Goal: Task Accomplishment & Management: Manage account settings

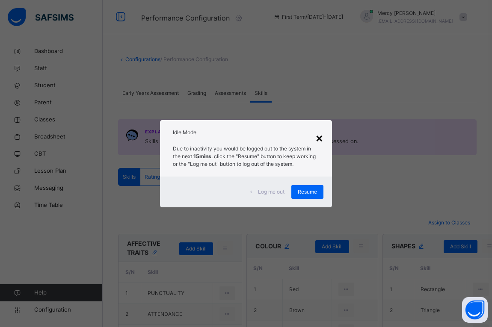
click at [321, 141] on div "×" at bounding box center [319, 138] width 8 height 18
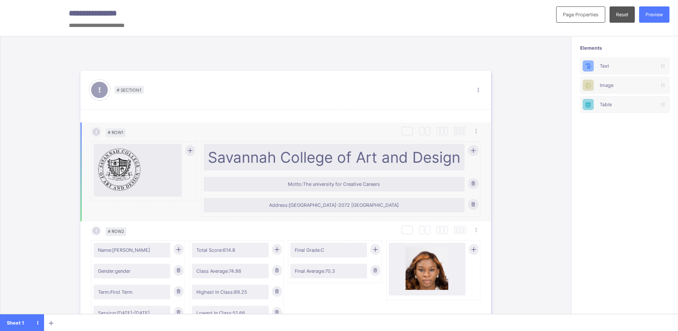
scroll to position [125, 0]
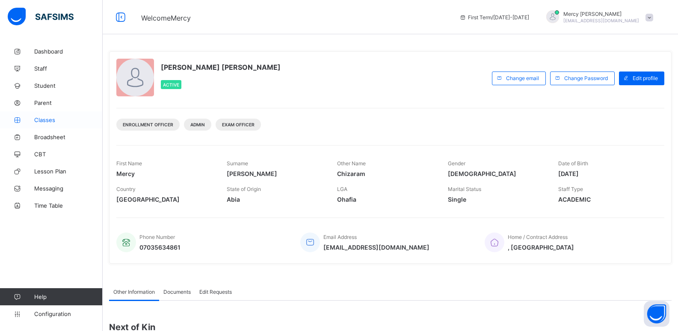
click at [39, 126] on link "Classes" at bounding box center [51, 119] width 103 height 17
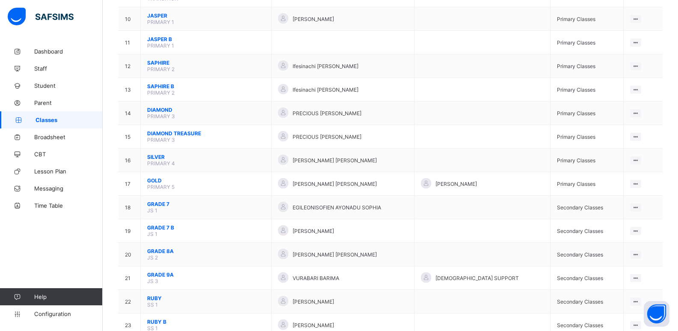
scroll to position [314, 0]
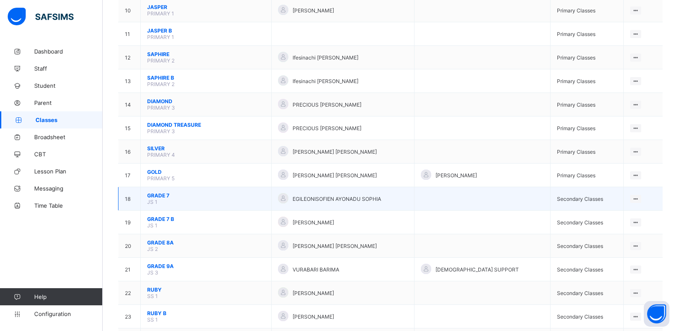
click at [157, 195] on span "GRADE 7" at bounding box center [206, 195] width 118 height 6
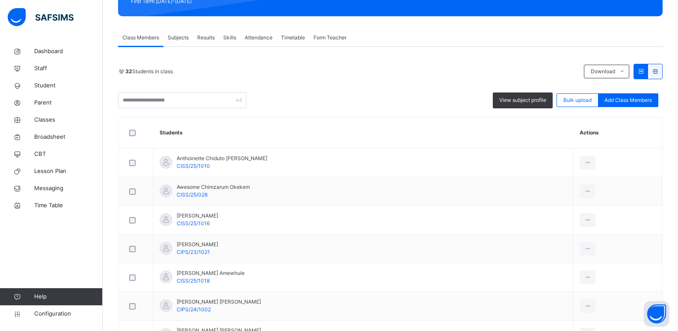
scroll to position [137, 0]
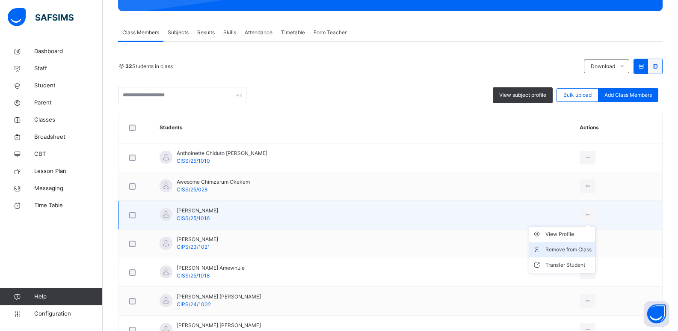
click at [562, 254] on li "Remove from Class" at bounding box center [562, 249] width 66 height 15
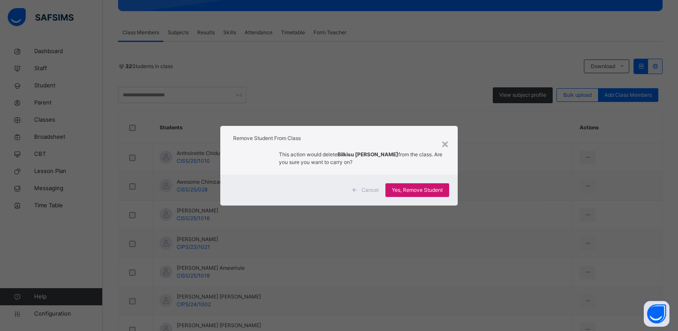
click at [416, 190] on span "Yes, Remove Student" at bounding box center [417, 190] width 51 height 8
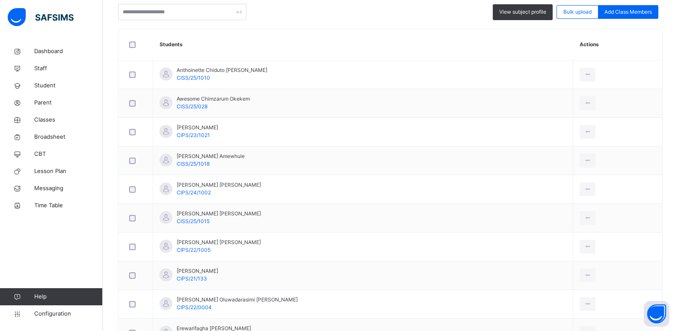
scroll to position [212, 0]
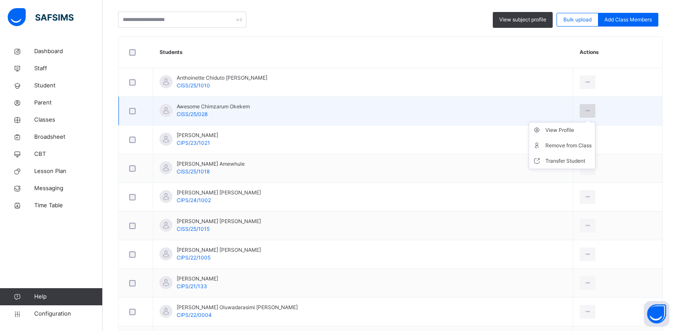
click at [596, 111] on div at bounding box center [588, 111] width 16 height 14
click at [576, 144] on div "Remove from Class" at bounding box center [569, 145] width 46 height 9
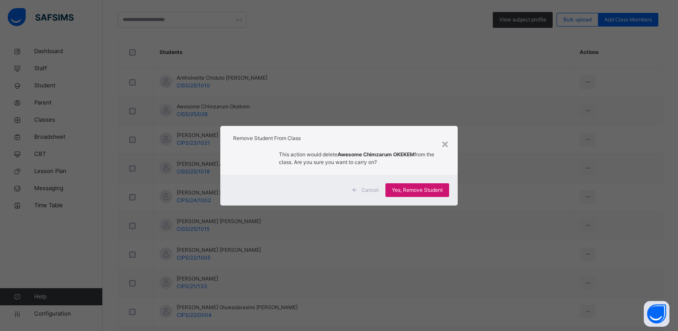
click at [431, 190] on span "Yes, Remove Student" at bounding box center [417, 190] width 51 height 8
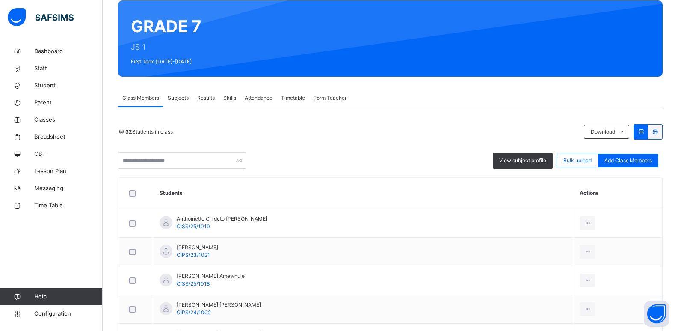
scroll to position [0, 0]
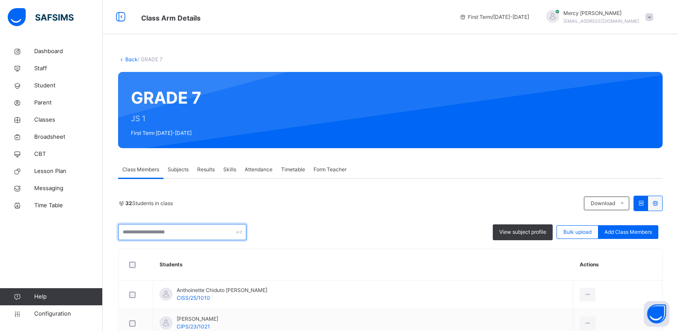
click at [173, 237] on input "text" at bounding box center [182, 232] width 128 height 16
type input "*"
click at [625, 228] on div "Add Class Members" at bounding box center [628, 232] width 60 height 14
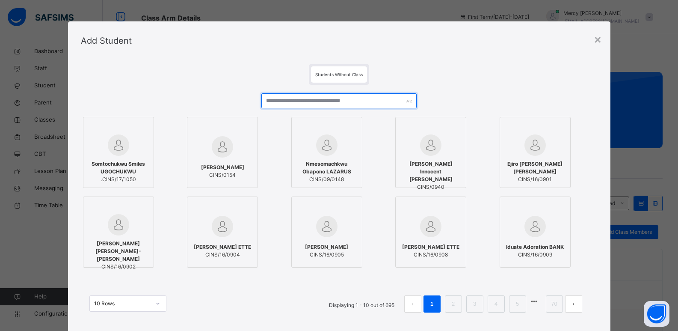
click at [350, 95] on input "text" at bounding box center [338, 100] width 155 height 15
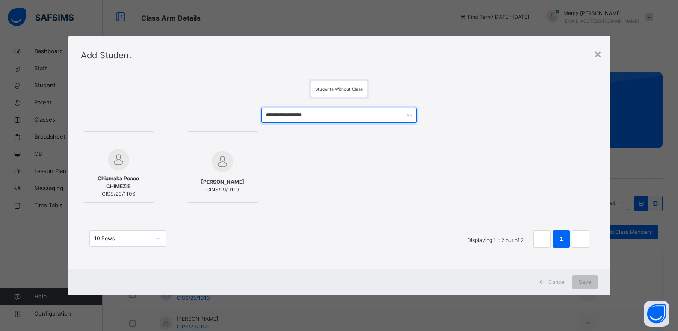
type input "**********"
click at [552, 284] on span "Cancel" at bounding box center [557, 282] width 17 height 8
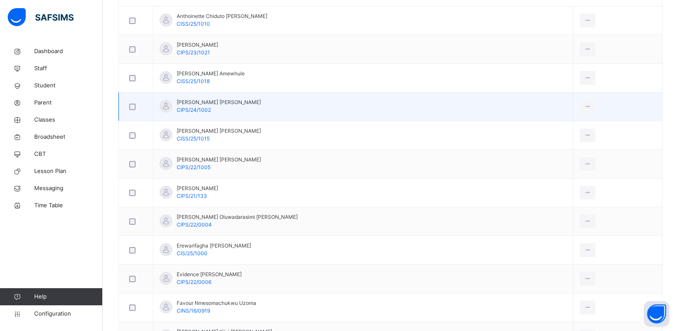
scroll to position [288, 0]
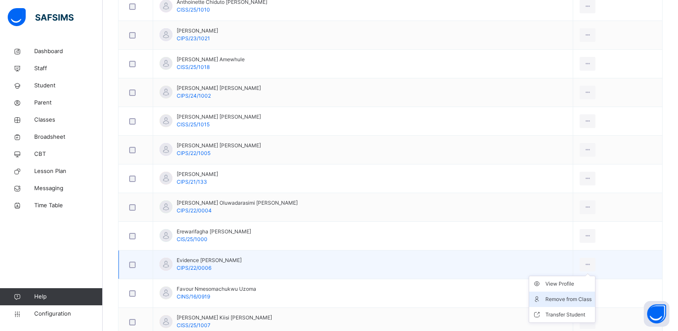
click at [564, 296] on div "Remove from Class" at bounding box center [569, 299] width 46 height 9
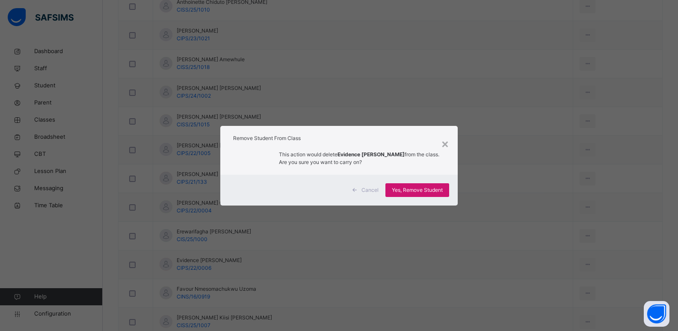
click at [420, 193] on span "Yes, Remove Student" at bounding box center [417, 190] width 51 height 8
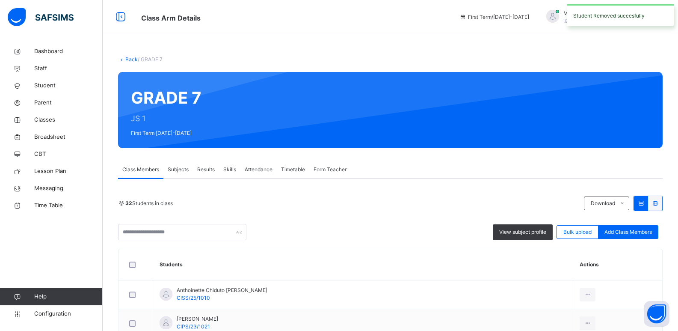
scroll to position [305, 0]
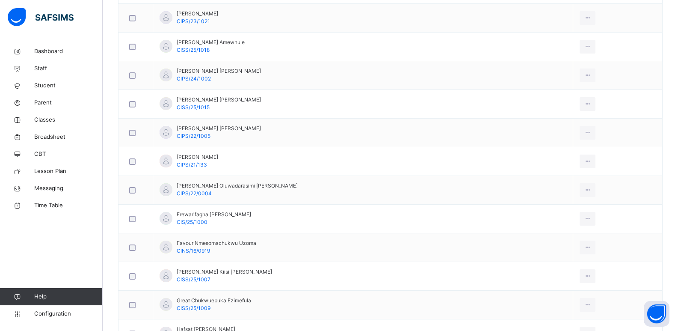
click at [0, 0] on div "Remove from Class" at bounding box center [0, 0] width 0 height 0
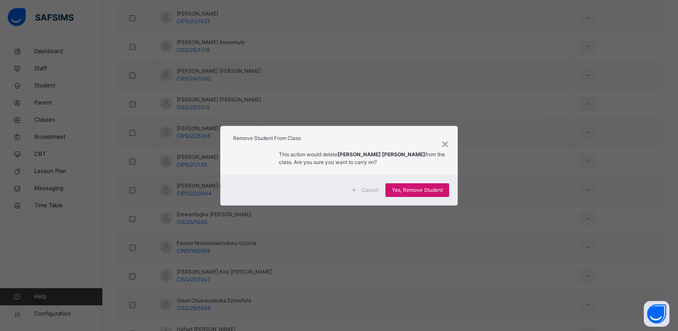
click at [421, 190] on span "Yes, Remove Student" at bounding box center [417, 190] width 51 height 8
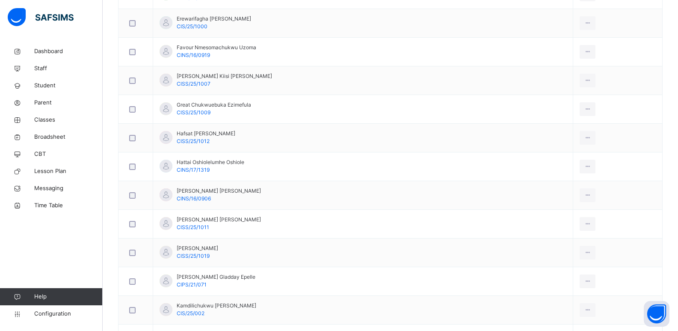
scroll to position [474, 0]
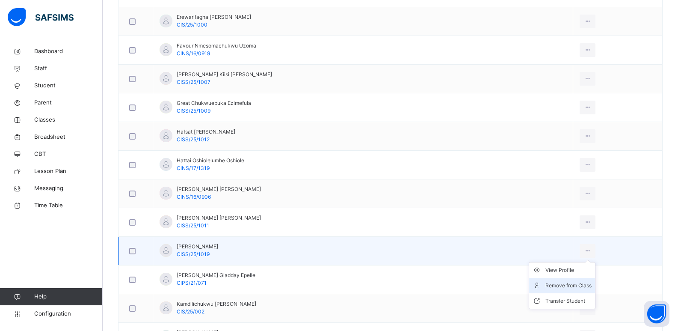
click at [559, 283] on div "Remove from Class" at bounding box center [569, 285] width 46 height 9
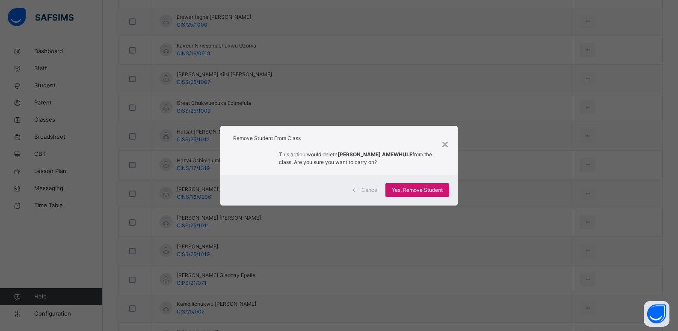
click at [419, 193] on span "Yes, Remove Student" at bounding box center [417, 190] width 51 height 8
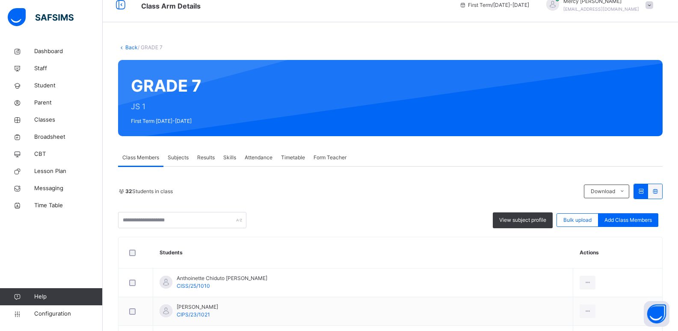
scroll to position [0, 0]
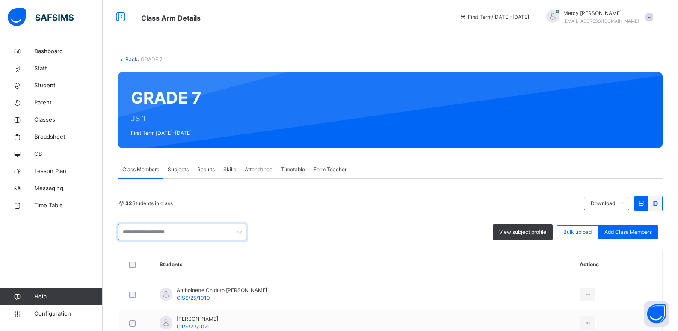
click at [198, 229] on input "text" at bounding box center [182, 232] width 128 height 16
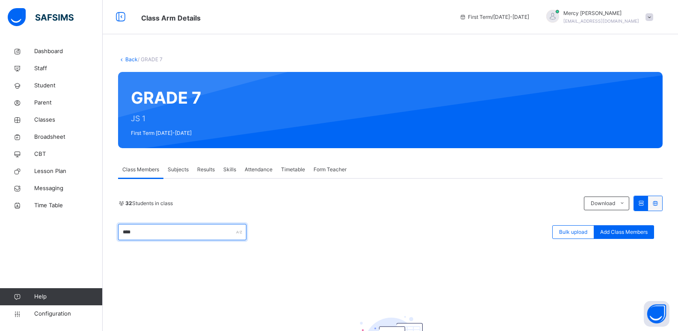
type input "******"
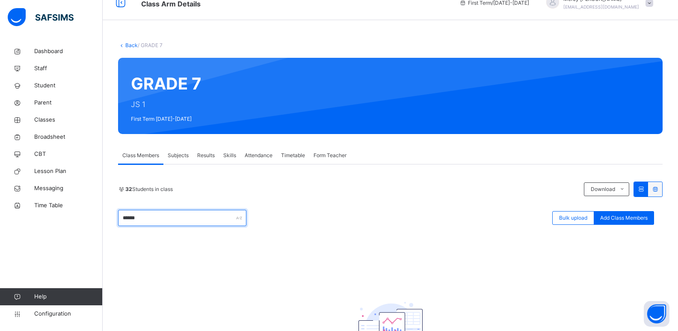
scroll to position [60, 0]
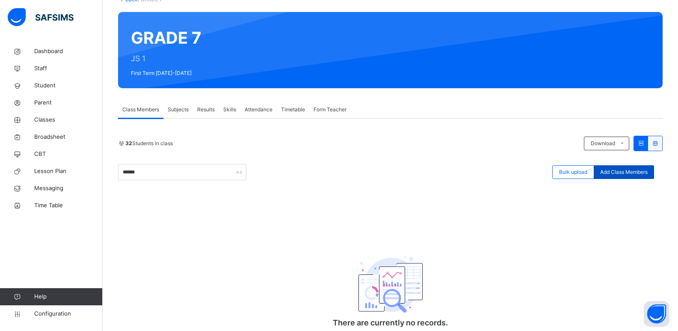
click at [625, 172] on span "Add Class Members" at bounding box center [623, 172] width 47 height 8
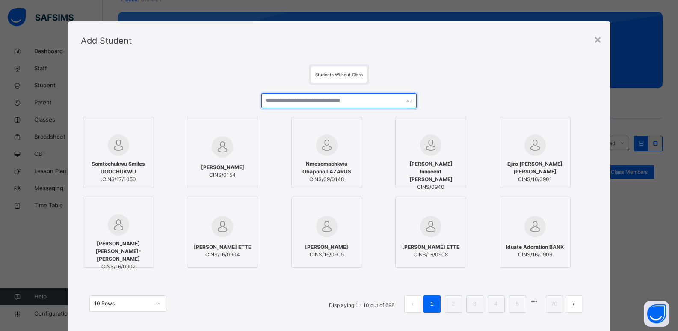
click at [341, 97] on input "text" at bounding box center [338, 100] width 155 height 15
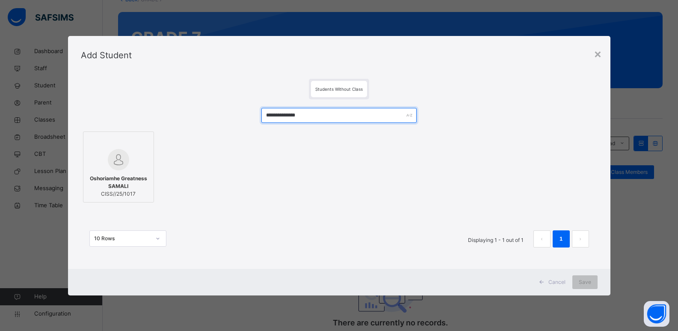
type input "**********"
click at [128, 175] on span "Oshoriamhe Greatness SAMALI" at bounding box center [119, 182] width 62 height 15
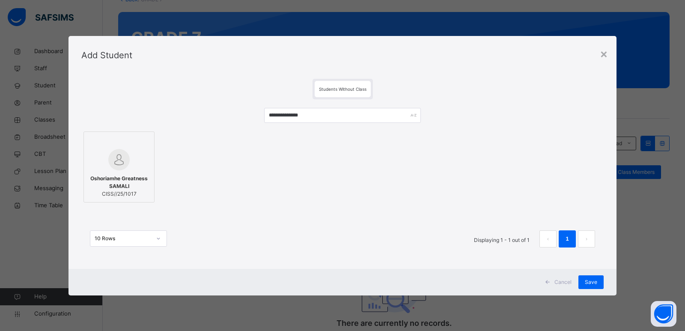
click at [561, 284] on span "Cancel" at bounding box center [562, 282] width 17 height 8
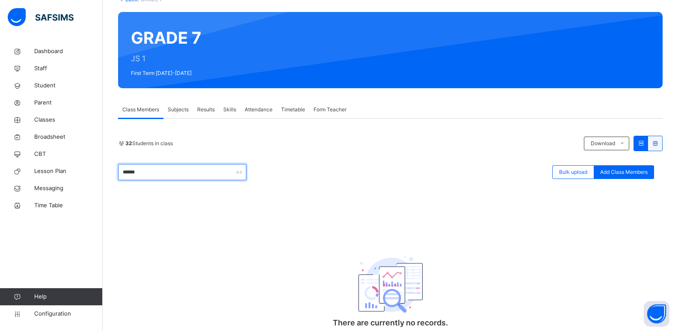
click at [202, 167] on input "******" at bounding box center [182, 172] width 128 height 16
type input "*"
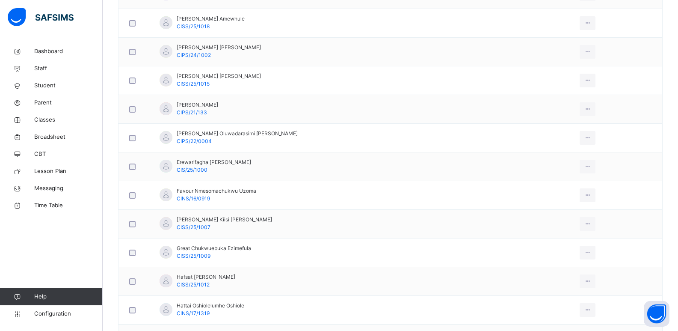
scroll to position [331, 0]
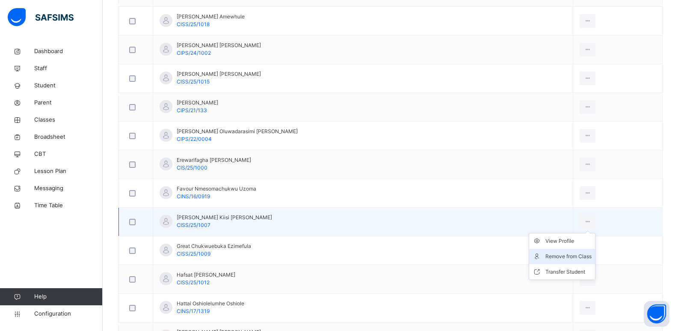
click at [555, 261] on li "Remove from Class" at bounding box center [562, 256] width 66 height 15
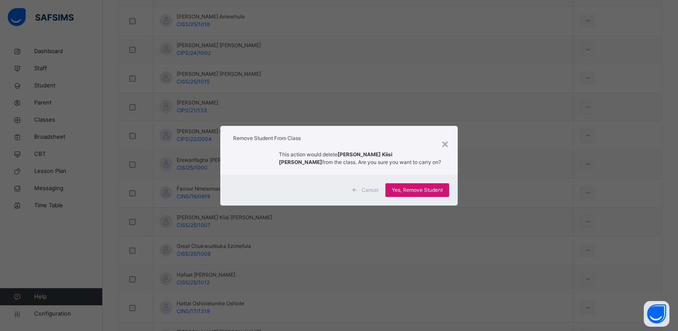
click at [427, 193] on span "Yes, Remove Student" at bounding box center [417, 190] width 51 height 8
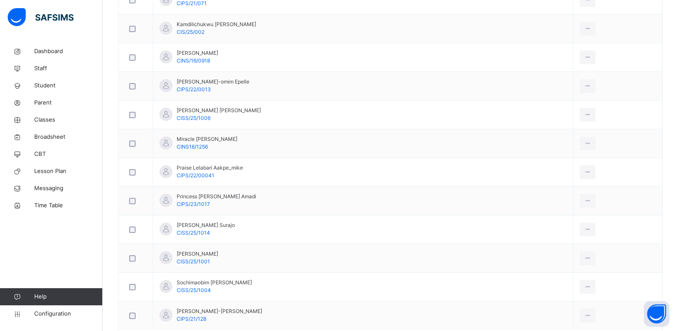
scroll to position [702, 0]
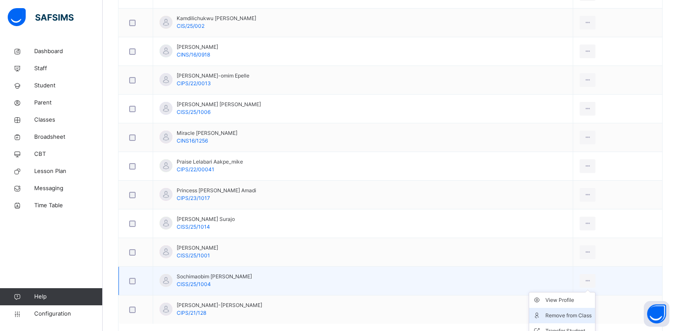
click at [564, 312] on div "Remove from Class" at bounding box center [569, 315] width 46 height 9
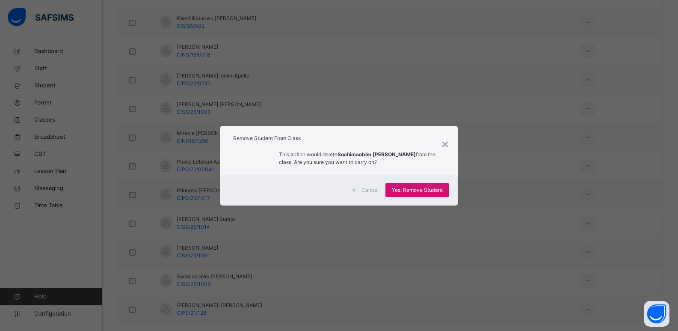
click at [411, 190] on span "Yes, Remove Student" at bounding box center [417, 190] width 51 height 8
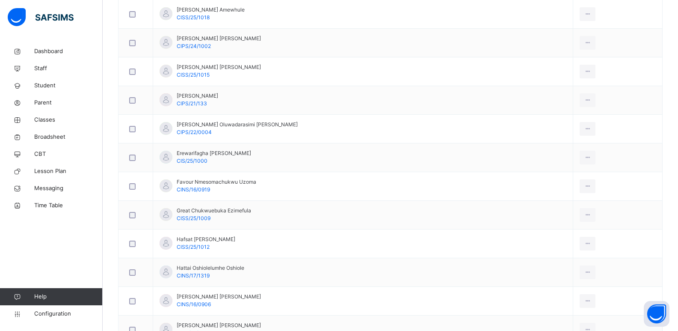
scroll to position [0, 0]
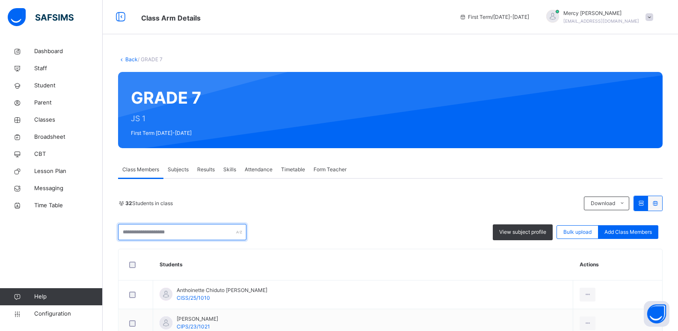
click at [203, 232] on input "text" at bounding box center [182, 232] width 128 height 16
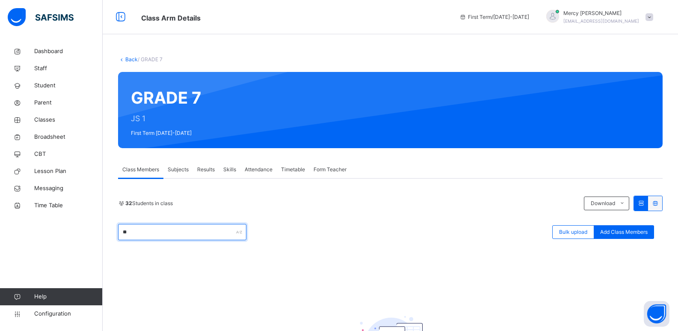
type input "*"
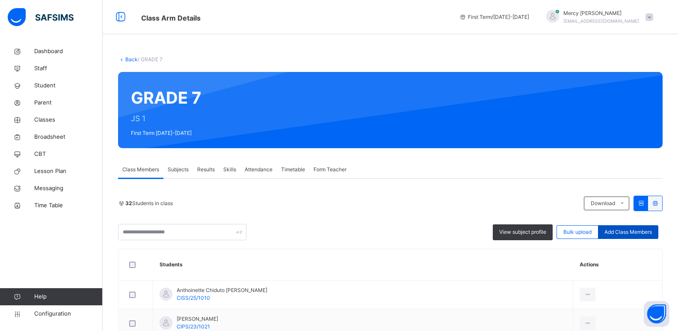
click at [648, 229] on span "Add Class Members" at bounding box center [628, 232] width 47 height 8
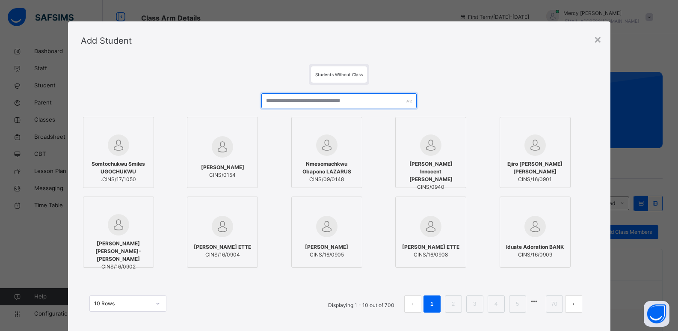
click at [368, 103] on input "text" at bounding box center [338, 100] width 155 height 15
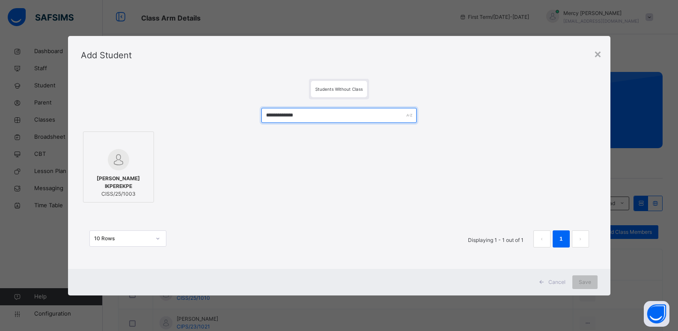
type input "**********"
drag, startPoint x: 368, startPoint y: 103, endPoint x: 519, endPoint y: 92, distance: 151.4
click at [519, 92] on div "**********" at bounding box center [339, 171] width 543 height 194
click at [563, 279] on span "Cancel" at bounding box center [557, 282] width 17 height 8
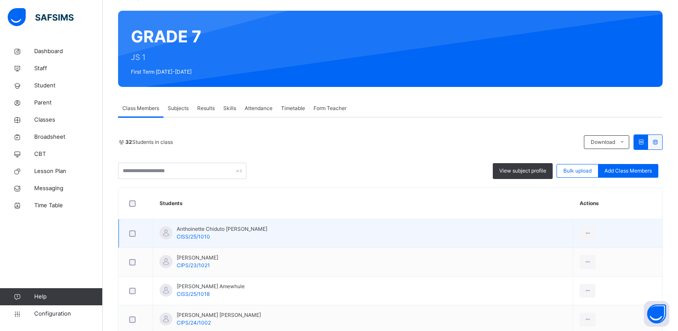
scroll to position [108, 0]
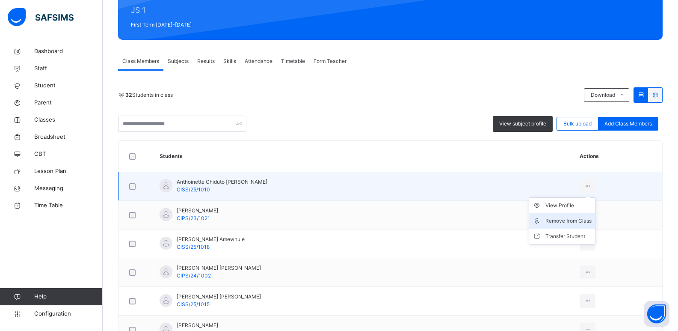
click at [577, 217] on div "Remove from Class" at bounding box center [569, 221] width 46 height 9
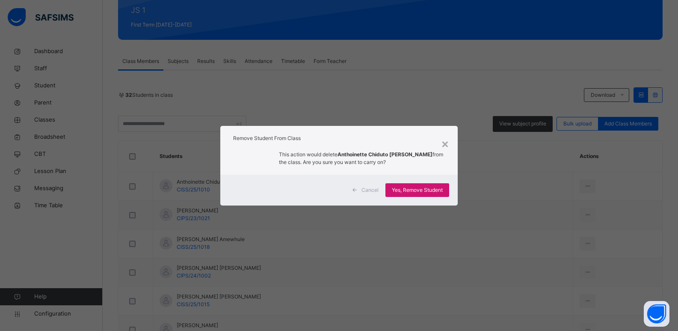
click at [441, 193] on span "Yes, Remove Student" at bounding box center [417, 190] width 51 height 8
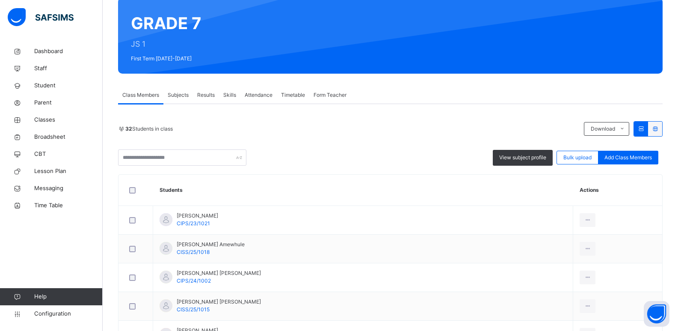
scroll to position [65, 0]
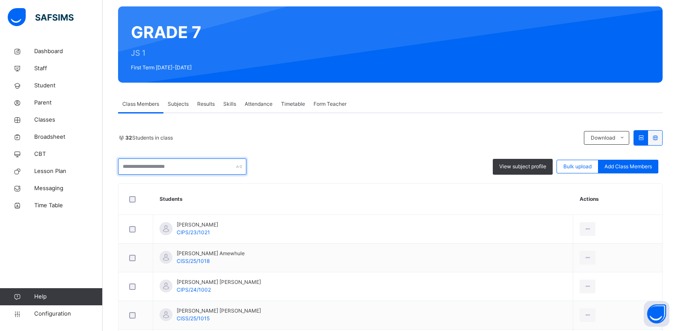
click at [142, 163] on input "text" at bounding box center [182, 166] width 128 height 16
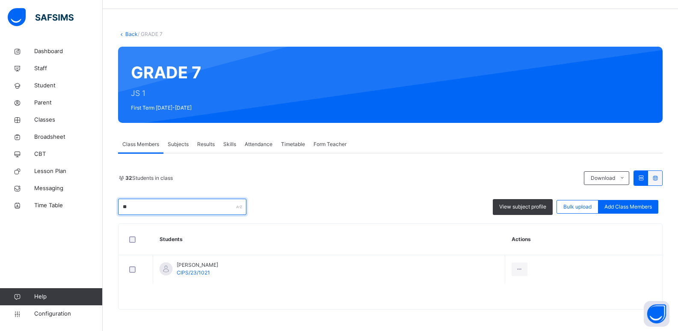
type input "*"
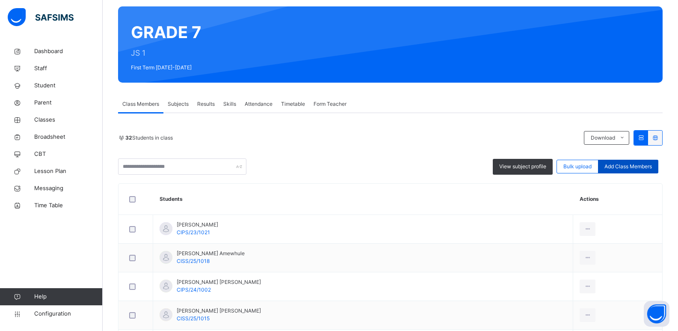
click at [635, 162] on div "Add Class Members" at bounding box center [628, 167] width 60 height 14
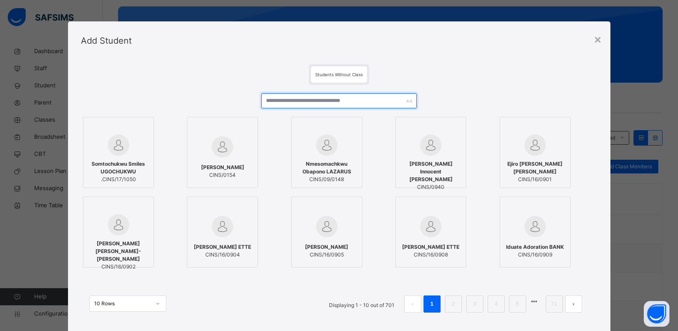
click at [332, 105] on input "text" at bounding box center [338, 100] width 155 height 15
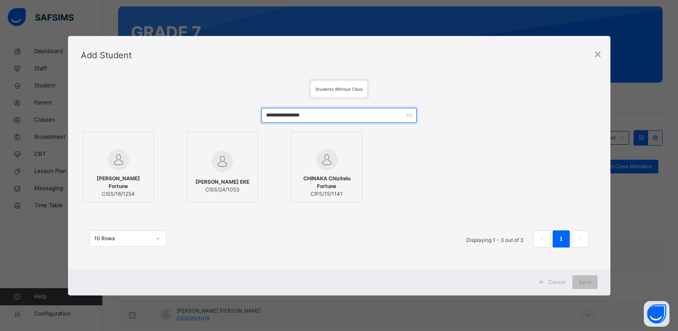
type input "**********"
click at [560, 282] on span "Cancel" at bounding box center [557, 282] width 17 height 8
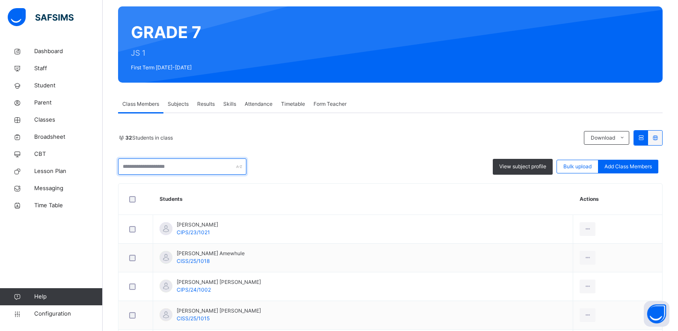
click at [165, 168] on input "text" at bounding box center [182, 166] width 128 height 16
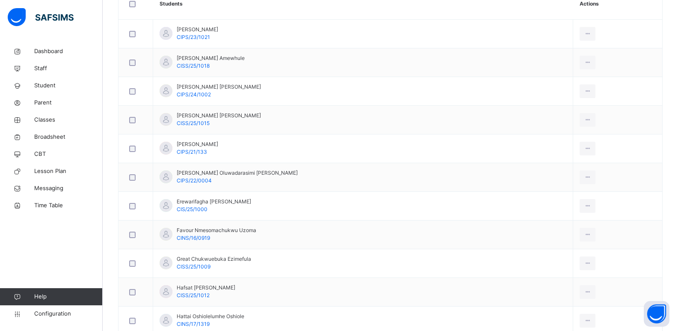
scroll to position [0, 0]
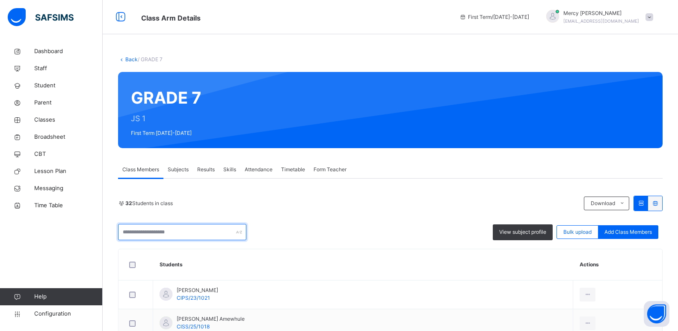
click at [180, 234] on input "text" at bounding box center [182, 232] width 128 height 16
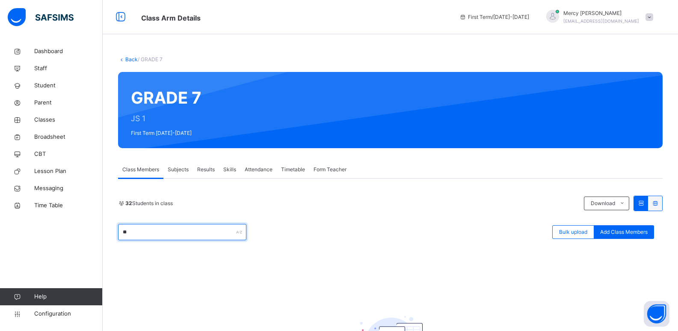
type input "*"
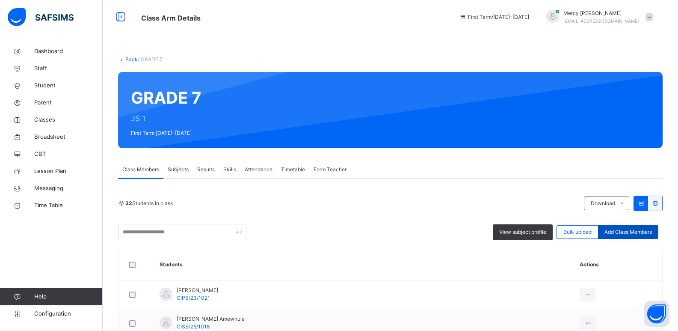
click at [626, 228] on span "Add Class Members" at bounding box center [628, 232] width 47 height 8
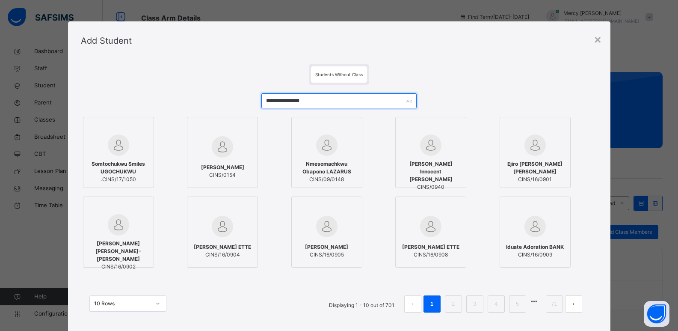
click at [314, 104] on input "**********" at bounding box center [338, 100] width 155 height 15
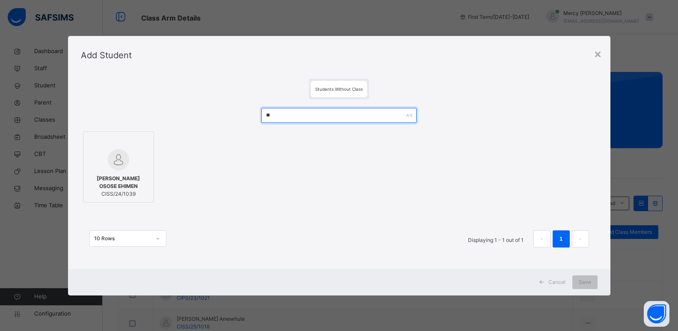
type input "*"
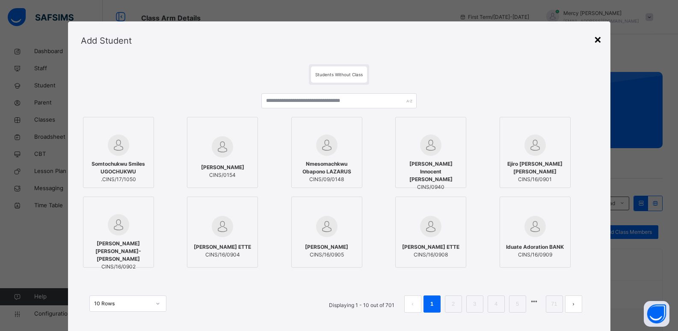
click at [598, 42] on div "×" at bounding box center [598, 39] width 8 height 18
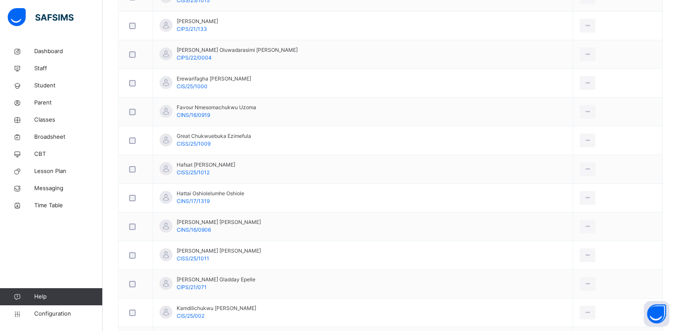
scroll to position [377, 0]
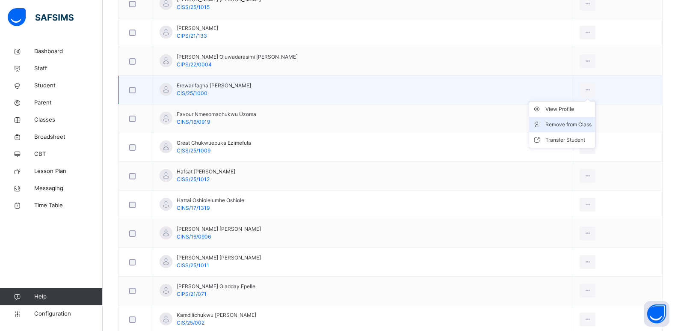
click at [577, 122] on div "Remove from Class" at bounding box center [569, 124] width 46 height 9
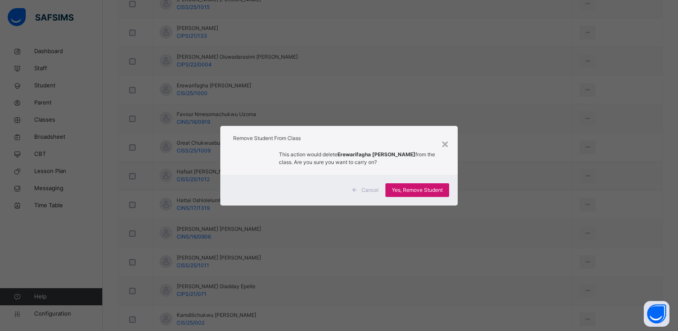
click at [414, 184] on div "Yes, Remove Student" at bounding box center [418, 190] width 64 height 14
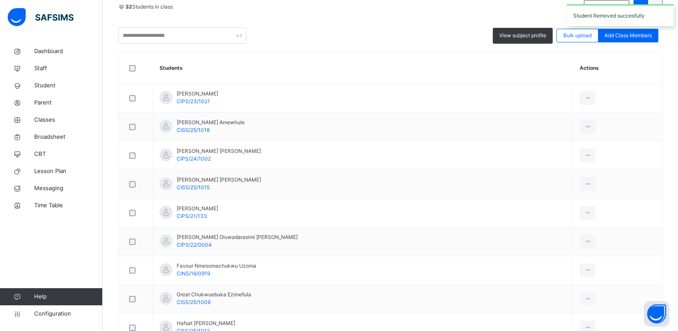
scroll to position [208, 0]
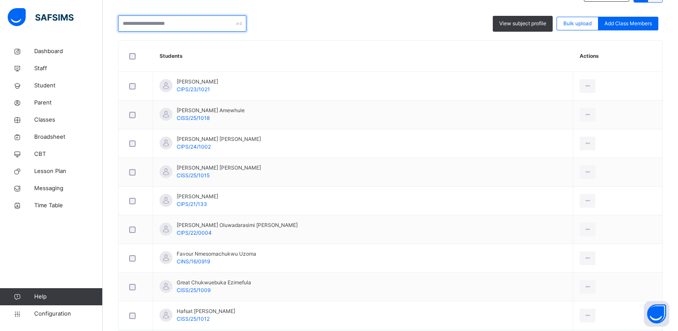
click at [196, 29] on input "text" at bounding box center [182, 23] width 128 height 16
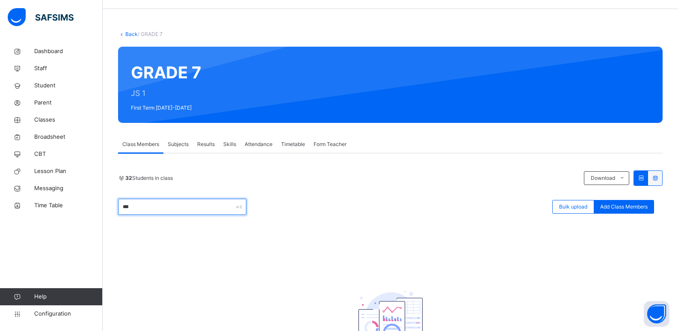
scroll to position [106, 0]
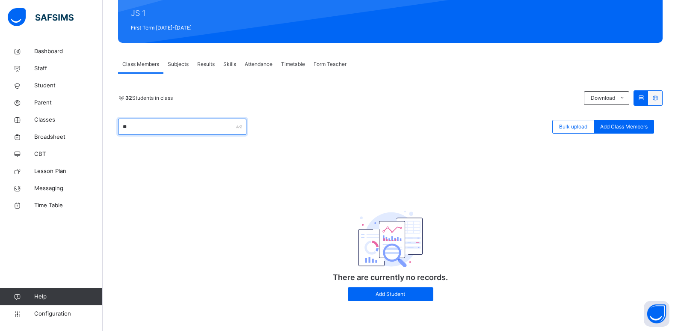
type input "*"
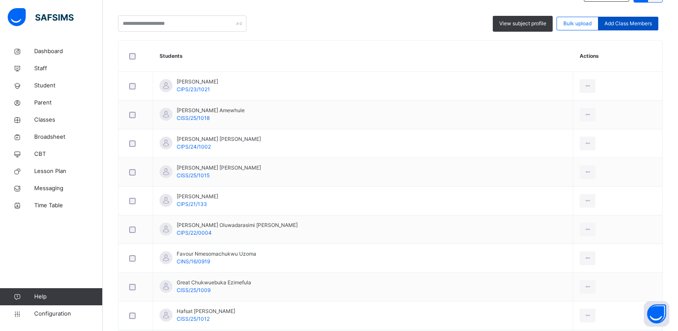
click at [630, 18] on div "Add Class Members" at bounding box center [628, 24] width 60 height 14
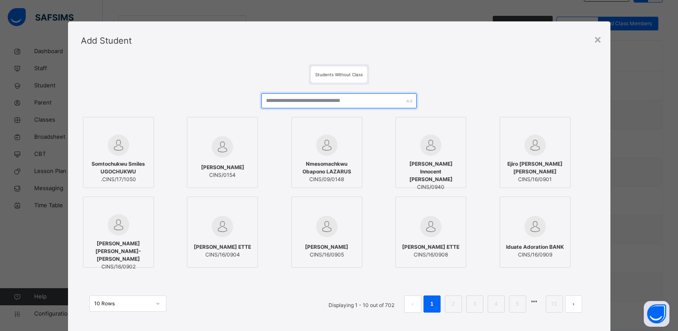
click at [372, 95] on input "text" at bounding box center [338, 100] width 155 height 15
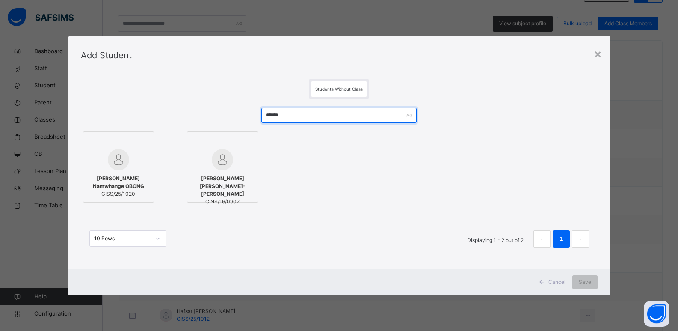
type input "*****"
click at [564, 282] on span "Cancel" at bounding box center [557, 282] width 17 height 8
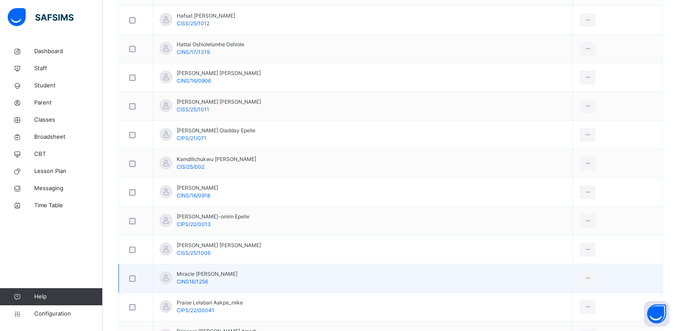
scroll to position [505, 0]
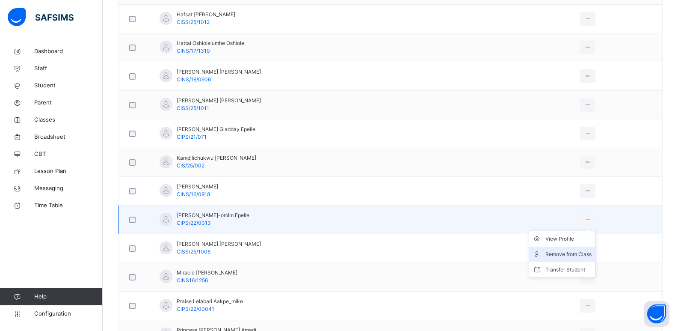
click at [564, 253] on div "Remove from Class" at bounding box center [569, 254] width 46 height 9
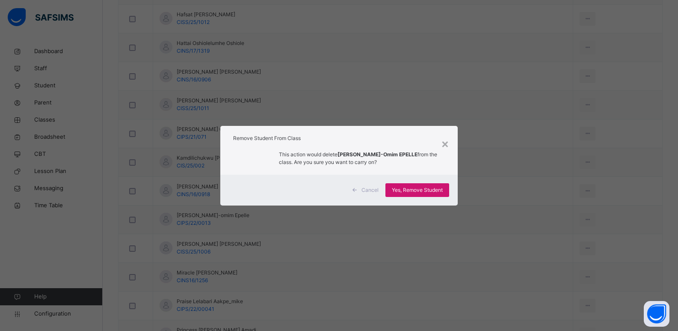
click at [411, 187] on span "Yes, Remove Student" at bounding box center [417, 190] width 51 height 8
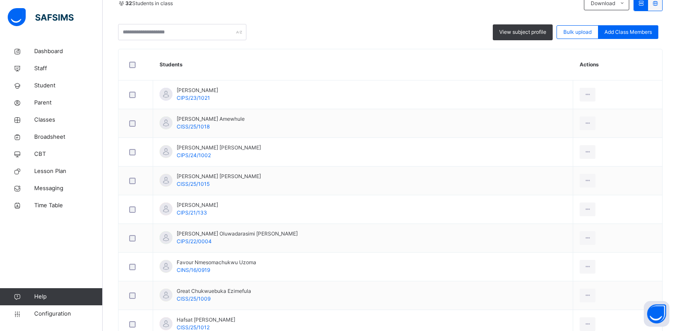
scroll to position [199, 0]
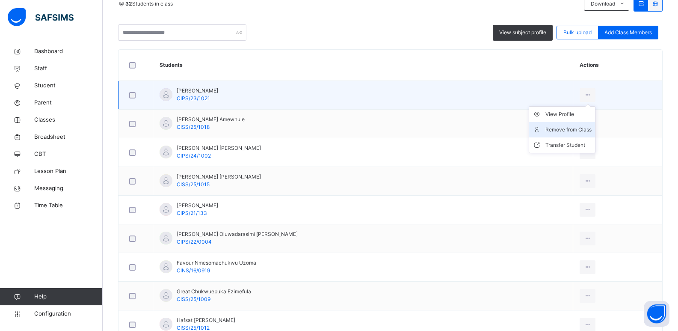
click at [572, 127] on div "Remove from Class" at bounding box center [569, 129] width 46 height 9
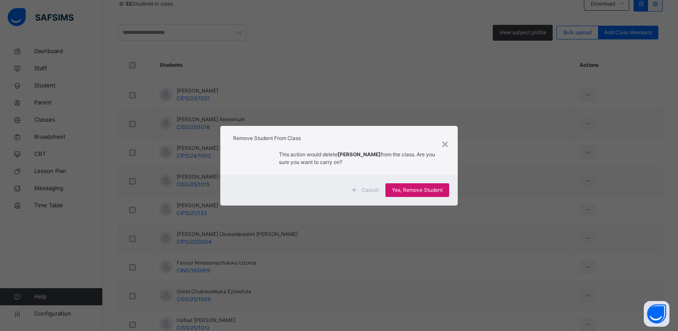
click at [417, 190] on span "Yes, Remove Student" at bounding box center [417, 190] width 51 height 8
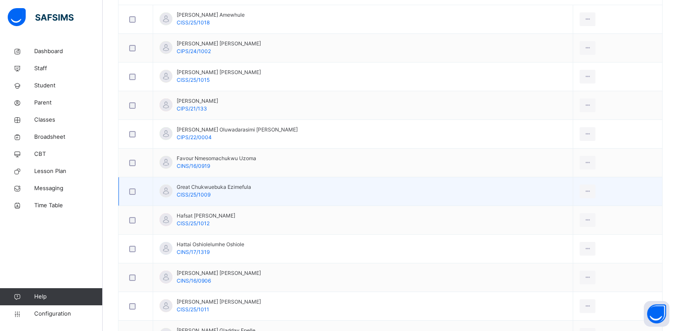
scroll to position [300, 0]
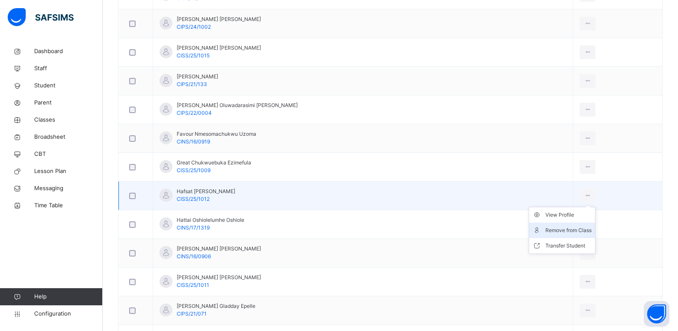
click at [576, 227] on div "Remove from Class" at bounding box center [569, 230] width 46 height 9
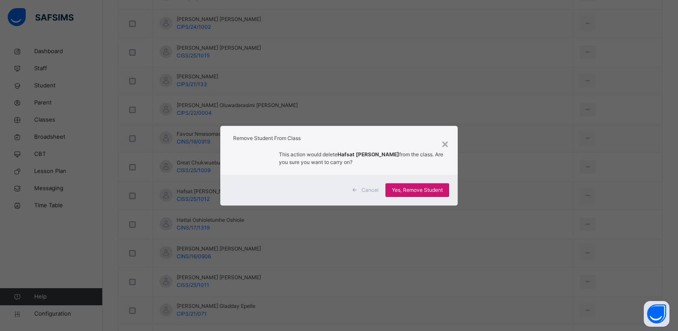
click at [417, 195] on div "Yes, Remove Student" at bounding box center [418, 190] width 64 height 14
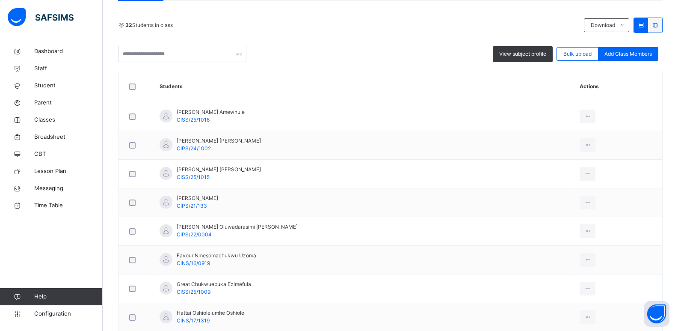
scroll to position [173, 0]
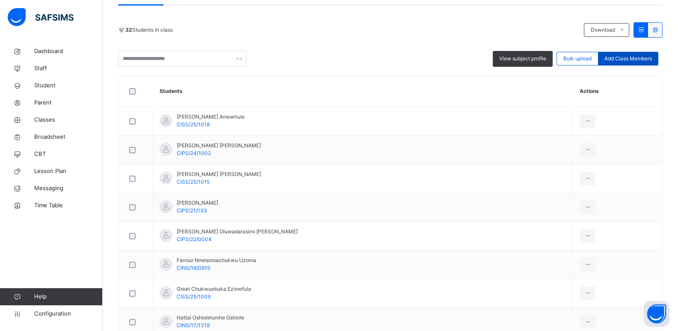
click at [631, 60] on span "Add Class Members" at bounding box center [628, 59] width 47 height 8
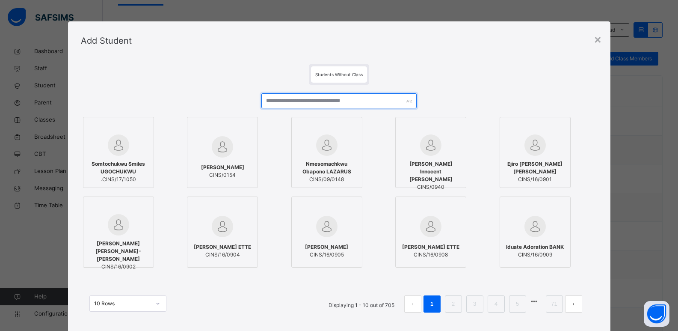
click at [297, 98] on input "text" at bounding box center [338, 100] width 155 height 15
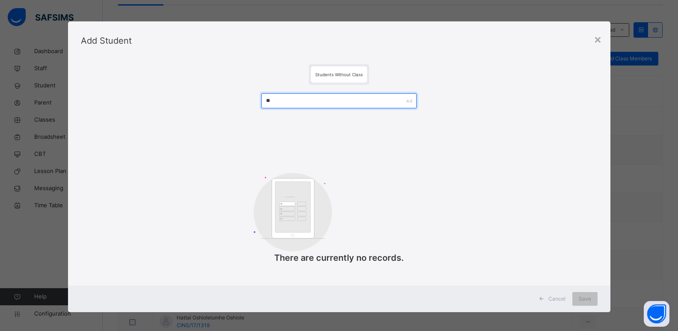
type input "*"
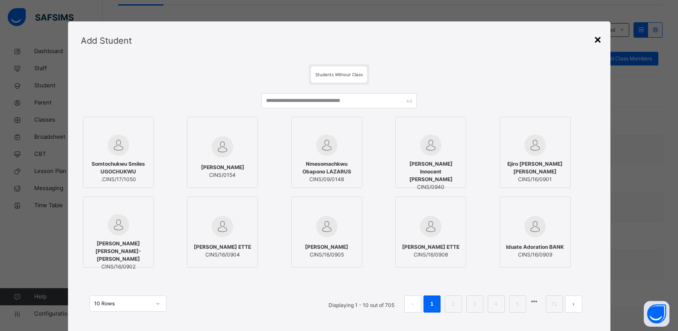
click at [595, 44] on div "×" at bounding box center [598, 39] width 8 height 18
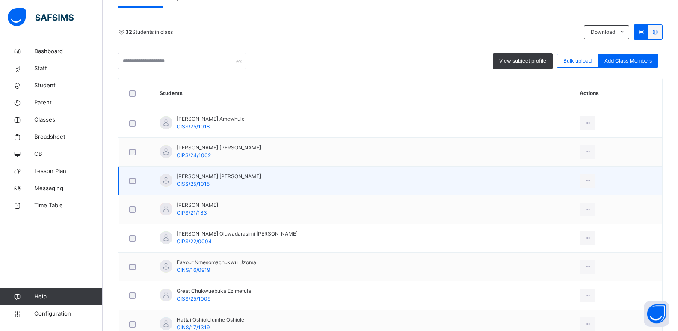
scroll to position [154, 0]
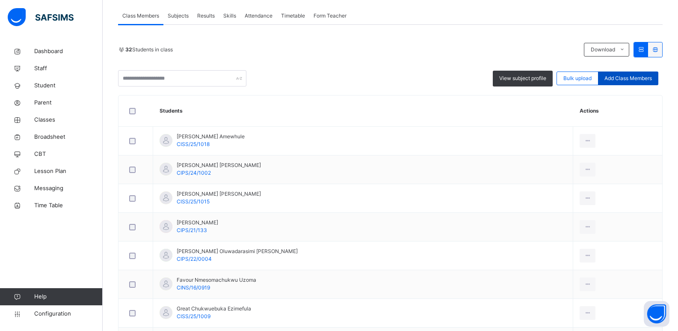
click at [636, 83] on div "Add Class Members" at bounding box center [628, 78] width 60 height 14
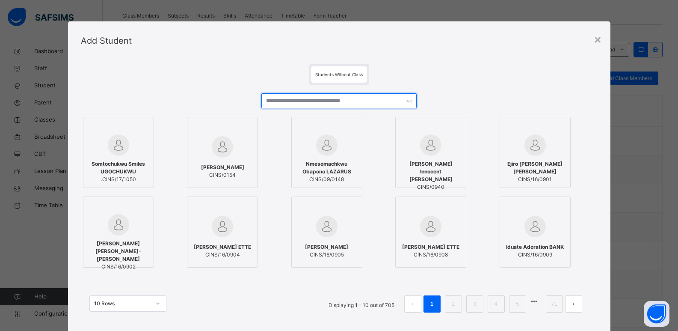
click at [351, 102] on input "text" at bounding box center [338, 100] width 155 height 15
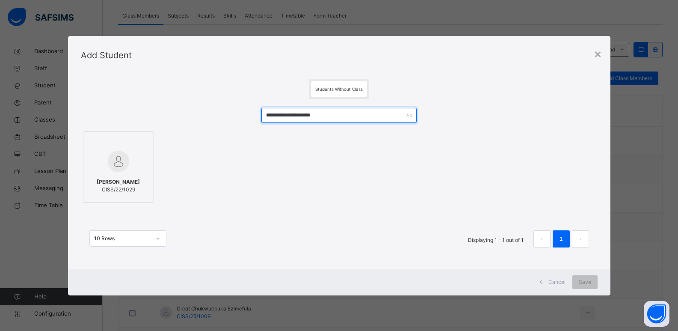
type input "**********"
click at [552, 282] on span "Cancel" at bounding box center [557, 282] width 17 height 8
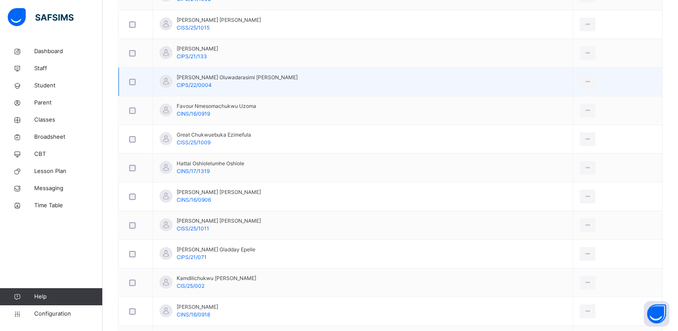
scroll to position [330, 0]
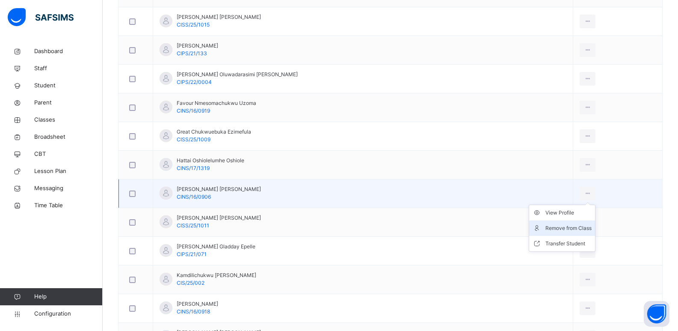
click at [554, 232] on div "Remove from Class" at bounding box center [569, 228] width 46 height 9
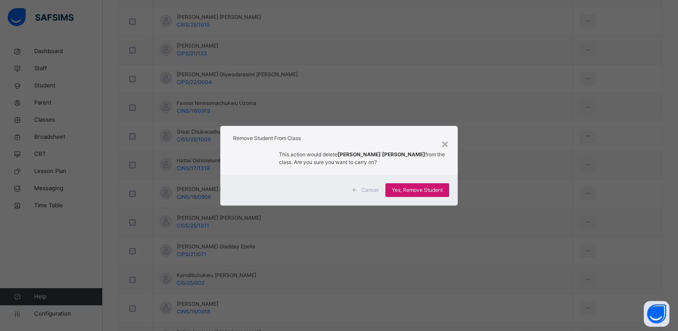
click at [404, 187] on span "Yes, Remove Student" at bounding box center [417, 190] width 51 height 8
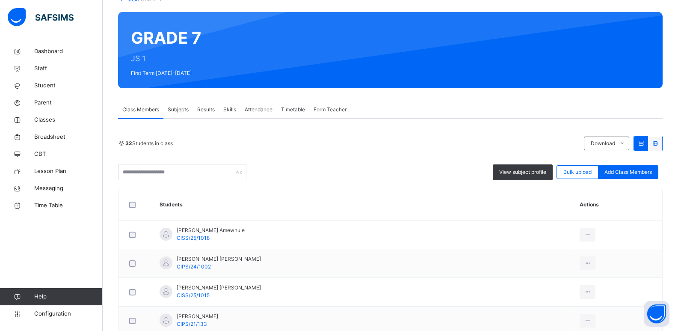
scroll to position [0, 0]
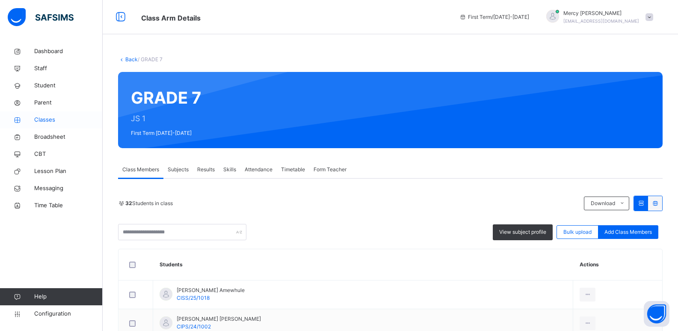
click at [53, 122] on span "Classes" at bounding box center [68, 120] width 68 height 9
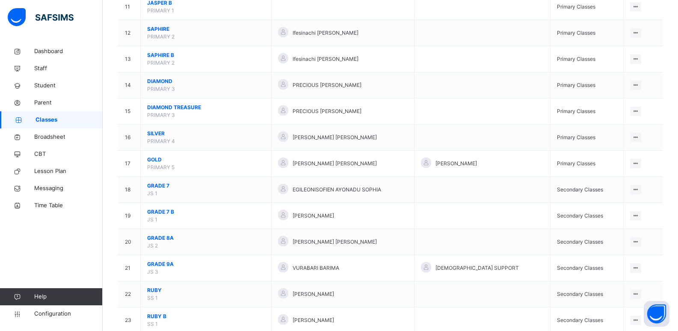
scroll to position [371, 0]
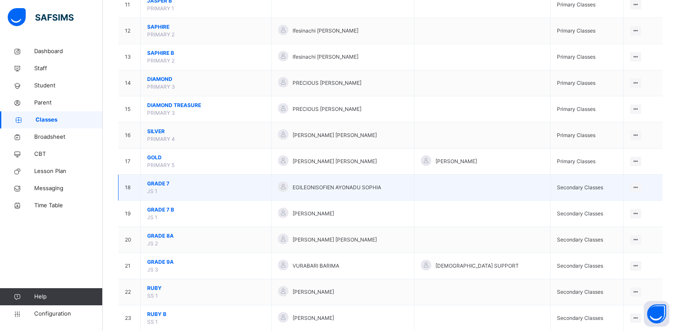
click at [162, 184] on span "GRADE 7" at bounding box center [206, 184] width 118 height 8
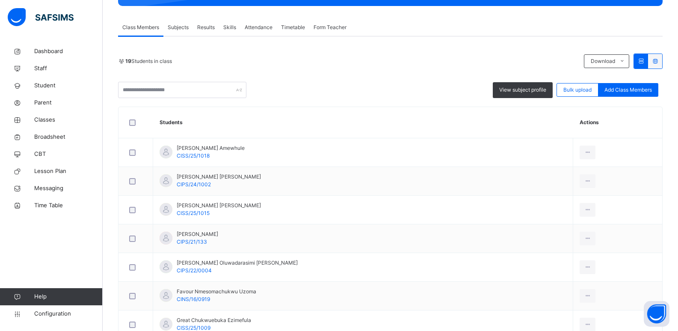
scroll to position [145, 0]
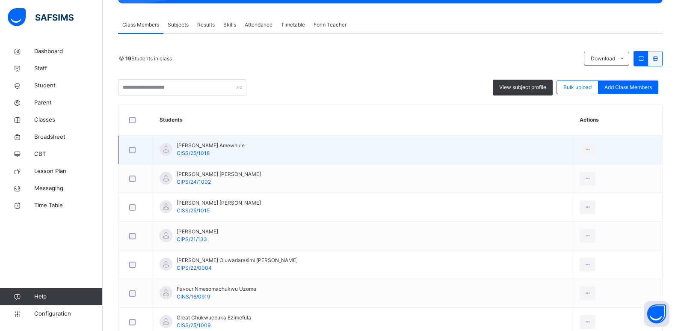
click at [128, 151] on div at bounding box center [136, 150] width 17 height 6
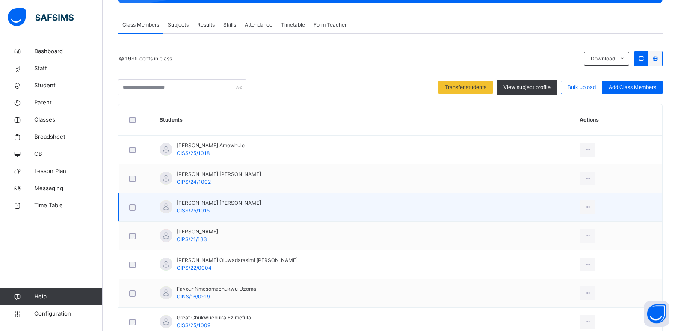
click at [132, 212] on div at bounding box center [135, 207] width 21 height 18
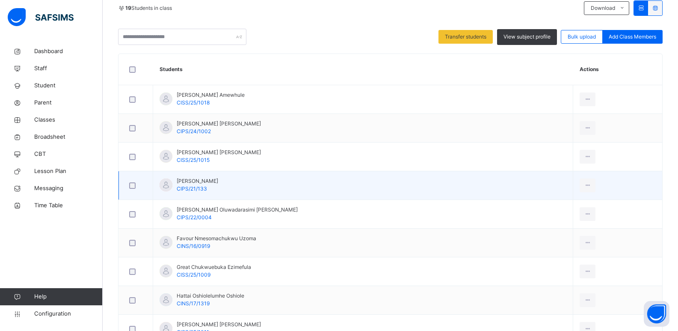
scroll to position [199, 0]
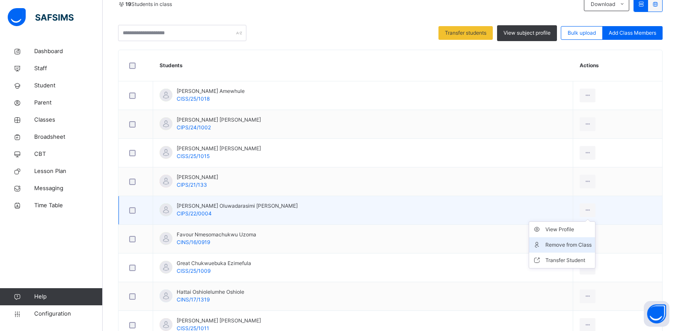
click at [561, 242] on div "Remove from Class" at bounding box center [569, 244] width 46 height 9
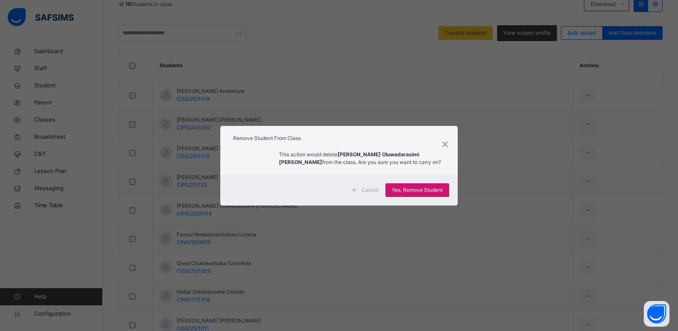
click at [439, 190] on span "Yes, Remove Student" at bounding box center [417, 190] width 51 height 8
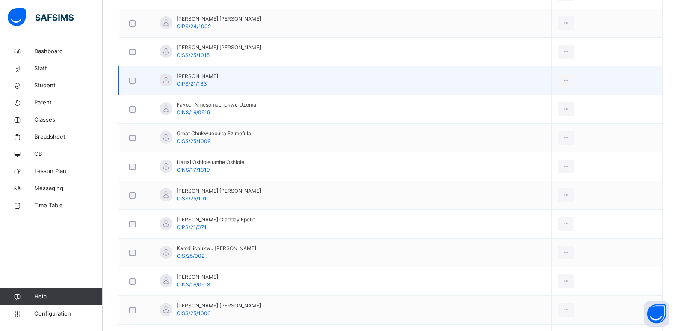
scroll to position [314, 0]
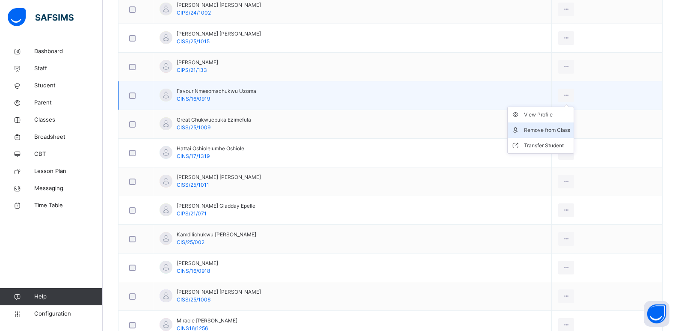
click at [570, 132] on div "Remove from Class" at bounding box center [547, 130] width 46 height 9
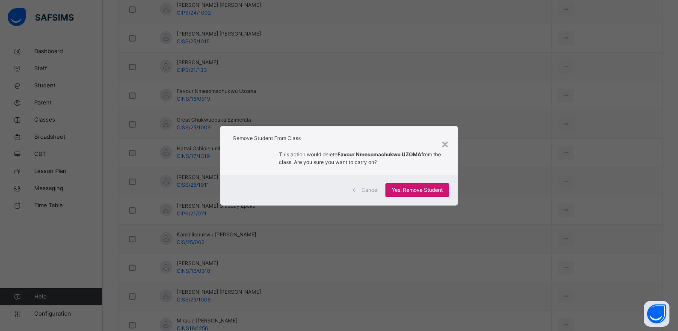
click at [407, 193] on span "Yes, Remove Student" at bounding box center [417, 190] width 51 height 8
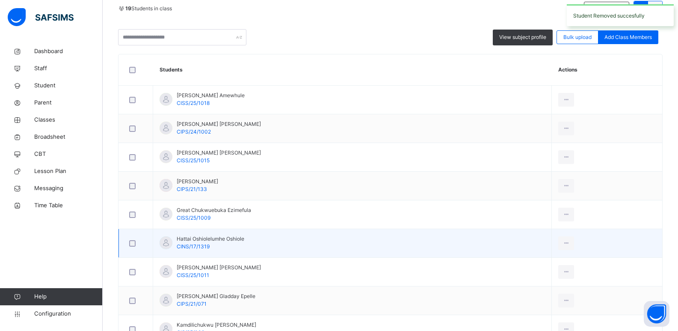
scroll to position [271, 0]
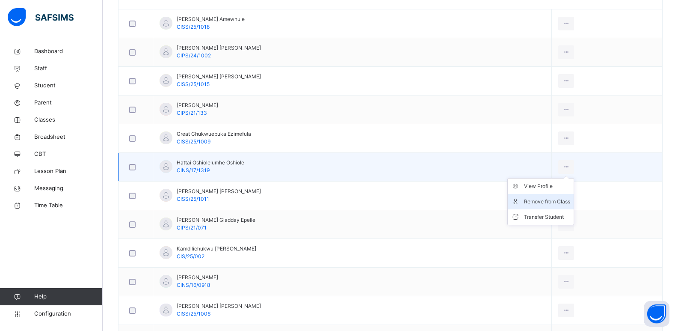
click at [565, 205] on div "Remove from Class" at bounding box center [547, 201] width 46 height 9
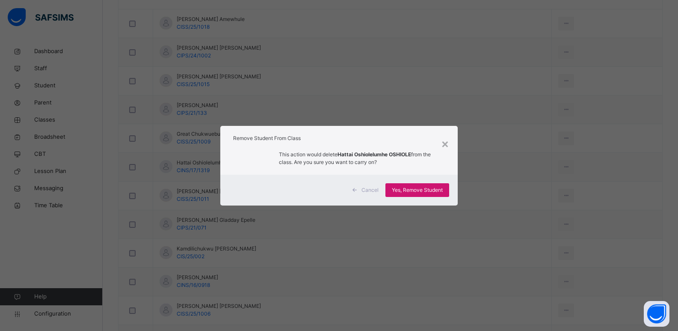
click at [416, 187] on span "Yes, Remove Student" at bounding box center [417, 190] width 51 height 8
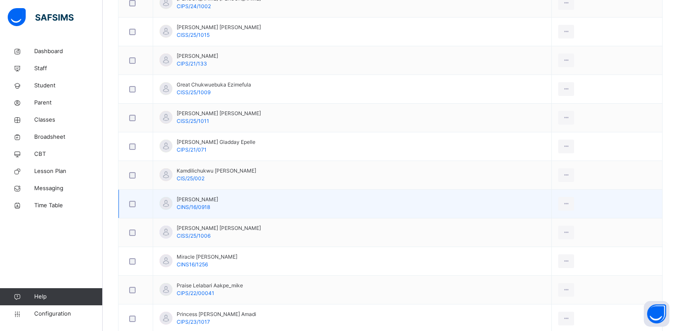
scroll to position [337, 0]
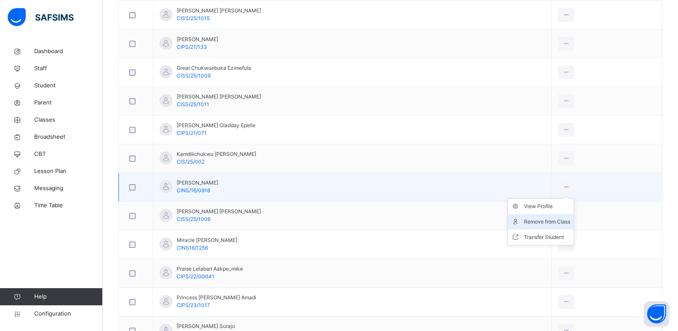
click at [562, 221] on div "Remove from Class" at bounding box center [547, 221] width 46 height 9
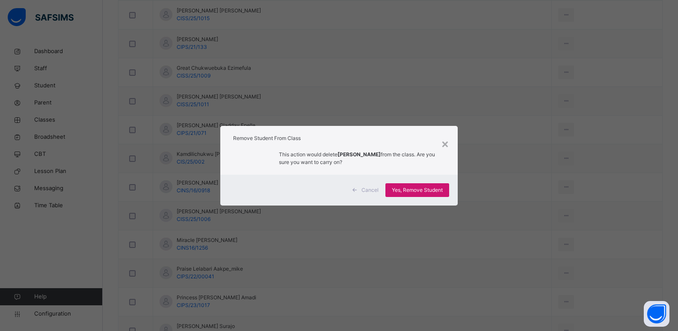
click at [416, 191] on span "Yes, Remove Student" at bounding box center [417, 190] width 51 height 8
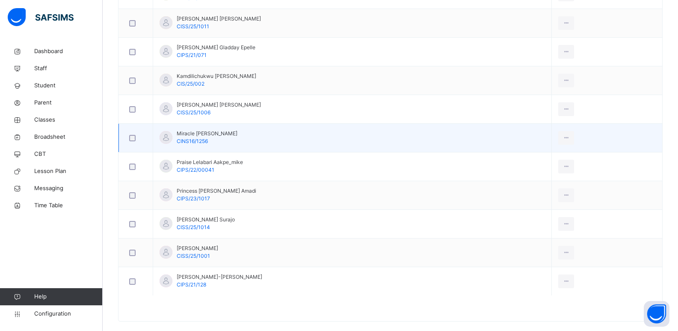
scroll to position [416, 0]
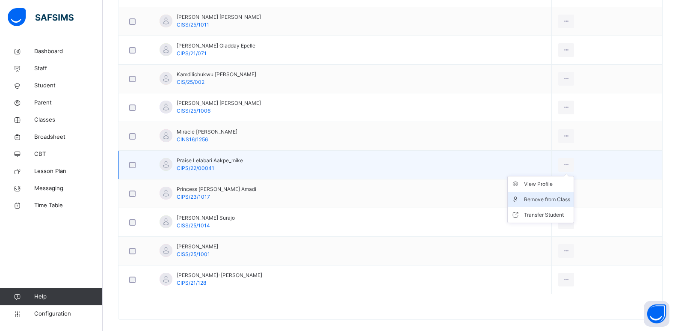
click at [563, 199] on div "Remove from Class" at bounding box center [547, 199] width 46 height 9
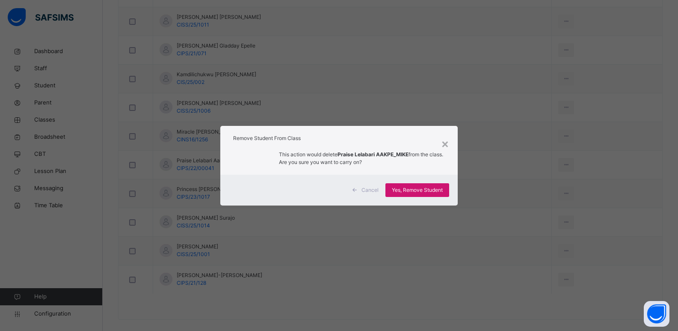
click at [425, 188] on span "Yes, Remove Student" at bounding box center [417, 190] width 51 height 8
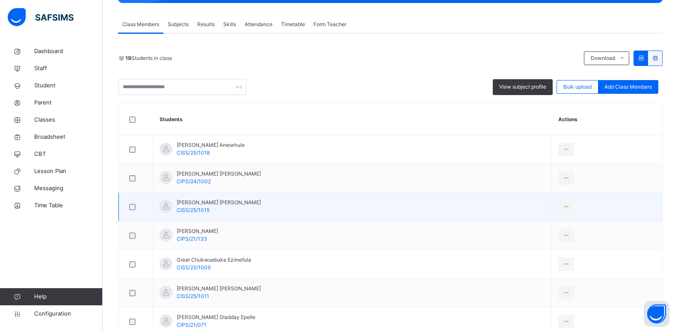
scroll to position [130, 0]
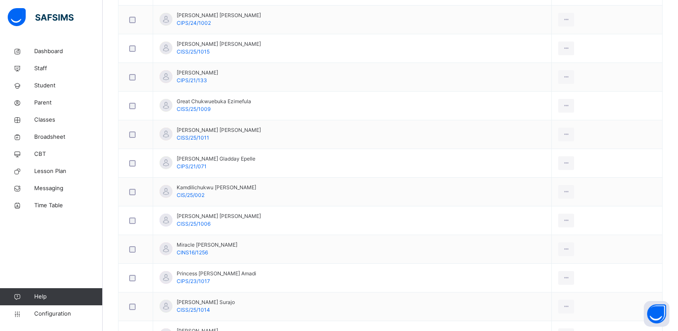
scroll to position [315, 0]
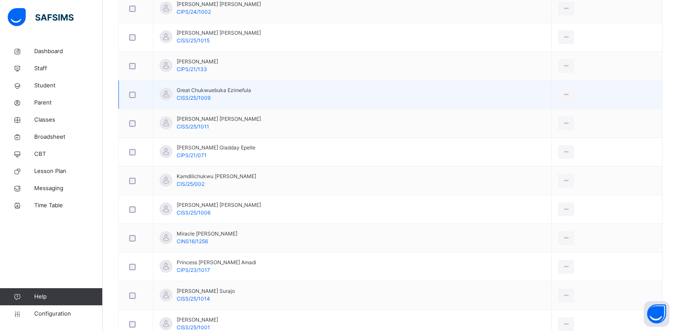
click at [133, 98] on div at bounding box center [135, 95] width 21 height 18
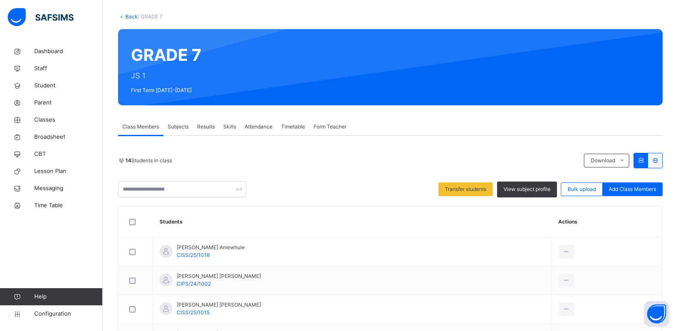
scroll to position [0, 0]
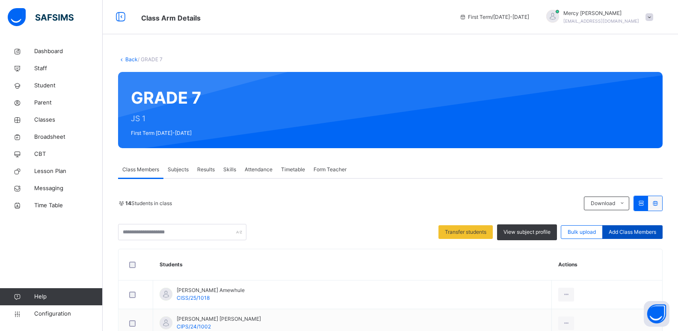
click at [635, 233] on span "Add Class Members" at bounding box center [632, 232] width 47 height 8
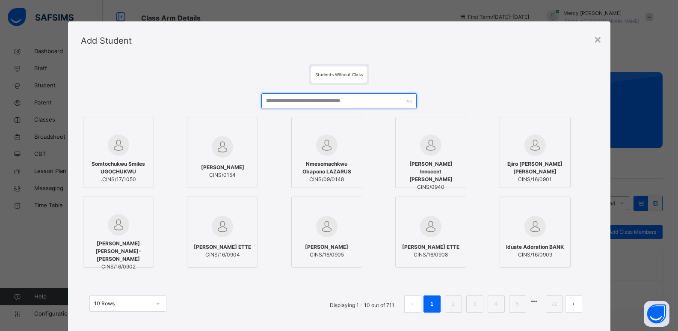
click at [309, 105] on input "text" at bounding box center [338, 100] width 155 height 15
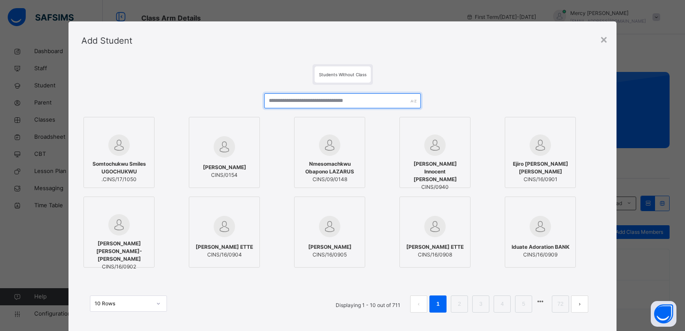
type input "*"
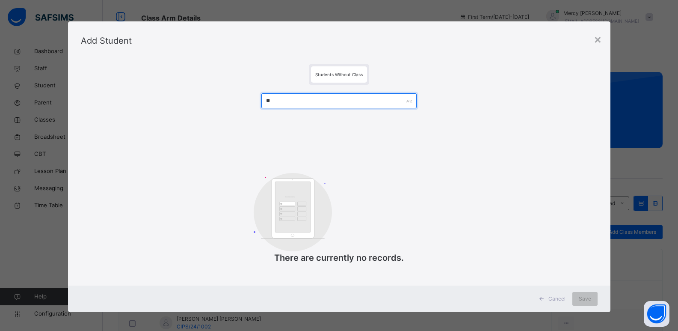
type input "*"
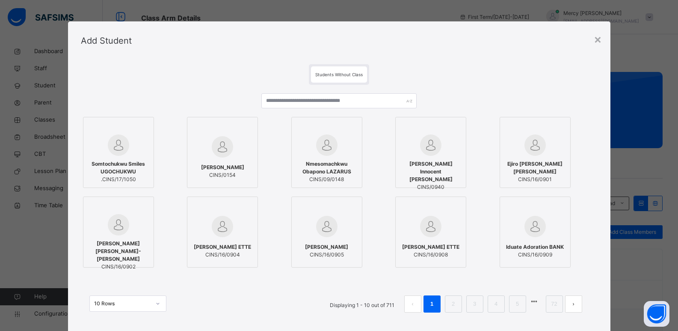
click at [591, 42] on div "Add Student" at bounding box center [339, 40] width 543 height 39
click at [600, 41] on div "×" at bounding box center [598, 39] width 8 height 18
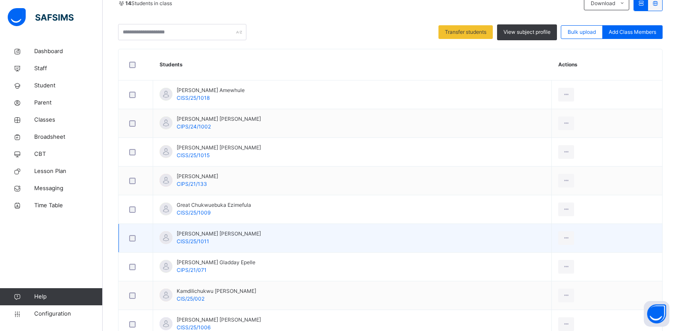
scroll to position [181, 0]
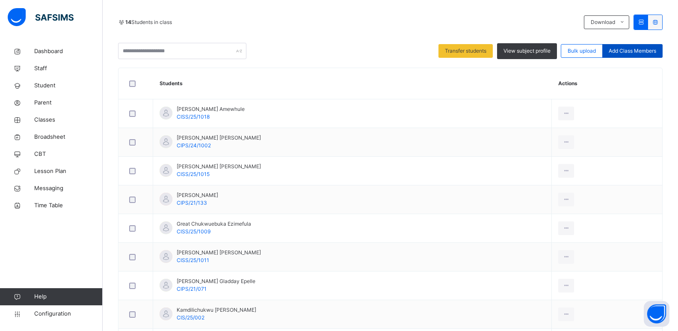
click at [643, 53] on span "Add Class Members" at bounding box center [632, 51] width 47 height 8
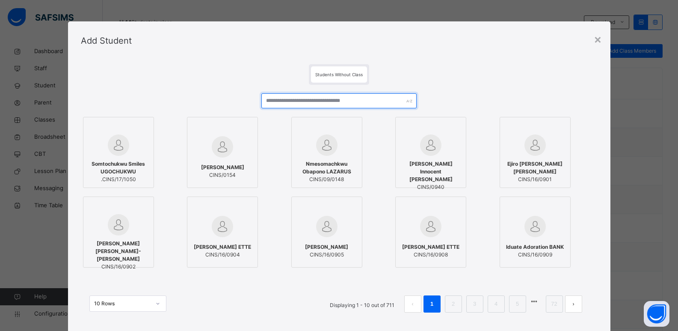
click at [337, 98] on input "text" at bounding box center [338, 100] width 155 height 15
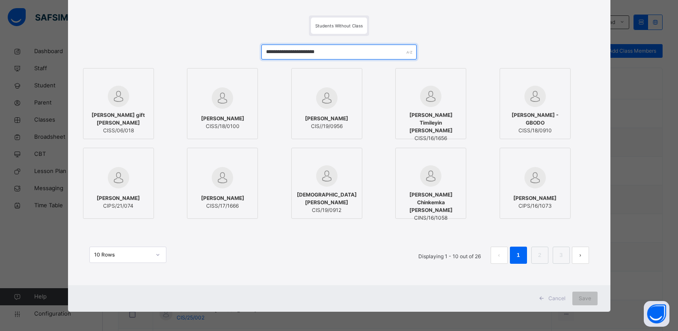
scroll to position [51, 0]
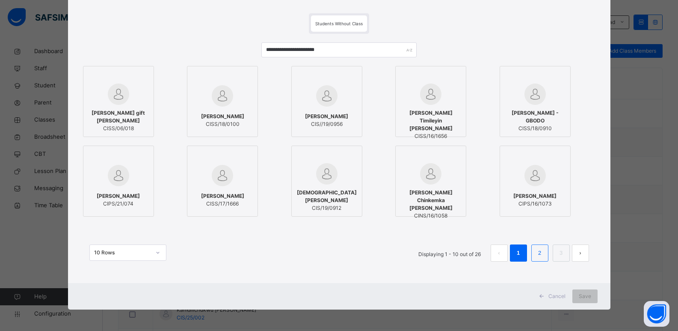
click at [540, 249] on link "2" at bounding box center [540, 252] width 8 height 11
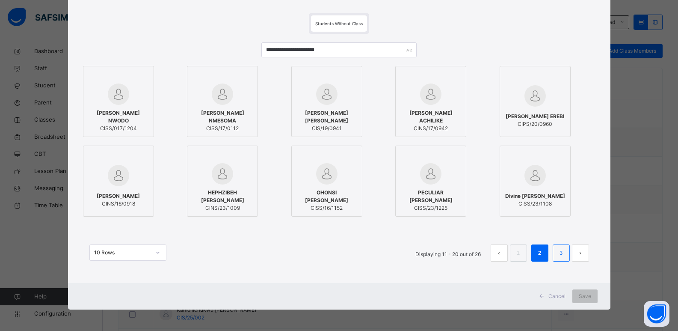
click at [562, 255] on link "3" at bounding box center [561, 252] width 8 height 11
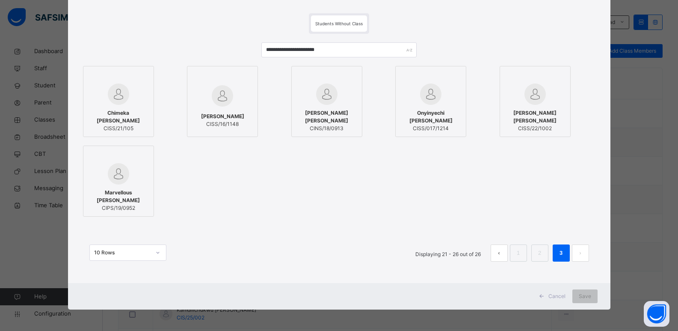
click at [566, 298] on span "Cancel" at bounding box center [557, 296] width 17 height 8
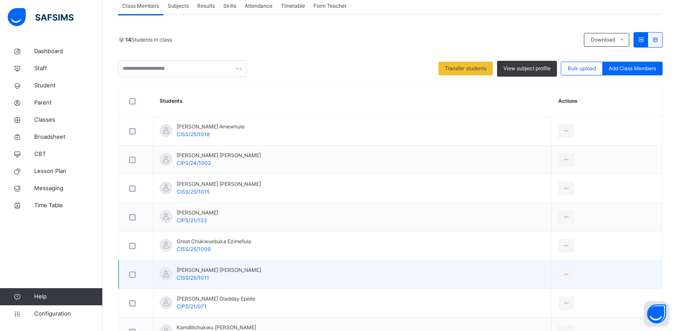
scroll to position [144, 0]
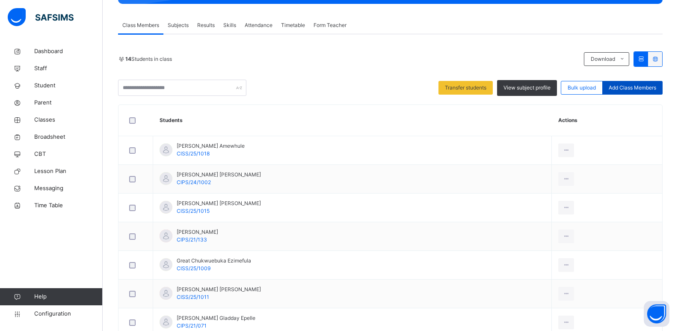
click at [640, 94] on div "Add Class Members" at bounding box center [633, 88] width 60 height 14
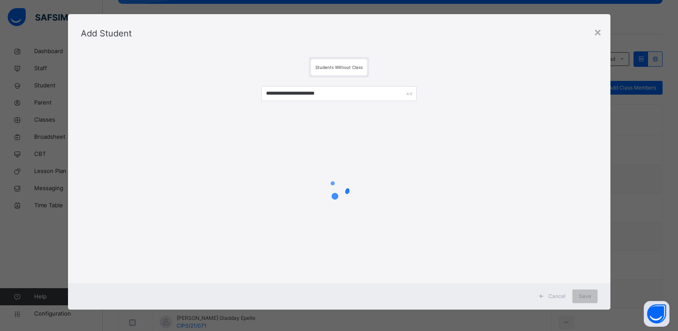
scroll to position [7, 0]
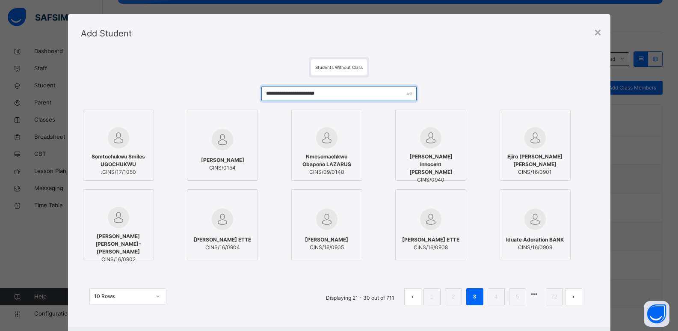
click at [376, 91] on input "**********" at bounding box center [338, 93] width 155 height 15
type input "*"
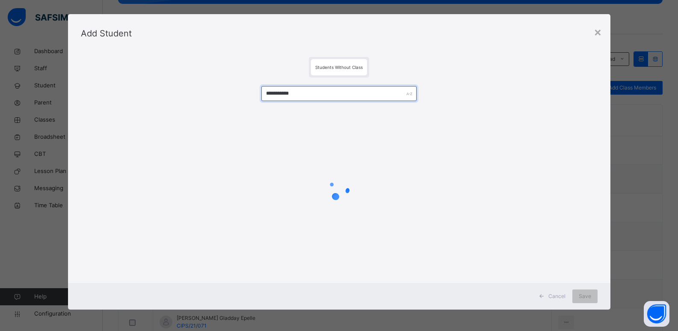
scroll to position [3, 0]
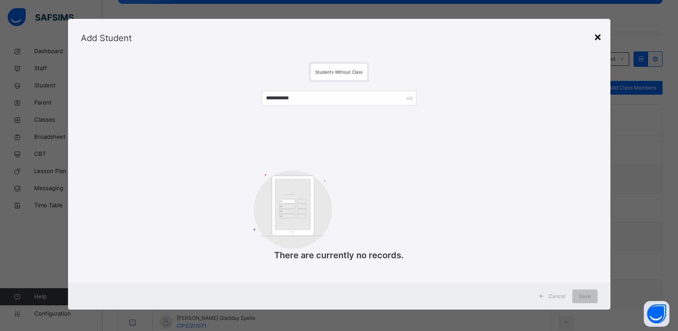
click at [600, 39] on div "×" at bounding box center [598, 36] width 8 height 18
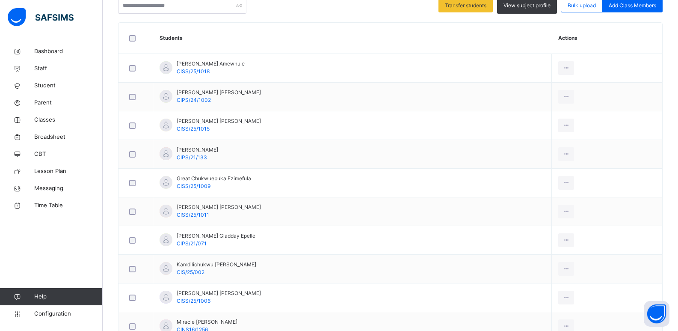
scroll to position [224, 0]
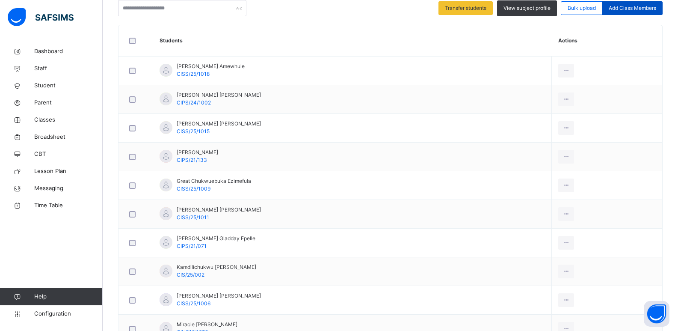
click at [649, 11] on span "Add Class Members" at bounding box center [632, 8] width 47 height 8
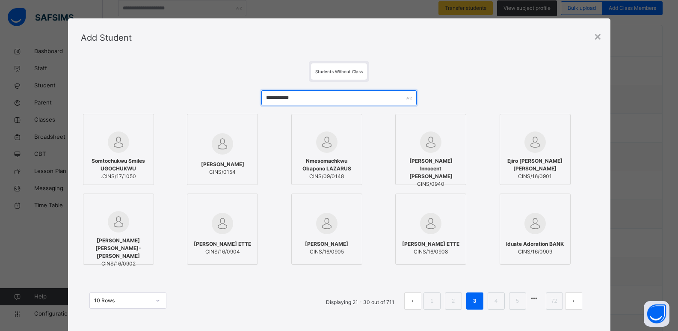
click at [347, 96] on input "**********" at bounding box center [338, 97] width 155 height 15
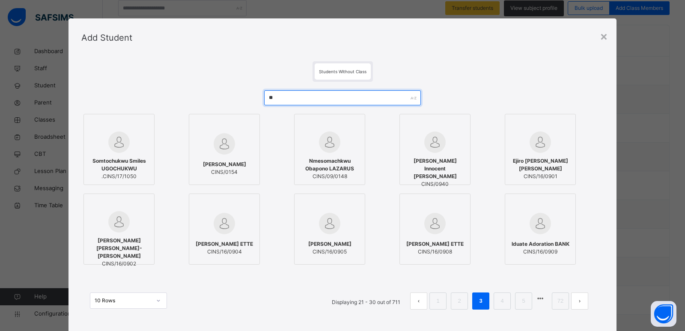
type input "*"
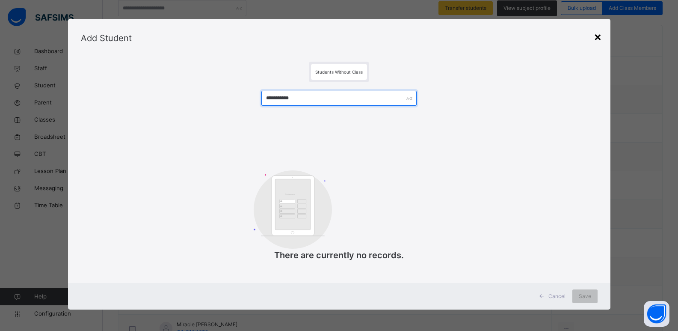
type input "**********"
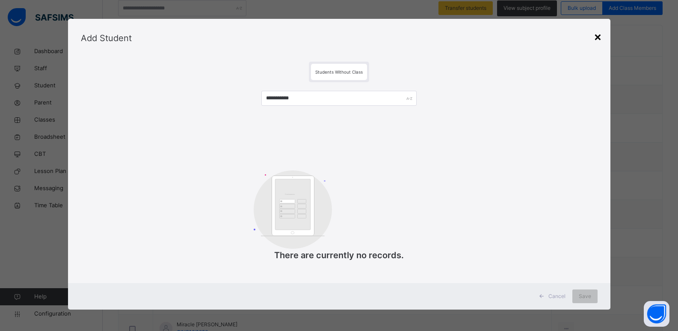
click at [598, 36] on div "×" at bounding box center [598, 36] width 8 height 18
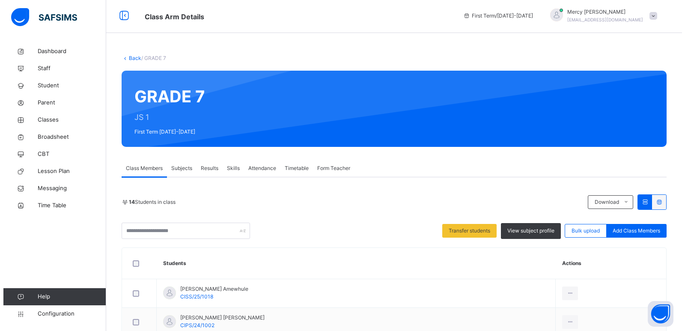
scroll to position [0, 0]
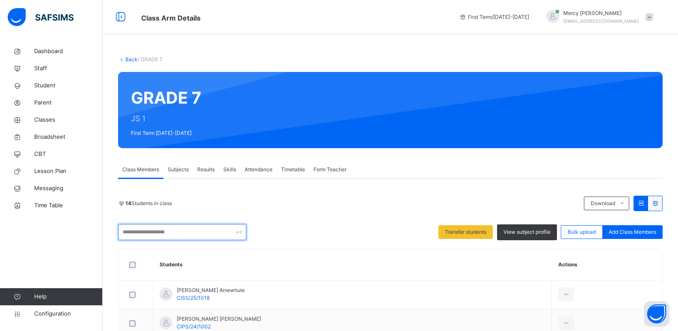
click at [150, 231] on input "text" at bounding box center [182, 232] width 128 height 16
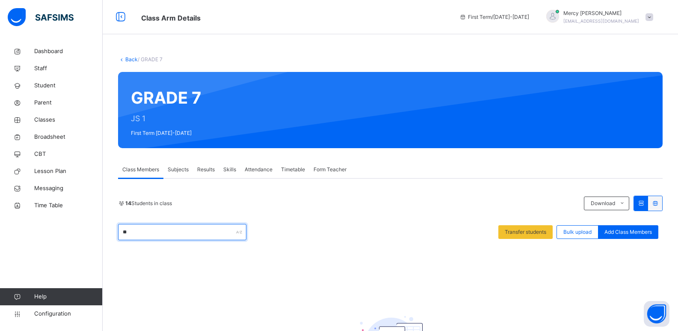
type input "*"
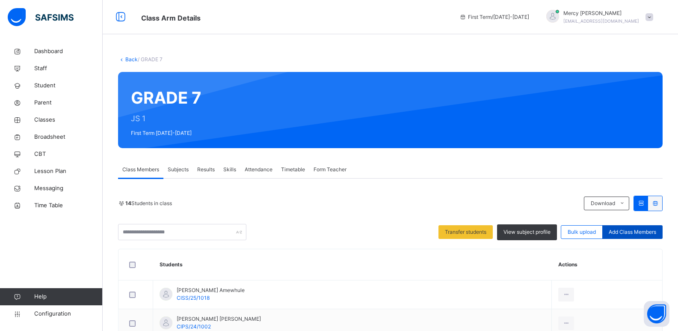
click at [634, 232] on span "Add Class Members" at bounding box center [632, 232] width 47 height 8
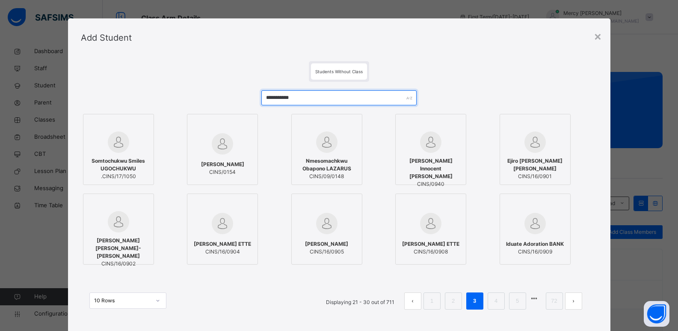
click at [313, 97] on input "**********" at bounding box center [338, 97] width 155 height 15
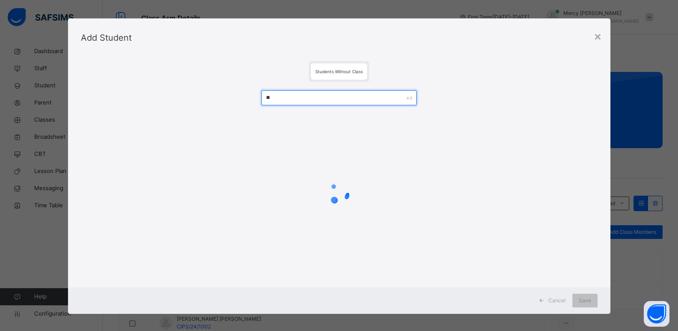
type input "*"
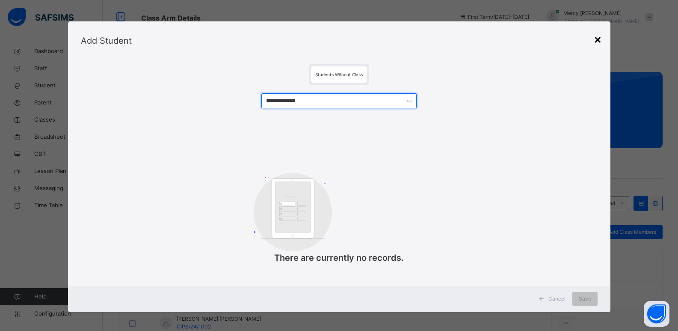
type input "**********"
click at [598, 44] on div "×" at bounding box center [598, 39] width 8 height 18
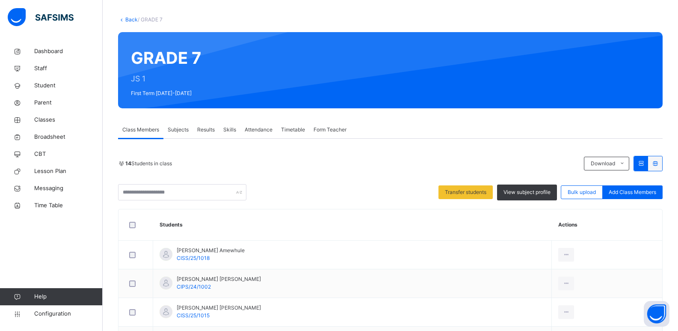
scroll to position [80, 0]
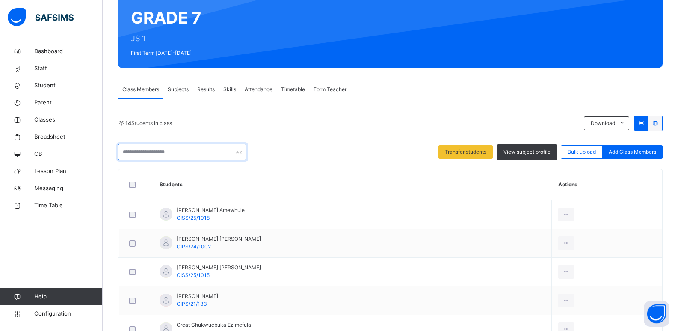
click at [148, 153] on input "text" at bounding box center [182, 152] width 128 height 16
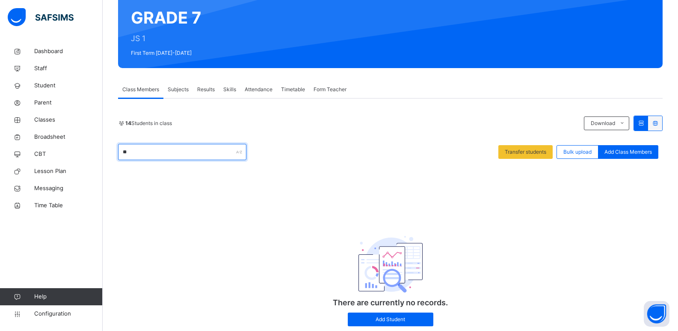
type input "*"
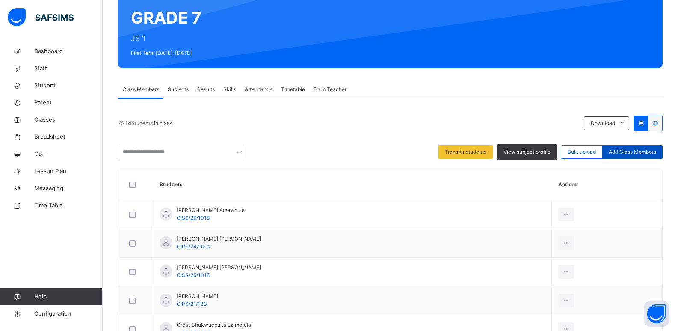
click at [629, 151] on span "Add Class Members" at bounding box center [632, 152] width 47 height 8
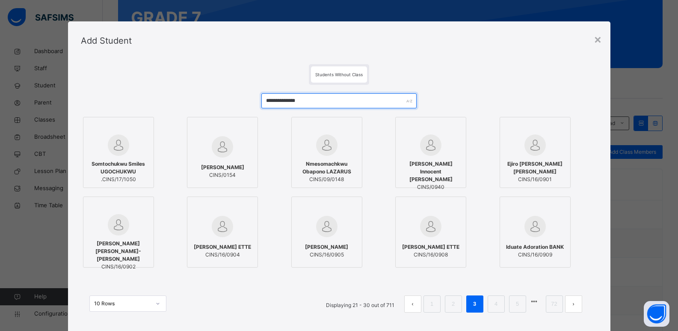
click at [311, 98] on input "**********" at bounding box center [338, 100] width 155 height 15
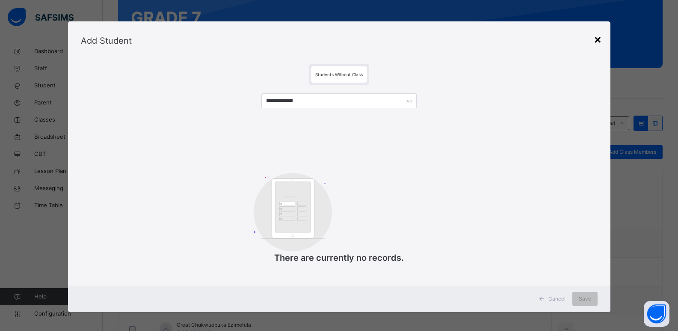
click at [598, 43] on div "×" at bounding box center [598, 39] width 8 height 18
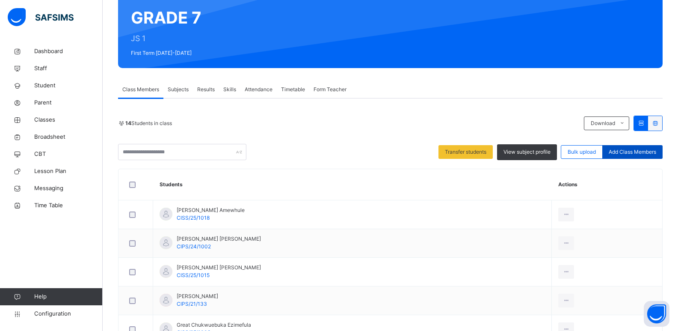
click at [649, 153] on span "Add Class Members" at bounding box center [632, 152] width 47 height 8
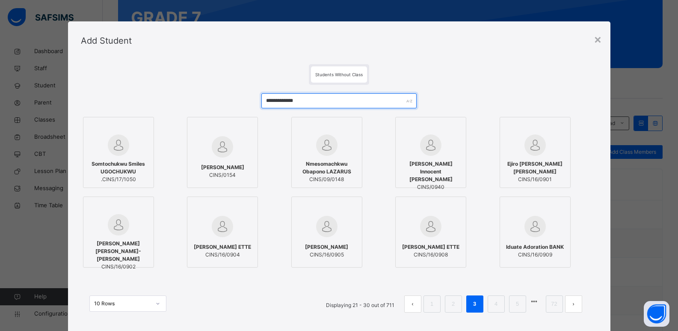
click at [340, 105] on input "**********" at bounding box center [338, 100] width 155 height 15
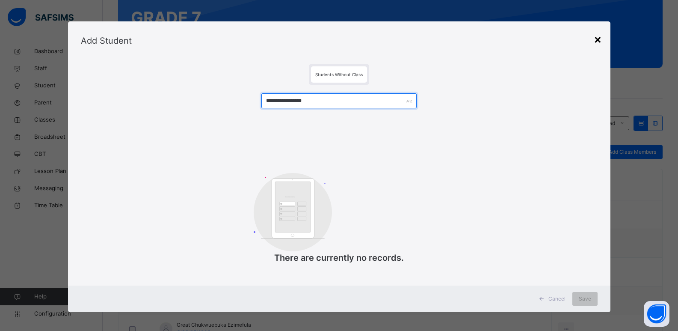
type input "**********"
click at [598, 39] on div "×" at bounding box center [598, 39] width 8 height 18
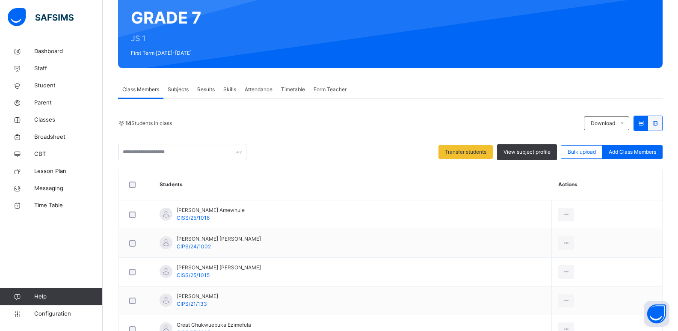
scroll to position [0, 0]
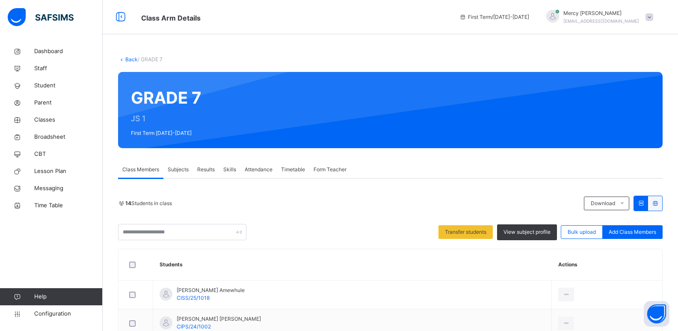
click at [126, 60] on link "Back" at bounding box center [131, 59] width 12 height 6
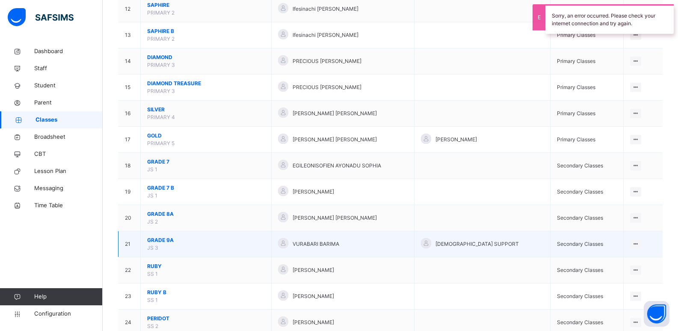
scroll to position [425, 0]
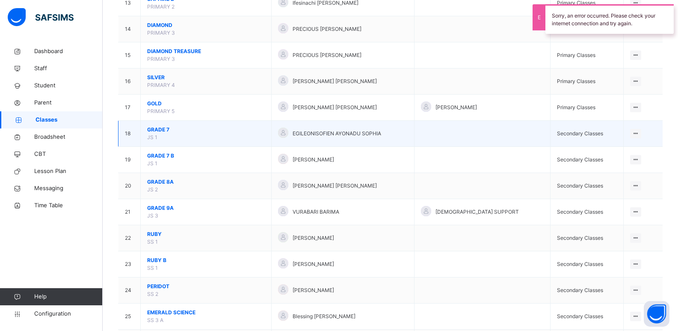
click at [168, 132] on span "GRADE 7" at bounding box center [206, 130] width 118 height 8
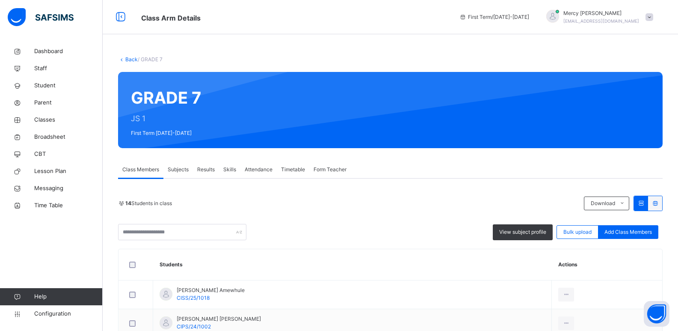
click at [324, 172] on span "Form Teacher" at bounding box center [330, 170] width 33 height 8
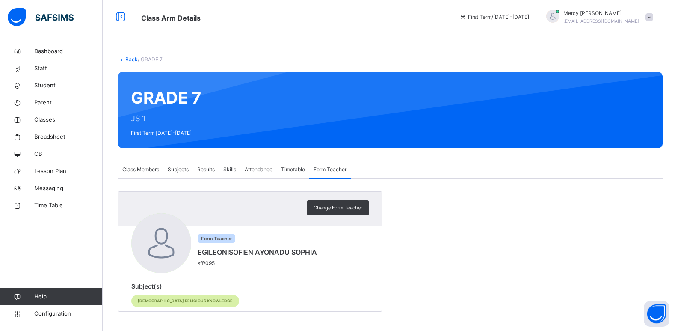
scroll to position [2, 0]
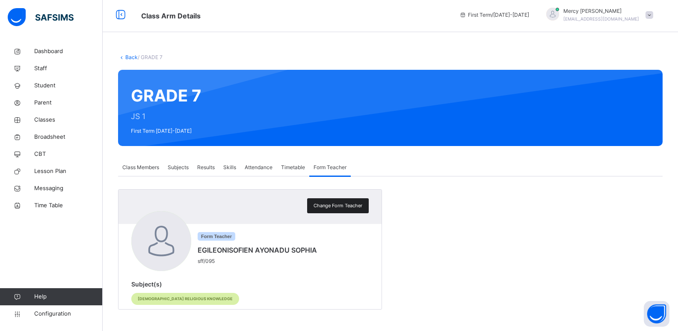
click at [345, 204] on span "Change Form Teacher" at bounding box center [338, 205] width 49 height 7
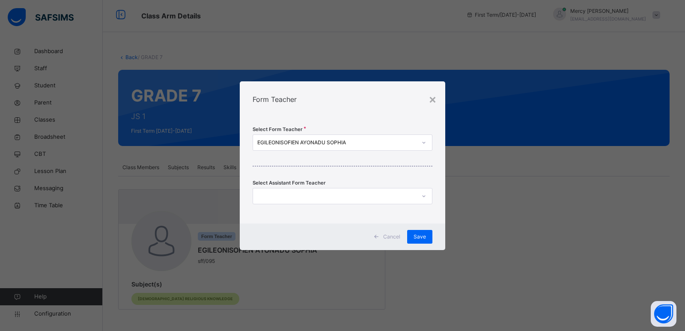
click at [342, 143] on div "EGILEONISOFIEN AYONADU SOPHIA" at bounding box center [336, 143] width 159 height 8
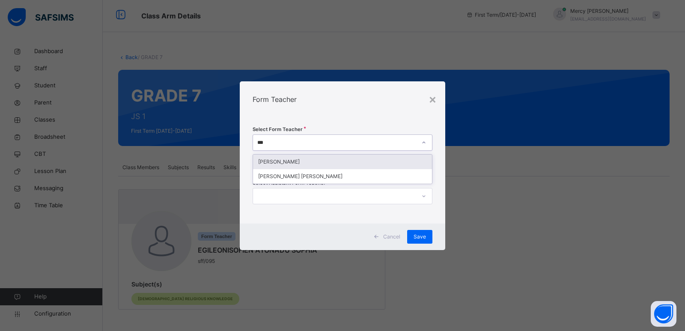
type input "****"
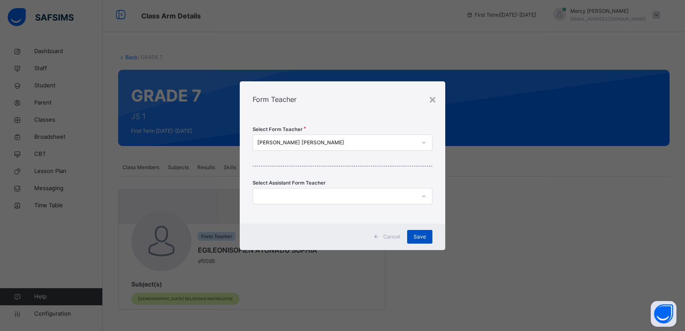
click at [420, 238] on span "Save" at bounding box center [419, 237] width 12 height 8
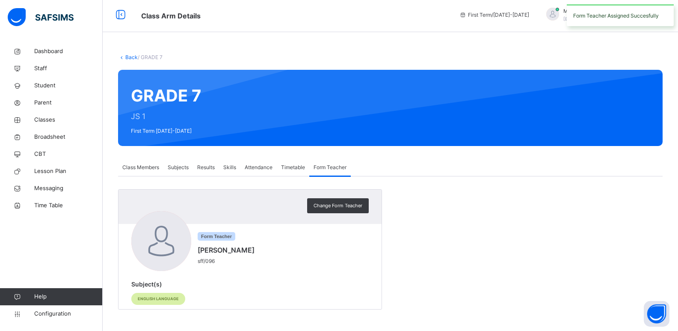
click at [132, 59] on link "Back" at bounding box center [131, 57] width 12 height 6
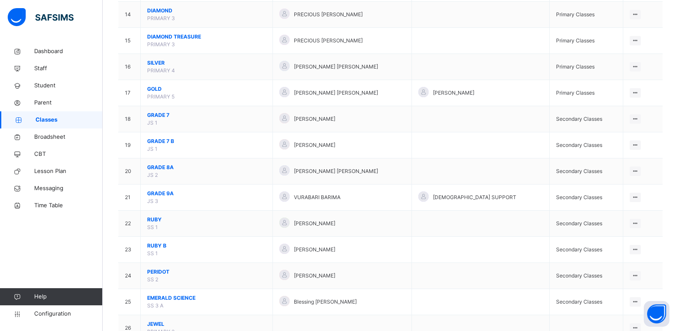
scroll to position [451, 0]
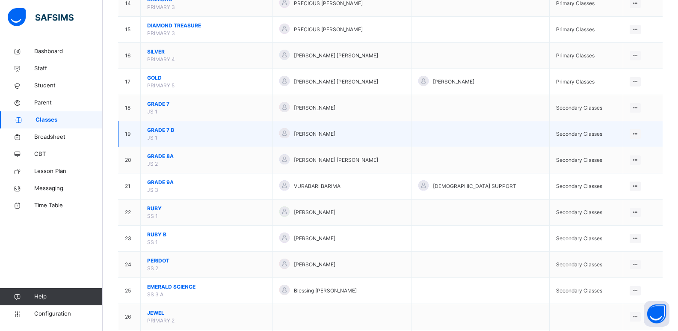
click at [164, 129] on span "GRADE 7 B" at bounding box center [206, 130] width 119 height 8
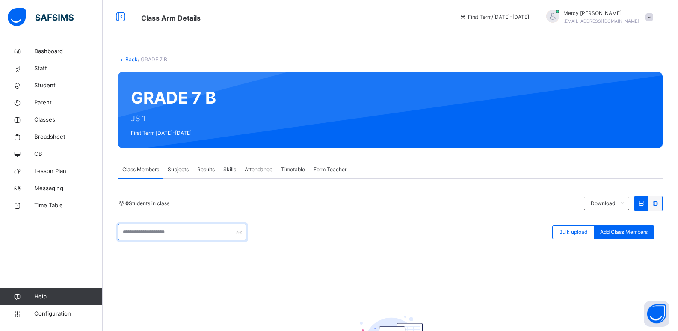
click at [161, 237] on input "text" at bounding box center [182, 232] width 128 height 16
click at [326, 171] on span "Form Teacher" at bounding box center [330, 170] width 33 height 8
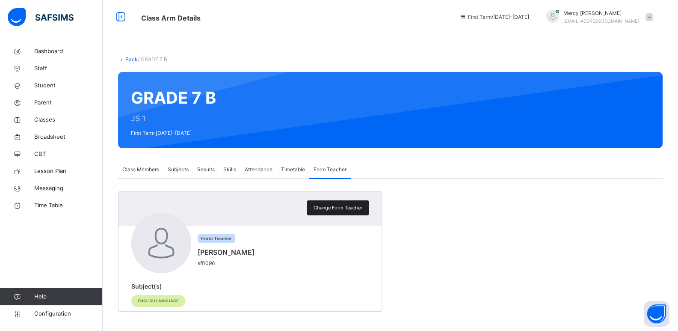
click at [339, 205] on span "Change Form Teacher" at bounding box center [338, 207] width 49 height 7
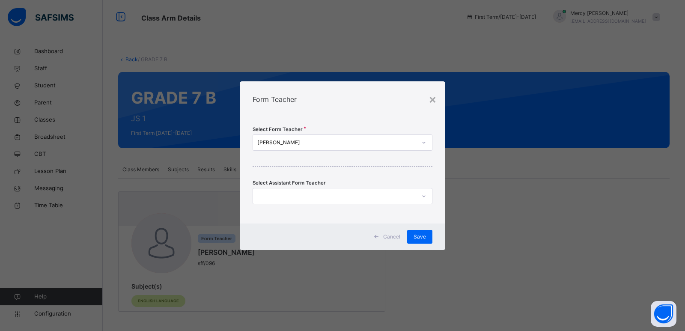
click at [330, 144] on div "[PERSON_NAME]" at bounding box center [336, 143] width 159 height 8
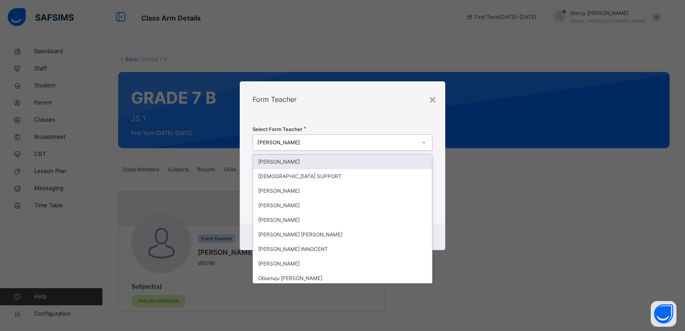
click at [330, 144] on div "[PERSON_NAME]" at bounding box center [336, 143] width 159 height 8
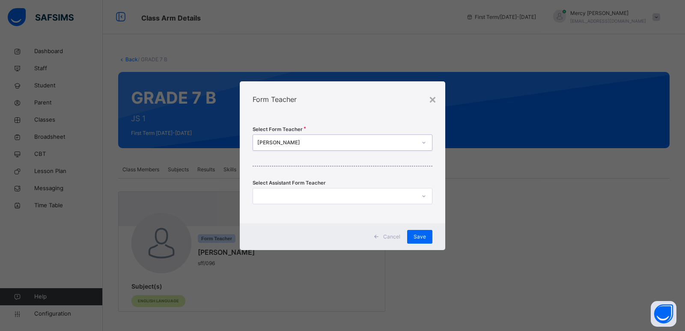
click at [330, 144] on div "[PERSON_NAME]" at bounding box center [336, 143] width 159 height 8
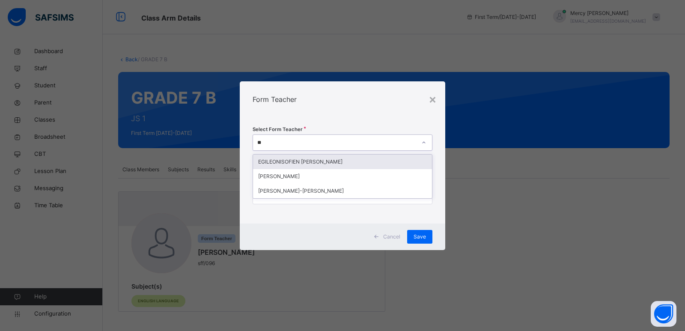
type input "***"
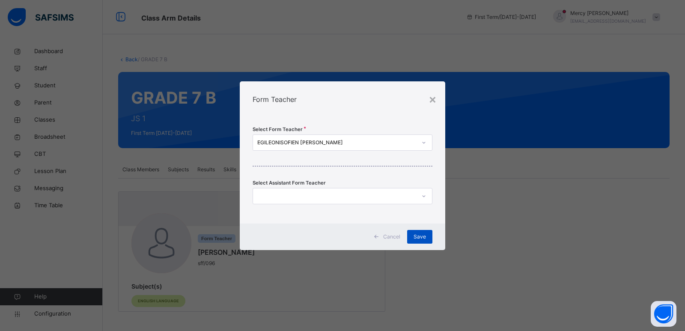
click at [419, 239] on span "Save" at bounding box center [419, 237] width 12 height 8
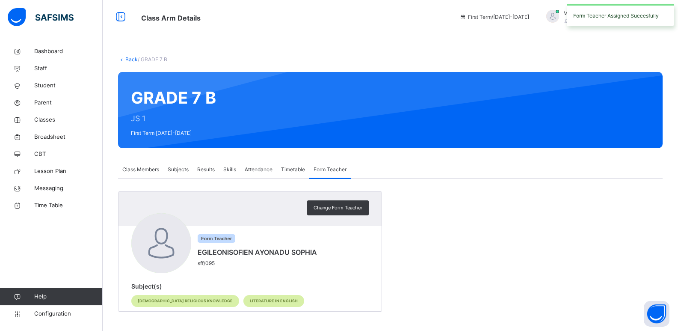
click at [131, 63] on div "Back / GRADE 7 B GRADE 7 B JS 1 First Term 2025-2026 Class Members Subjects Res…" at bounding box center [391, 188] width 576 height 290
click at [131, 59] on link "Back" at bounding box center [131, 59] width 12 height 6
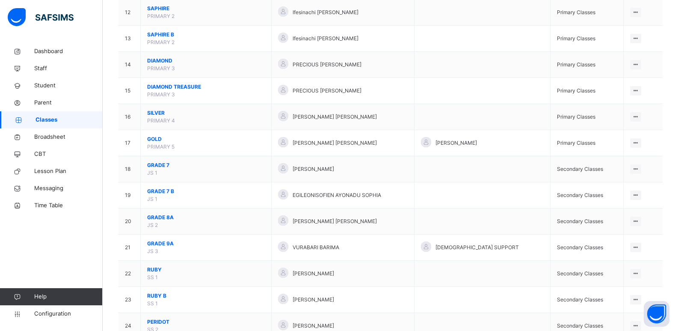
scroll to position [431, 0]
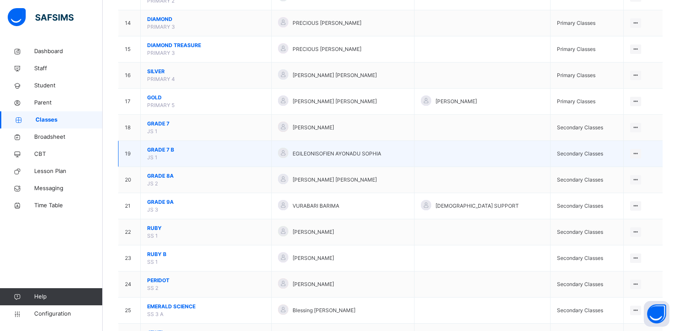
click at [159, 152] on span "GRADE 7 B" at bounding box center [206, 150] width 118 height 8
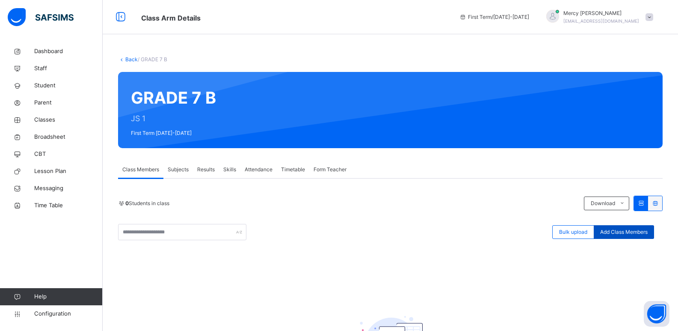
click at [624, 232] on span "Add Class Members" at bounding box center [623, 232] width 47 height 8
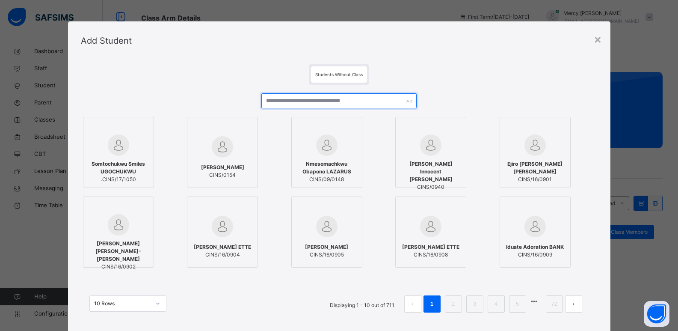
click at [344, 103] on input "text" at bounding box center [338, 100] width 155 height 15
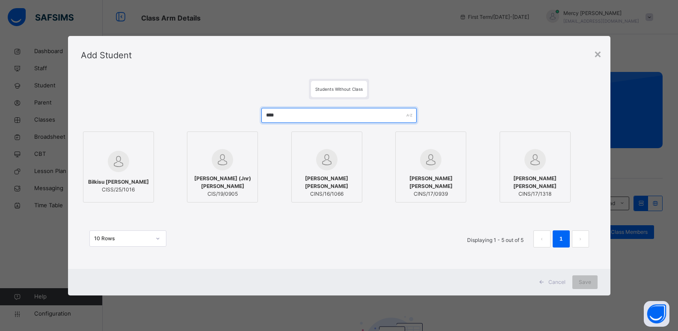
type input "****"
click at [117, 179] on span "Bilkisu Abubakar LAWAL" at bounding box center [118, 182] width 61 height 8
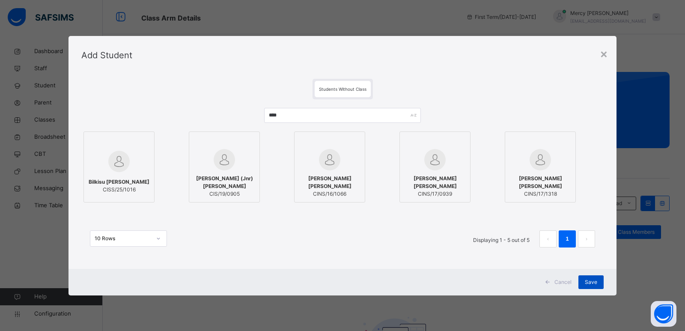
click at [590, 281] on span "Save" at bounding box center [591, 282] width 12 height 8
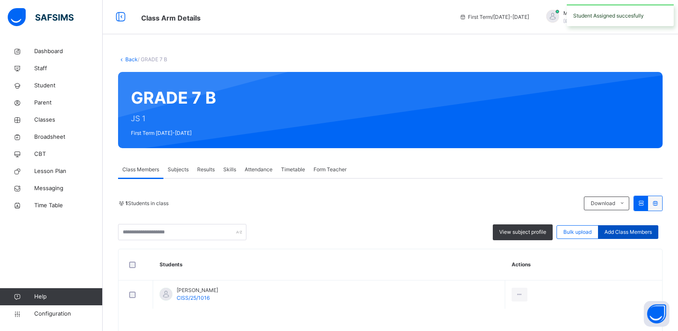
click at [652, 230] on span "Add Class Members" at bounding box center [628, 232] width 47 height 8
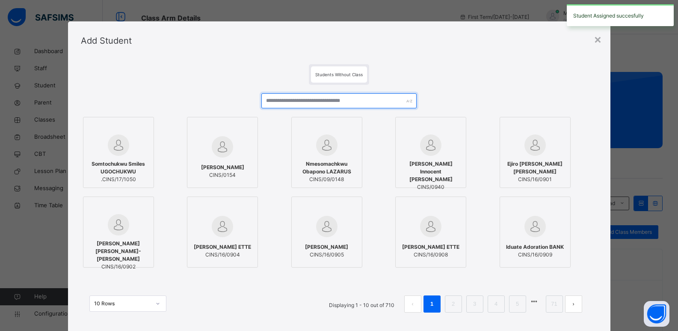
click at [355, 102] on input "text" at bounding box center [338, 100] width 155 height 15
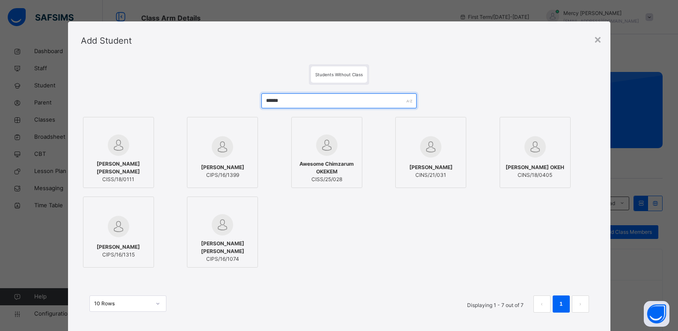
type input "******"
click at [336, 162] on span "Awesome Chimzarum OKEKEM" at bounding box center [327, 167] width 62 height 15
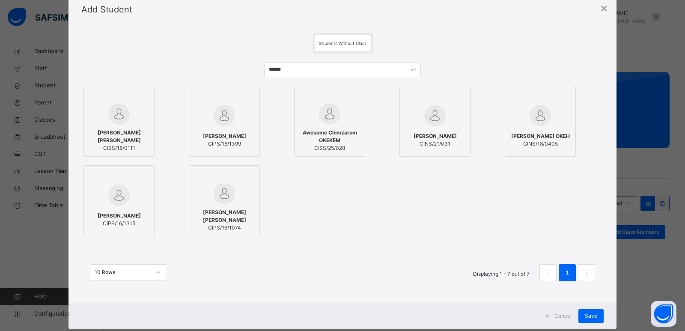
scroll to position [51, 0]
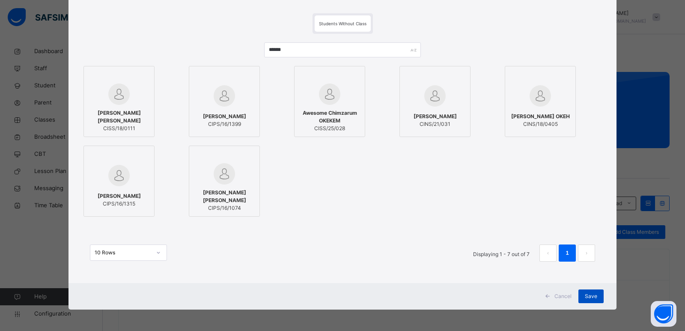
click at [589, 294] on span "Save" at bounding box center [591, 296] width 12 height 8
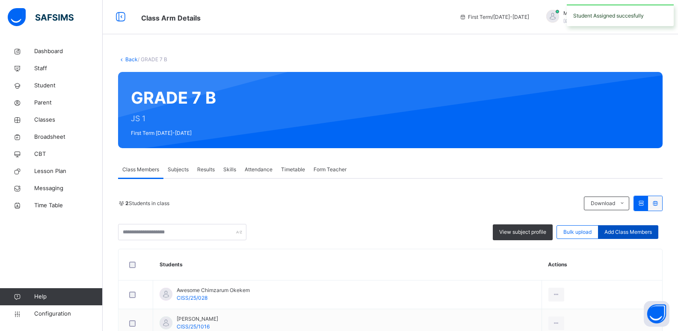
click at [617, 232] on span "Add Class Members" at bounding box center [628, 232] width 47 height 8
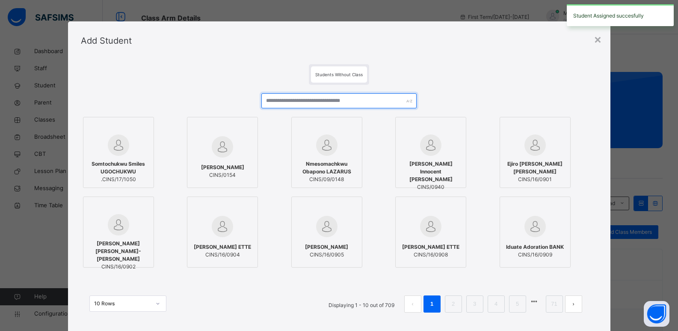
click at [374, 104] on input "text" at bounding box center [338, 100] width 155 height 15
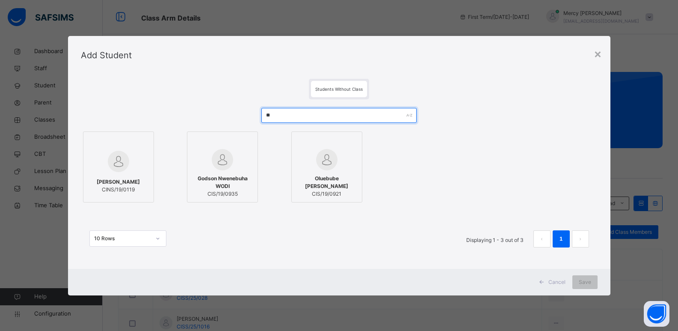
type input "*"
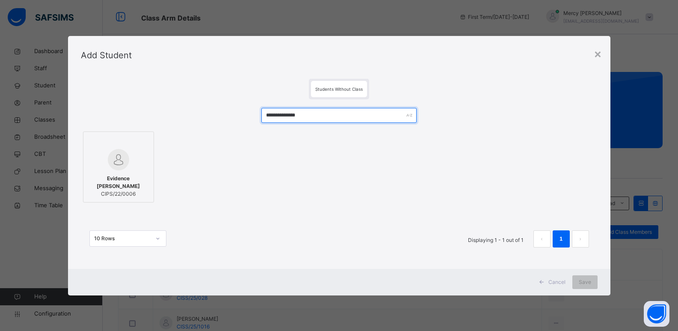
type input "**********"
click at [111, 170] on img at bounding box center [118, 159] width 21 height 21
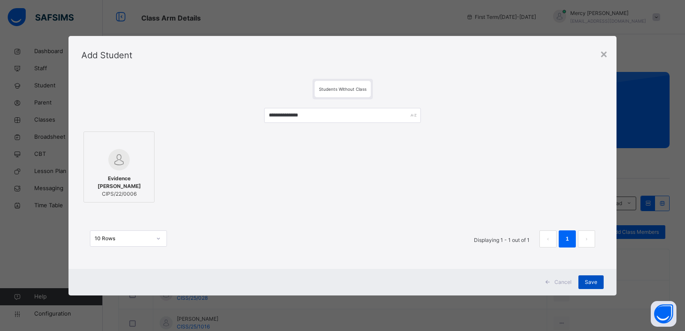
click at [591, 284] on span "Save" at bounding box center [591, 282] width 12 height 8
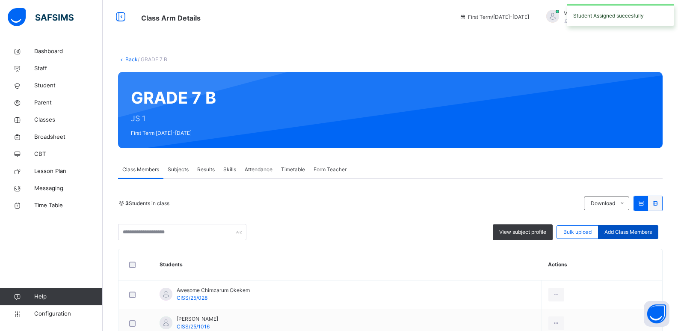
click at [621, 231] on span "Add Class Members" at bounding box center [628, 232] width 47 height 8
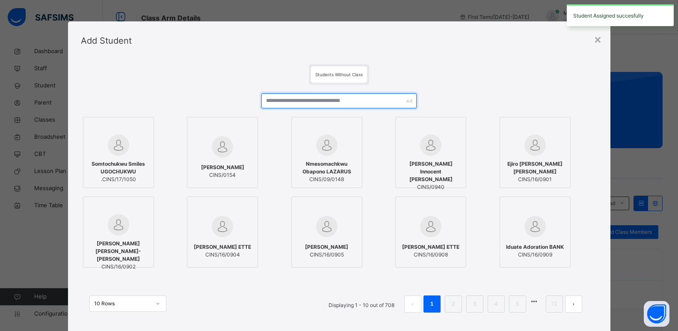
click at [354, 98] on input "text" at bounding box center [338, 100] width 155 height 15
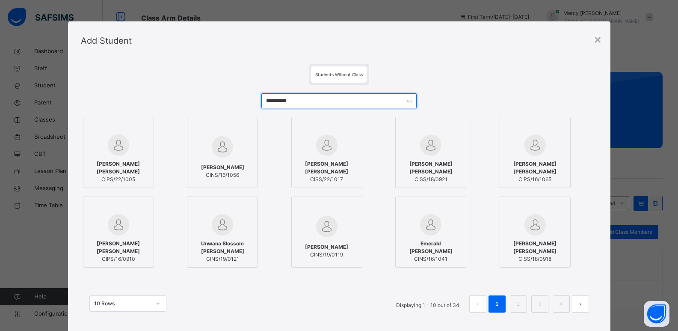
type input "**********"
click at [97, 154] on div at bounding box center [119, 144] width 62 height 21
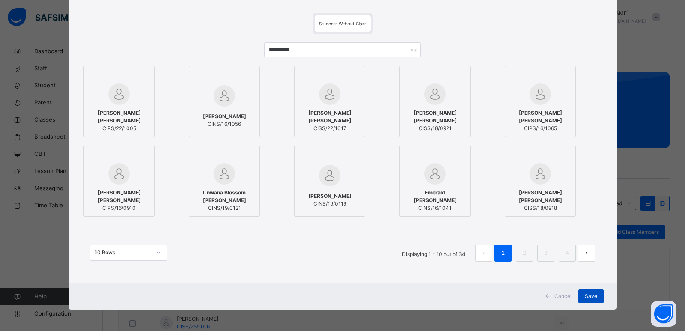
click at [586, 297] on span "Save" at bounding box center [591, 296] width 12 height 8
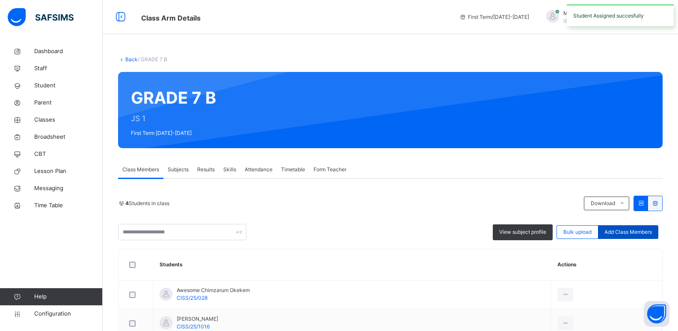
click at [620, 230] on span "Add Class Members" at bounding box center [628, 232] width 47 height 8
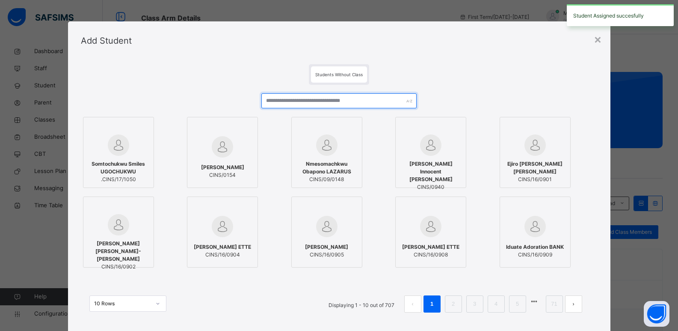
click at [361, 97] on input "text" at bounding box center [338, 100] width 155 height 15
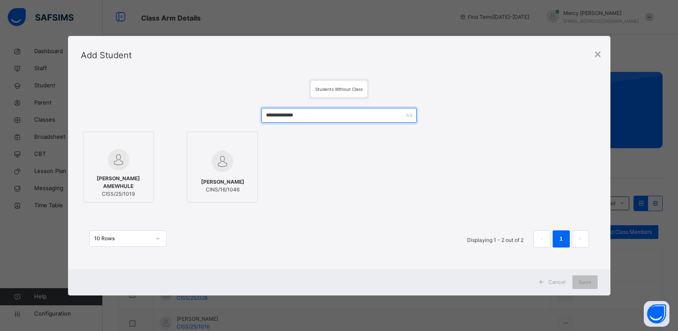
type input "**********"
click at [103, 188] on span "Joshua Chimenem AMEWHULE" at bounding box center [119, 182] width 62 height 15
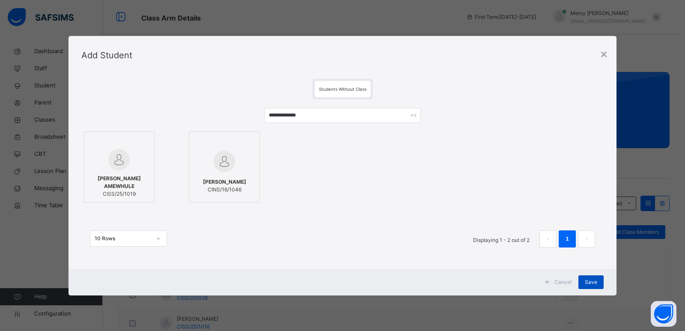
click at [591, 279] on span "Save" at bounding box center [591, 282] width 12 height 8
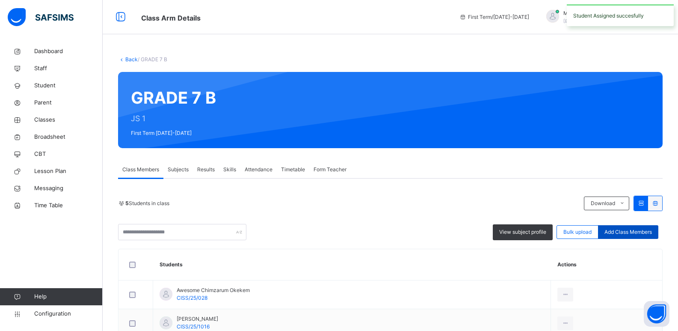
click at [632, 233] on span "Add Class Members" at bounding box center [628, 232] width 47 height 8
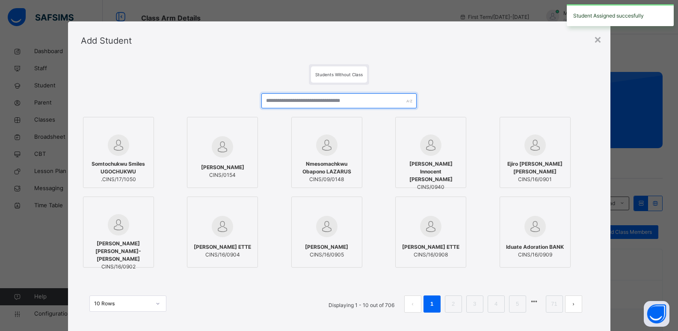
click at [352, 101] on input "text" at bounding box center [338, 100] width 155 height 15
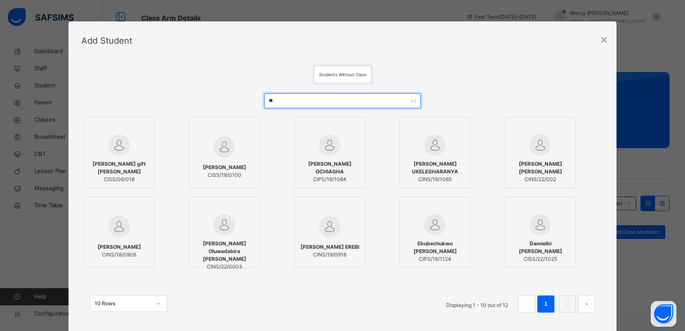
type input "*"
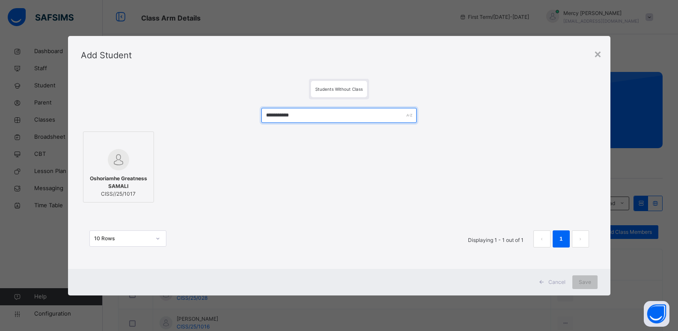
type input "**********"
click at [119, 178] on span "Oshoriamhe Greatness SAMALI" at bounding box center [119, 182] width 62 height 15
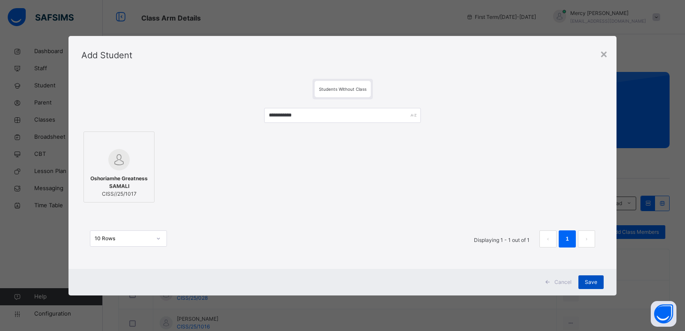
click at [581, 280] on div "Save" at bounding box center [590, 282] width 25 height 14
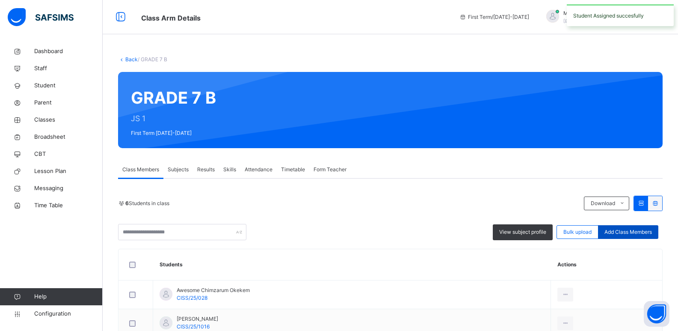
click at [652, 232] on span "Add Class Members" at bounding box center [628, 232] width 47 height 8
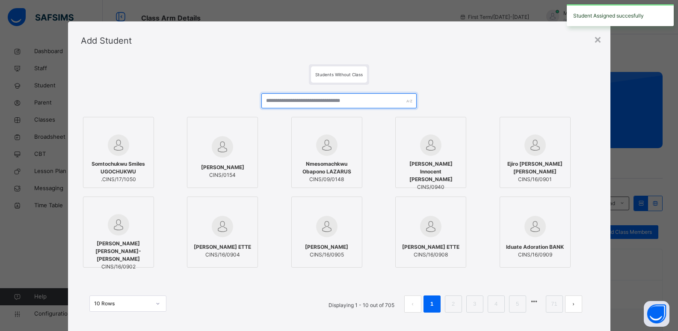
click at [368, 99] on input "text" at bounding box center [338, 100] width 155 height 15
type input "*"
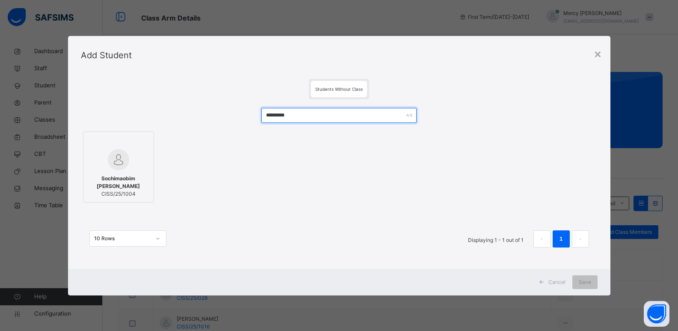
type input "*********"
click at [126, 175] on span "Sochimaobim David ILIEMENE" at bounding box center [119, 182] width 62 height 15
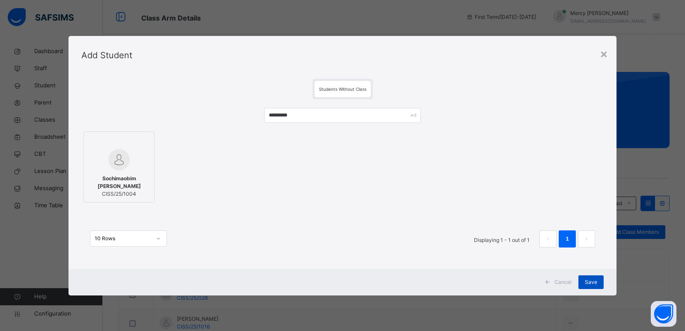
click at [588, 282] on span "Save" at bounding box center [591, 282] width 12 height 8
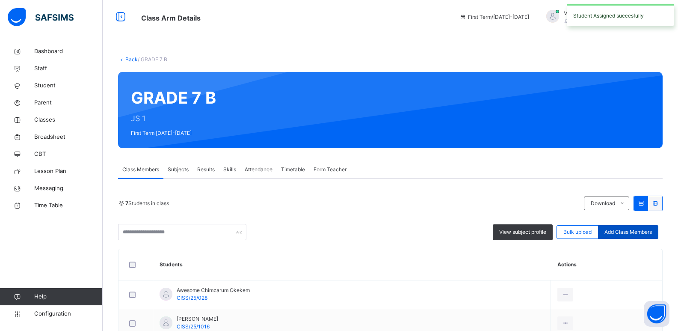
click at [623, 237] on div "Add Class Members" at bounding box center [628, 232] width 60 height 14
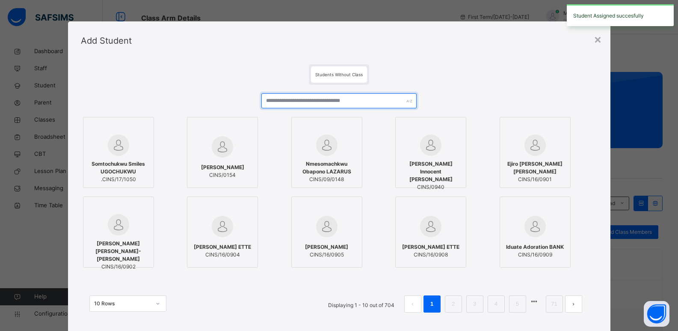
click at [359, 108] on input "text" at bounding box center [338, 100] width 155 height 15
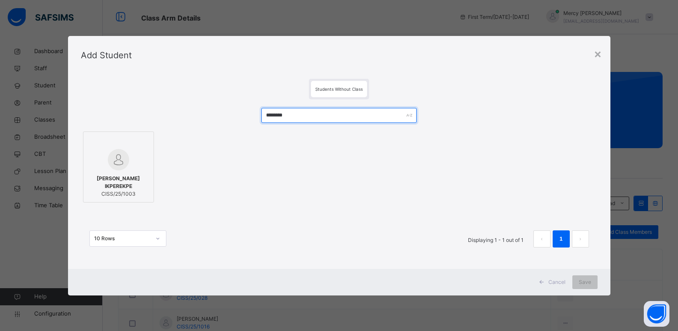
type input "********"
click at [138, 163] on div at bounding box center [119, 159] width 62 height 21
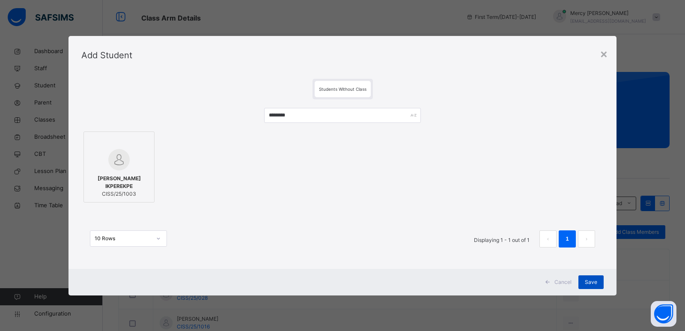
click at [590, 282] on span "Save" at bounding box center [591, 282] width 12 height 8
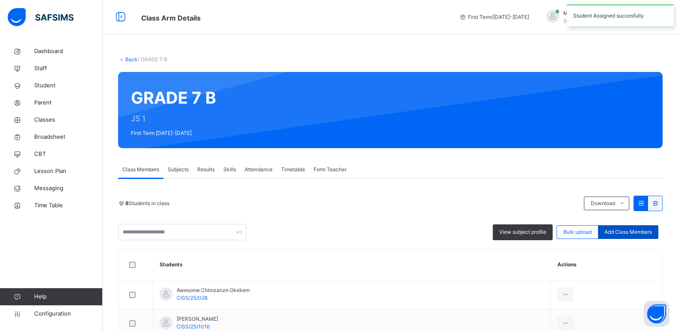
click at [629, 234] on span "Add Class Members" at bounding box center [628, 232] width 47 height 8
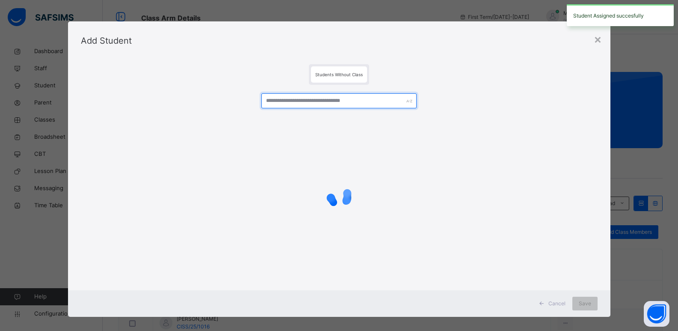
click at [325, 103] on input "text" at bounding box center [338, 100] width 155 height 15
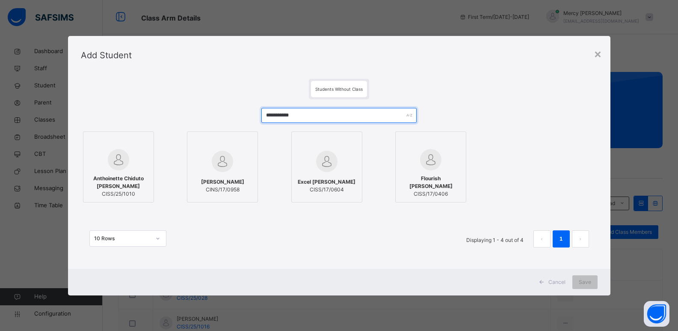
type input "**********"
click at [133, 187] on span "Anthoinette Chiduto NWOKO" at bounding box center [119, 182] width 62 height 15
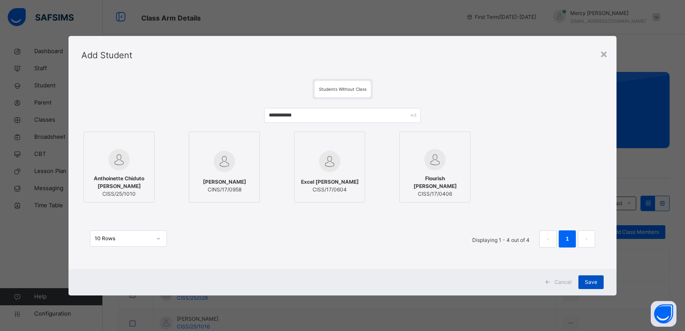
click at [594, 280] on span "Save" at bounding box center [591, 282] width 12 height 8
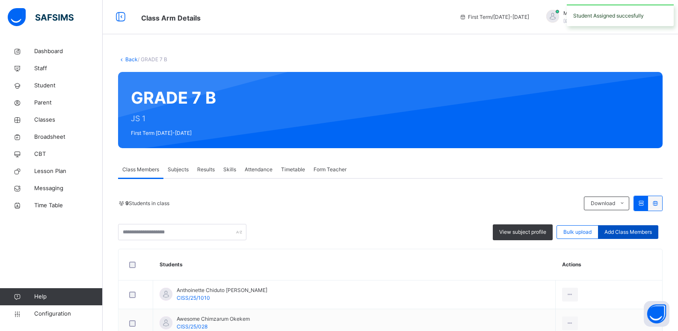
click at [621, 232] on span "Add Class Members" at bounding box center [628, 232] width 47 height 8
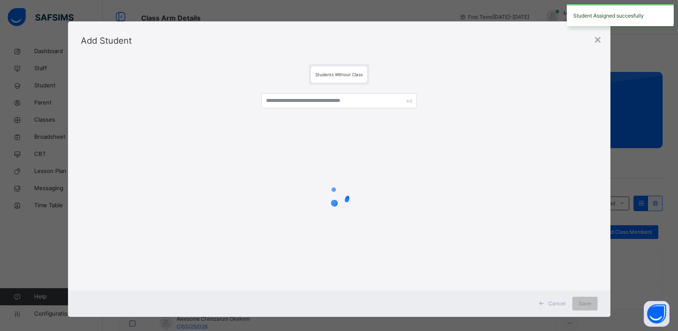
click at [379, 108] on div at bounding box center [338, 103] width 155 height 21
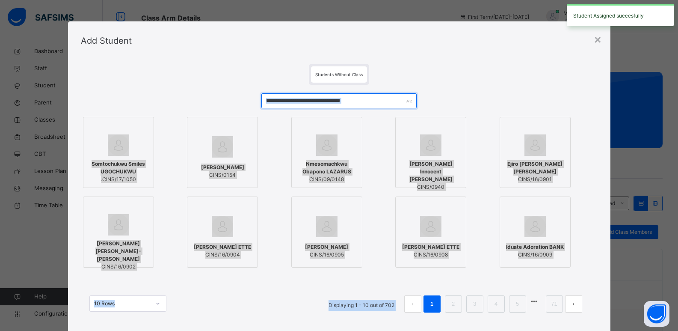
click at [374, 102] on input "text" at bounding box center [338, 100] width 155 height 15
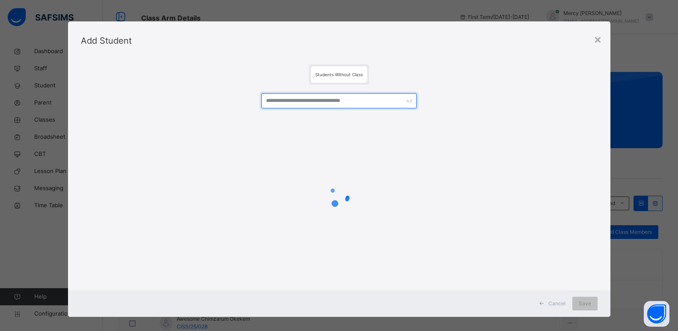
type input "*"
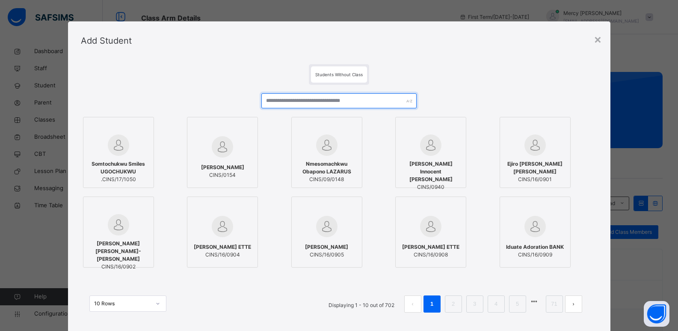
type input "*"
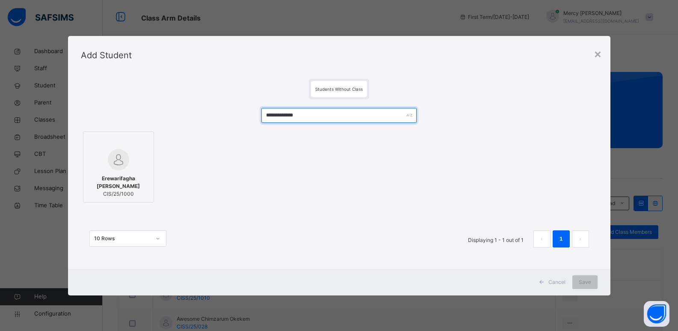
type input "**********"
click at [127, 175] on span "Erewarifagha Ipalibo ALLISON" at bounding box center [119, 182] width 62 height 15
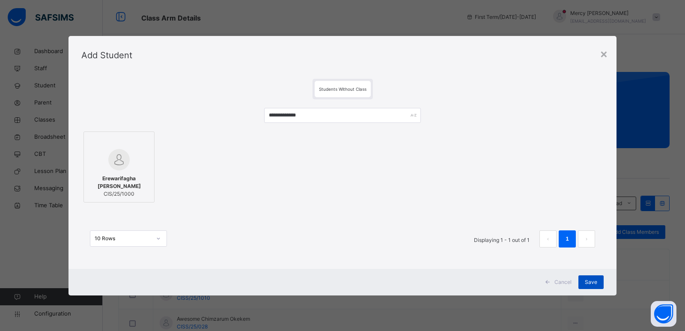
click at [594, 283] on span "Save" at bounding box center [591, 282] width 12 height 8
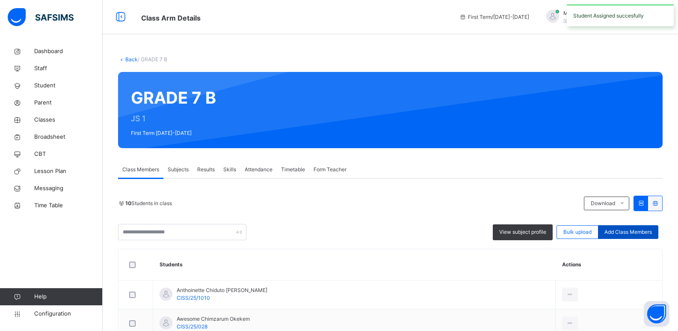
click at [632, 236] on div "Add Class Members" at bounding box center [628, 232] width 60 height 14
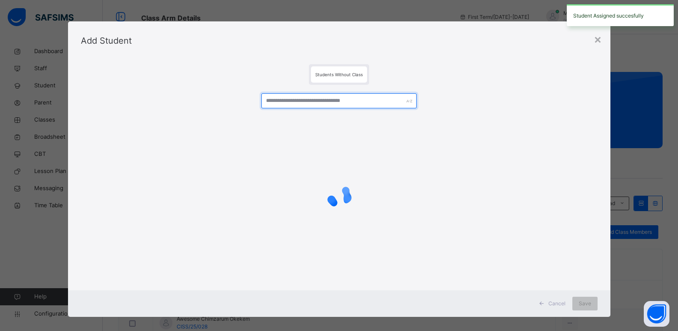
click at [344, 101] on input "text" at bounding box center [338, 100] width 155 height 15
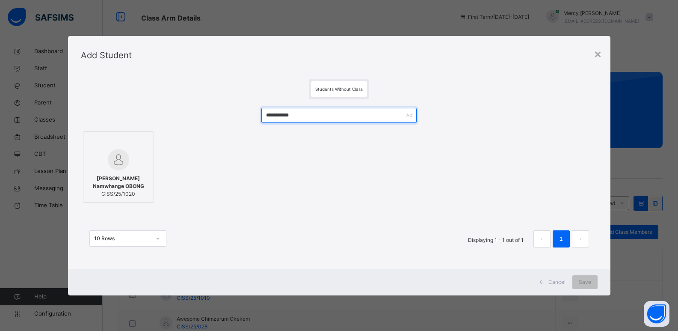
type input "**********"
click at [113, 165] on img at bounding box center [118, 159] width 21 height 21
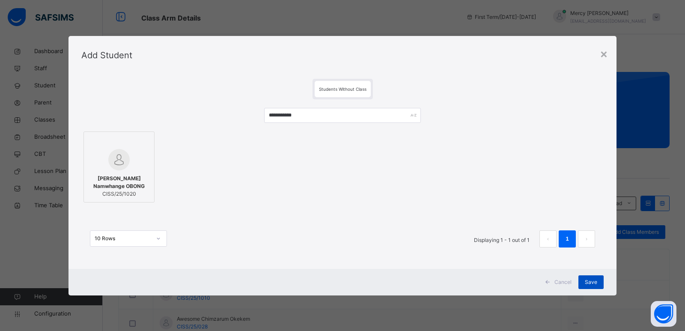
click at [594, 276] on div "Save" at bounding box center [590, 282] width 25 height 14
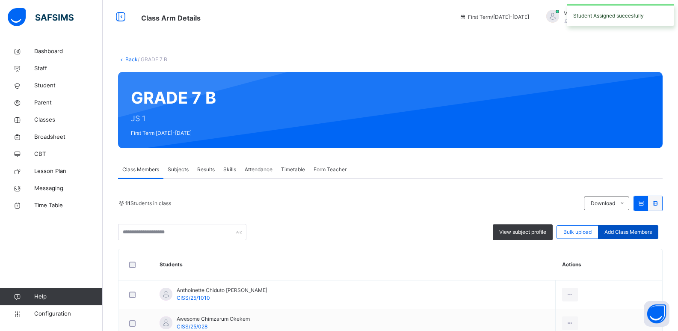
click at [630, 232] on span "Add Class Members" at bounding box center [628, 232] width 47 height 8
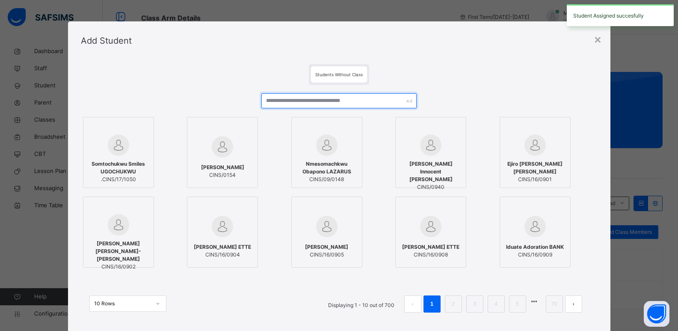
click at [356, 103] on input "text" at bounding box center [338, 100] width 155 height 15
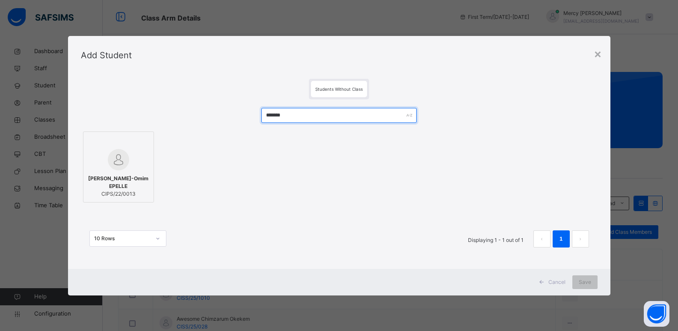
type input "*******"
click at [115, 178] on span "Madison Tamuno-Omim EPELLE" at bounding box center [119, 182] width 62 height 15
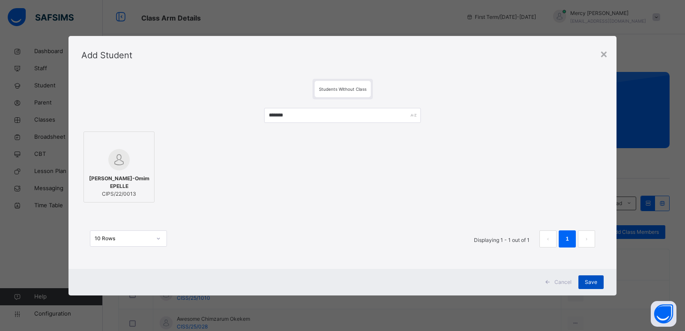
click at [589, 278] on span "Save" at bounding box center [591, 282] width 12 height 8
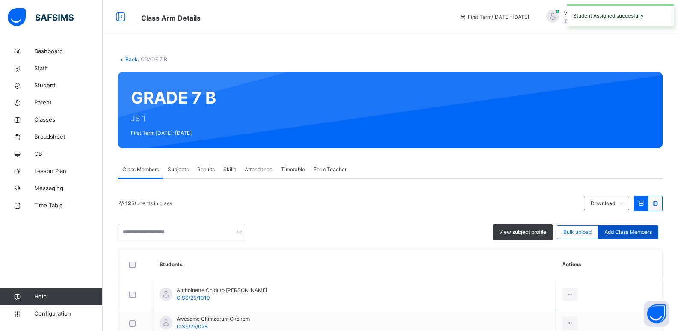
click at [626, 227] on div "Add Class Members" at bounding box center [628, 232] width 60 height 14
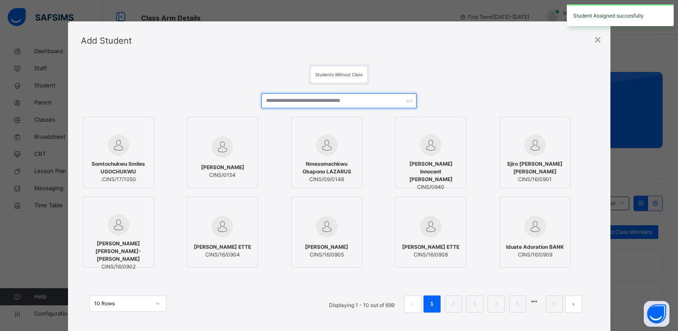
click at [353, 95] on input "text" at bounding box center [338, 100] width 155 height 15
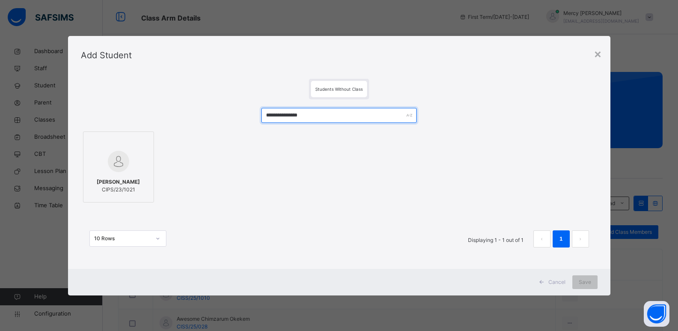
type input "**********"
click at [107, 206] on div "**********" at bounding box center [339, 181] width 517 height 165
click at [123, 180] on span "Bryan Olajide Akinmuwagun" at bounding box center [118, 182] width 43 height 8
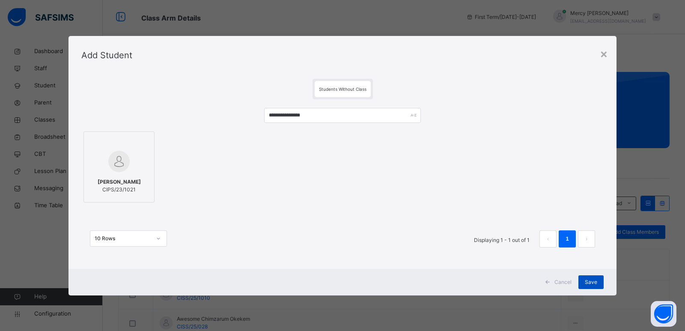
click at [594, 282] on span "Save" at bounding box center [591, 282] width 12 height 8
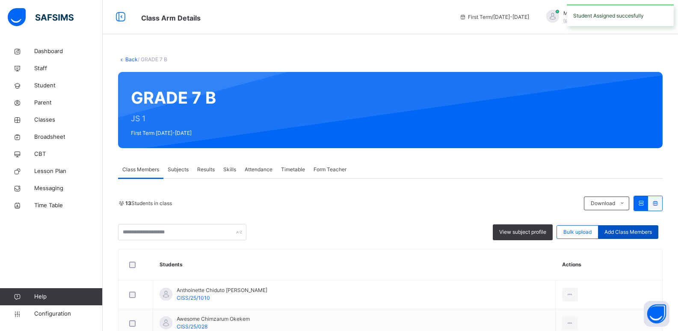
click at [643, 232] on span "Add Class Members" at bounding box center [628, 232] width 47 height 8
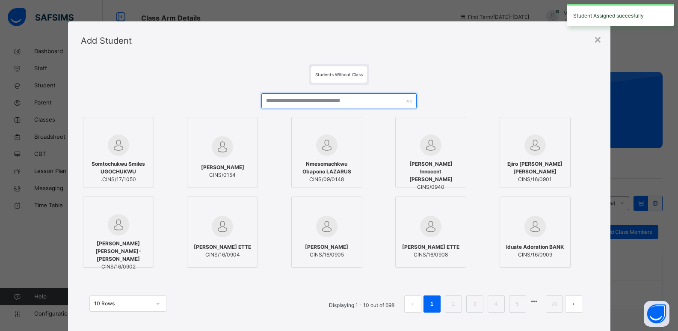
click at [362, 103] on input "text" at bounding box center [338, 100] width 155 height 15
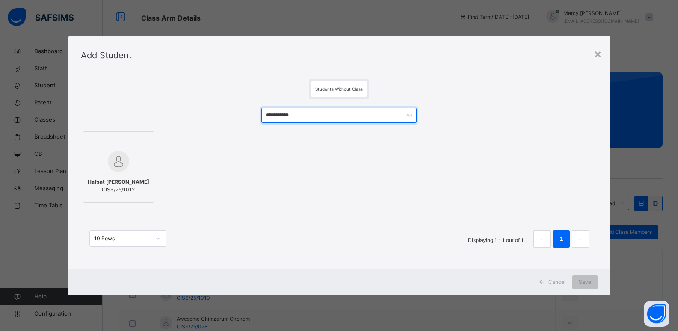
type input "**********"
click at [117, 186] on span "Hafsat Musa ABDULKADIR" at bounding box center [119, 182] width 62 height 8
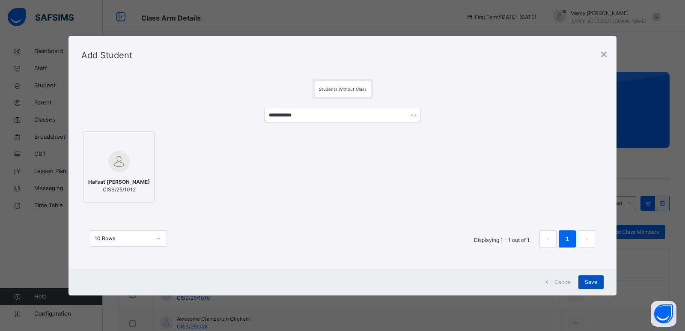
click at [595, 281] on span "Save" at bounding box center [591, 282] width 12 height 8
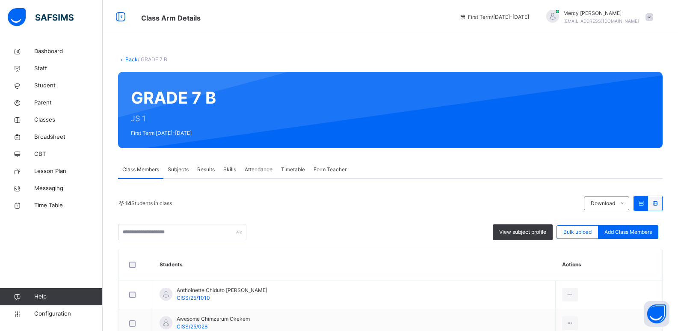
click at [336, 164] on div "Form Teacher" at bounding box center [330, 169] width 42 height 17
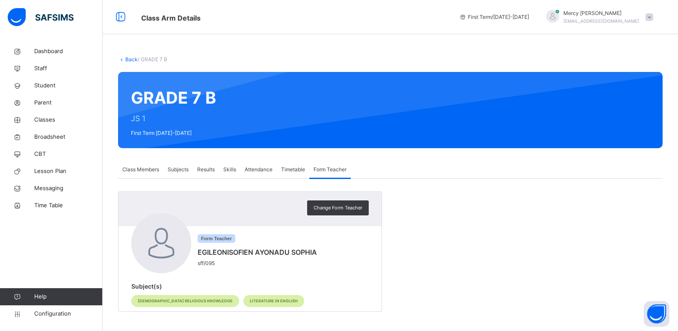
click at [173, 170] on span "Subjects" at bounding box center [178, 170] width 21 height 8
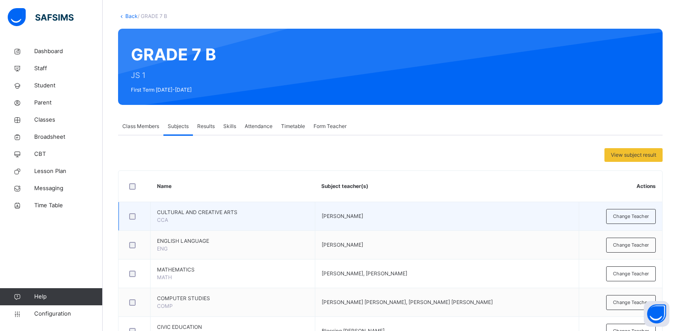
scroll to position [0, 0]
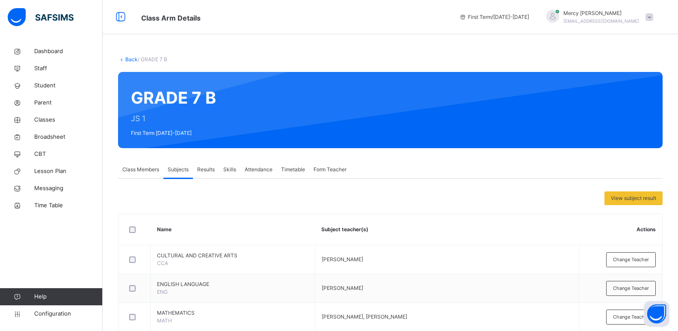
click at [201, 167] on span "Results" at bounding box center [206, 170] width 18 height 8
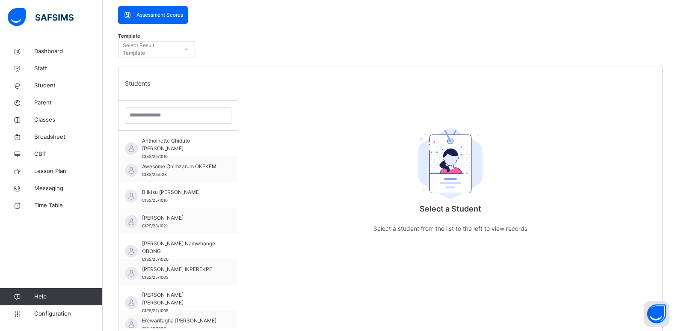
scroll to position [188, 0]
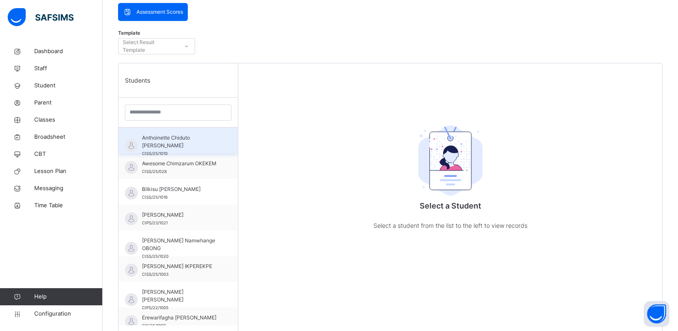
click at [178, 148] on div "Anthoinette Chiduto NWOKO CISS/25/1010" at bounding box center [180, 145] width 77 height 23
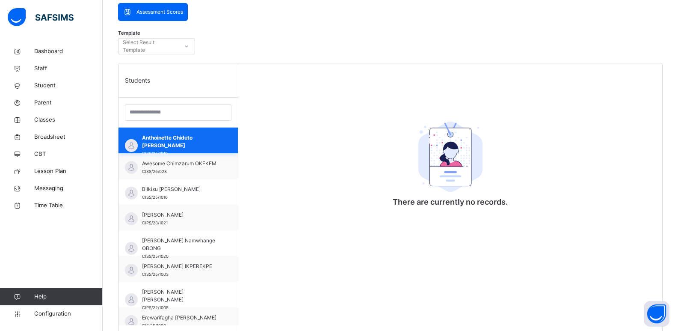
click at [214, 148] on div "Anthoinette Chiduto NWOKO CISS/25/1010" at bounding box center [178, 141] width 119 height 26
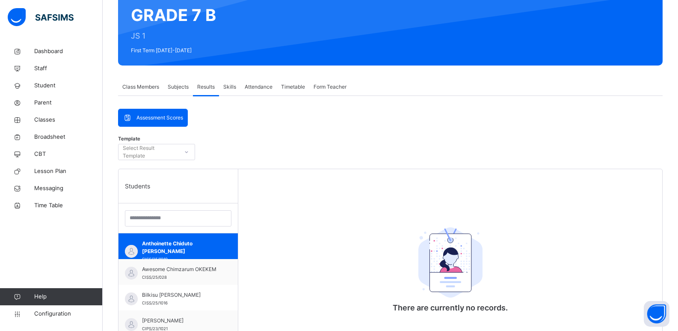
scroll to position [0, 0]
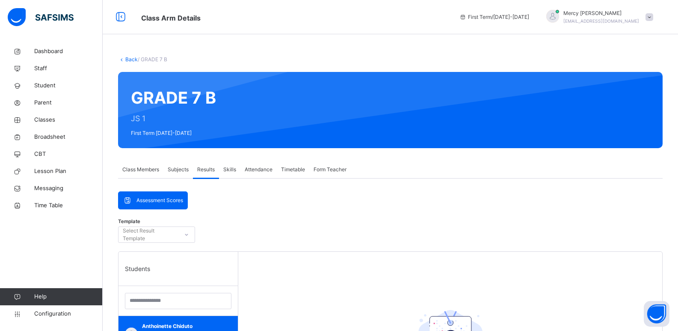
click at [232, 171] on span "Skills" at bounding box center [229, 170] width 13 height 8
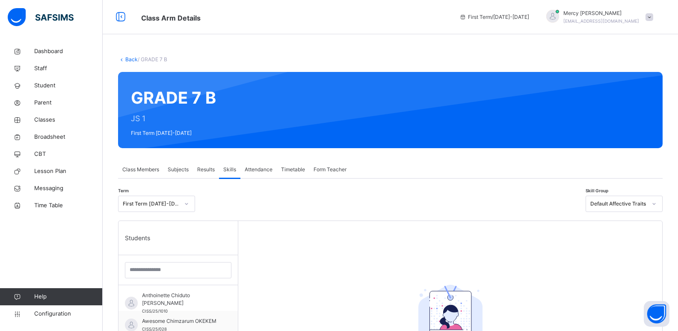
scroll to position [177, 0]
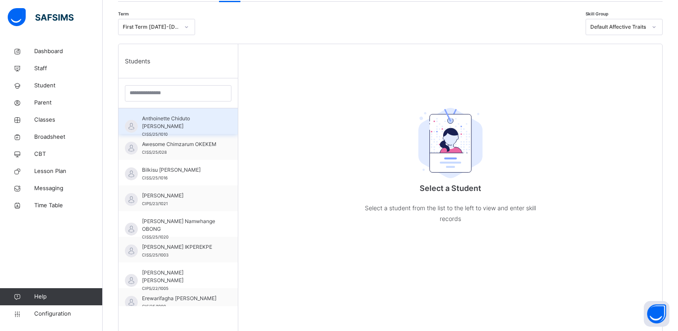
click at [183, 126] on div "Anthoinette Chiduto NWOKO CISS/25/1010" at bounding box center [180, 126] width 77 height 23
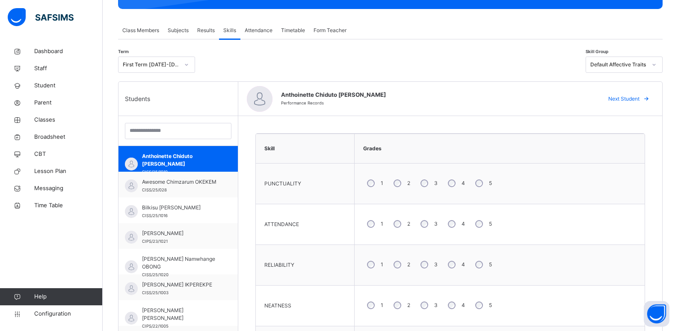
scroll to position [0, 0]
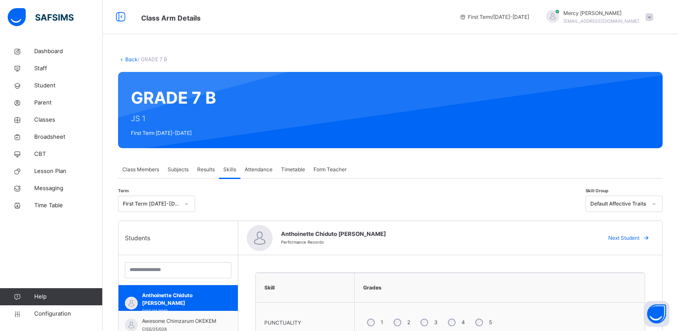
click at [152, 165] on div "Class Members" at bounding box center [140, 169] width 45 height 17
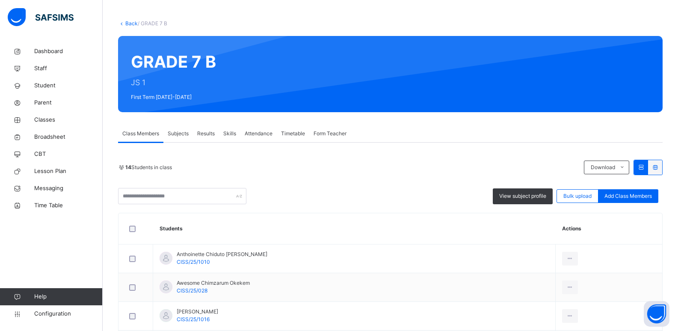
scroll to position [14, 0]
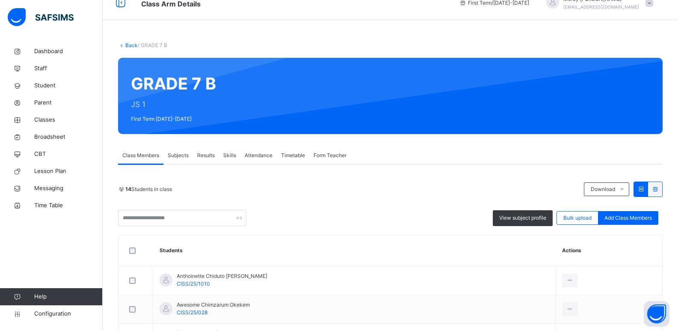
click at [131, 44] on link "Back" at bounding box center [131, 45] width 12 height 6
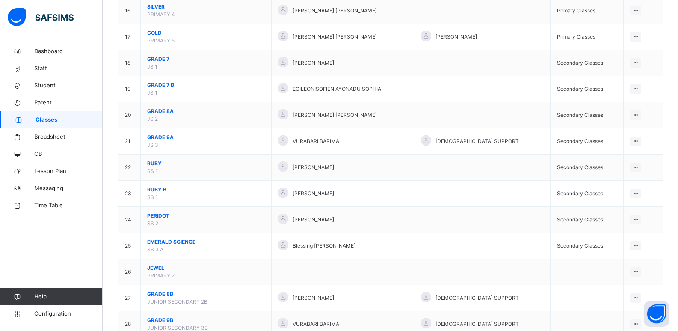
scroll to position [496, 0]
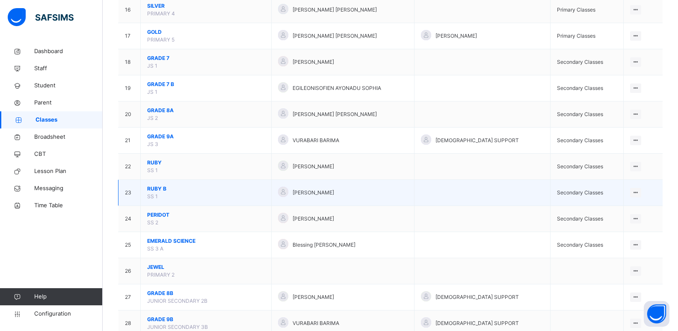
click at [160, 190] on span "RUBY B" at bounding box center [206, 189] width 118 height 8
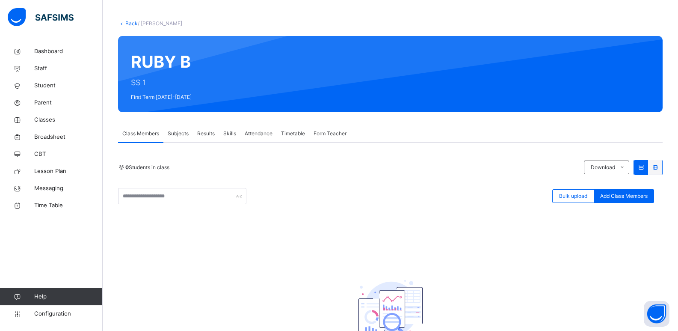
scroll to position [37, 0]
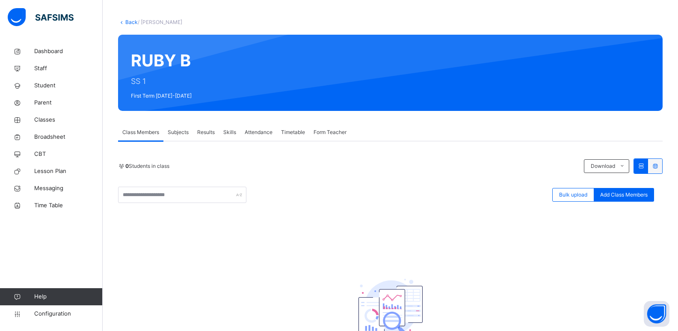
click at [325, 134] on span "Form Teacher" at bounding box center [330, 132] width 33 height 8
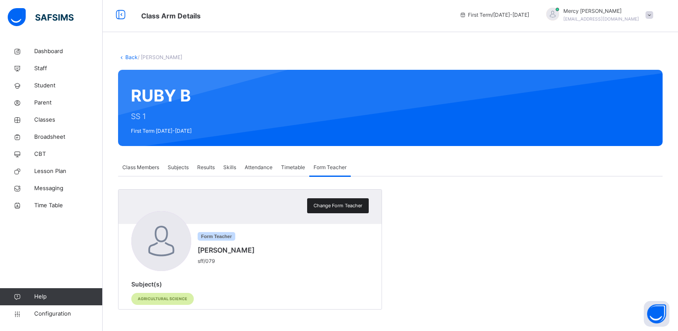
click at [335, 201] on div "Change Form Teacher" at bounding box center [338, 205] width 62 height 15
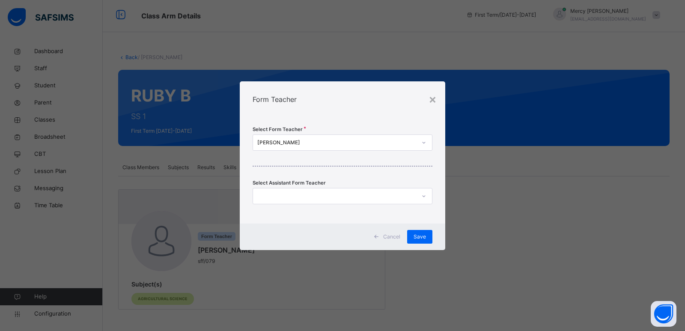
click at [377, 143] on div "[PERSON_NAME]" at bounding box center [336, 143] width 159 height 8
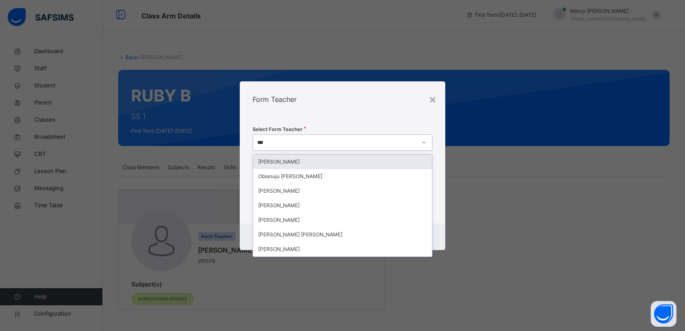
type input "****"
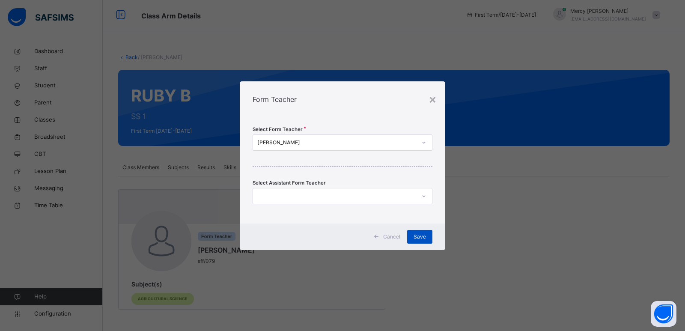
click at [421, 233] on span "Save" at bounding box center [419, 237] width 12 height 8
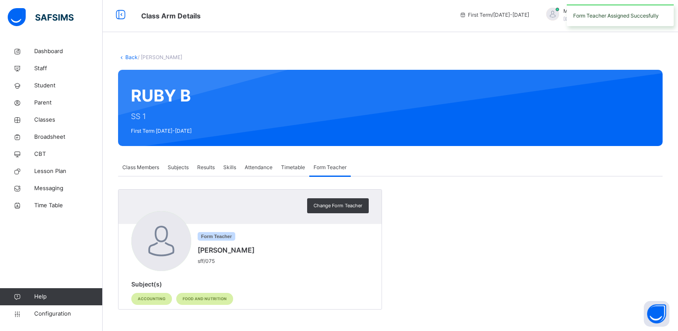
click at [137, 169] on span "Class Members" at bounding box center [140, 167] width 37 height 8
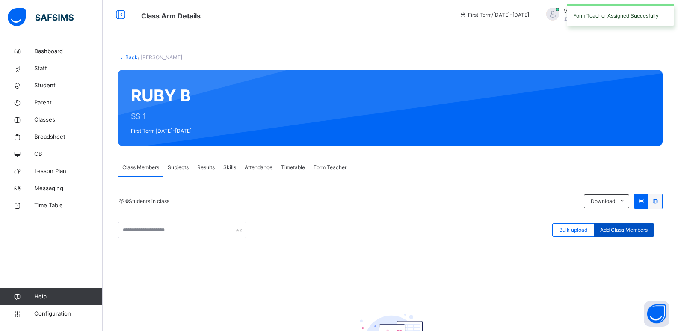
click at [632, 230] on span "Add Class Members" at bounding box center [623, 230] width 47 height 8
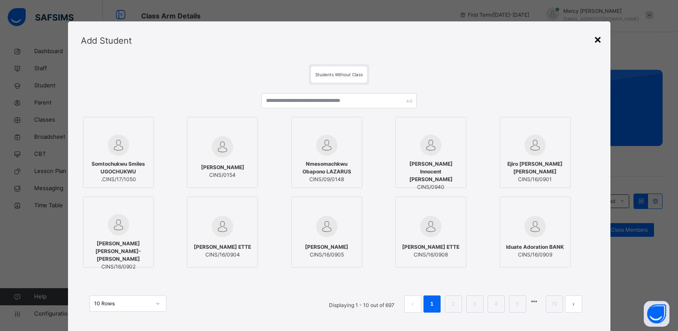
click at [598, 38] on div "×" at bounding box center [598, 39] width 8 height 18
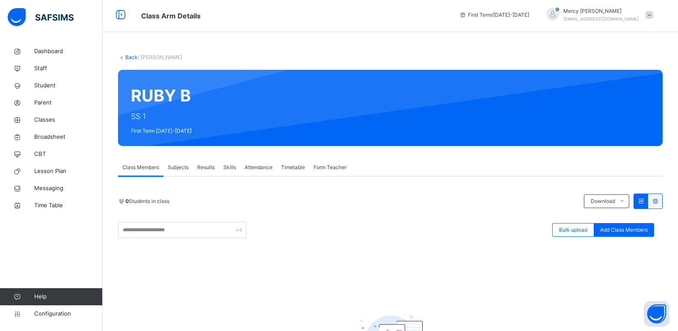
click at [127, 56] on link "Back" at bounding box center [131, 57] width 12 height 6
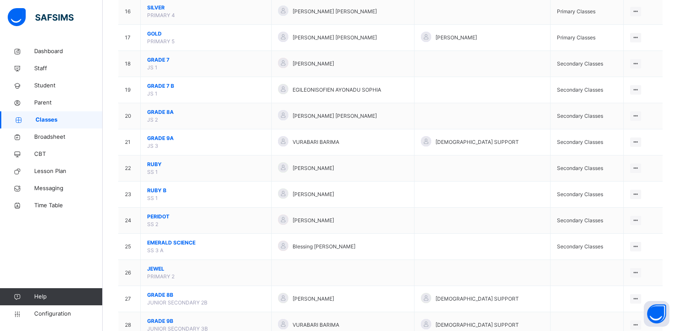
scroll to position [499, 0]
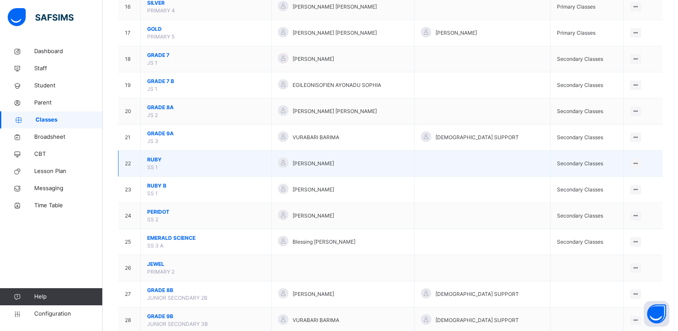
click at [157, 160] on span "RUBY" at bounding box center [206, 160] width 118 height 8
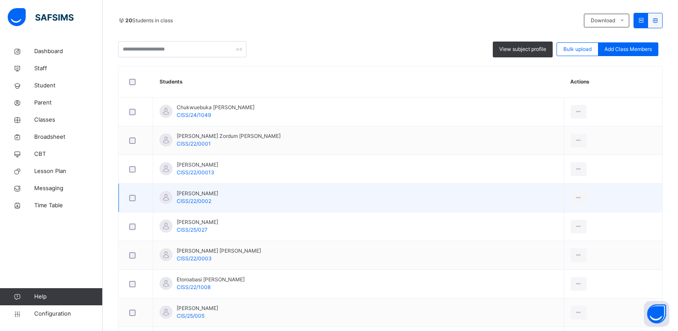
scroll to position [154, 0]
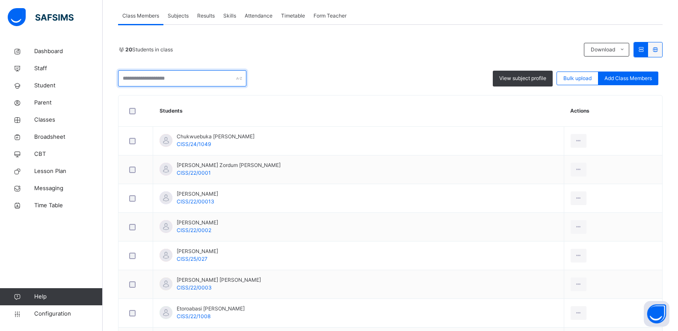
click at [195, 83] on input "text" at bounding box center [182, 78] width 128 height 16
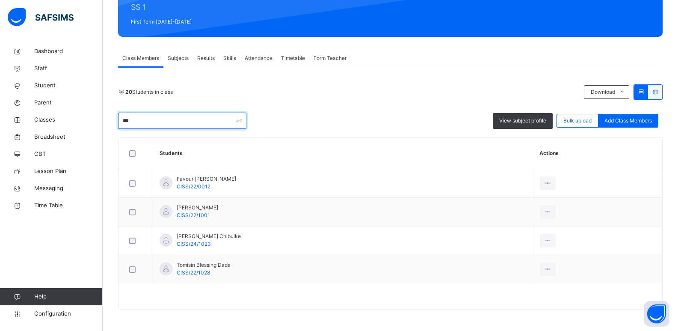
scroll to position [106, 0]
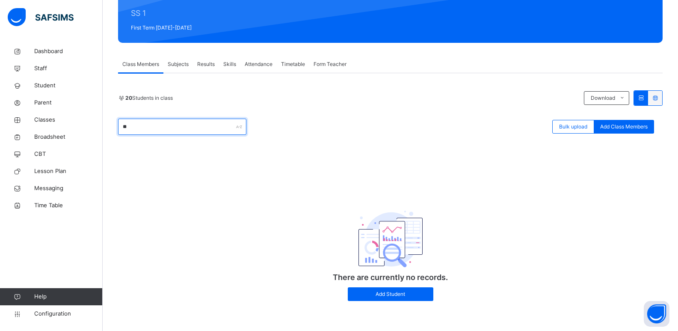
type input "*"
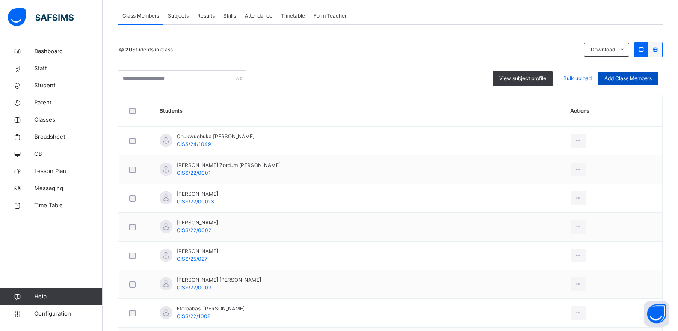
click at [641, 72] on div "Add Class Members" at bounding box center [628, 78] width 60 height 14
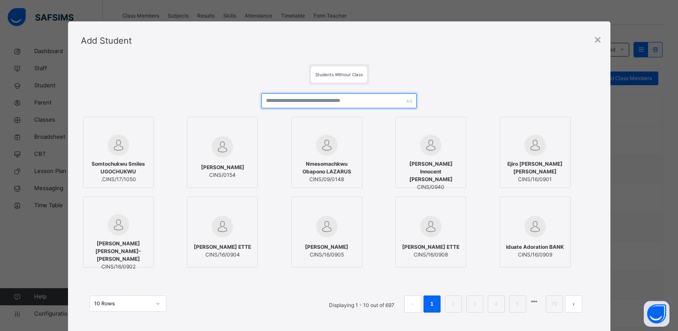
click at [350, 100] on input "text" at bounding box center [338, 100] width 155 height 15
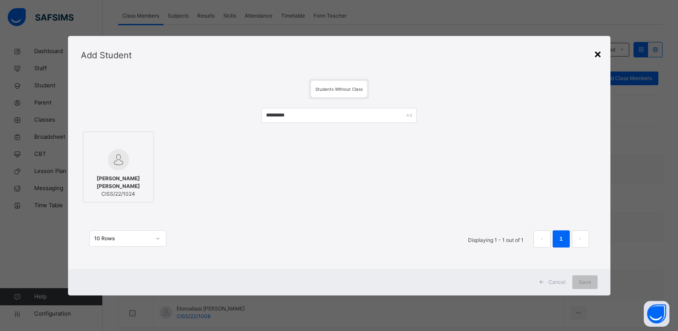
click at [600, 53] on div "×" at bounding box center [598, 54] width 8 height 18
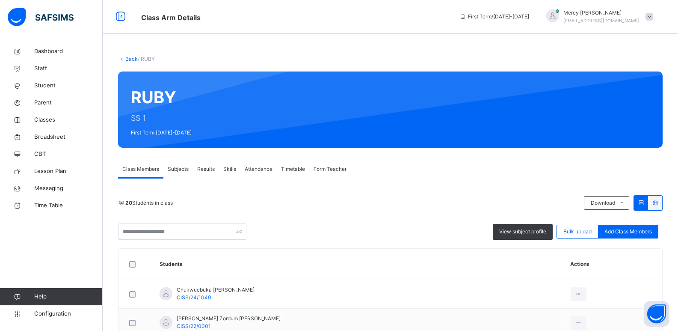
scroll to position [0, 0]
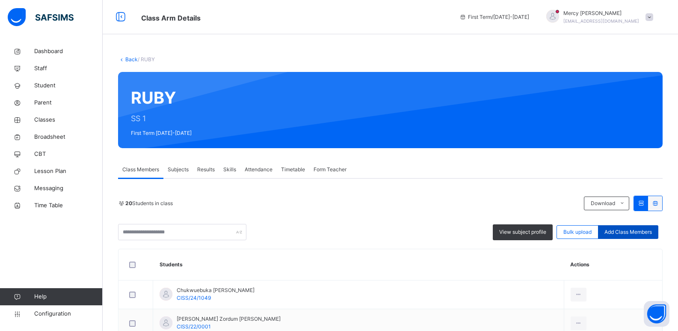
click at [632, 234] on span "Add Class Members" at bounding box center [628, 232] width 47 height 8
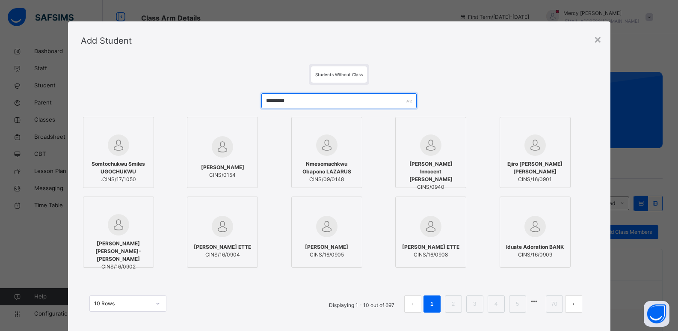
click at [350, 105] on input "*********" at bounding box center [338, 100] width 155 height 15
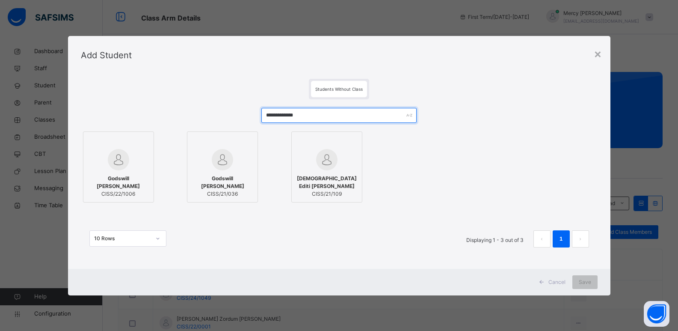
type input "**********"
click at [549, 279] on span at bounding box center [542, 282] width 14 height 14
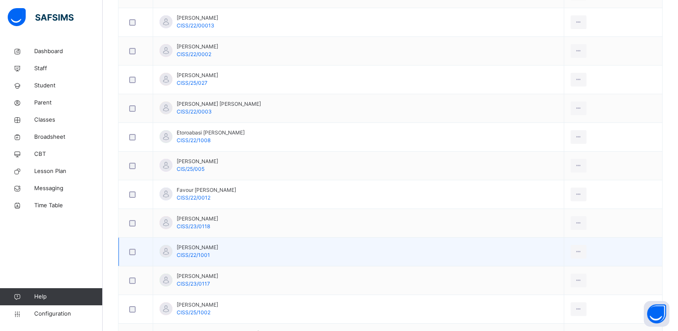
scroll to position [334, 0]
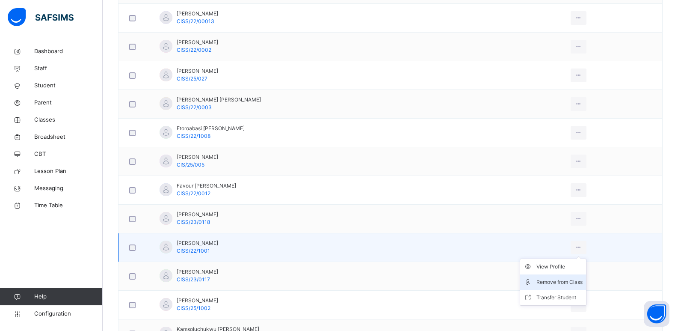
click at [547, 283] on div "Remove from Class" at bounding box center [560, 282] width 46 height 9
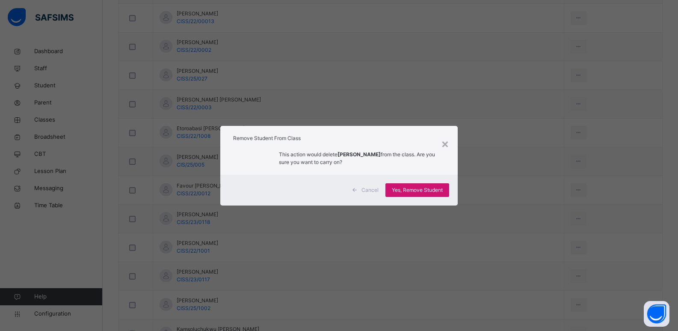
click at [426, 190] on span "Yes, Remove Student" at bounding box center [417, 190] width 51 height 8
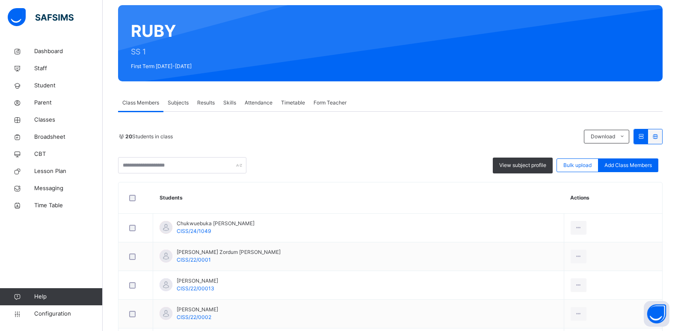
scroll to position [56, 0]
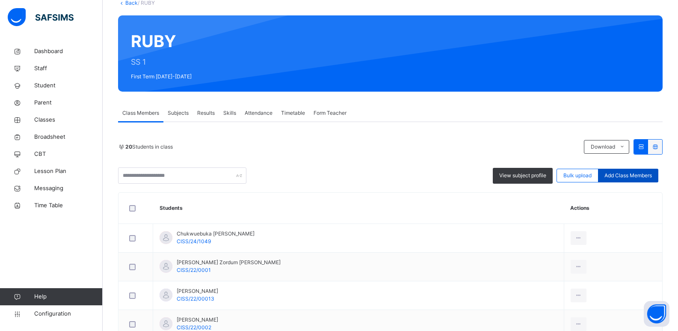
click at [632, 176] on span "Add Class Members" at bounding box center [628, 176] width 47 height 8
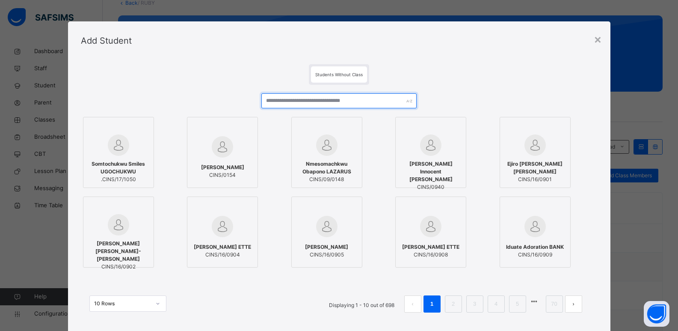
click at [313, 105] on input "text" at bounding box center [338, 100] width 155 height 15
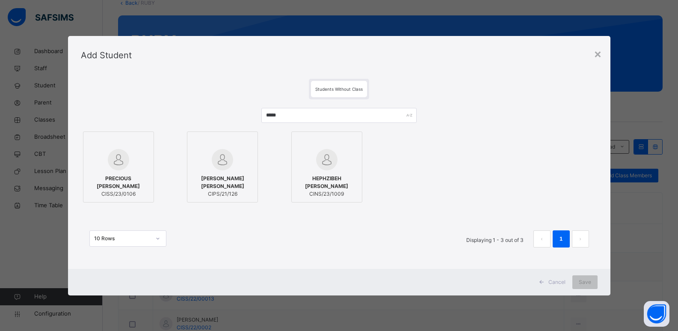
click at [559, 276] on div "Cancel" at bounding box center [553, 282] width 38 height 14
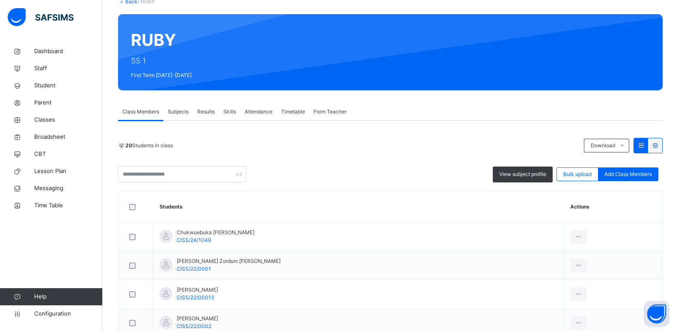
scroll to position [0, 0]
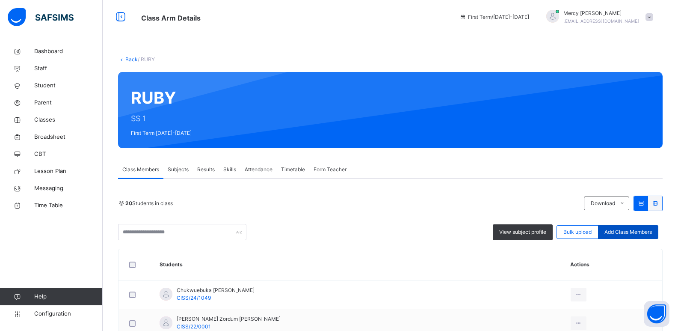
click at [629, 233] on span "Add Class Members" at bounding box center [628, 232] width 47 height 8
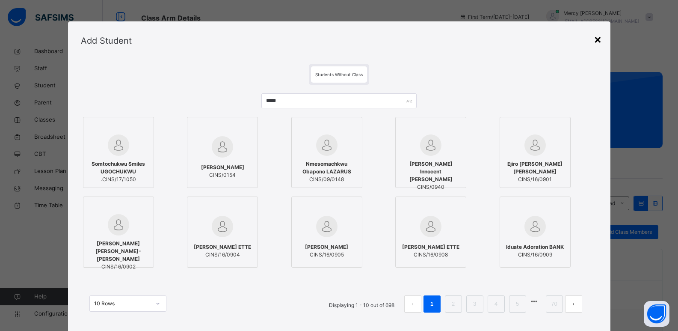
click at [600, 42] on div "×" at bounding box center [598, 39] width 8 height 18
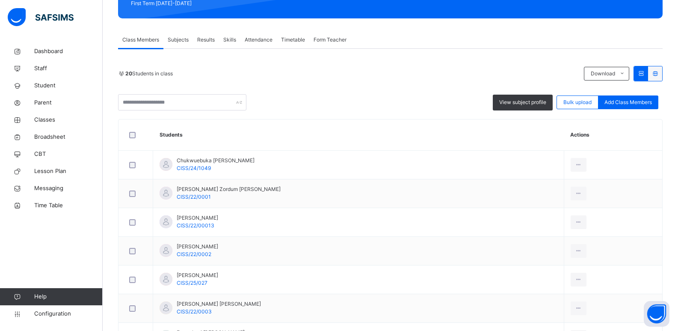
scroll to position [131, 0]
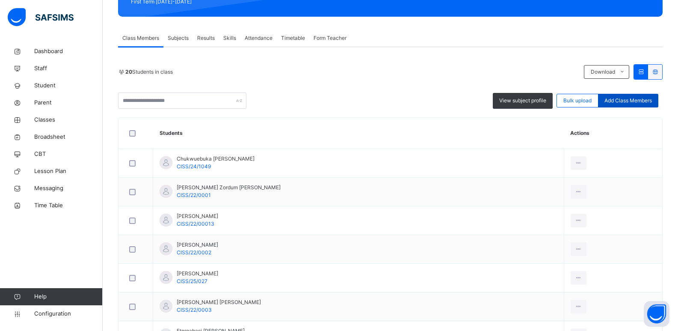
click at [637, 94] on div "Add Class Members" at bounding box center [628, 101] width 60 height 14
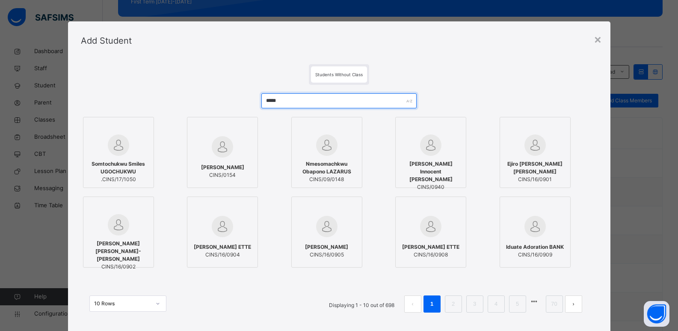
click at [337, 97] on input "*****" at bounding box center [338, 100] width 155 height 15
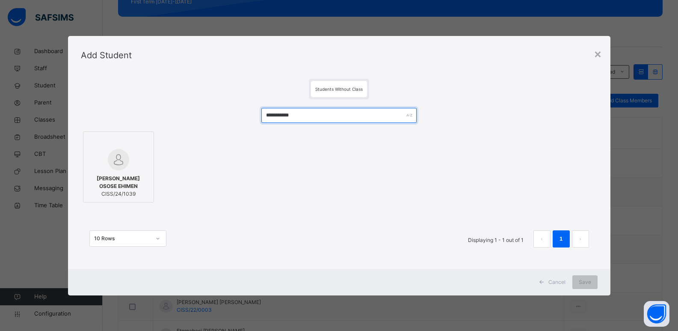
type input "**********"
click at [555, 282] on span "Cancel" at bounding box center [557, 282] width 17 height 8
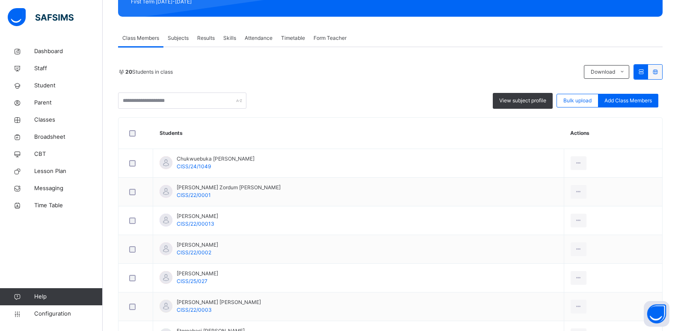
click at [204, 105] on input "text" at bounding box center [182, 100] width 128 height 16
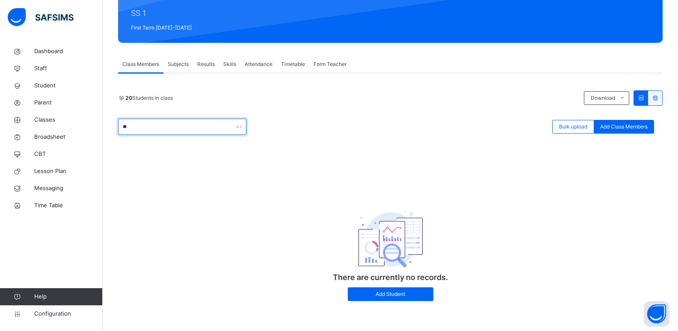
scroll to position [106, 0]
type input "*"
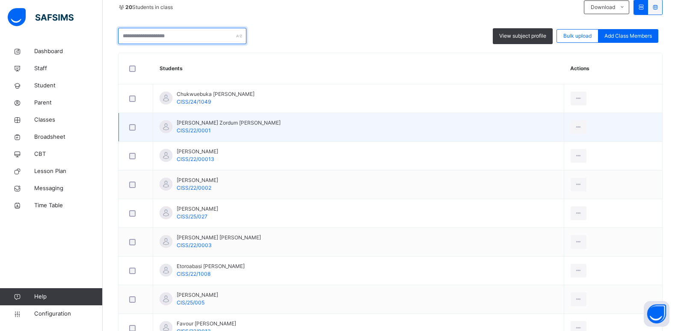
scroll to position [125, 0]
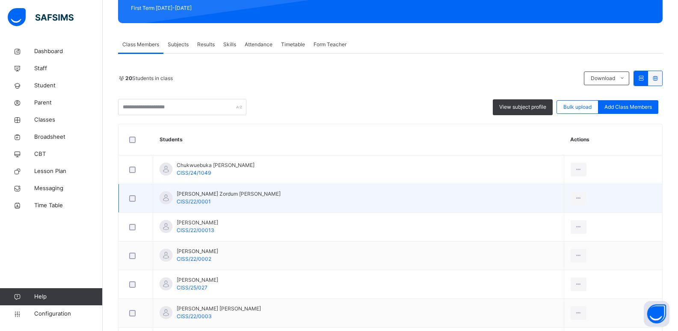
click at [222, 200] on div "Daniella Zordum Melnick CISS/22/0001" at bounding box center [229, 197] width 104 height 15
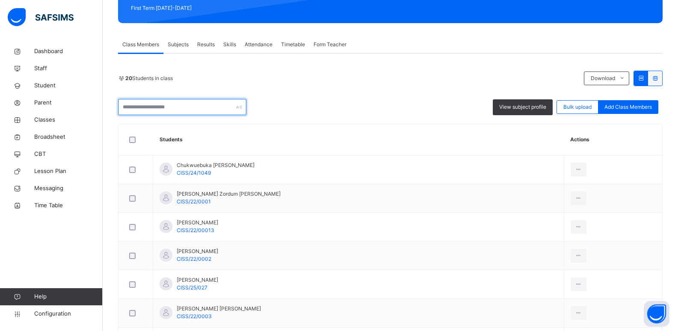
click at [203, 113] on input "text" at bounding box center [182, 107] width 128 height 16
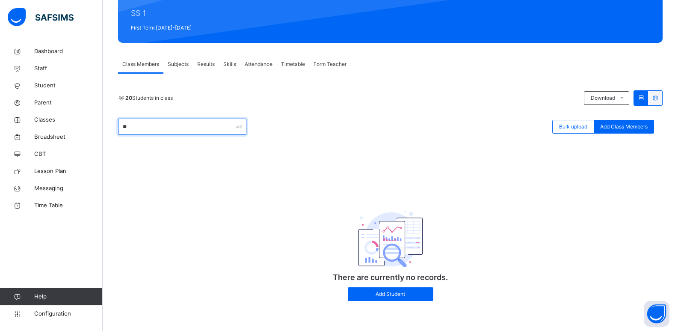
type input "*"
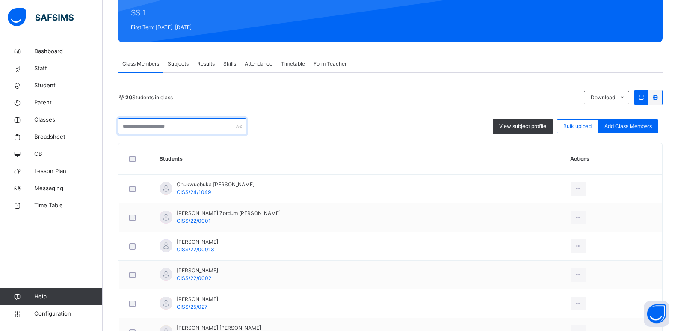
scroll to position [125, 0]
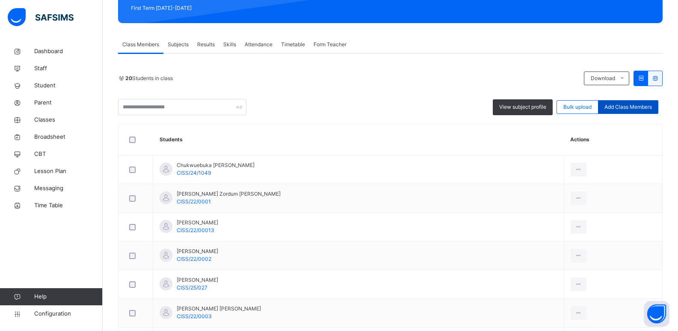
click at [611, 107] on span "Add Class Members" at bounding box center [628, 107] width 47 height 8
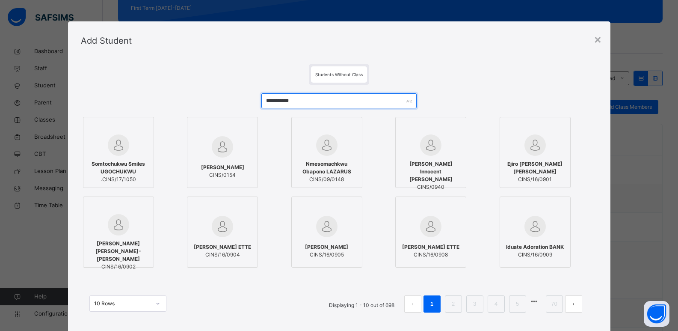
click at [310, 105] on input "**********" at bounding box center [338, 100] width 155 height 15
type input "*"
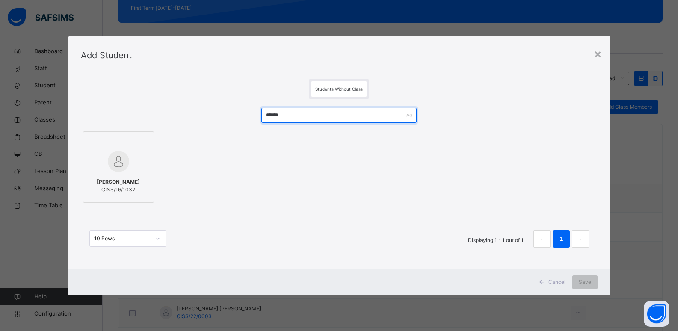
type input "******"
click at [114, 181] on span "[PERSON_NAME]" at bounding box center [118, 182] width 43 height 8
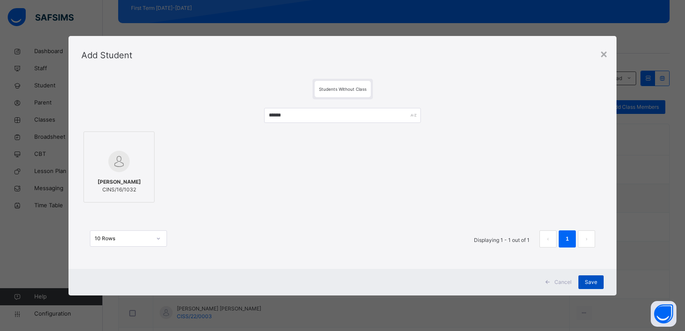
click at [588, 282] on span "Save" at bounding box center [591, 282] width 12 height 8
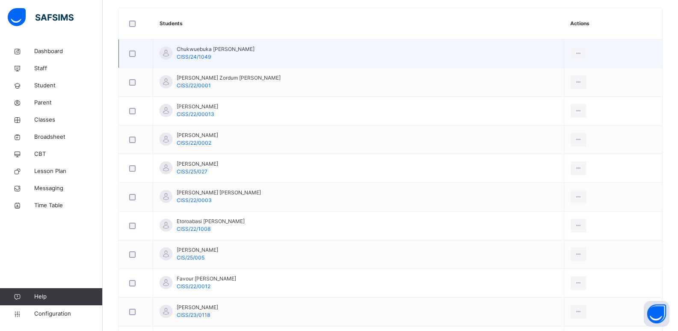
scroll to position [228, 0]
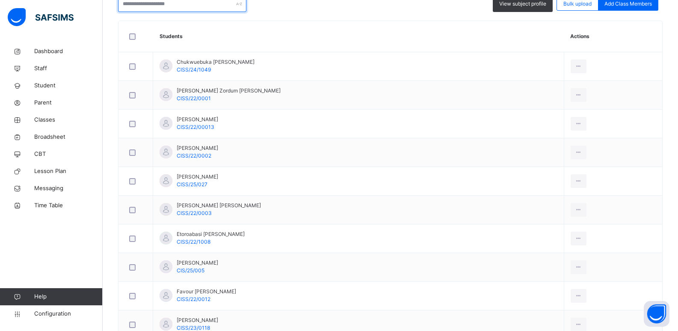
click at [207, 7] on input "text" at bounding box center [182, 4] width 128 height 16
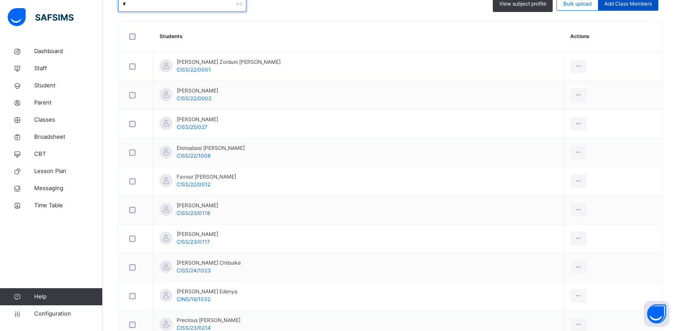
type input "*"
click at [647, 6] on span "Add Class Members" at bounding box center [628, 4] width 47 height 8
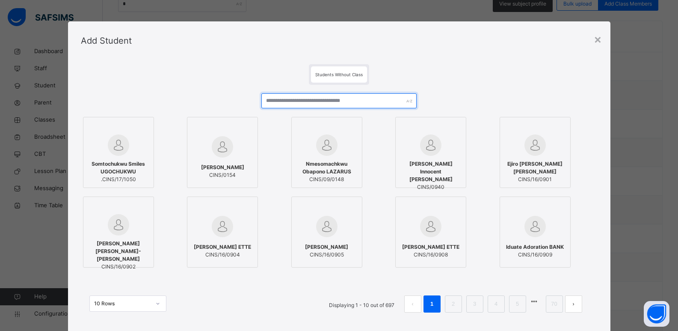
click at [318, 97] on input "text" at bounding box center [338, 100] width 155 height 15
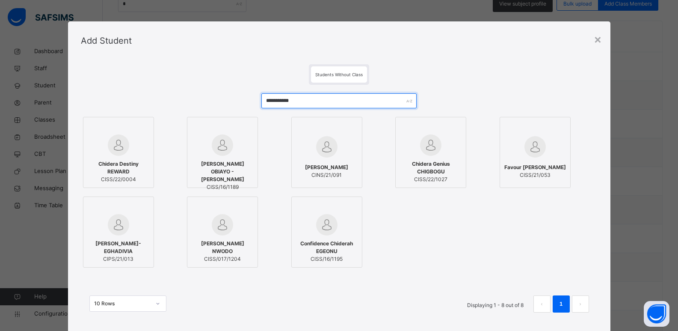
type input "**********"
click at [125, 158] on div "Chidera Destiny REWARD CISS/22/0004" at bounding box center [119, 172] width 62 height 32
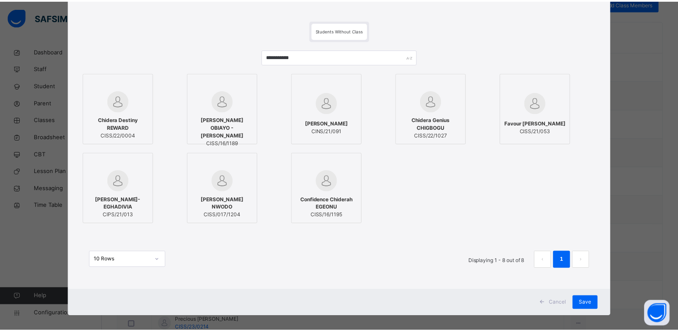
scroll to position [51, 0]
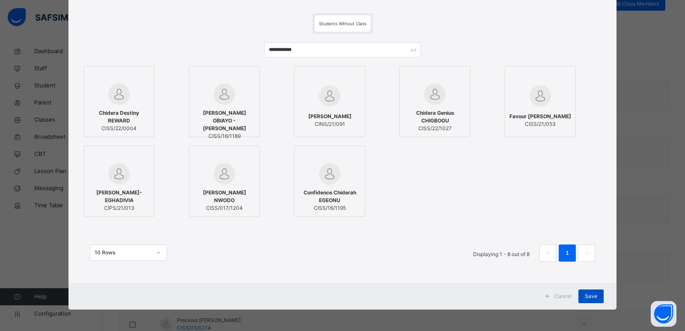
click at [582, 296] on div "Save" at bounding box center [590, 296] width 25 height 14
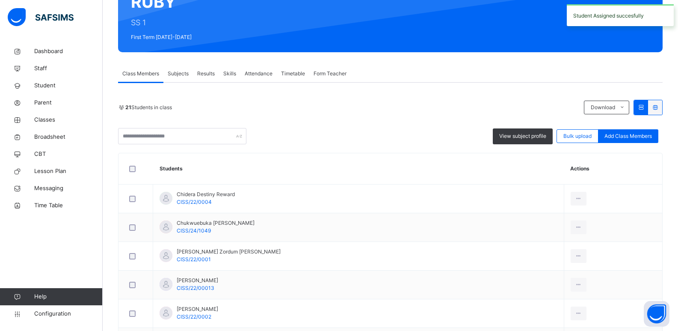
scroll to position [103, 0]
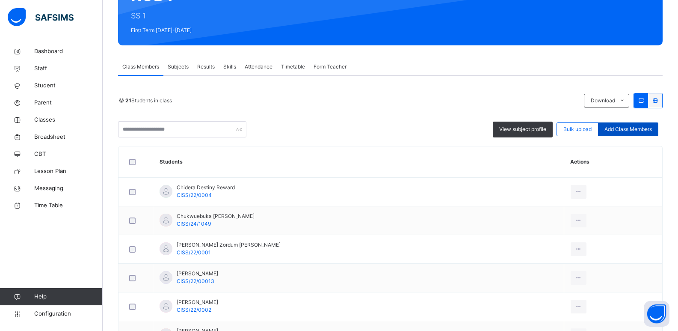
click at [619, 125] on div "Add Class Members" at bounding box center [628, 129] width 60 height 14
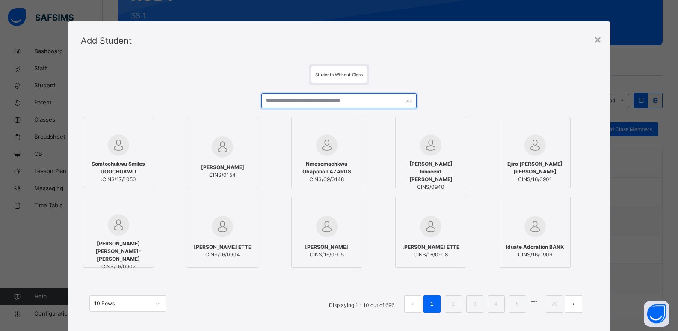
click at [320, 107] on input "text" at bounding box center [338, 100] width 155 height 15
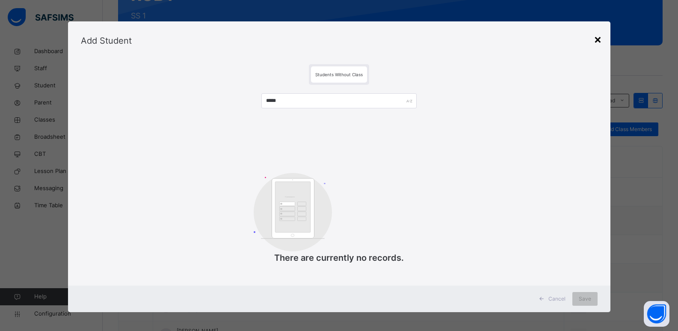
click at [598, 38] on div "×" at bounding box center [598, 39] width 8 height 18
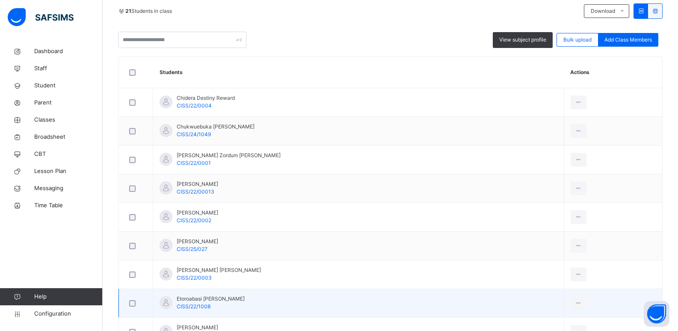
scroll to position [176, 0]
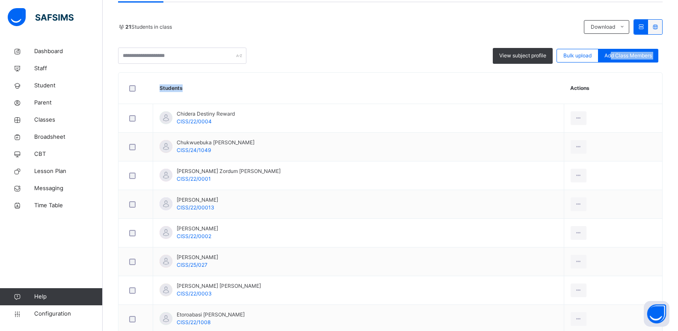
drag, startPoint x: 617, startPoint y: 55, endPoint x: 417, endPoint y: 92, distance: 203.7
click at [628, 56] on span "Add Class Members" at bounding box center [628, 56] width 47 height 8
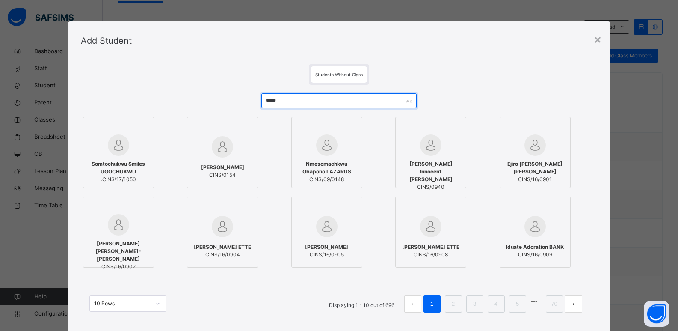
click at [348, 95] on input "*****" at bounding box center [338, 100] width 155 height 15
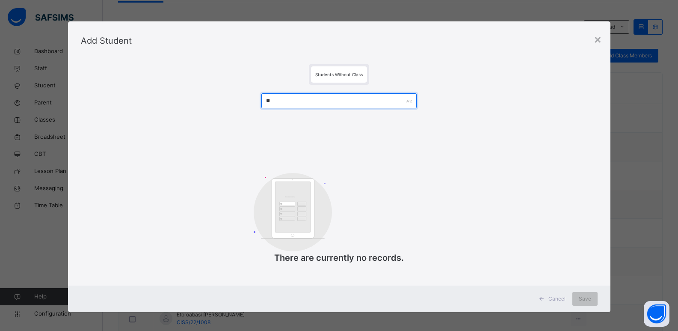
type input "*"
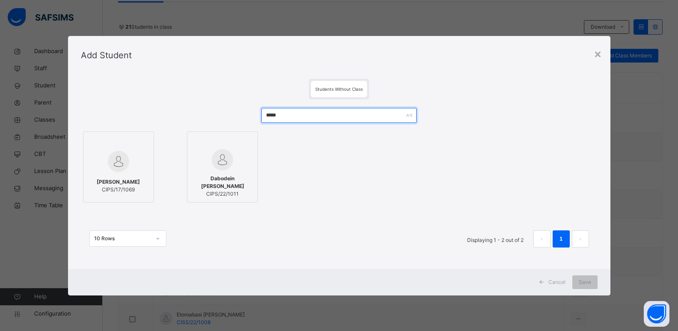
type input "*****"
drag, startPoint x: 593, startPoint y: 54, endPoint x: 597, endPoint y: 54, distance: 4.7
click at [597, 54] on div "× Add Student Students Without Class ***** Peter Imikan HARRYSON CIPS/17/1069 D…" at bounding box center [339, 165] width 543 height 259
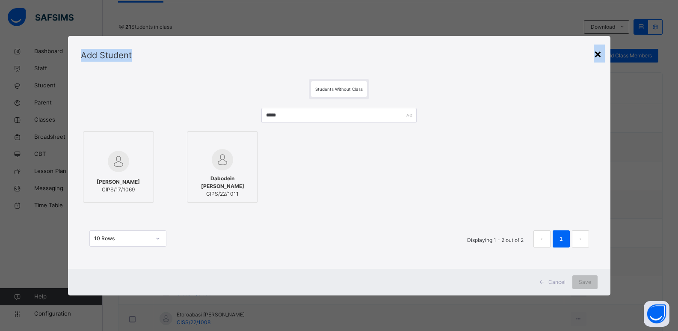
click at [597, 54] on div "×" at bounding box center [598, 54] width 8 height 18
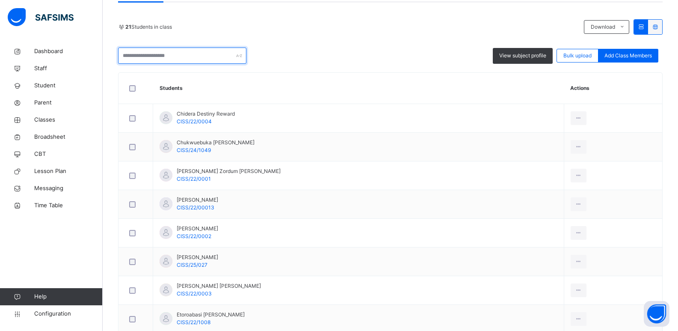
click at [198, 62] on input "text" at bounding box center [182, 55] width 128 height 16
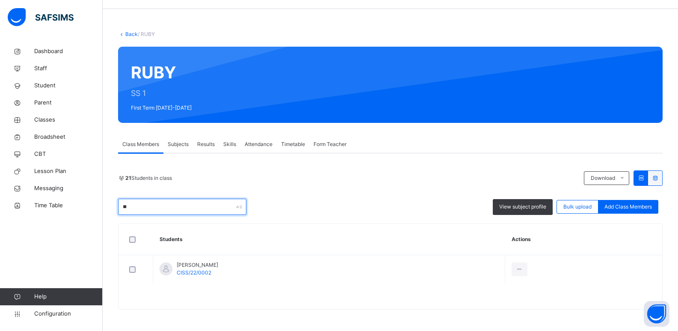
type input "*"
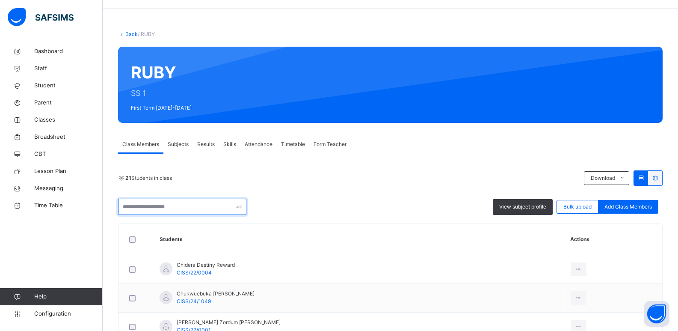
scroll to position [176, 0]
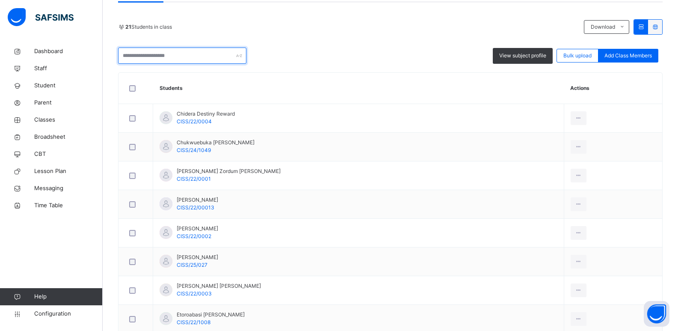
click at [208, 56] on input "text" at bounding box center [182, 55] width 128 height 16
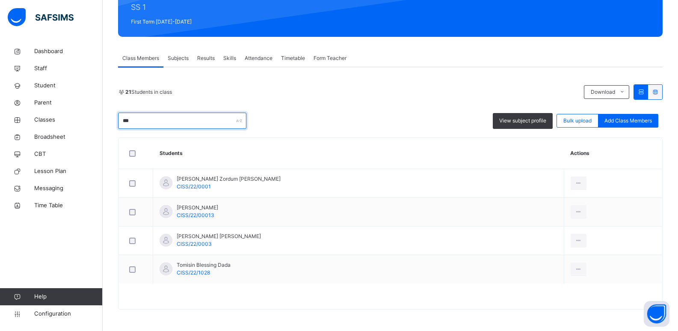
scroll to position [54, 0]
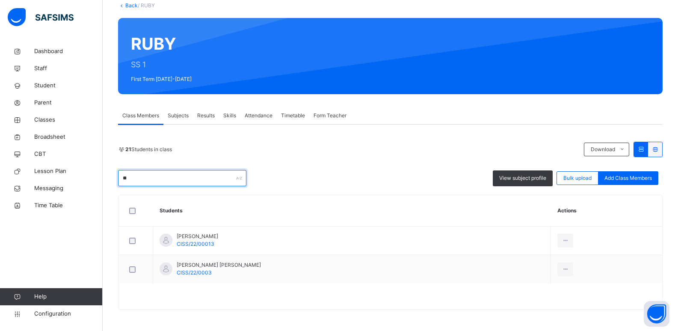
type input "*"
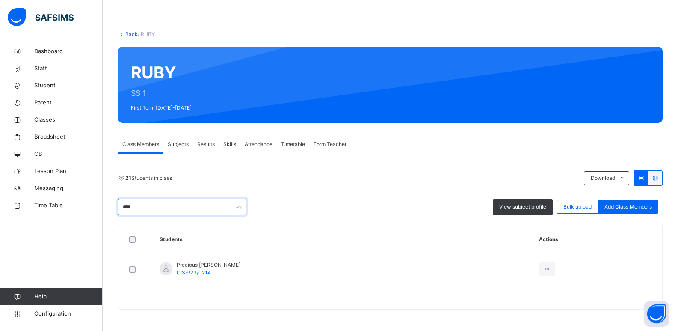
scroll to position [106, 0]
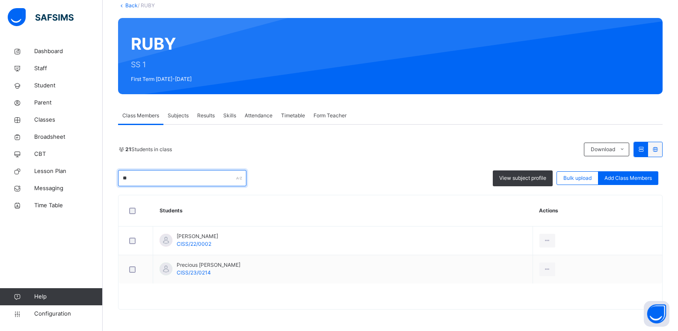
type input "*"
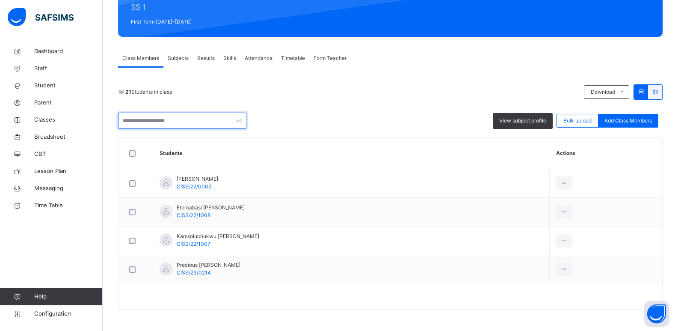
scroll to position [176, 0]
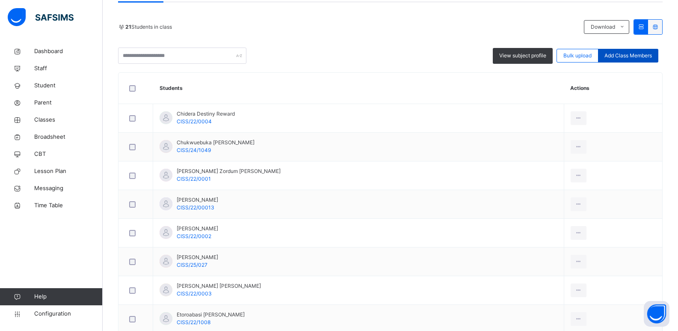
click at [631, 53] on span "Add Class Members" at bounding box center [628, 56] width 47 height 8
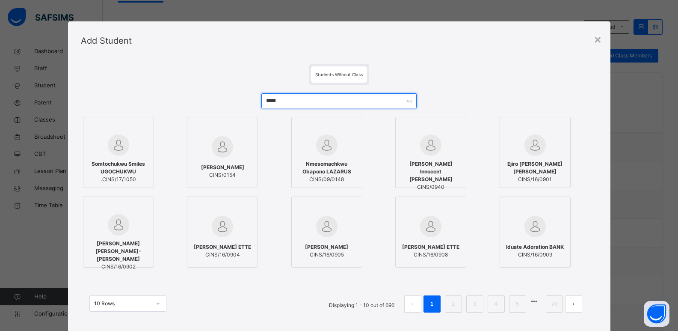
click at [348, 103] on input "*****" at bounding box center [338, 100] width 155 height 15
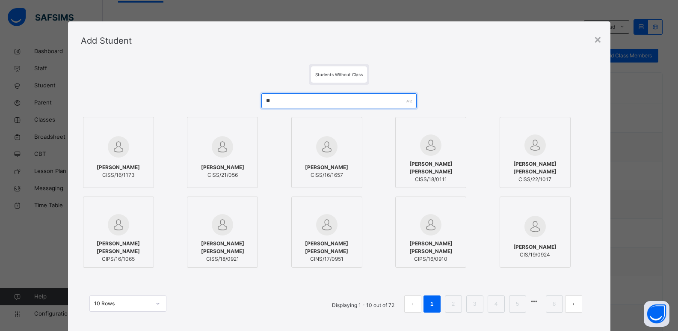
type input "*"
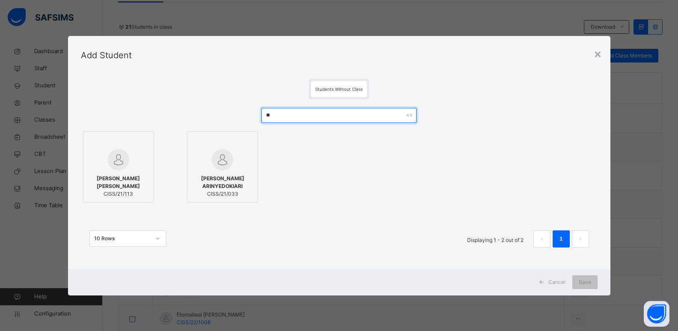
type input "*"
type input "*******"
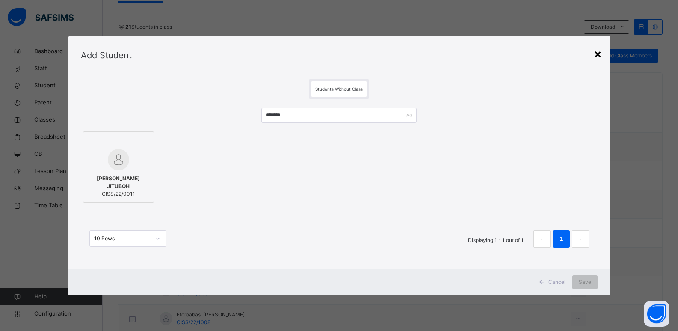
click at [597, 54] on div "×" at bounding box center [598, 54] width 8 height 18
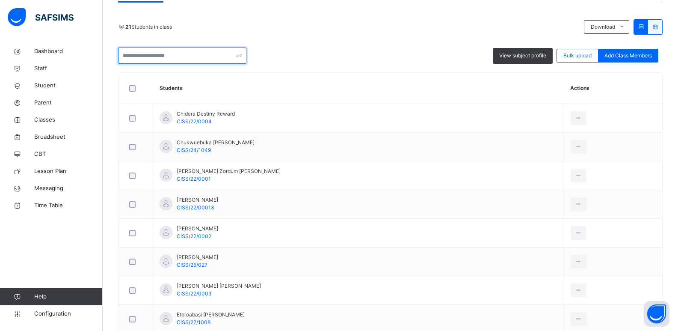
click at [223, 59] on input "text" at bounding box center [182, 55] width 128 height 16
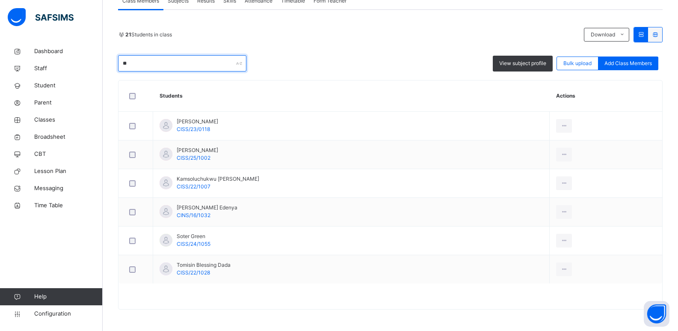
scroll to position [106, 0]
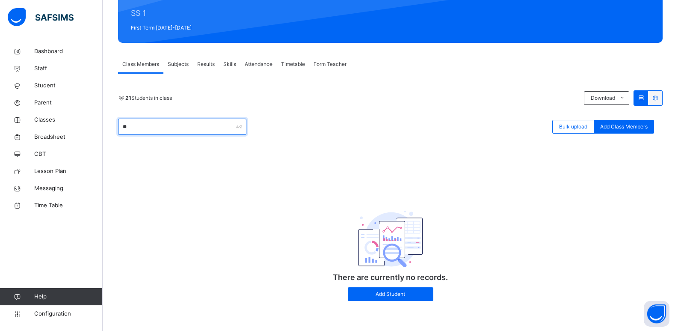
type input "*"
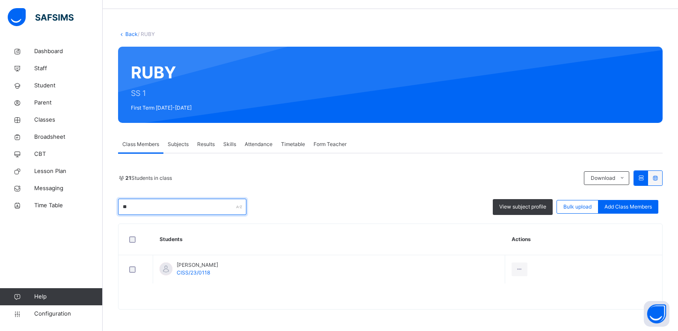
type input "*"
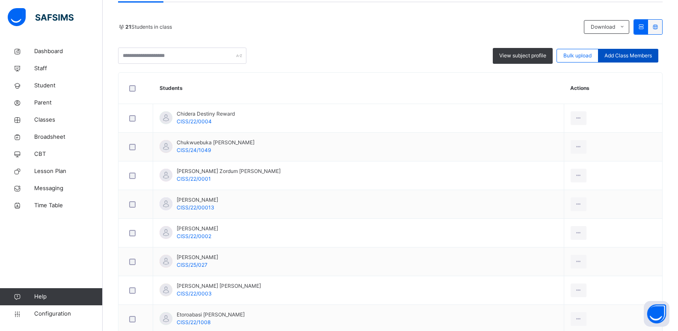
click at [620, 58] on span "Add Class Members" at bounding box center [628, 56] width 47 height 8
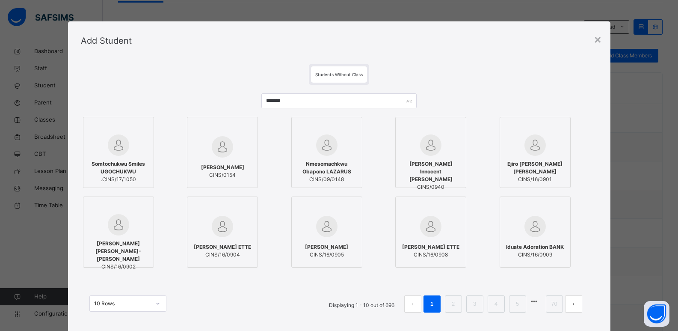
drag, startPoint x: 308, startPoint y: 89, endPoint x: 300, endPoint y: 104, distance: 16.3
click at [300, 104] on div "******* Somtochukwu Smiles UGOCHUKWU .CINS/17/1050 Ethan NNANTA CINS/0154 Nmeso…" at bounding box center [339, 207] width 517 height 245
click at [300, 104] on input "*******" at bounding box center [338, 100] width 155 height 15
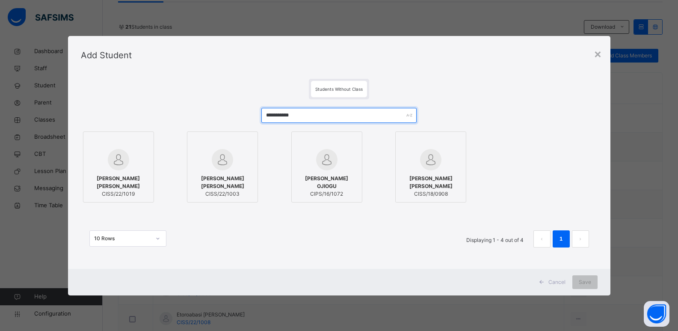
type input "**********"
click at [126, 172] on div "Gideon Osege ALEX OKOH CISS/22/1019" at bounding box center [119, 186] width 62 height 32
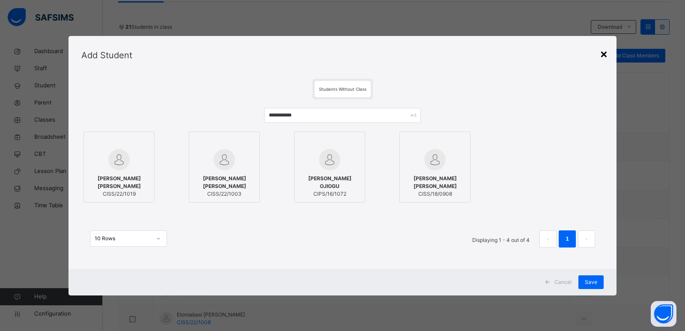
click at [600, 54] on div "×" at bounding box center [604, 54] width 8 height 18
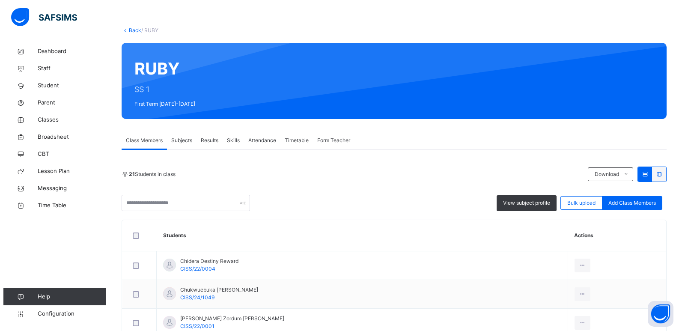
scroll to position [17, 0]
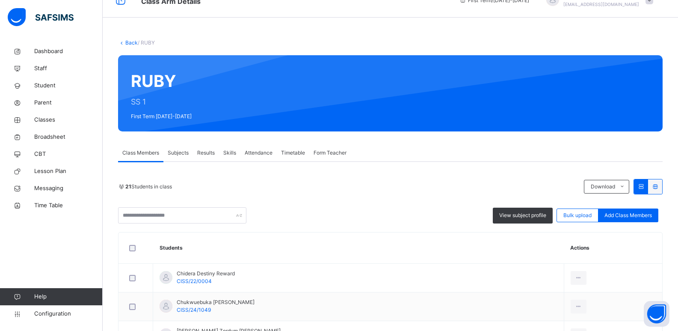
click at [153, 205] on div "21 Students in class Download Pdf Report Excel Report View subject profile Bulk…" at bounding box center [390, 201] width 545 height 45
click at [153, 212] on input "text" at bounding box center [182, 215] width 128 height 16
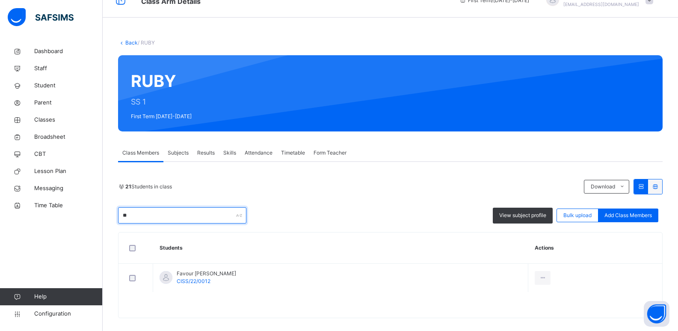
type input "*"
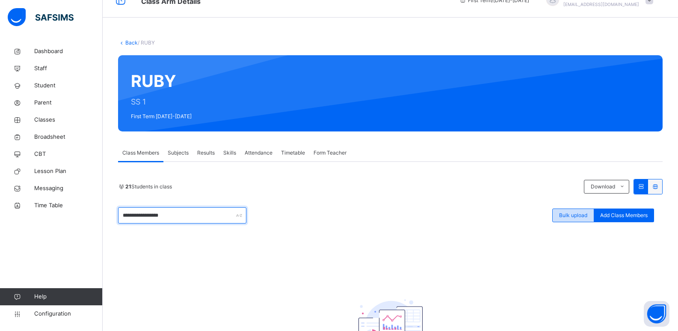
type input "**********"
click at [594, 213] on div "Bulk upload" at bounding box center [573, 215] width 42 height 14
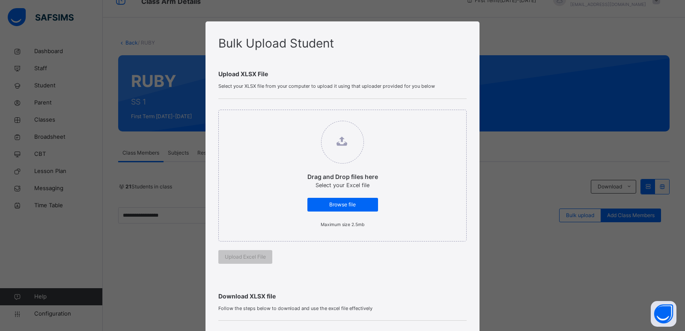
click at [638, 222] on div "Bulk Upload Student Upload XLSX File Select your XLSX file from your computer t…" at bounding box center [342, 165] width 685 height 331
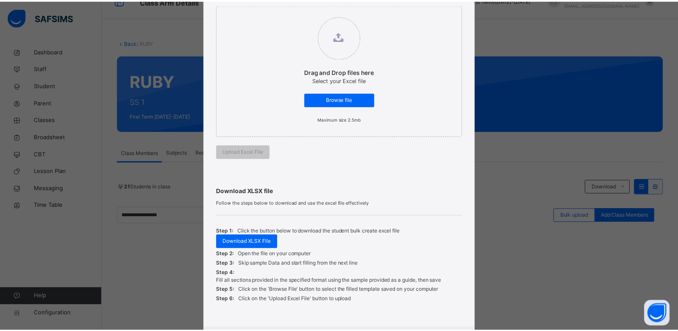
scroll to position [154, 0]
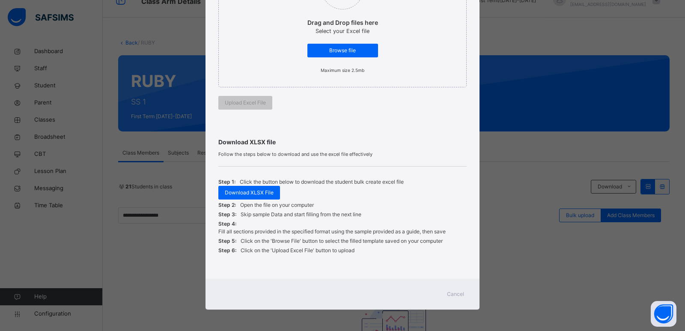
click at [458, 291] on span "Cancel" at bounding box center [455, 294] width 17 height 8
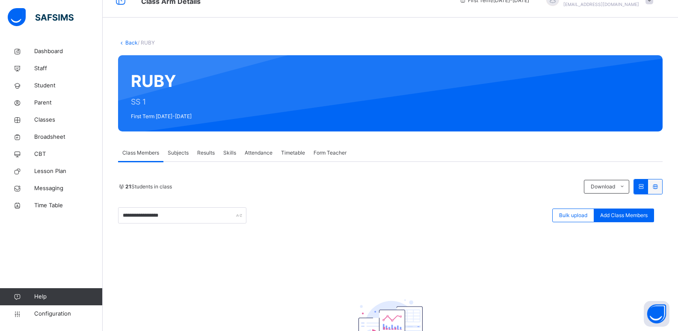
click at [628, 228] on div "**********" at bounding box center [390, 288] width 545 height 219
click at [623, 211] on span "Add Class Members" at bounding box center [623, 215] width 47 height 8
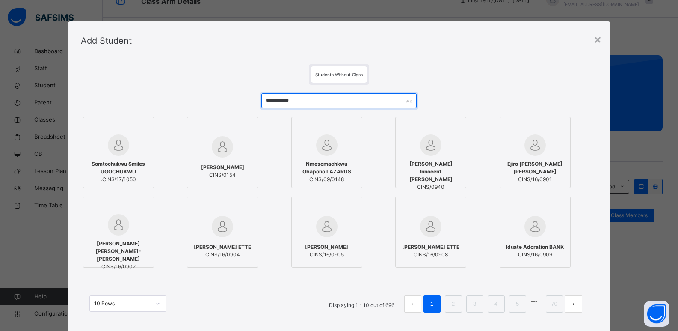
click at [346, 105] on input "**********" at bounding box center [338, 100] width 155 height 15
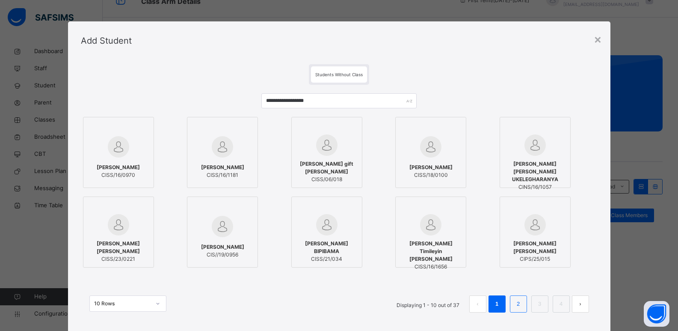
click at [517, 302] on link "2" at bounding box center [518, 303] width 8 height 11
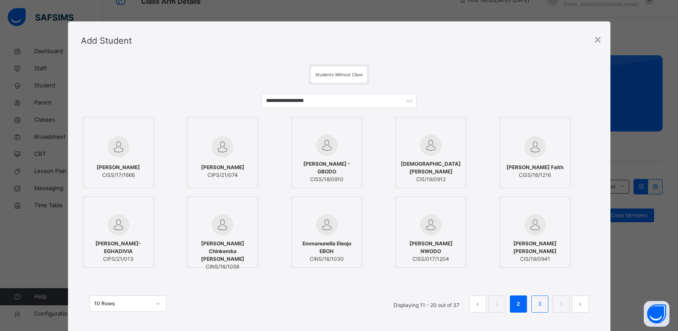
click at [537, 301] on link "3" at bounding box center [540, 303] width 8 height 11
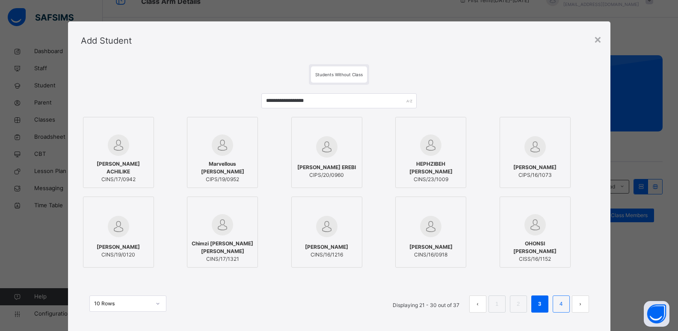
click at [561, 308] on link "4" at bounding box center [561, 303] width 8 height 11
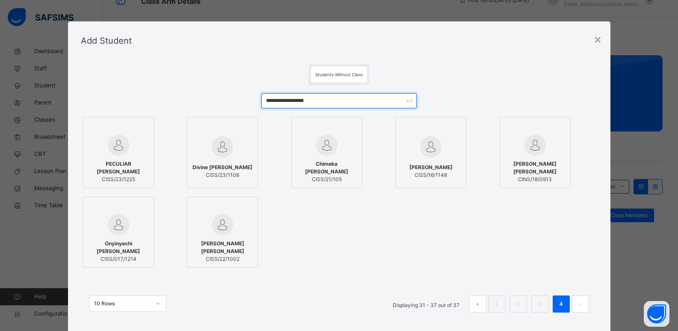
click at [364, 106] on input "**********" at bounding box center [338, 100] width 155 height 15
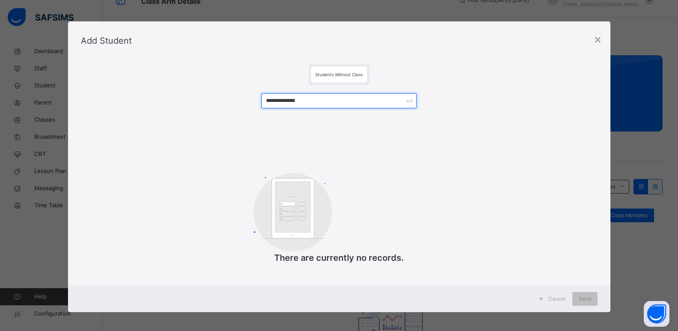
type input "**********"
click at [593, 41] on div "Add Student" at bounding box center [339, 40] width 543 height 39
click at [600, 40] on div "×" at bounding box center [598, 39] width 8 height 18
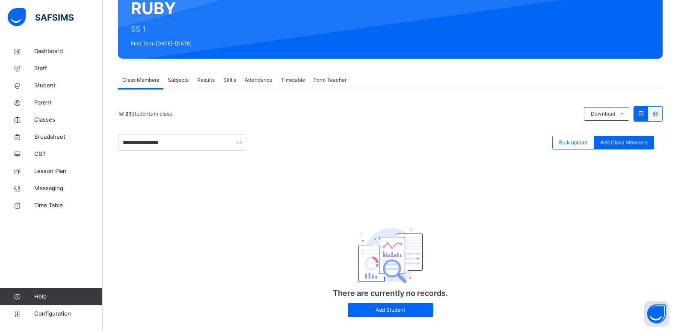
scroll to position [96, 0]
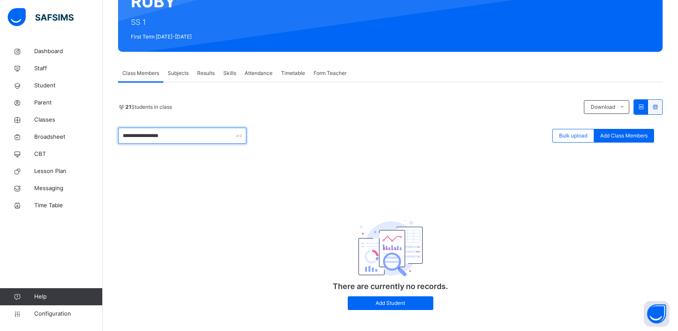
click at [208, 134] on input "**********" at bounding box center [182, 136] width 128 height 16
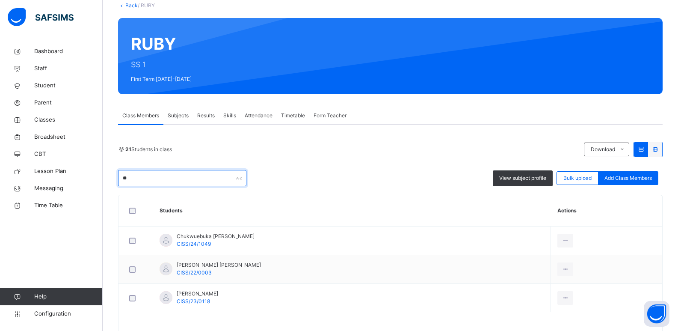
type input "*"
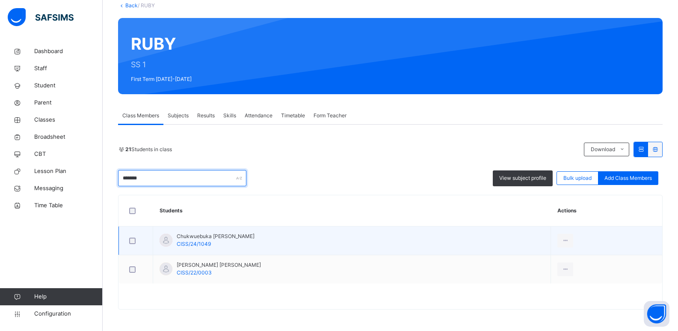
type input "**********"
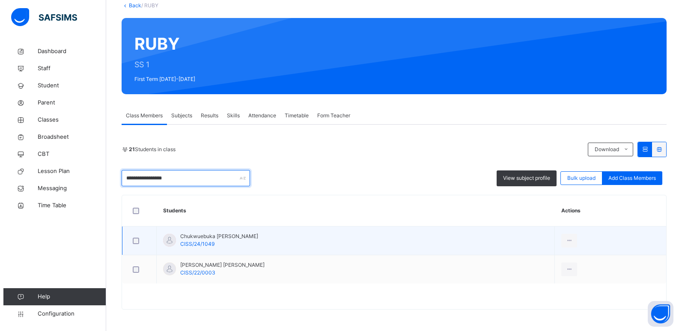
scroll to position [96, 0]
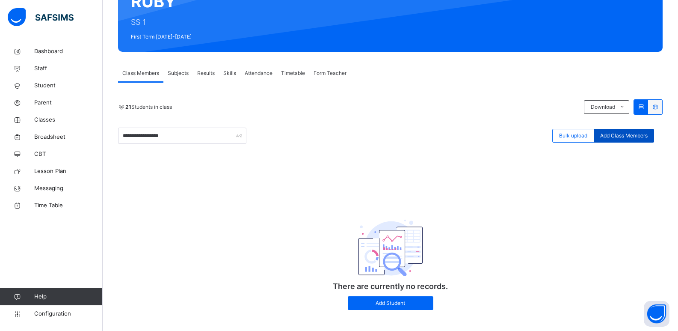
click at [630, 134] on span "Add Class Members" at bounding box center [623, 136] width 47 height 8
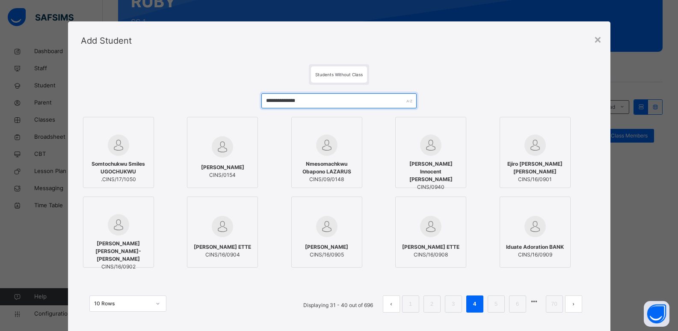
click at [318, 104] on input "**********" at bounding box center [338, 100] width 155 height 15
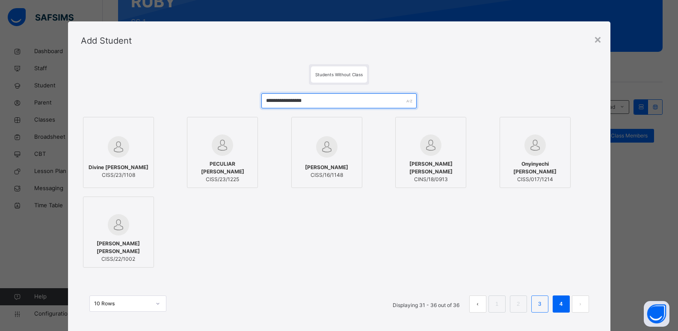
type input "**********"
click at [538, 302] on link "3" at bounding box center [540, 303] width 8 height 11
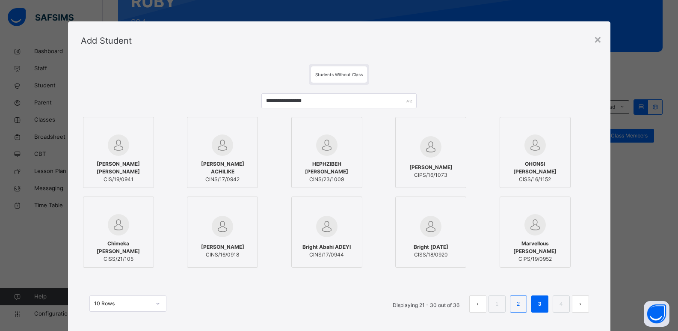
click at [513, 302] on li "2" at bounding box center [518, 303] width 17 height 17
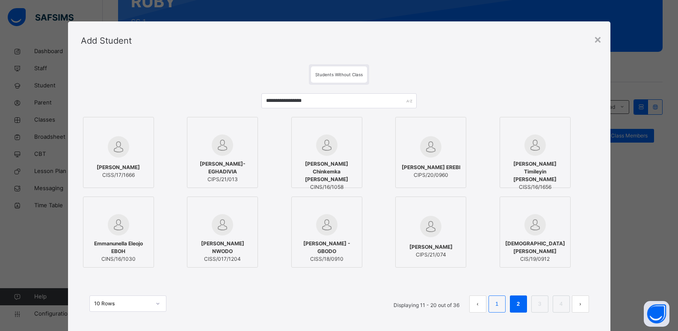
click at [499, 306] on link "1" at bounding box center [497, 303] width 8 height 11
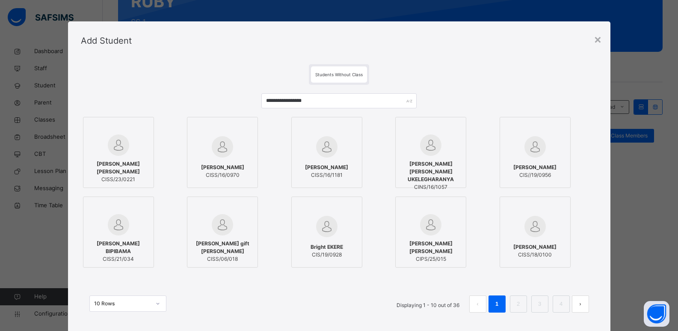
click at [124, 172] on span "[PERSON_NAME] [PERSON_NAME]" at bounding box center [119, 167] width 62 height 15
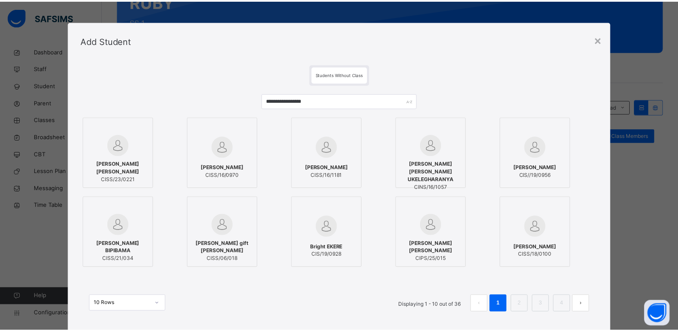
scroll to position [51, 0]
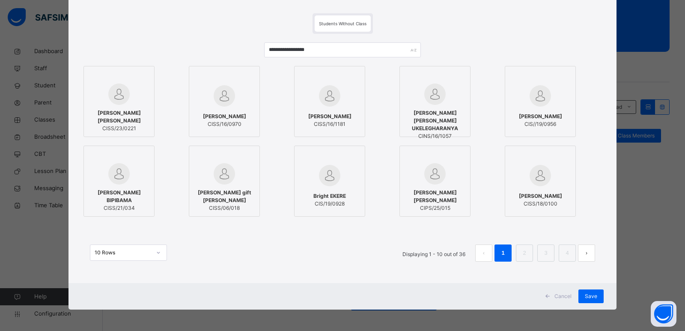
click at [584, 288] on div "Cancel Save" at bounding box center [342, 296] width 548 height 27
click at [588, 294] on span "Save" at bounding box center [591, 296] width 12 height 8
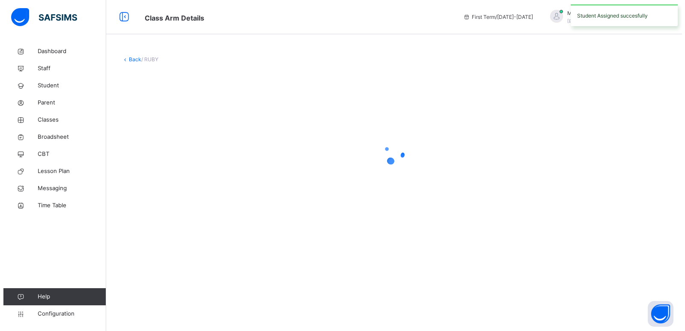
scroll to position [0, 0]
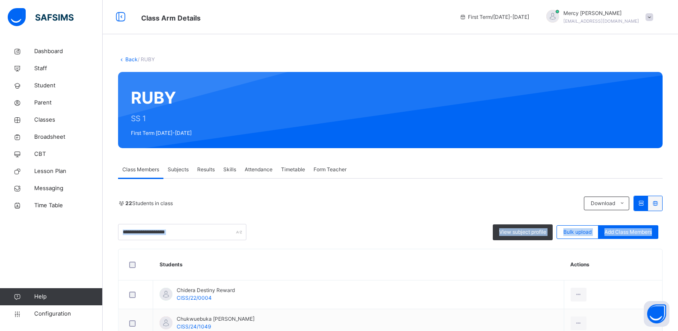
drag, startPoint x: 184, startPoint y: 240, endPoint x: 192, endPoint y: 236, distance: 9.0
click at [192, 236] on input "text" at bounding box center [182, 232] width 128 height 16
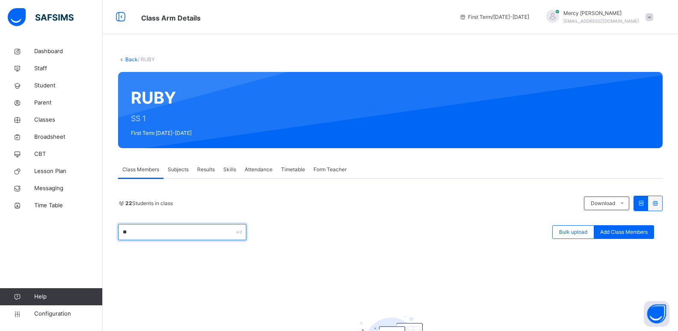
type input "*"
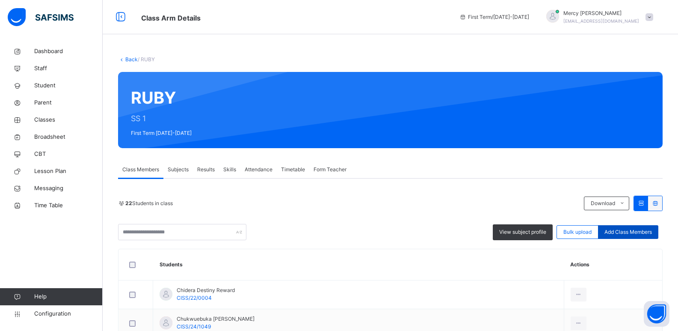
click at [628, 229] on span "Add Class Members" at bounding box center [628, 232] width 47 height 8
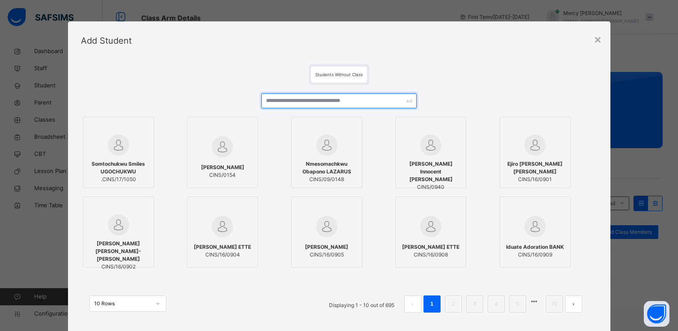
click at [319, 102] on input "text" at bounding box center [338, 100] width 155 height 15
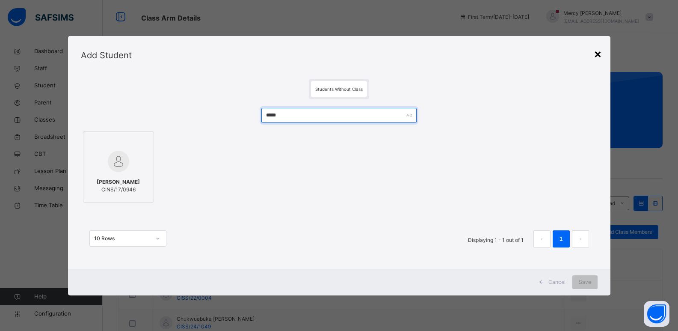
type input "*****"
click at [601, 54] on div "×" at bounding box center [598, 54] width 8 height 18
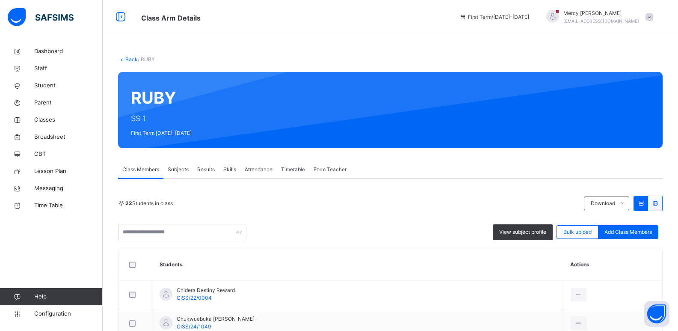
drag, startPoint x: 196, startPoint y: 243, endPoint x: 204, endPoint y: 233, distance: 13.4
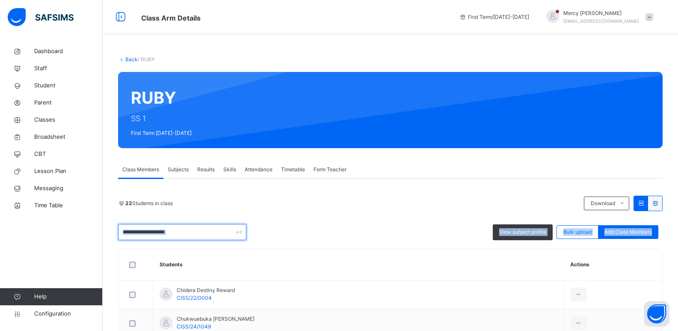
click at [204, 233] on input "text" at bounding box center [182, 232] width 128 height 16
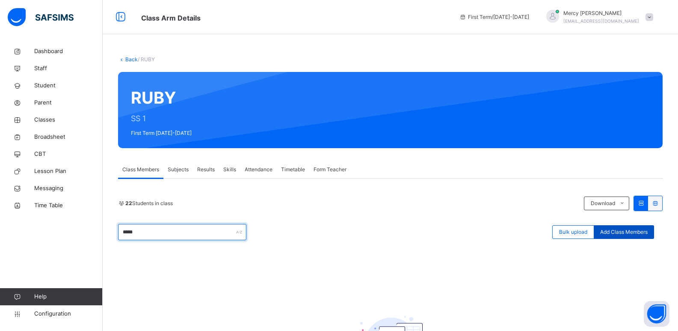
type input "*****"
click at [645, 238] on div "Add Class Members" at bounding box center [624, 232] width 60 height 14
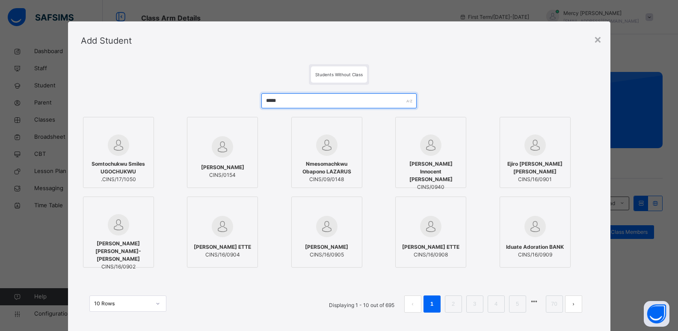
click at [292, 98] on input "*****" at bounding box center [338, 100] width 155 height 15
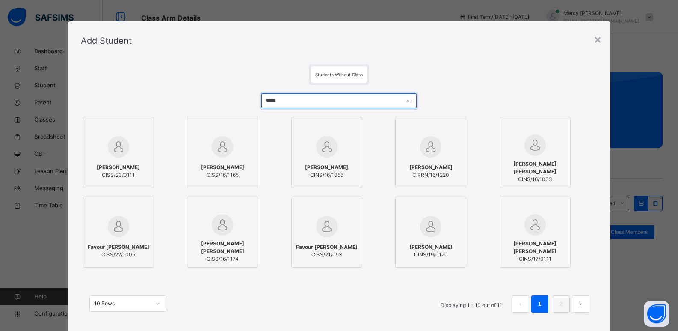
type input "*****"
click at [119, 246] on span "Favour [PERSON_NAME]" at bounding box center [119, 247] width 62 height 8
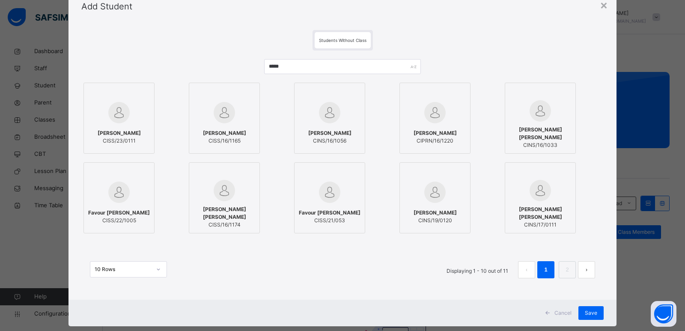
scroll to position [51, 0]
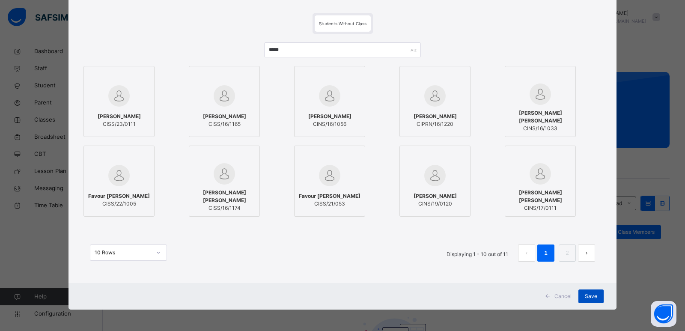
click at [586, 293] on span "Save" at bounding box center [591, 296] width 12 height 8
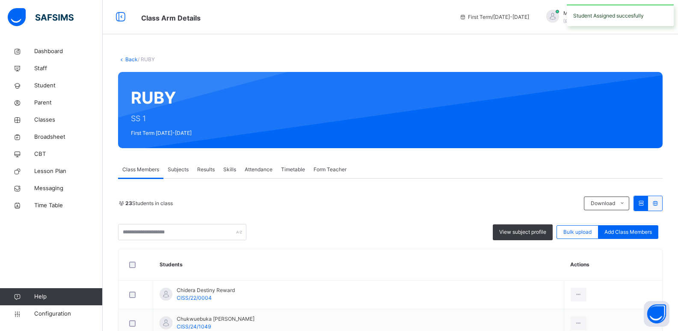
drag, startPoint x: 160, startPoint y: 223, endPoint x: 160, endPoint y: 234, distance: 10.7
click at [160, 234] on div "23 Students in class Download Pdf Report Excel Report View subject profile Bulk…" at bounding box center [390, 218] width 545 height 45
click at [160, 234] on input "text" at bounding box center [182, 232] width 128 height 16
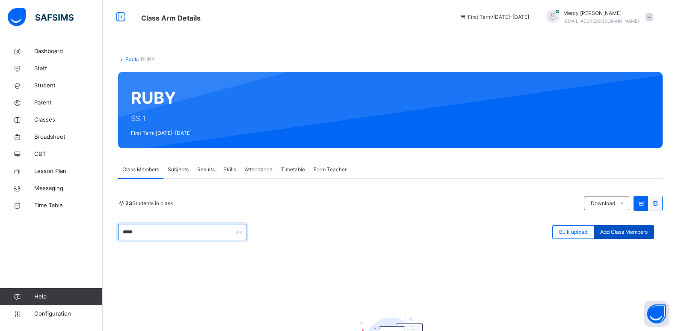
type input "****"
click at [639, 232] on span "Add Class Members" at bounding box center [623, 232] width 47 height 8
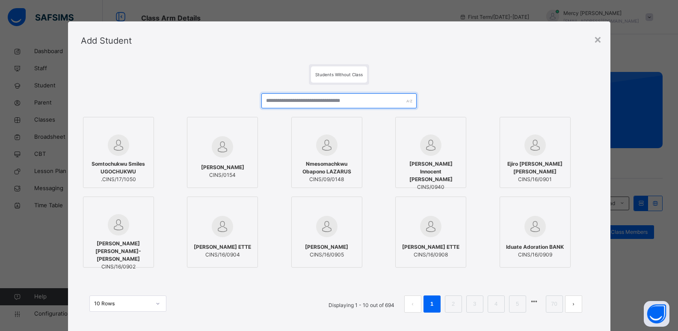
click at [326, 99] on input "text" at bounding box center [338, 100] width 155 height 15
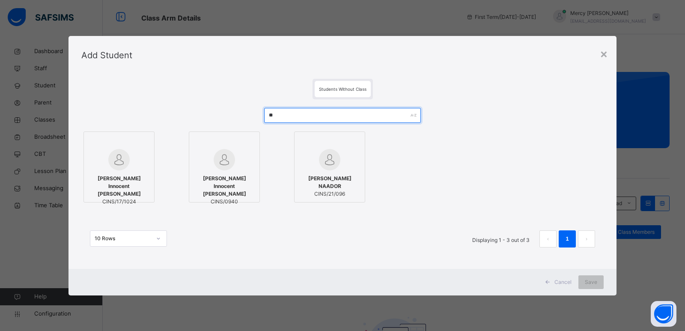
type input "*"
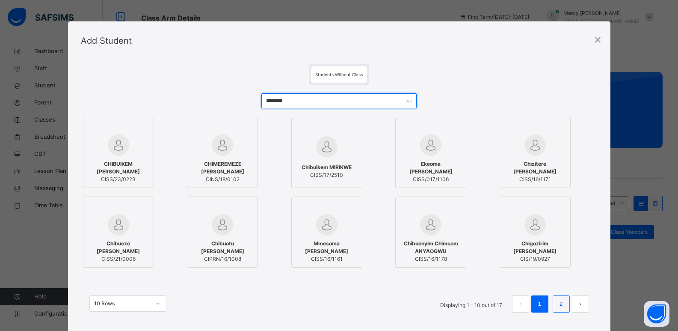
type input "********"
click at [556, 306] on li "2" at bounding box center [561, 303] width 17 height 17
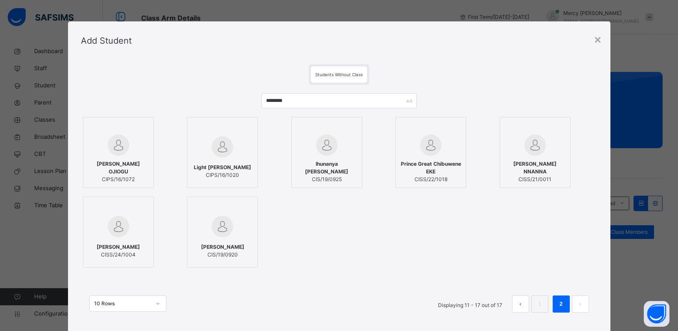
click at [380, 86] on div "******** Gideon Chibundum OJIOGU CIPS/16/1072 Light Chibuzor ARUNGWA CIPS/16/10…" at bounding box center [339, 207] width 517 height 245
click at [597, 42] on div "×" at bounding box center [598, 39] width 8 height 18
click at [597, 42] on div "Back / RUBY RUBY SS 1 First Term 2025-2026 Class Members Subjects Results Skill…" at bounding box center [391, 218] width 576 height 436
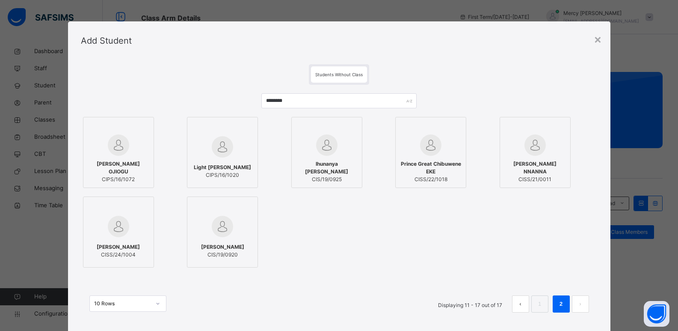
click at [597, 42] on div "Back / RUBY RUBY SS 1 First Term 2025-2026 Class Members Subjects Results Skill…" at bounding box center [391, 218] width 576 height 436
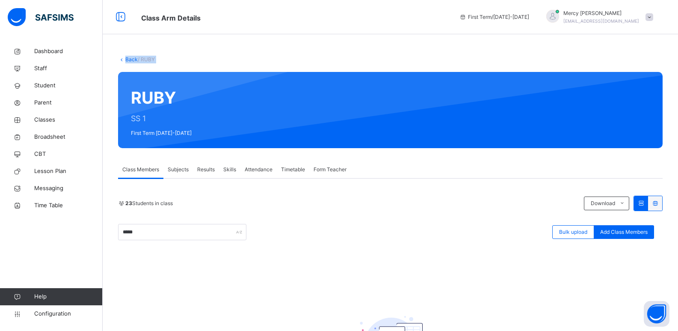
click at [597, 42] on div "Back / RUBY RUBY SS 1 First Term 2025-2026 Class Members Subjects Results Skill…" at bounding box center [391, 218] width 576 height 436
click at [195, 235] on input "****" at bounding box center [182, 232] width 128 height 16
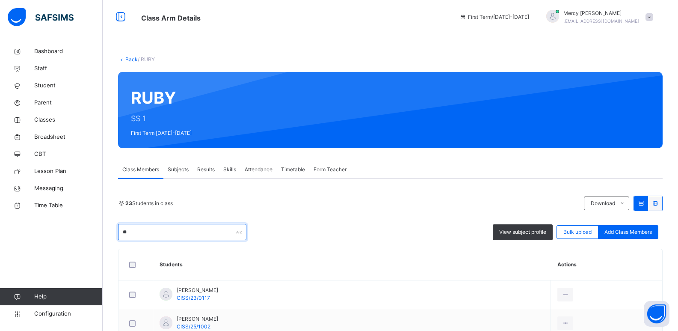
type input "*"
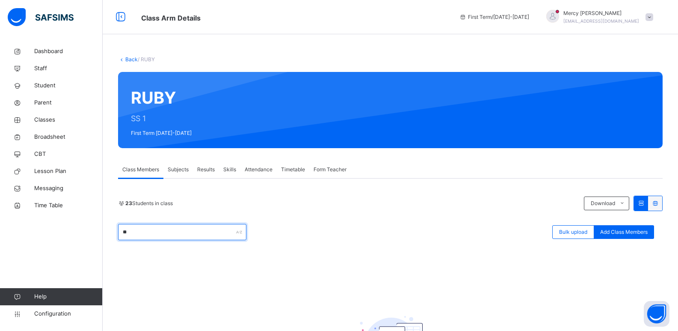
type input "*"
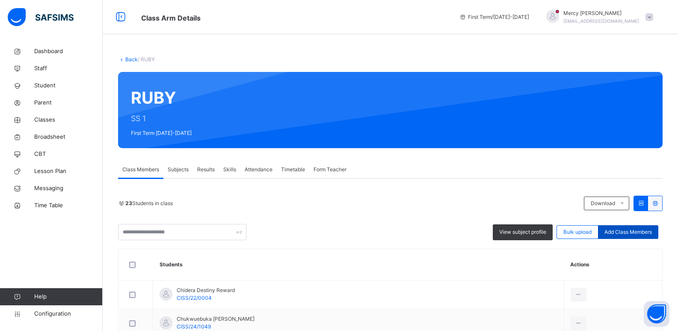
click at [629, 228] on span "Add Class Members" at bounding box center [628, 232] width 47 height 8
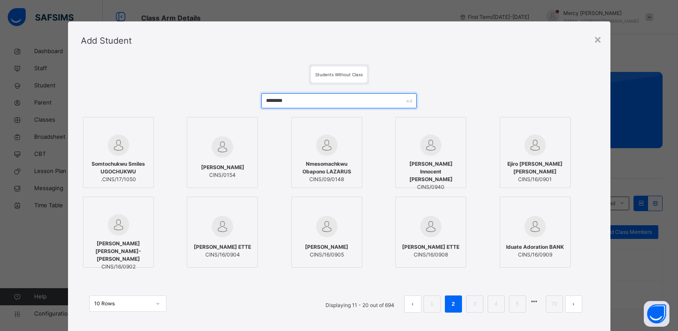
click at [318, 101] on input "********" at bounding box center [338, 100] width 155 height 15
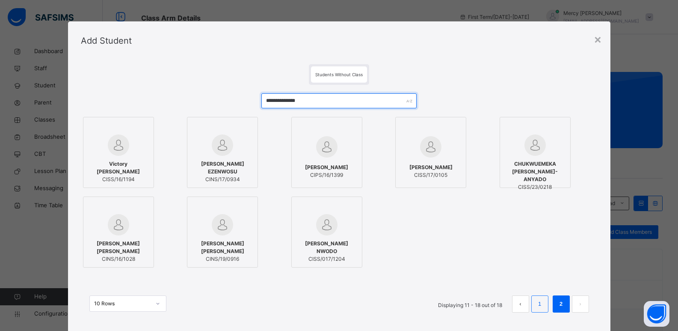
type input "**********"
click at [538, 309] on link "1" at bounding box center [540, 303] width 8 height 11
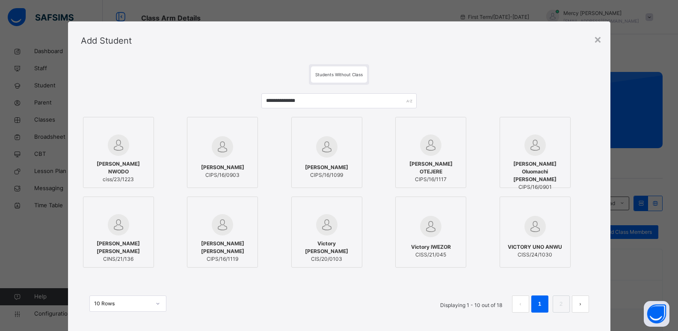
click at [128, 164] on span "[PERSON_NAME] NWODO" at bounding box center [119, 167] width 62 height 15
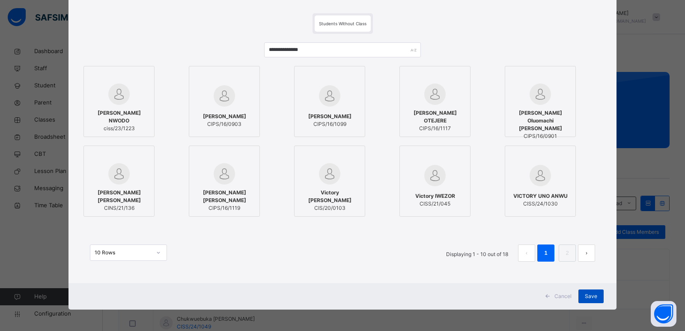
click at [585, 297] on span "Save" at bounding box center [591, 296] width 12 height 8
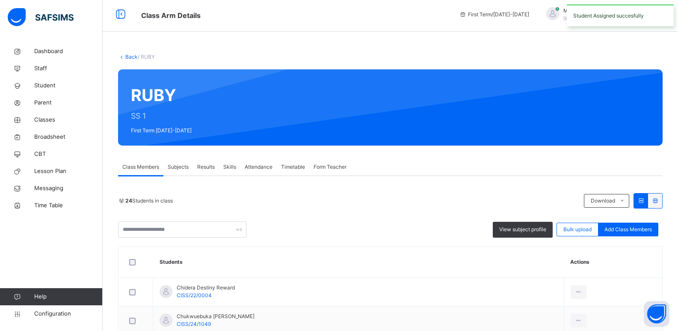
scroll to position [223, 0]
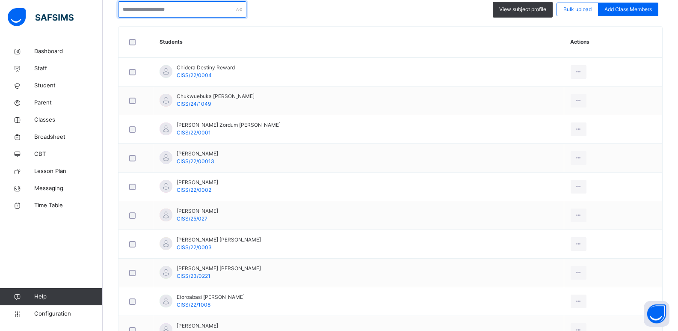
click at [193, 6] on input "text" at bounding box center [182, 9] width 128 height 16
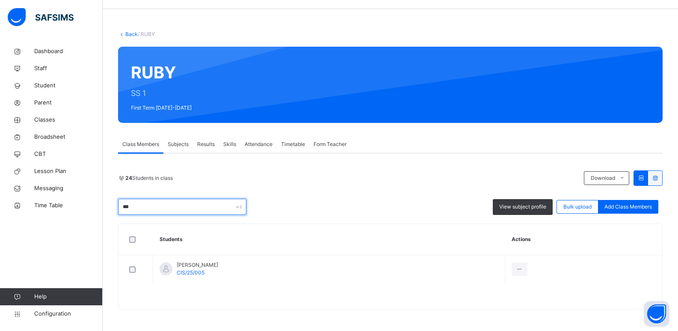
scroll to position [25, 0]
click at [362, 202] on div "***** View subject profile Bulk upload Add Class Members" at bounding box center [390, 207] width 545 height 16
click at [161, 202] on input "*****" at bounding box center [182, 207] width 128 height 16
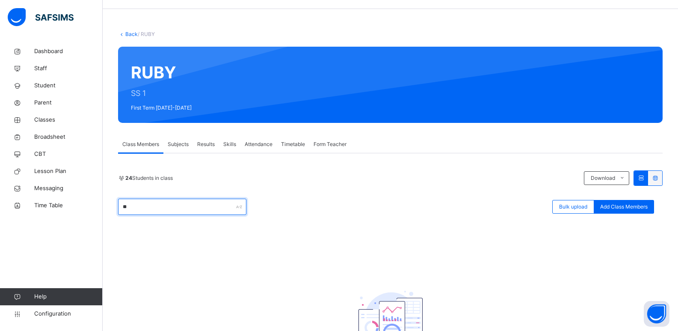
type input "*"
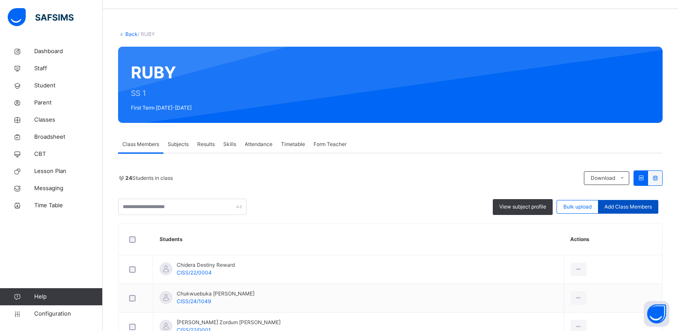
click at [638, 210] on span "Add Class Members" at bounding box center [628, 207] width 47 height 8
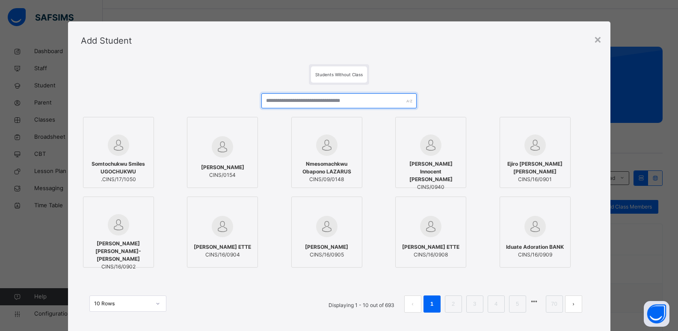
click at [307, 102] on input "text" at bounding box center [338, 100] width 155 height 15
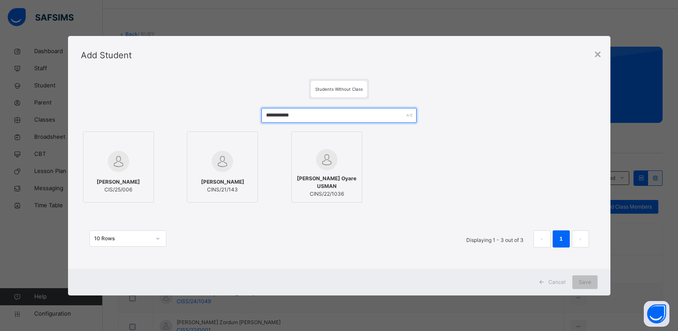
type input "**********"
click at [121, 161] on img at bounding box center [118, 161] width 21 height 21
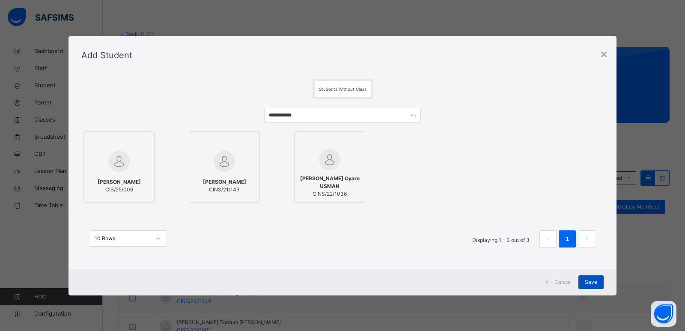
click at [591, 282] on span "Save" at bounding box center [591, 282] width 12 height 8
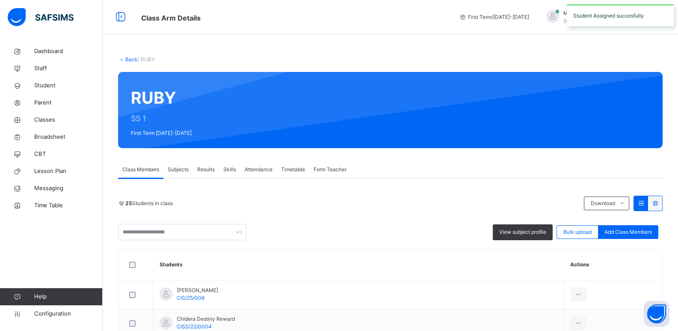
scroll to position [148, 0]
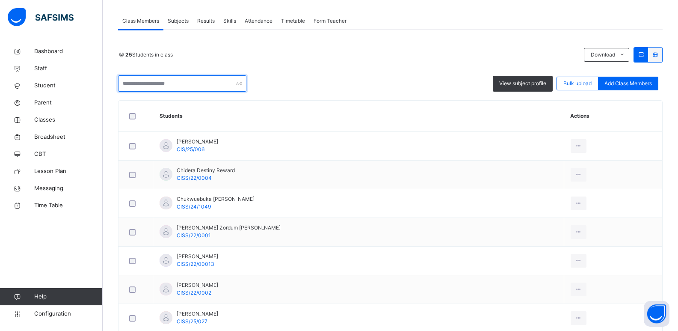
click at [193, 89] on input "text" at bounding box center [182, 83] width 128 height 16
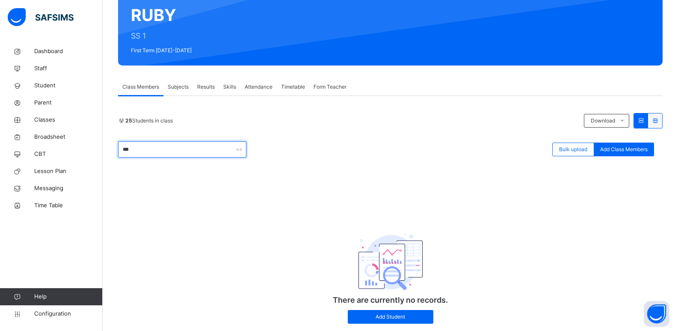
scroll to position [106, 0]
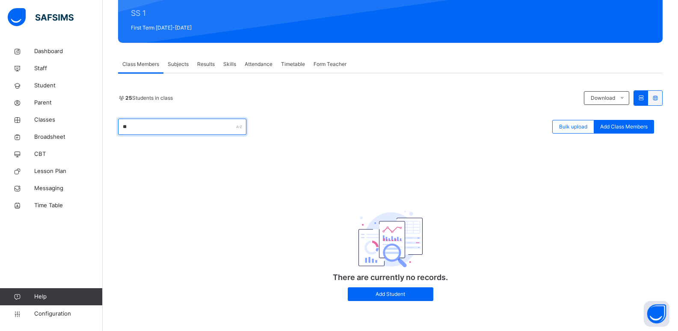
type input "*"
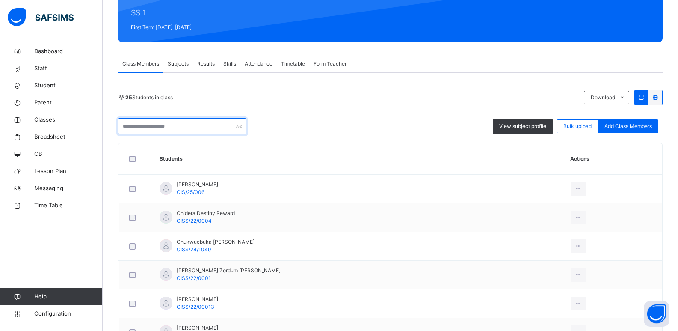
scroll to position [148, 0]
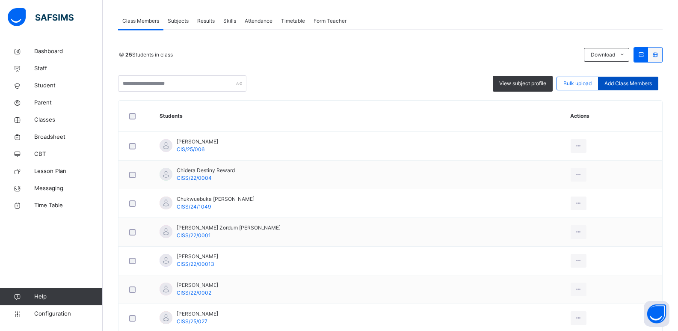
click at [626, 83] on span "Add Class Members" at bounding box center [628, 84] width 47 height 8
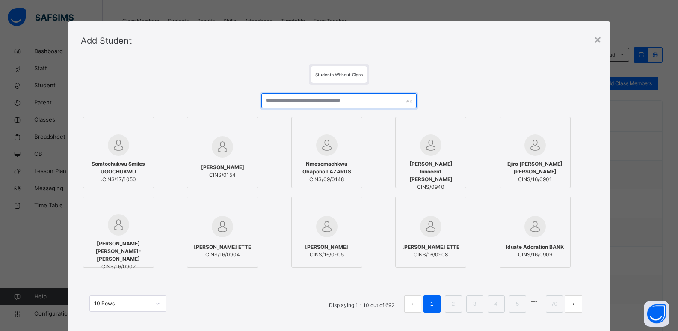
click at [315, 99] on input "text" at bounding box center [338, 100] width 155 height 15
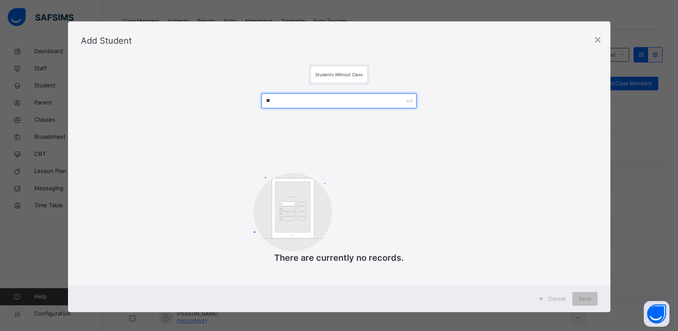
type input "*"
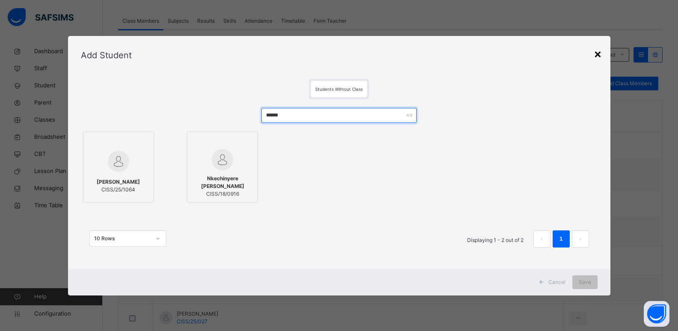
type input "******"
click at [601, 55] on div "×" at bounding box center [598, 54] width 8 height 18
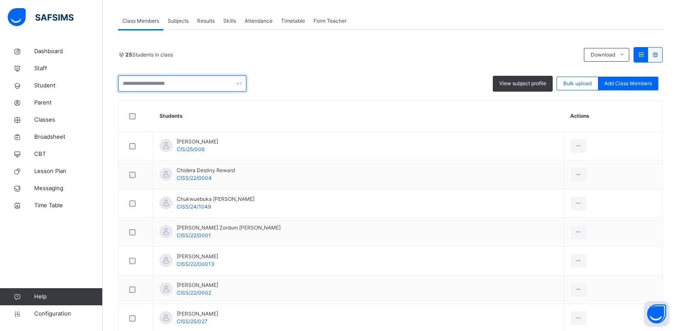
click at [191, 81] on input "text" at bounding box center [182, 83] width 128 height 16
type input "*"
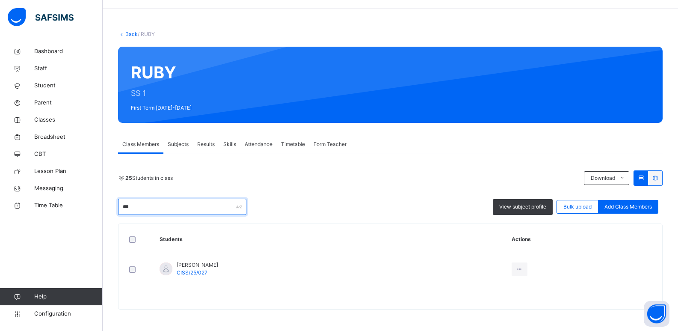
scroll to position [25, 0]
type input "*"
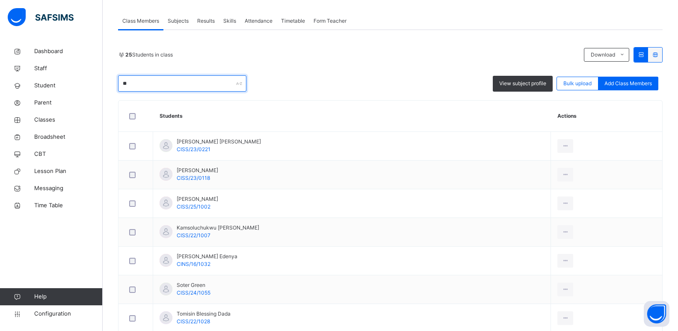
scroll to position [106, 0]
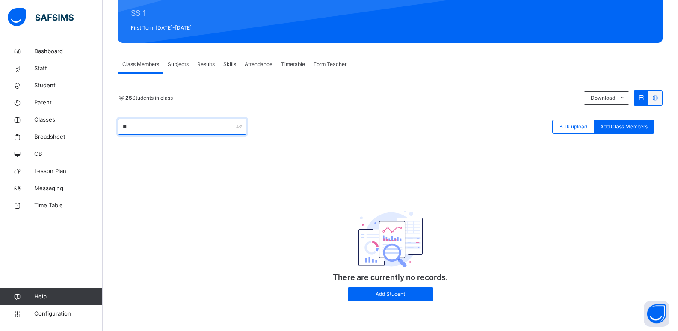
type input "*"
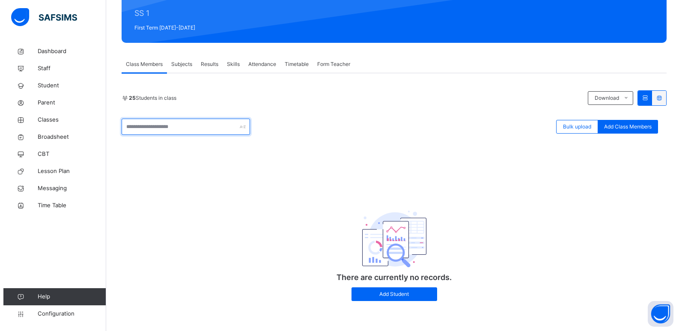
scroll to position [148, 0]
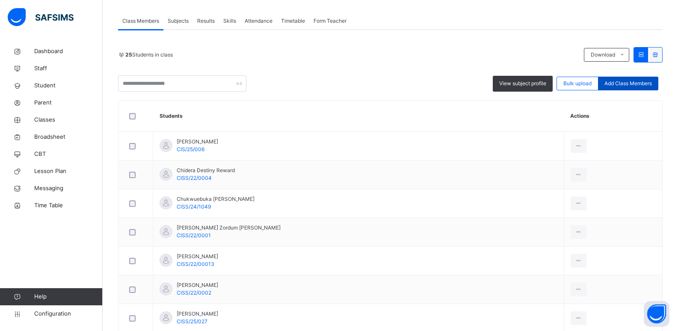
click at [619, 86] on span "Add Class Members" at bounding box center [628, 84] width 47 height 8
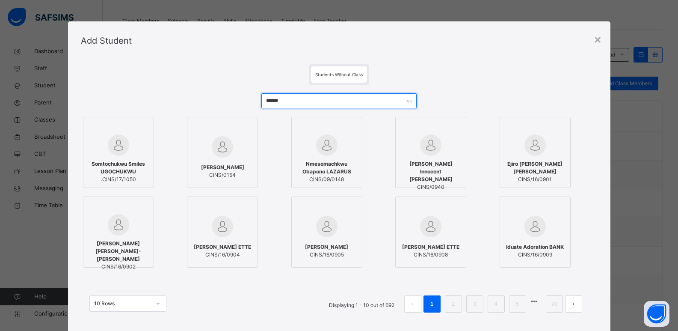
click at [299, 100] on input "******" at bounding box center [338, 100] width 155 height 15
type input "*"
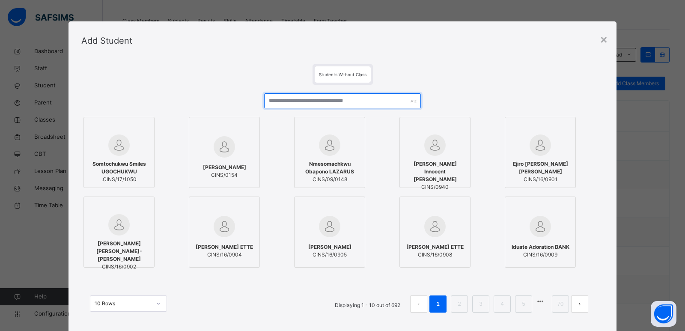
type input "*"
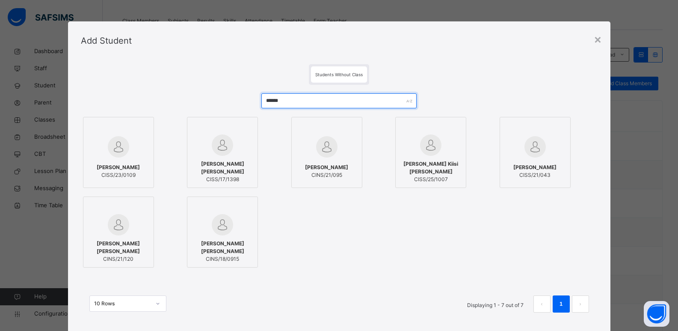
type input "******"
click at [109, 163] on span "[PERSON_NAME]" at bounding box center [118, 167] width 43 height 8
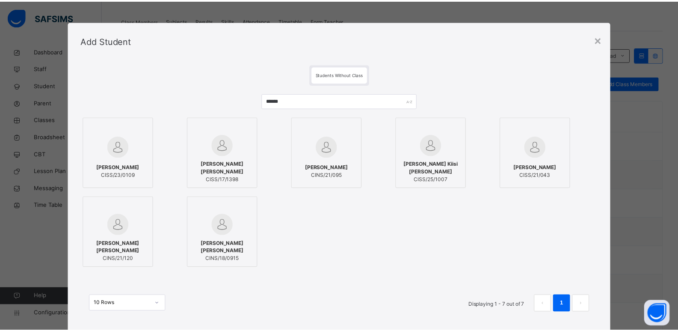
scroll to position [51, 0]
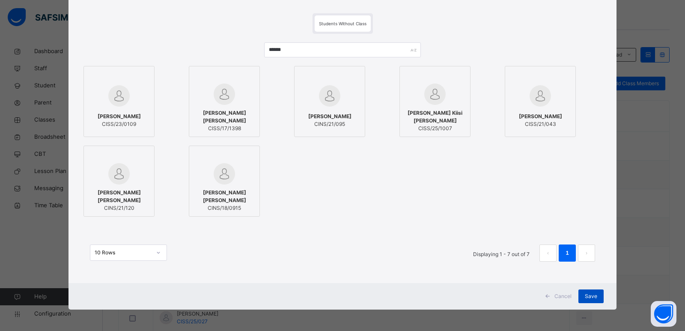
click at [593, 295] on span "Save" at bounding box center [591, 296] width 12 height 8
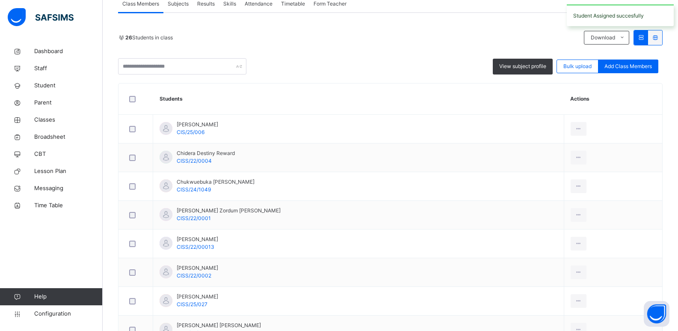
scroll to position [180, 0]
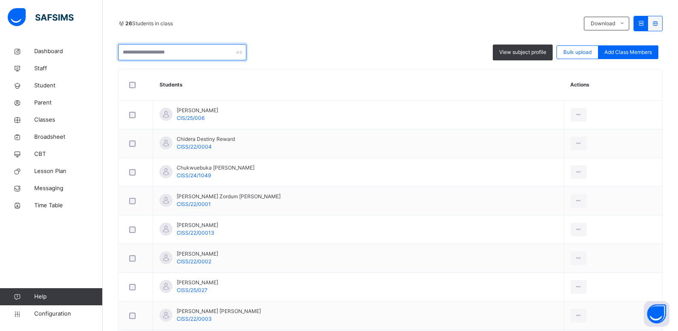
click at [202, 53] on input "text" at bounding box center [182, 52] width 128 height 16
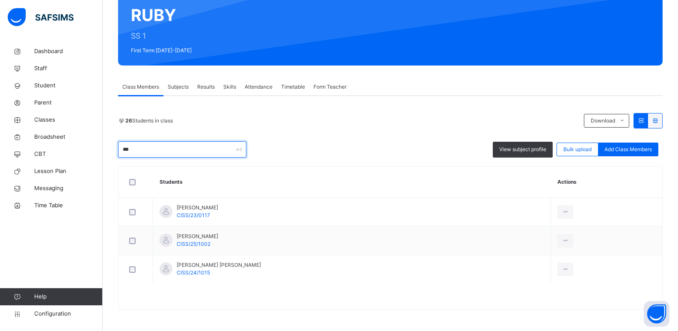
scroll to position [54, 0]
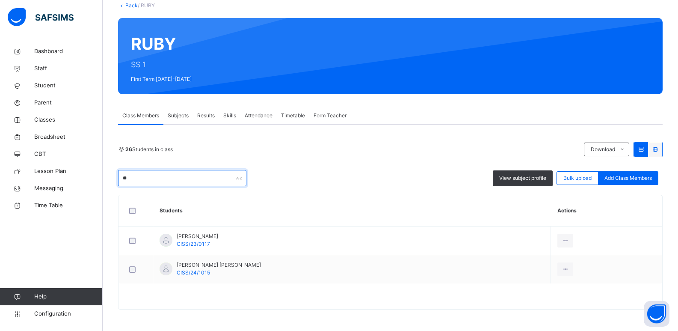
type input "*"
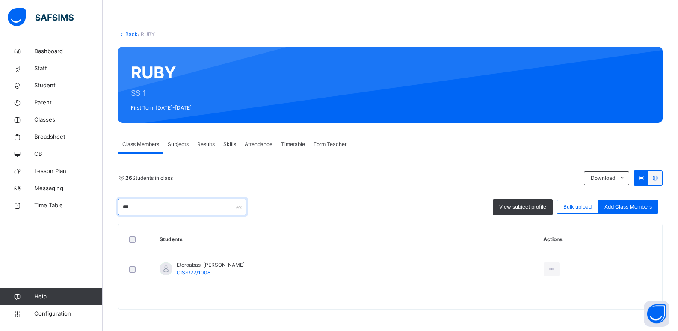
scroll to position [25, 0]
type input "*"
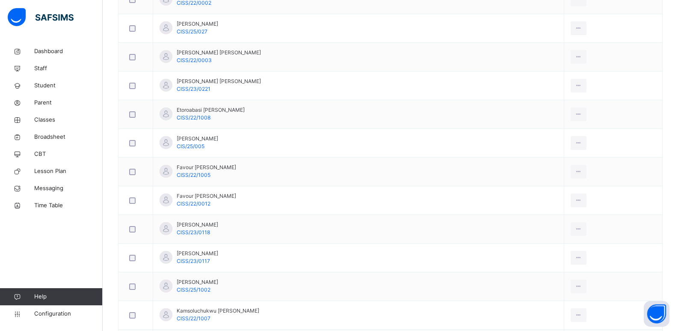
scroll to position [439, 0]
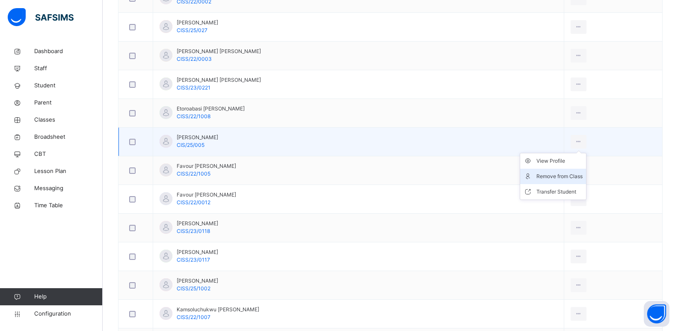
click at [551, 169] on li "Remove from Class" at bounding box center [553, 176] width 66 height 15
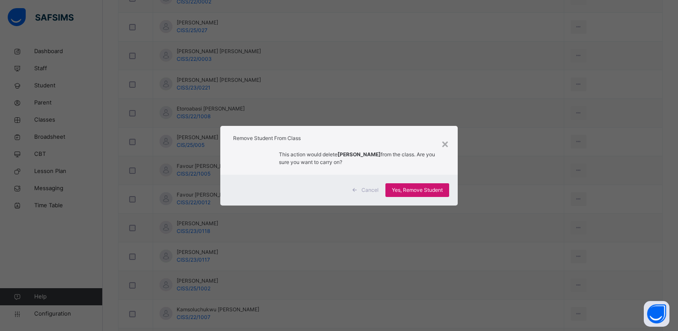
click at [439, 183] on div "Yes, Remove Student" at bounding box center [418, 190] width 64 height 14
click at [438, 187] on div "Yes, Remove Student" at bounding box center [418, 190] width 64 height 14
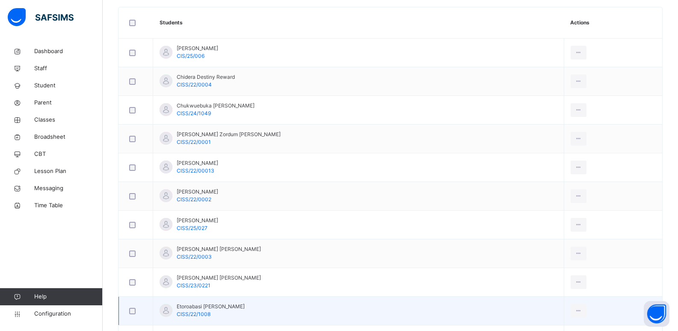
scroll to position [117, 0]
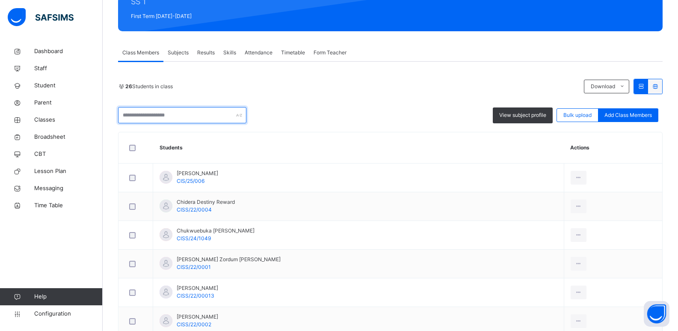
click at [193, 123] on input "text" at bounding box center [182, 115] width 128 height 16
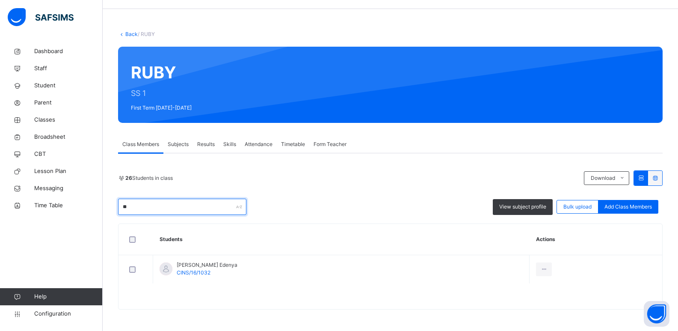
scroll to position [25, 0]
click at [168, 204] on input "***" at bounding box center [182, 207] width 128 height 16
type input "*"
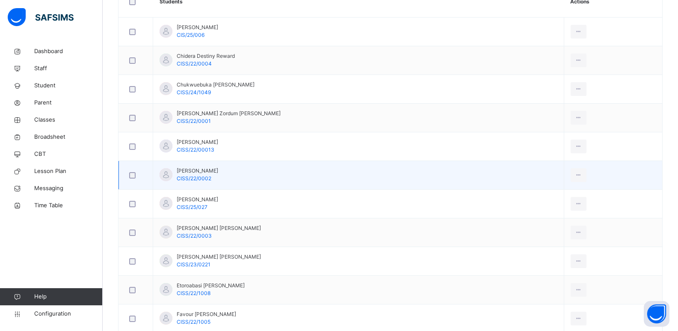
scroll to position [260, 0]
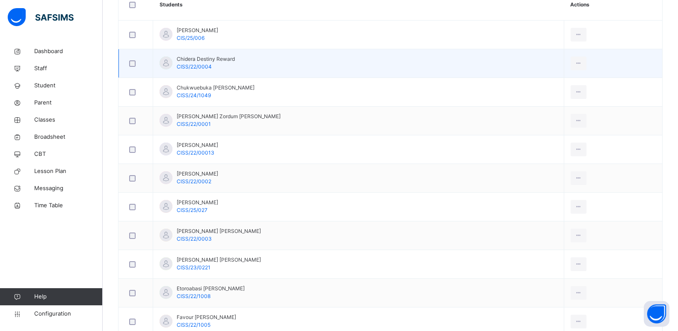
click at [130, 68] on div at bounding box center [135, 63] width 21 height 18
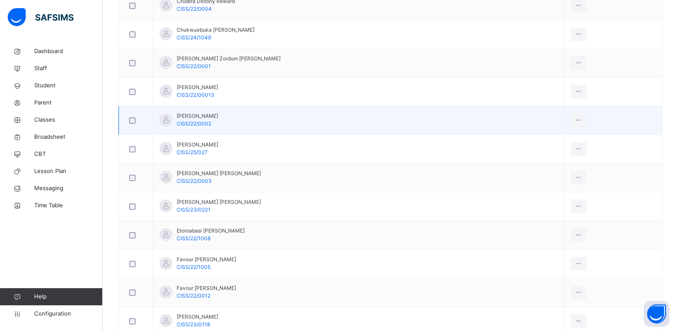
scroll to position [317, 0]
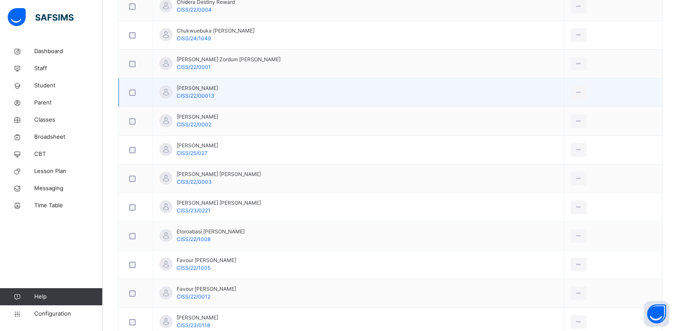
click at [134, 96] on div at bounding box center [135, 92] width 21 height 18
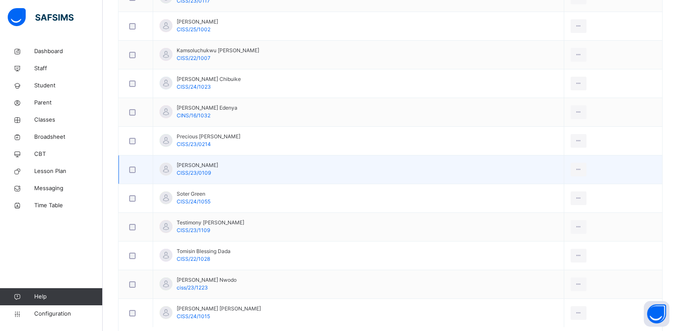
scroll to position [713, 0]
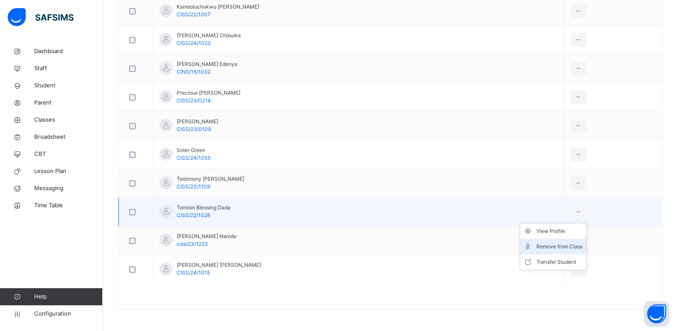
click at [553, 252] on li "Remove from Class" at bounding box center [553, 246] width 66 height 15
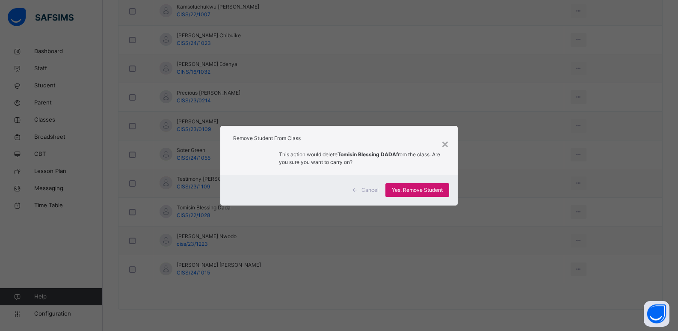
click at [443, 186] on span "Yes, Remove Student" at bounding box center [417, 190] width 51 height 8
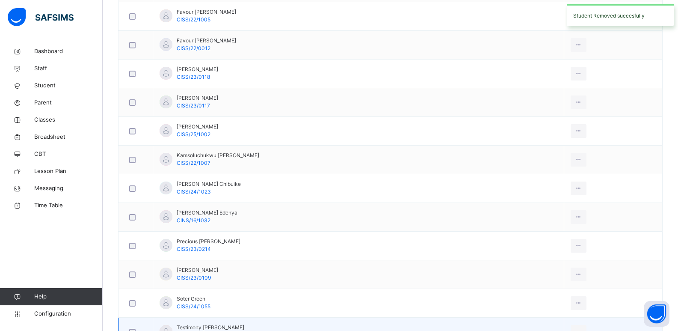
scroll to position [685, 0]
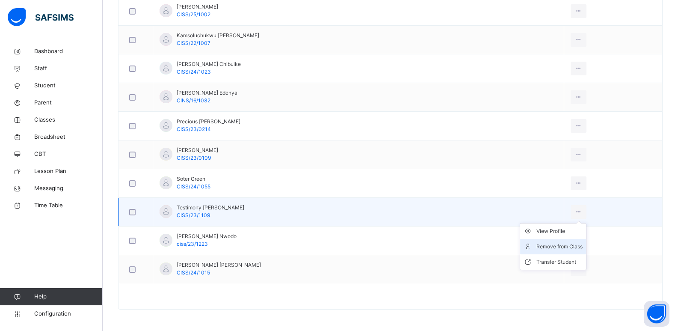
click at [549, 245] on div "Remove from Class" at bounding box center [560, 246] width 46 height 9
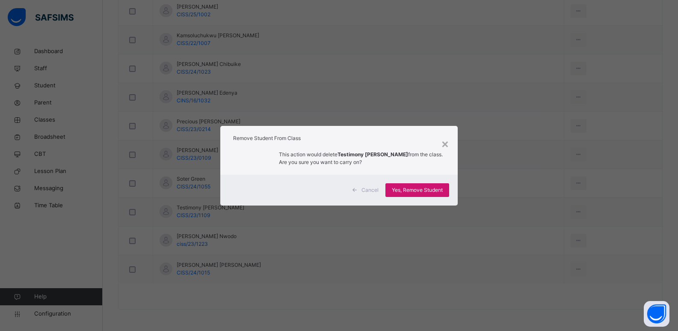
click at [424, 184] on div "Yes, Remove Student" at bounding box center [418, 190] width 64 height 14
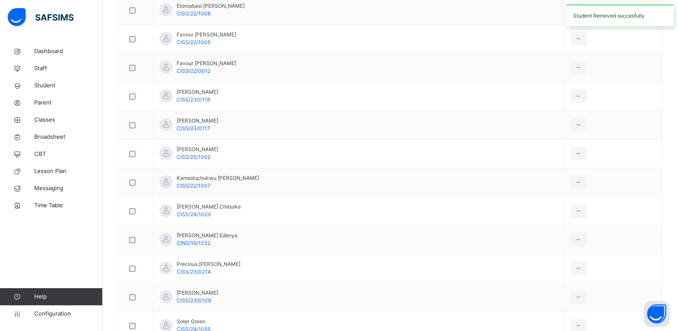
scroll to position [656, 0]
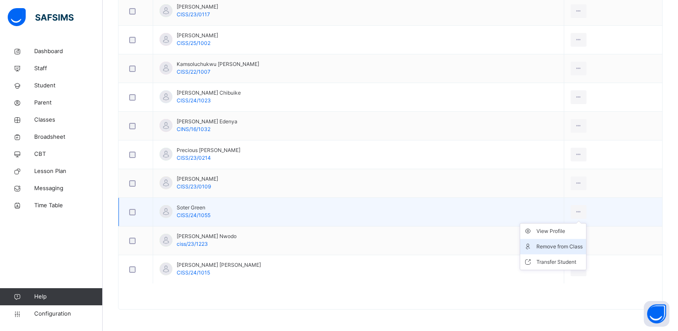
click at [546, 245] on div "Remove from Class" at bounding box center [560, 246] width 46 height 9
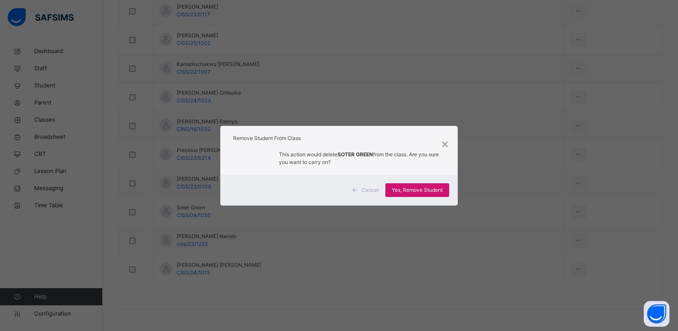
click at [418, 185] on div "Yes, Remove Student" at bounding box center [418, 190] width 64 height 14
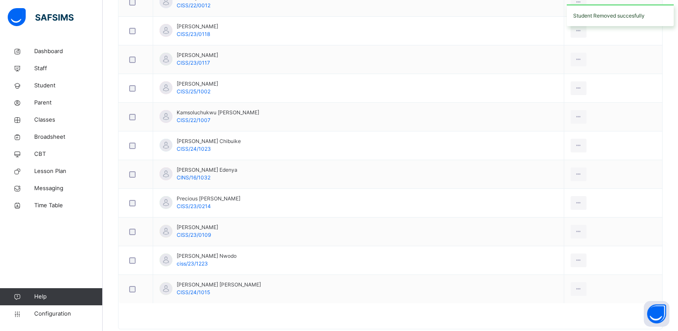
scroll to position [627, 0]
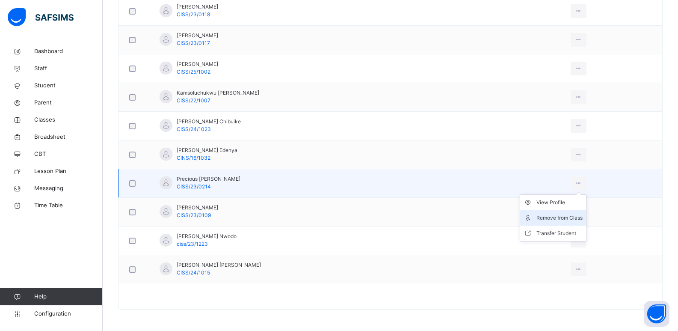
click at [546, 223] on li "Remove from Class" at bounding box center [553, 217] width 66 height 15
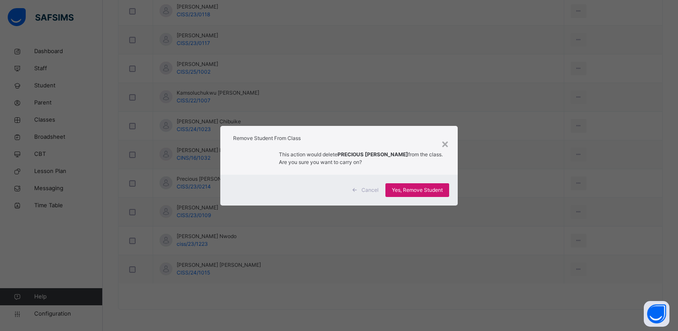
click at [419, 193] on span "Yes, Remove Student" at bounding box center [417, 190] width 51 height 8
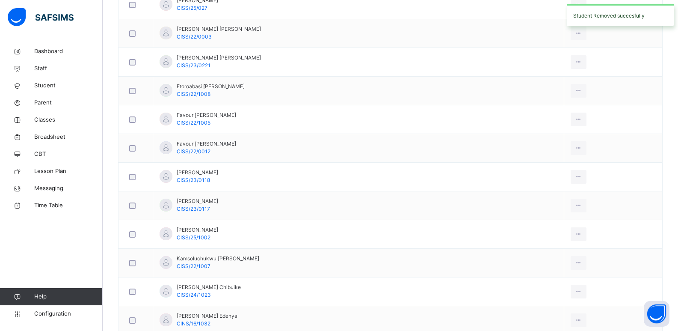
scroll to position [599, 0]
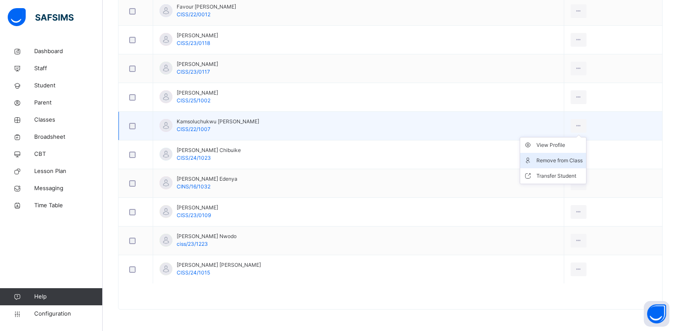
click at [546, 158] on div "Remove from Class" at bounding box center [560, 160] width 46 height 9
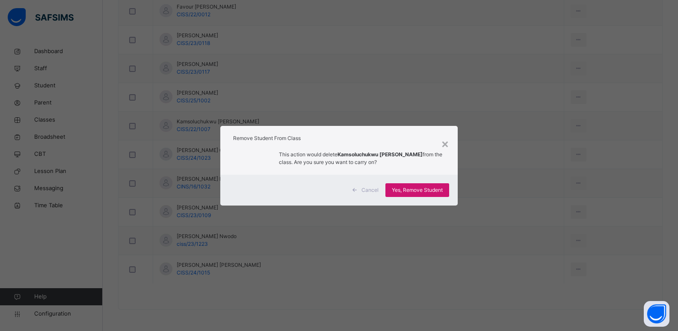
click at [414, 189] on span "Yes, Remove Student" at bounding box center [417, 190] width 51 height 8
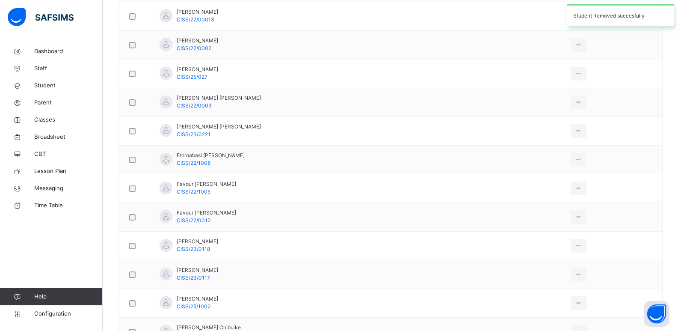
scroll to position [570, 0]
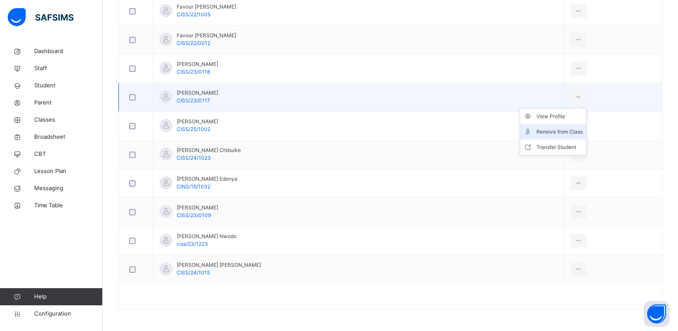
click at [537, 133] on div "Remove from Class" at bounding box center [560, 132] width 46 height 9
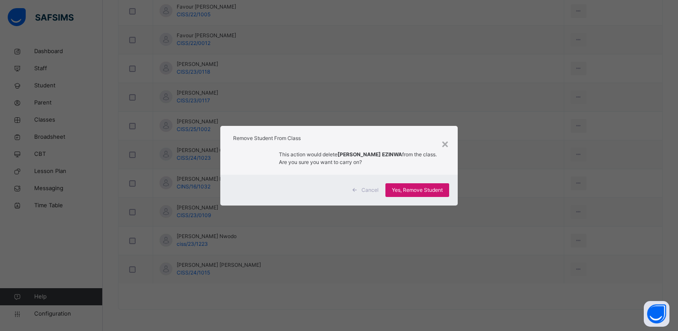
click at [418, 190] on span "Yes, Remove Student" at bounding box center [417, 190] width 51 height 8
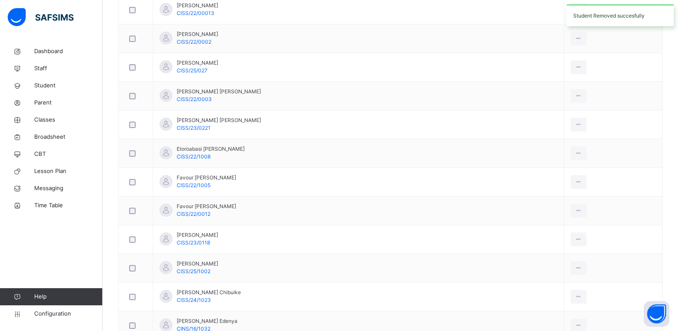
scroll to position [462, 0]
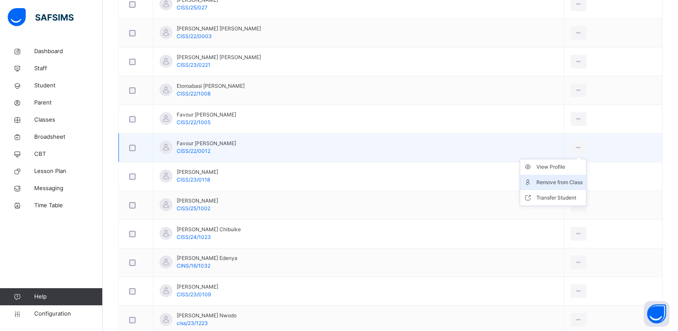
click at [549, 184] on div "Remove from Class" at bounding box center [560, 182] width 46 height 9
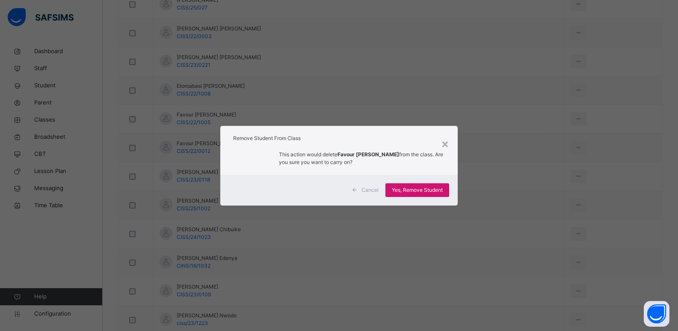
click at [430, 188] on span "Yes, Remove Student" at bounding box center [417, 190] width 51 height 8
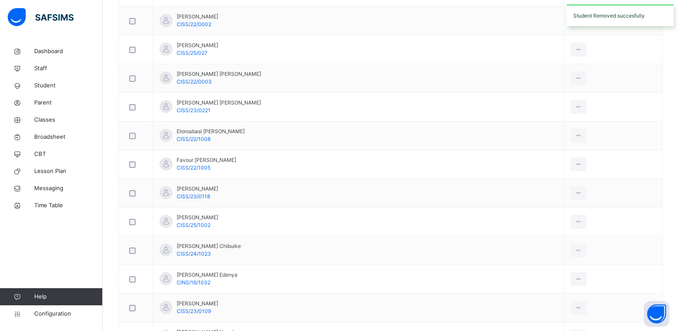
scroll to position [401, 0]
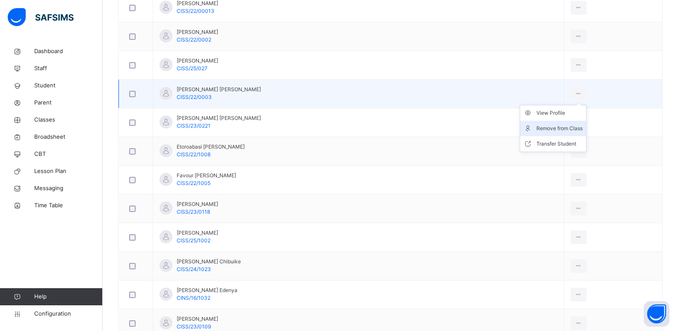
click at [555, 126] on div "Remove from Class" at bounding box center [560, 128] width 46 height 9
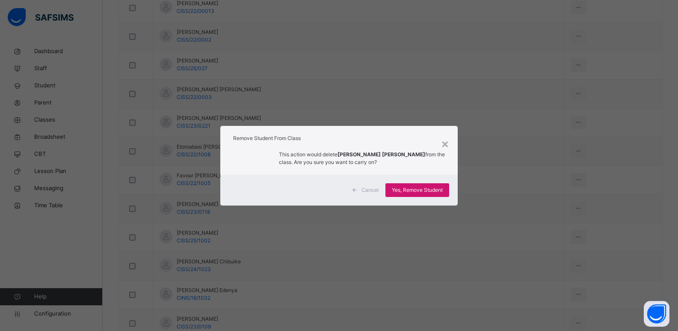
click at [429, 191] on span "Yes, Remove Student" at bounding box center [417, 190] width 51 height 8
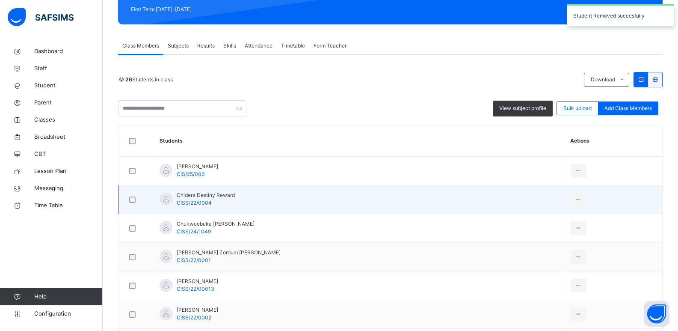
scroll to position [208, 0]
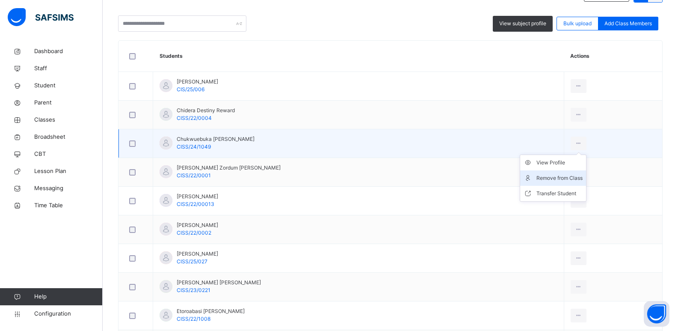
click at [544, 178] on div "Remove from Class" at bounding box center [560, 178] width 46 height 9
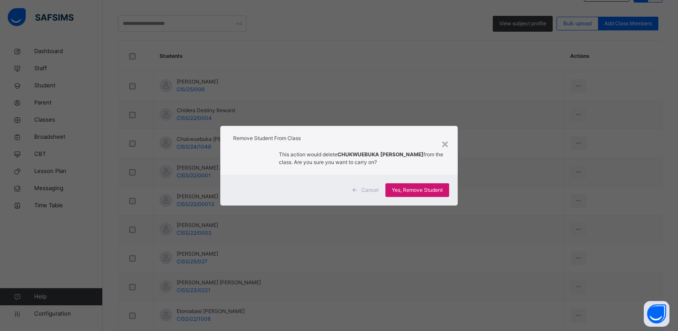
click at [429, 189] on span "Yes, Remove Student" at bounding box center [417, 190] width 51 height 8
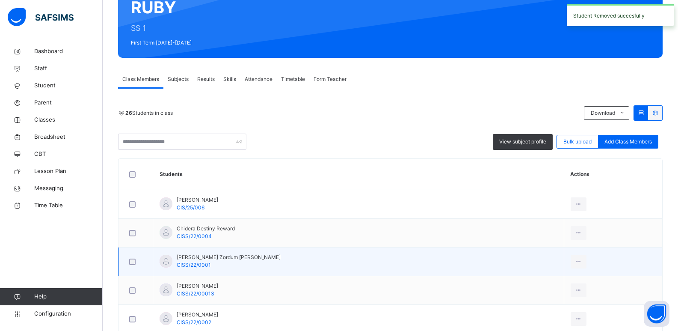
scroll to position [163, 0]
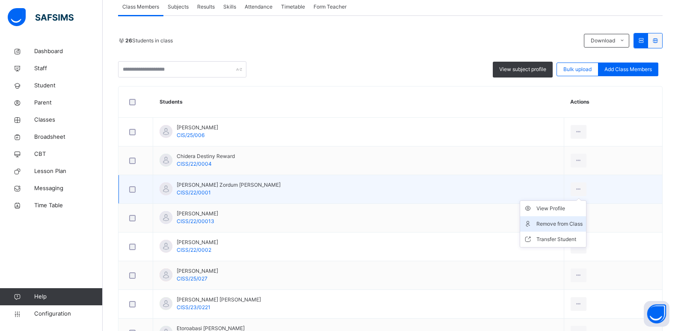
click at [537, 225] on div "Remove from Class" at bounding box center [560, 224] width 46 height 9
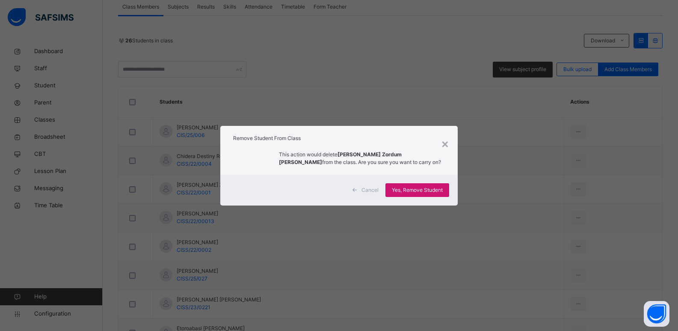
click at [429, 190] on span "Yes, Remove Student" at bounding box center [417, 190] width 51 height 8
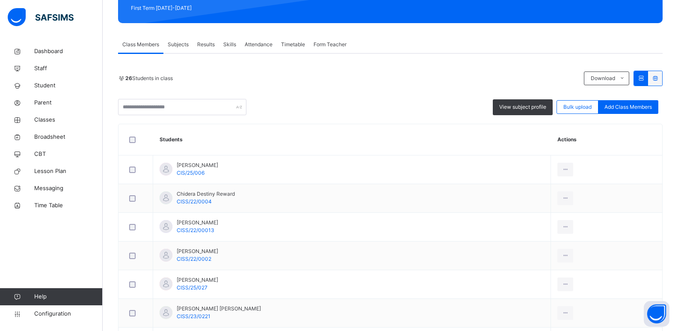
scroll to position [124, 0]
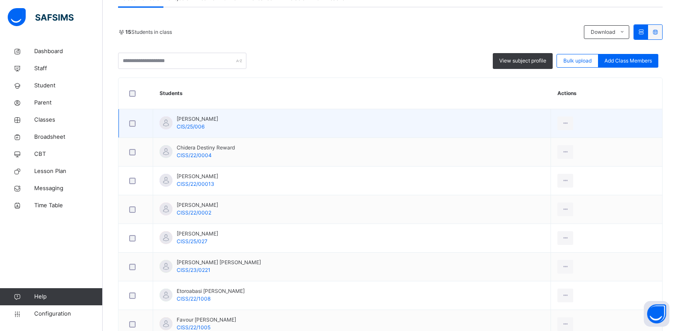
scroll to position [171, 0]
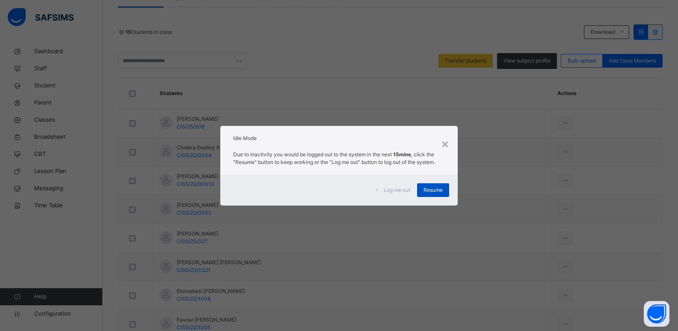
click at [429, 185] on div "Resume" at bounding box center [433, 190] width 32 height 14
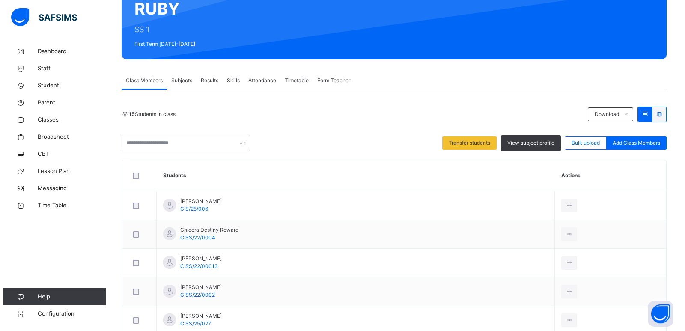
scroll to position [0, 0]
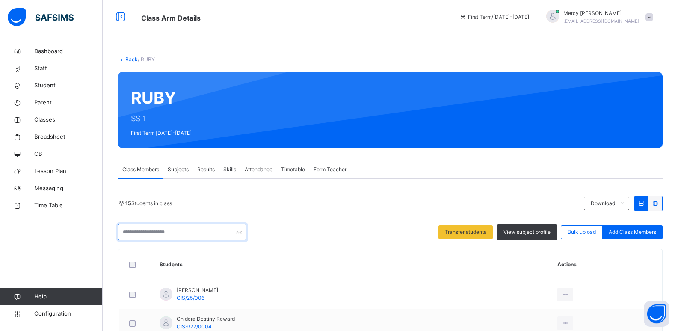
click at [176, 233] on input "text" at bounding box center [182, 232] width 128 height 16
type input "*"
click at [634, 228] on div "Add Class Members" at bounding box center [633, 232] width 60 height 14
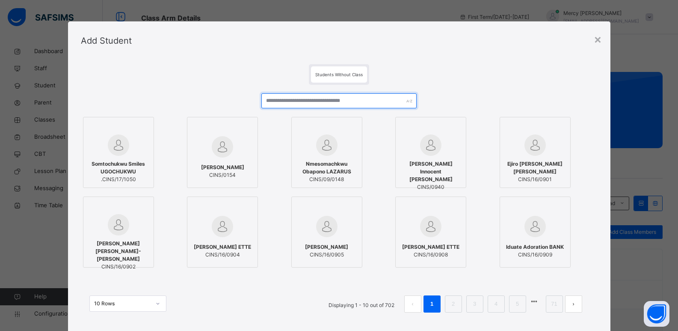
click at [355, 98] on input "text" at bounding box center [338, 100] width 155 height 15
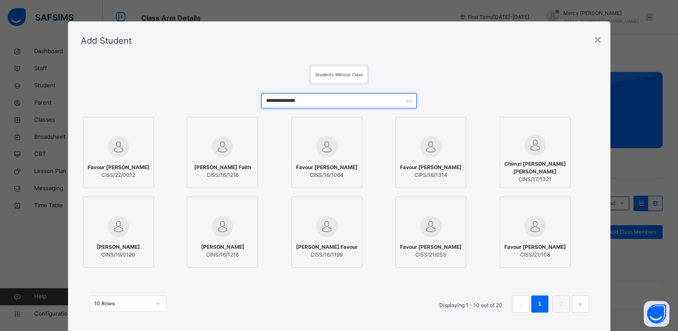
type input "**********"
click at [97, 168] on span "Favour [PERSON_NAME]" at bounding box center [119, 167] width 62 height 8
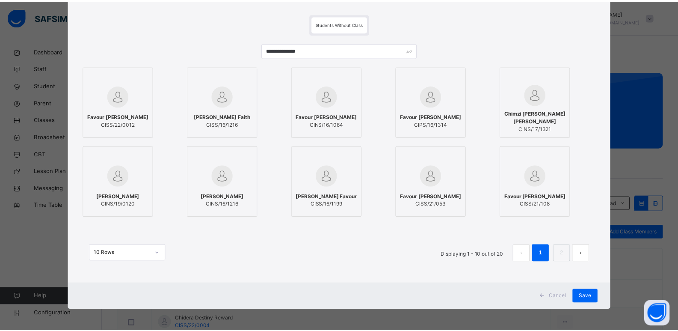
scroll to position [51, 0]
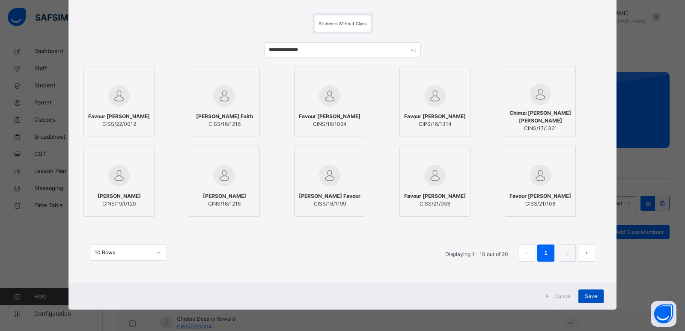
click at [585, 294] on span "Save" at bounding box center [591, 296] width 12 height 8
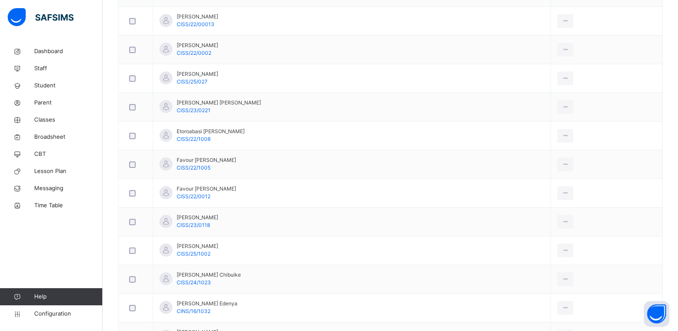
scroll to position [0, 0]
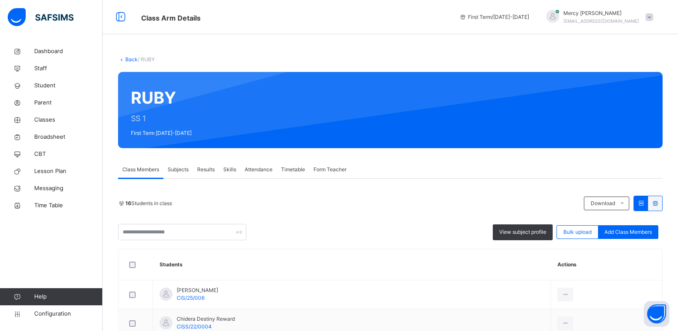
click at [126, 62] on link "Back" at bounding box center [131, 59] width 12 height 6
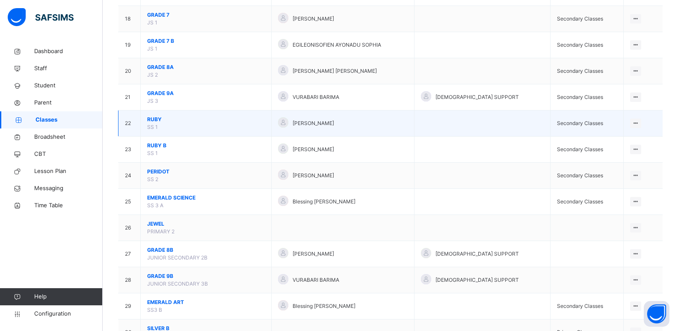
scroll to position [545, 0]
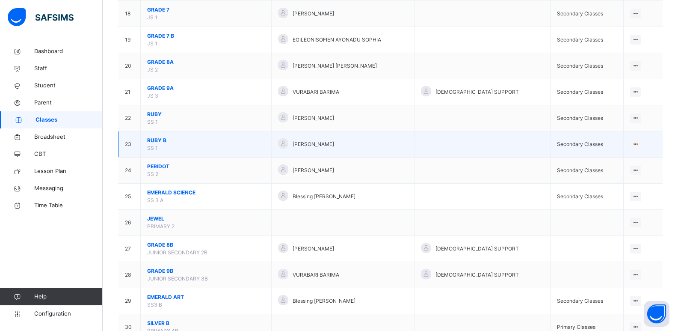
click at [156, 140] on span "RUBY B" at bounding box center [206, 141] width 118 height 8
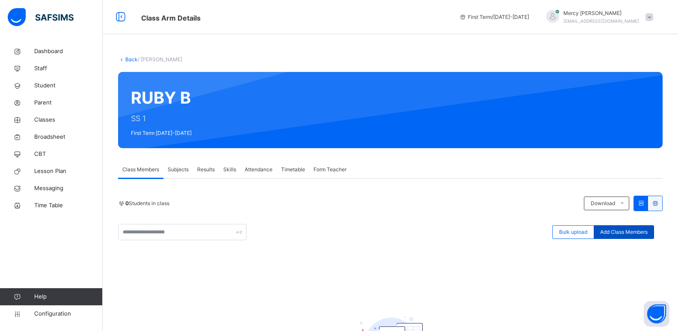
click at [620, 231] on span "Add Class Members" at bounding box center [623, 232] width 47 height 8
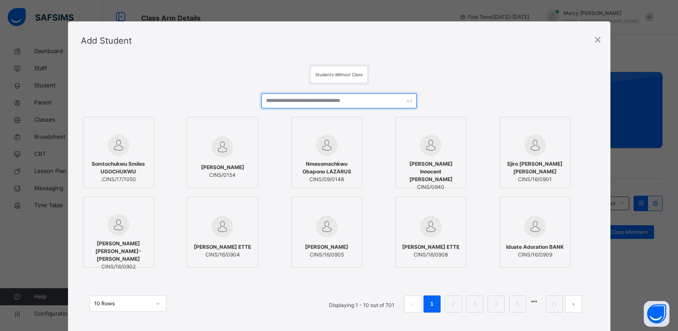
click at [338, 104] on input "text" at bounding box center [338, 100] width 155 height 15
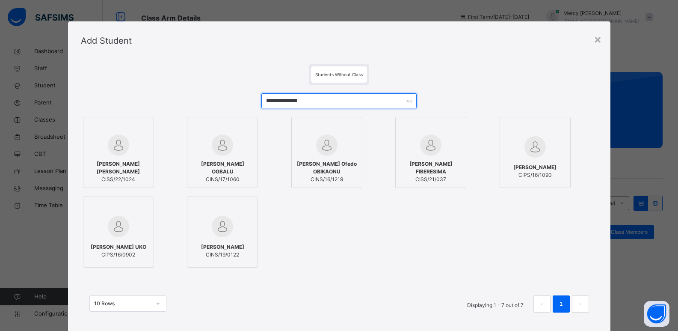
type input "**********"
click at [121, 174] on span "[PERSON_NAME] [PERSON_NAME]" at bounding box center [119, 167] width 62 height 15
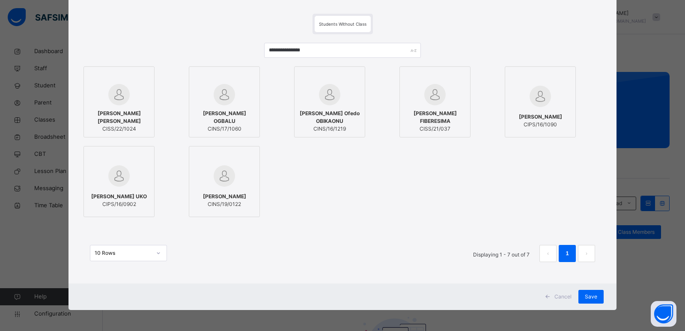
scroll to position [51, 0]
click at [591, 294] on span "Save" at bounding box center [591, 296] width 12 height 8
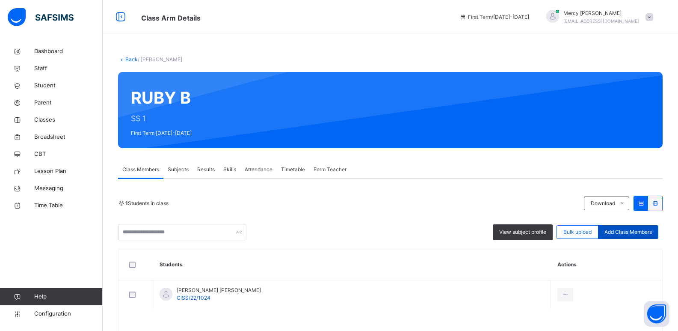
click at [627, 231] on span "Add Class Members" at bounding box center [628, 232] width 47 height 8
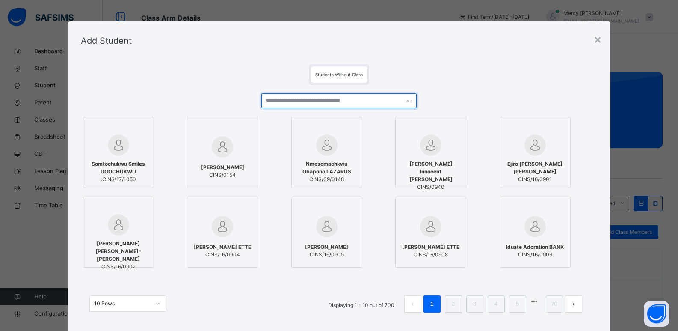
click at [342, 104] on input "text" at bounding box center [338, 100] width 155 height 15
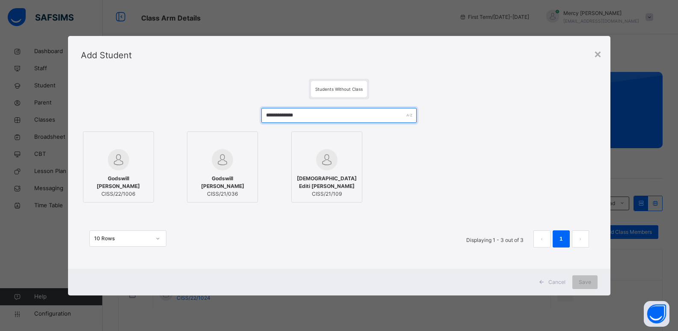
type input "**********"
click at [124, 174] on div "Godswill [PERSON_NAME] CISS/22/1006" at bounding box center [119, 186] width 62 height 32
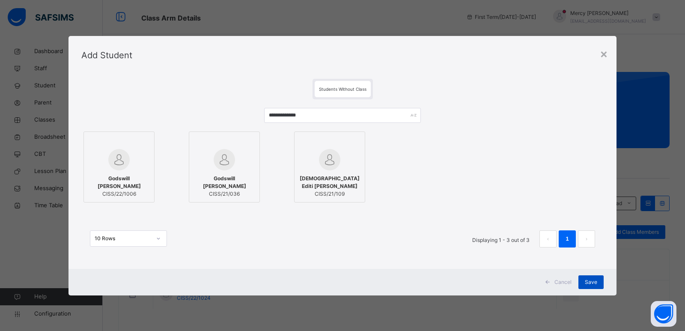
click at [589, 283] on span "Save" at bounding box center [591, 282] width 12 height 8
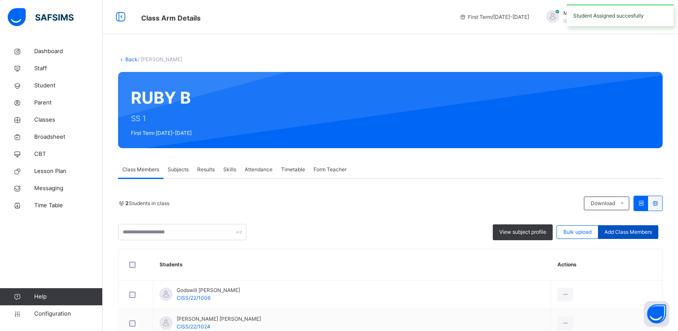
click at [639, 231] on span "Add Class Members" at bounding box center [628, 232] width 47 height 8
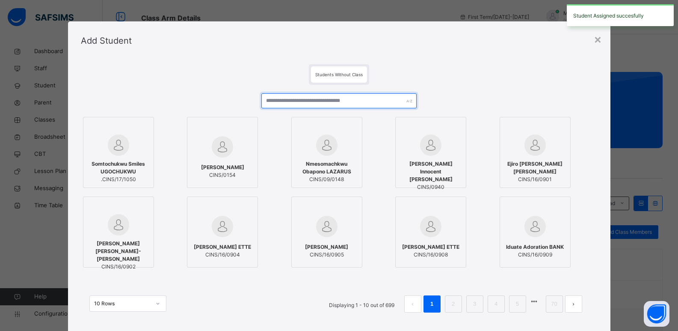
click at [335, 102] on input "text" at bounding box center [338, 100] width 155 height 15
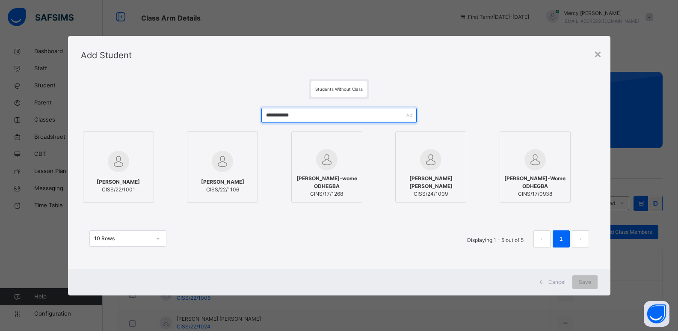
type input "**********"
click at [110, 160] on img at bounding box center [118, 161] width 21 height 21
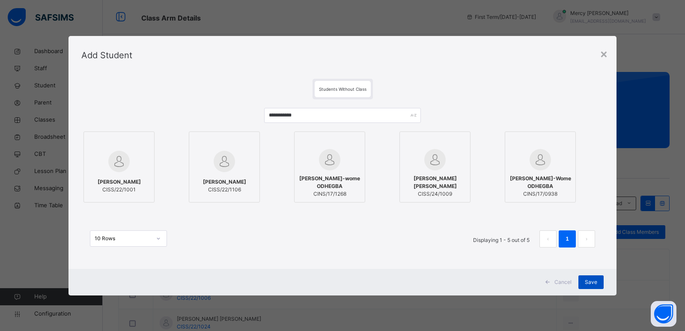
click at [587, 279] on span "Save" at bounding box center [591, 282] width 12 height 8
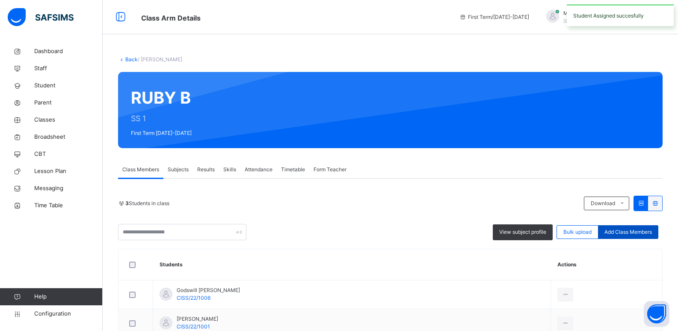
click at [626, 234] on span "Add Class Members" at bounding box center [628, 232] width 47 height 8
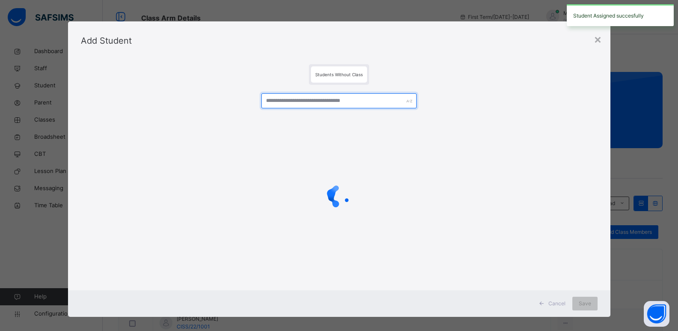
click at [309, 100] on input "text" at bounding box center [338, 100] width 155 height 15
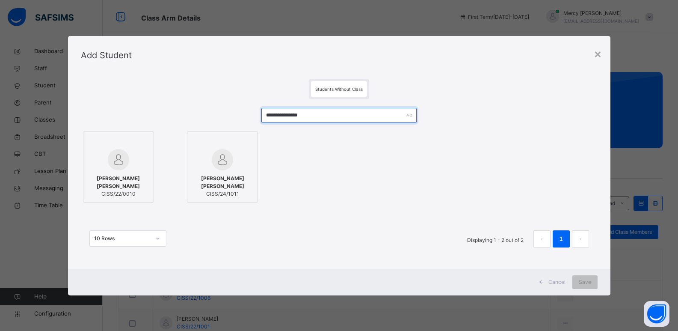
type input "**********"
click at [135, 166] on div at bounding box center [119, 159] width 62 height 21
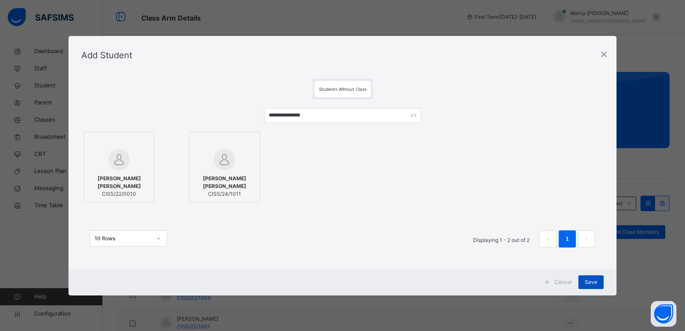
click at [595, 277] on div "Save" at bounding box center [590, 282] width 25 height 14
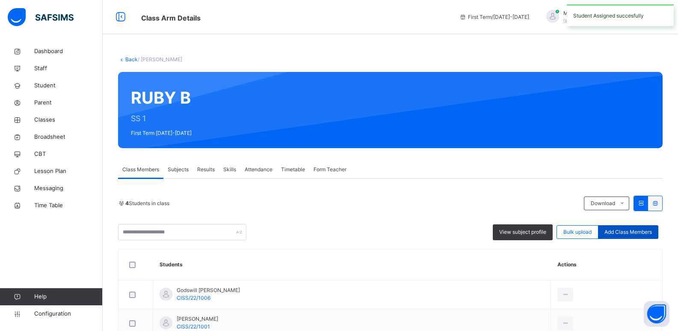
click at [621, 229] on span "Add Class Members" at bounding box center [628, 232] width 47 height 8
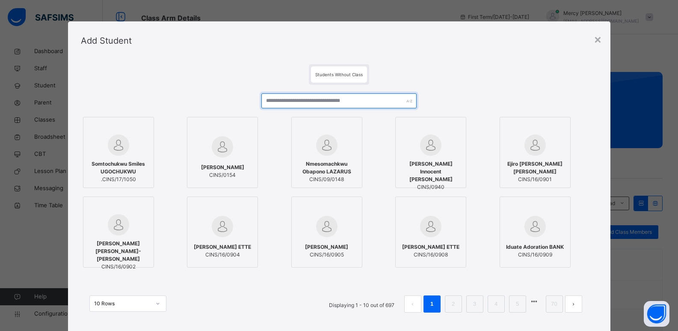
click at [350, 104] on input "text" at bounding box center [338, 100] width 155 height 15
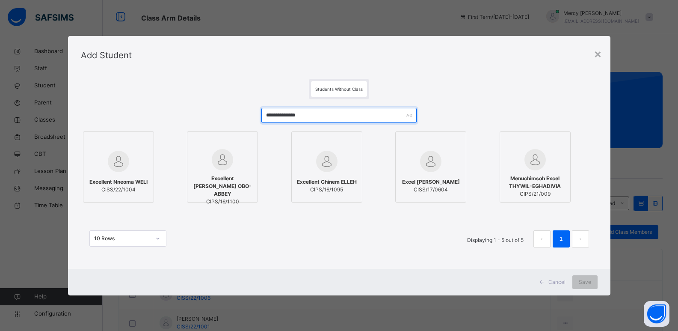
type input "**********"
click at [133, 181] on span "Excellent Nneoma WELI" at bounding box center [118, 182] width 58 height 8
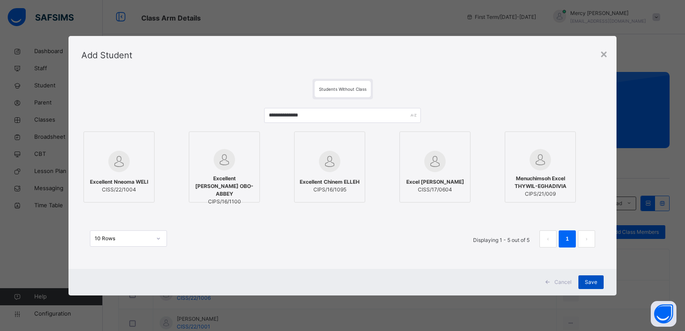
click at [587, 281] on span "Save" at bounding box center [591, 282] width 12 height 8
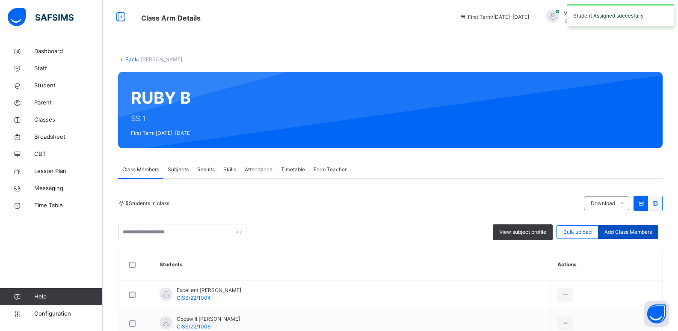
click at [626, 236] on div "Add Class Members" at bounding box center [628, 232] width 60 height 14
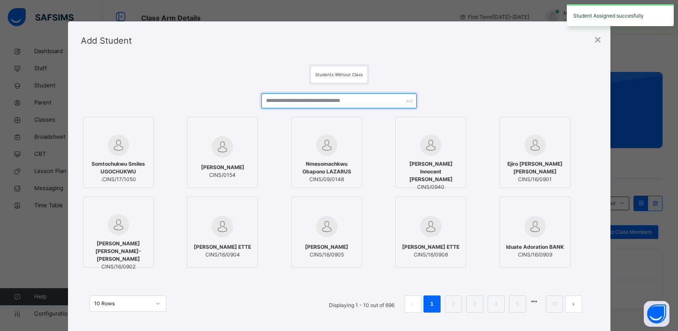
click at [308, 103] on input "text" at bounding box center [338, 100] width 155 height 15
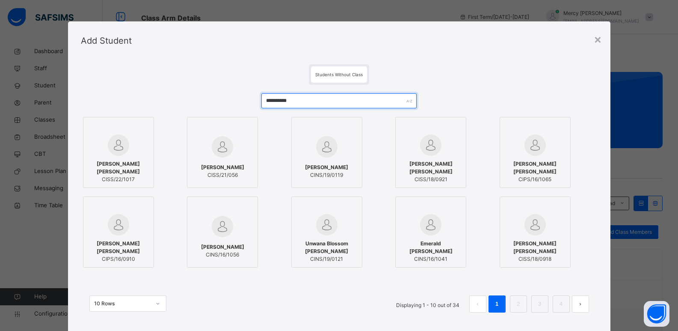
type input "**********"
click at [91, 169] on span "[PERSON_NAME] [PERSON_NAME]" at bounding box center [119, 167] width 62 height 15
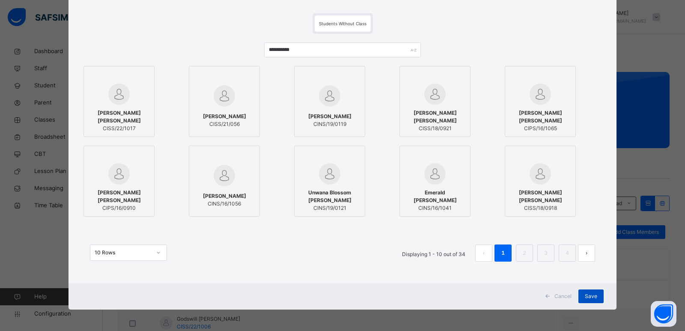
click at [589, 294] on span "Save" at bounding box center [591, 296] width 12 height 8
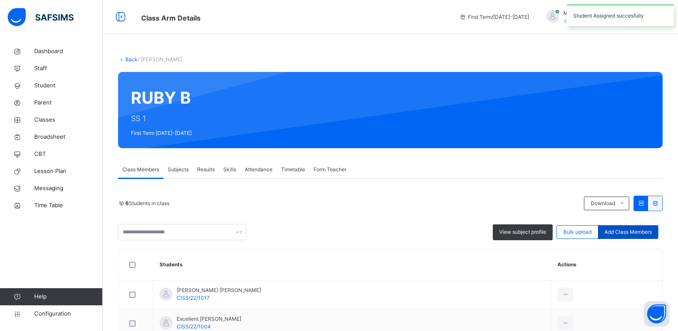
click at [623, 232] on span "Add Class Members" at bounding box center [628, 232] width 47 height 8
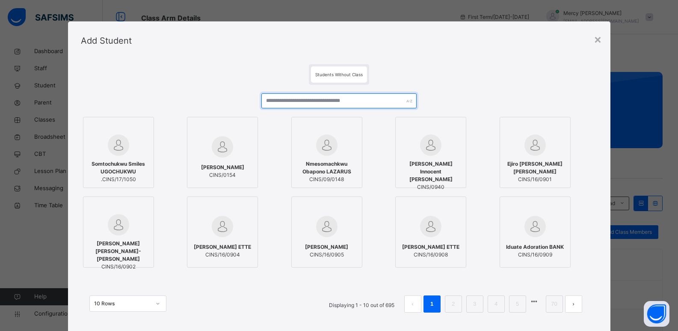
click at [344, 96] on input "text" at bounding box center [338, 100] width 155 height 15
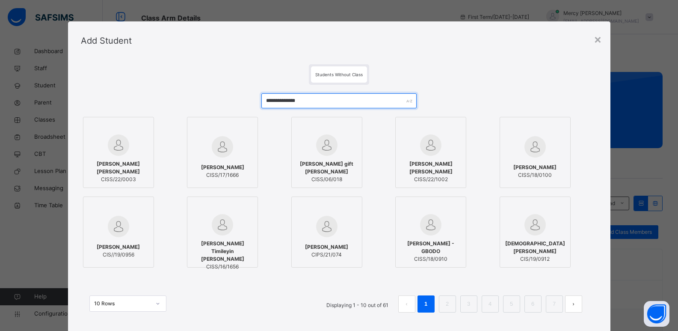
type input "**********"
click at [129, 171] on span "[PERSON_NAME] [PERSON_NAME]" at bounding box center [119, 167] width 62 height 15
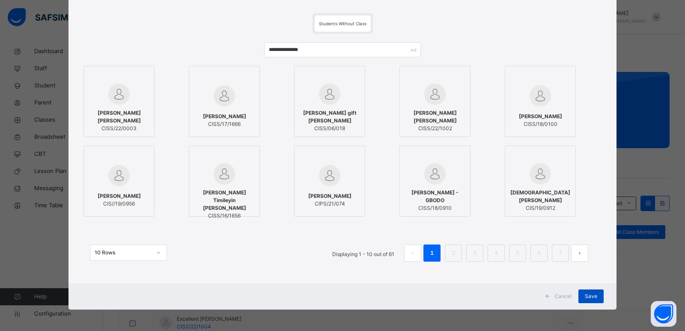
click at [588, 293] on span "Save" at bounding box center [591, 296] width 12 height 8
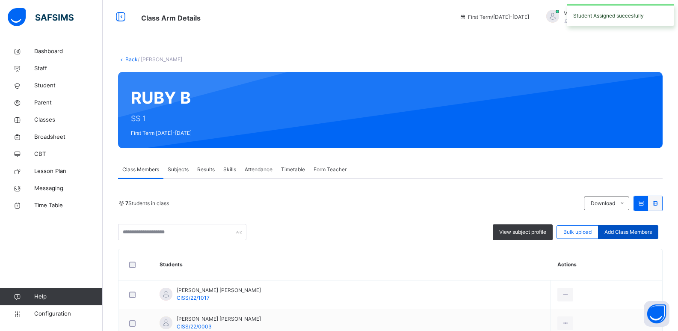
click at [617, 235] on span "Add Class Members" at bounding box center [628, 232] width 47 height 8
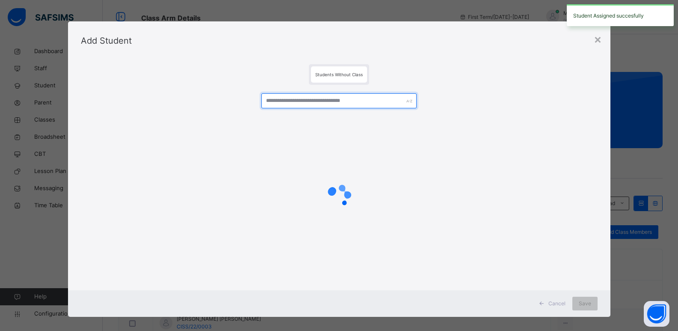
click at [348, 104] on input "text" at bounding box center [338, 100] width 155 height 15
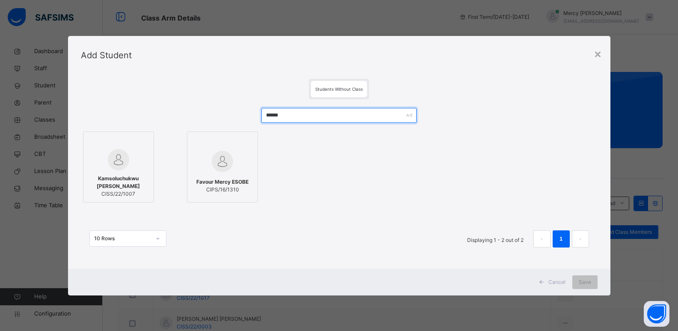
type input "******"
click at [119, 179] on span "Kamsoluchukwu [PERSON_NAME]" at bounding box center [119, 182] width 62 height 15
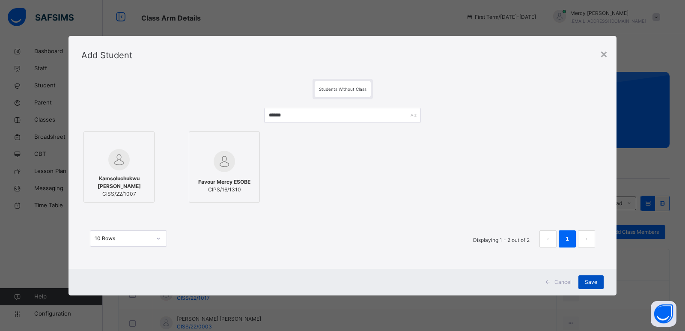
click at [593, 281] on span "Save" at bounding box center [591, 282] width 12 height 8
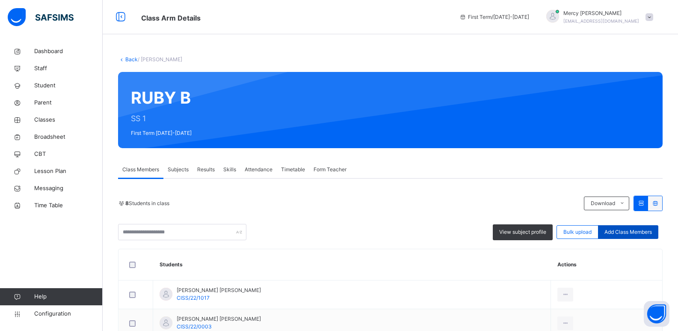
click at [620, 231] on span "Add Class Members" at bounding box center [628, 232] width 47 height 8
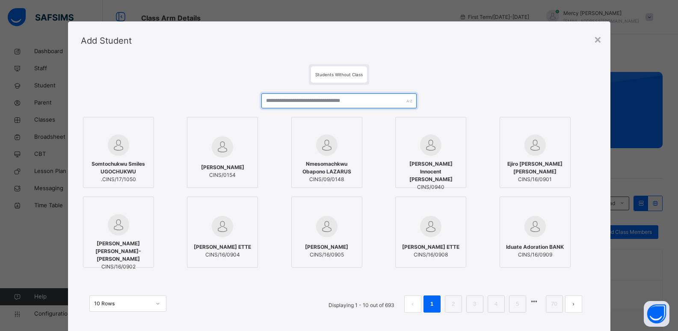
click at [345, 108] on input "text" at bounding box center [338, 100] width 155 height 15
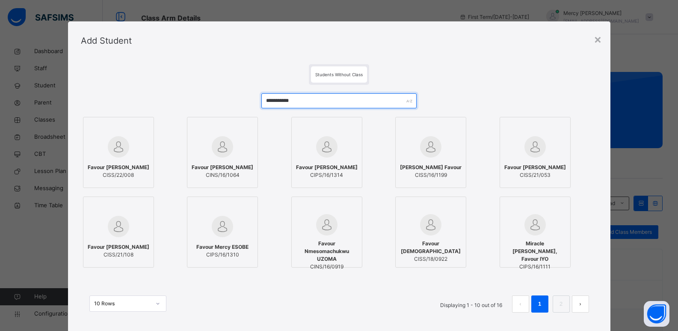
type input "**********"
click at [116, 159] on div "Favour Adanna SIMEON ORJI CISS/22/008" at bounding box center [119, 171] width 62 height 24
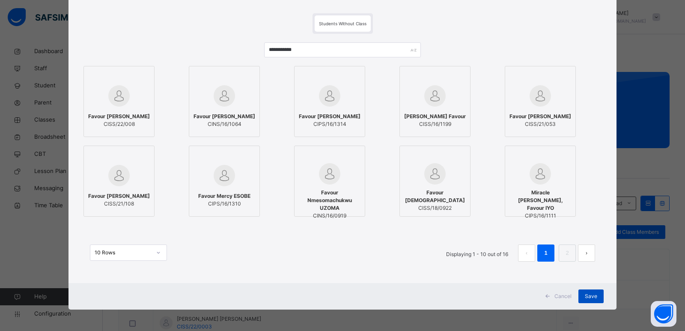
click at [588, 298] on span "Save" at bounding box center [591, 296] width 12 height 8
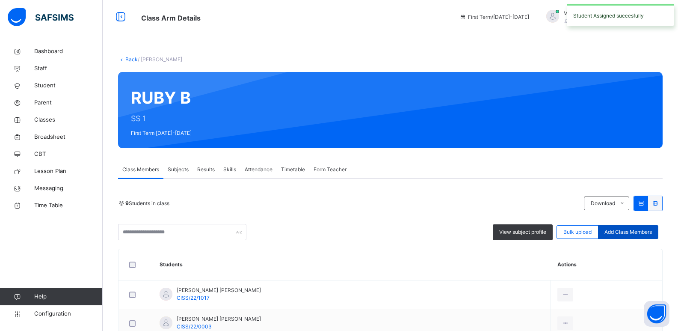
click at [616, 234] on span "Add Class Members" at bounding box center [628, 232] width 47 height 8
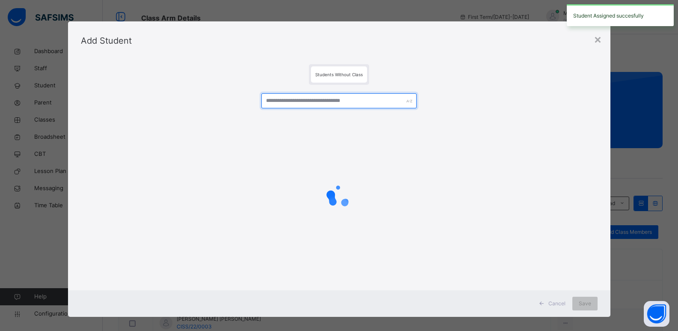
click at [354, 106] on input "text" at bounding box center [338, 100] width 155 height 15
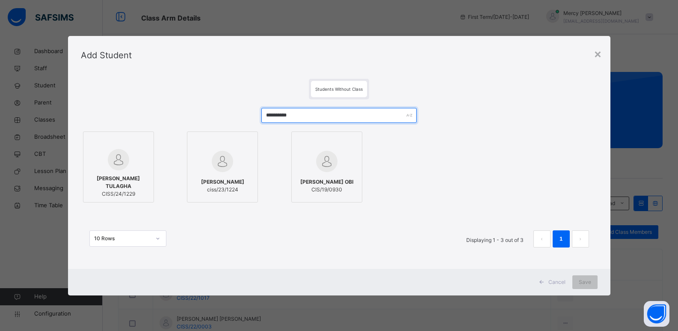
type input "**********"
click at [105, 181] on span "[PERSON_NAME] TULAGHA" at bounding box center [119, 182] width 62 height 15
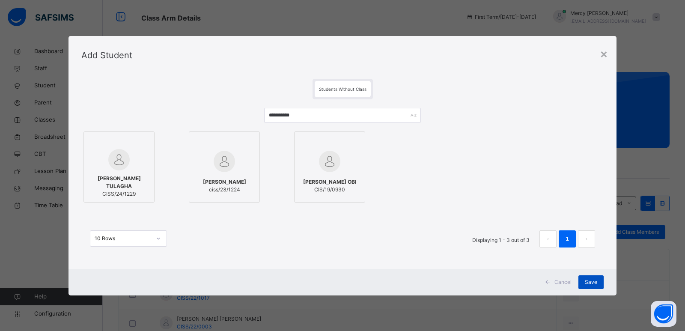
click at [594, 283] on span "Save" at bounding box center [591, 282] width 12 height 8
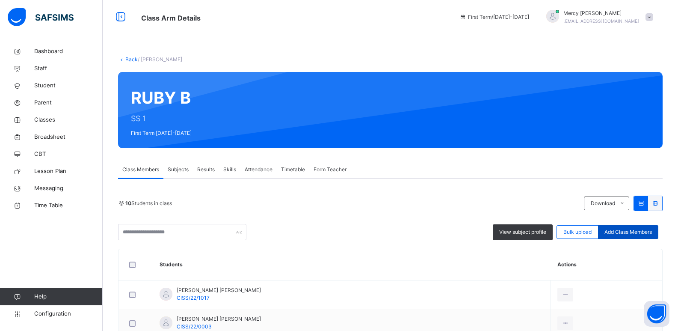
click at [645, 234] on span "Add Class Members" at bounding box center [628, 232] width 47 height 8
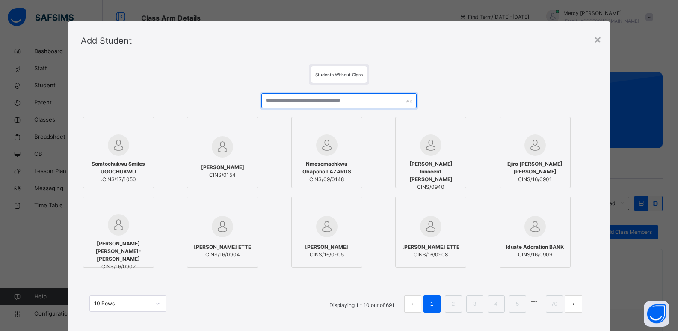
click at [374, 101] on input "text" at bounding box center [338, 100] width 155 height 15
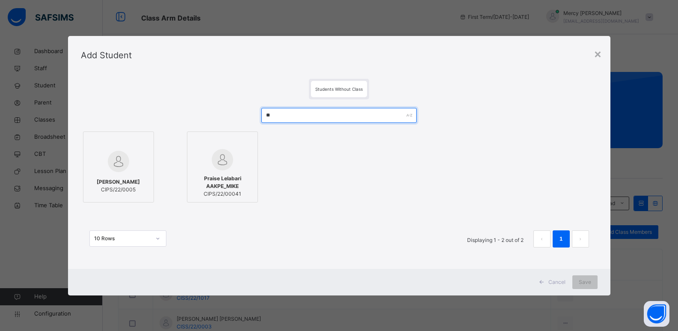
type input "*"
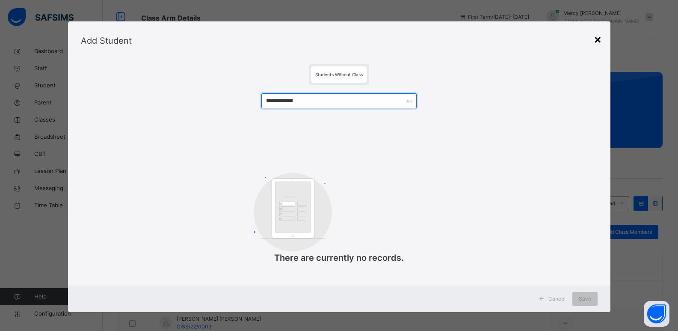
type input "**********"
click at [601, 39] on div "×" at bounding box center [598, 39] width 8 height 18
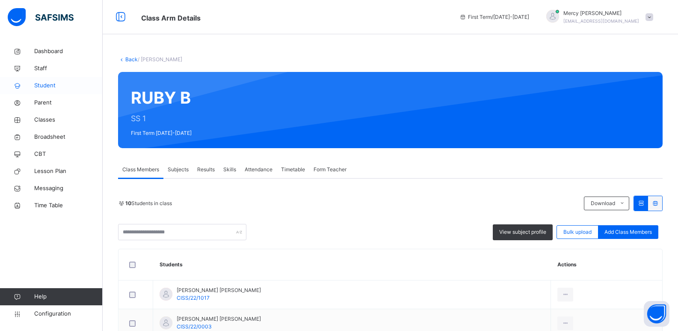
click at [63, 92] on link "Student" at bounding box center [51, 85] width 103 height 17
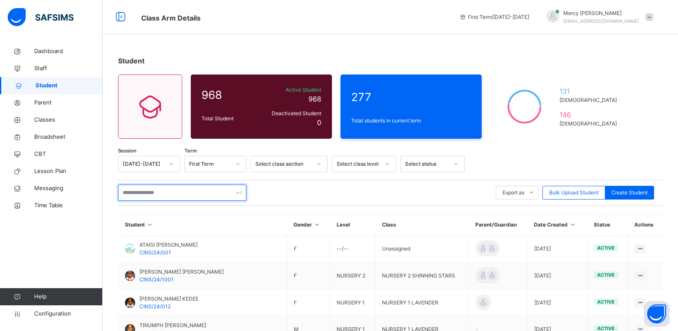
click at [192, 197] on input "text" at bounding box center [182, 192] width 128 height 16
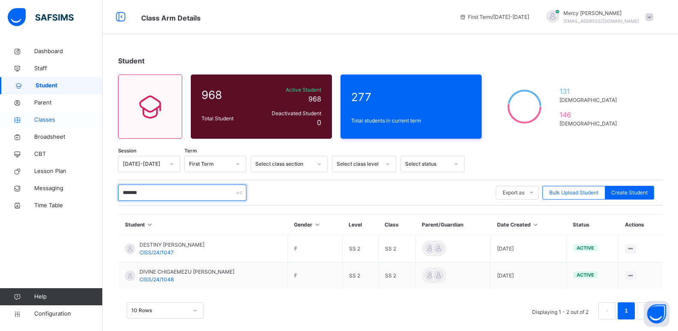
type input "*******"
click at [48, 122] on span "Classes" at bounding box center [68, 120] width 68 height 9
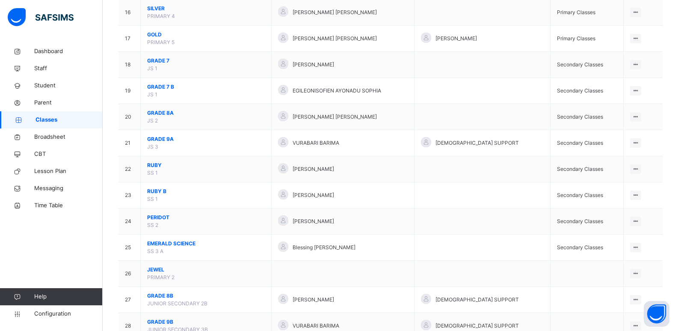
scroll to position [499, 0]
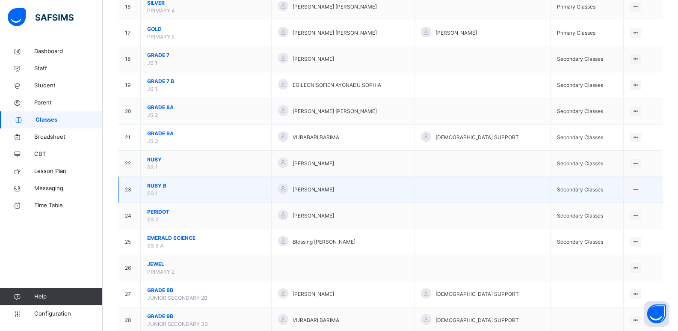
click at [153, 185] on span "RUBY B" at bounding box center [206, 186] width 118 height 8
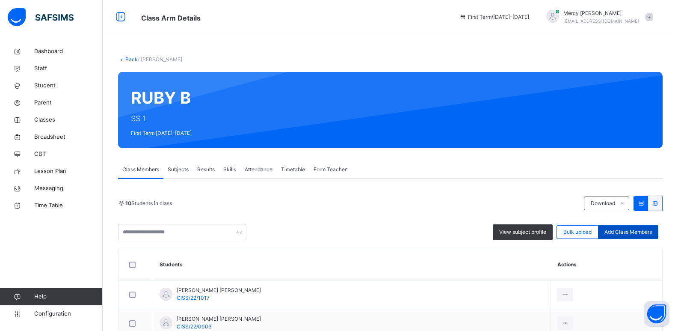
click at [617, 227] on div "Add Class Members" at bounding box center [628, 232] width 60 height 14
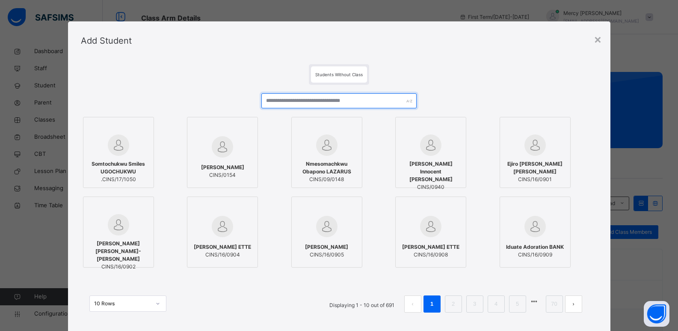
click at [369, 96] on input "text" at bounding box center [338, 100] width 155 height 15
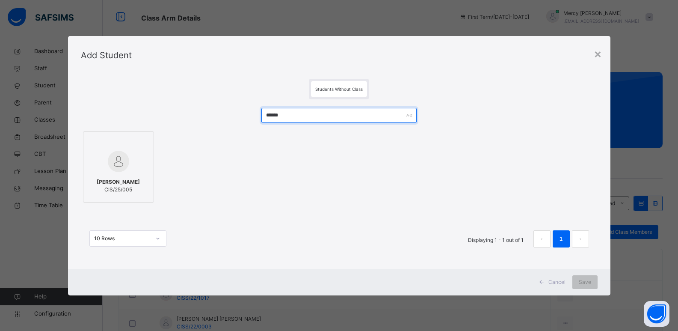
type input "******"
click at [133, 169] on div at bounding box center [119, 161] width 62 height 25
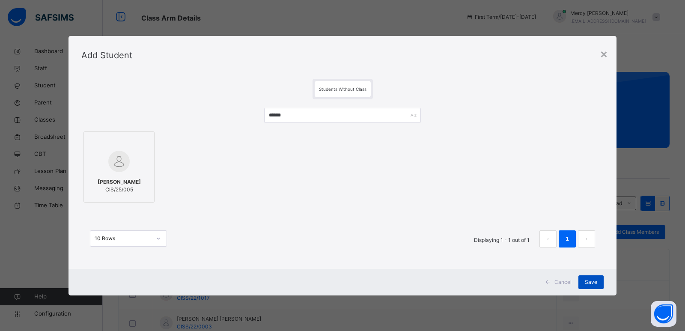
click at [583, 281] on div "Save" at bounding box center [590, 282] width 25 height 14
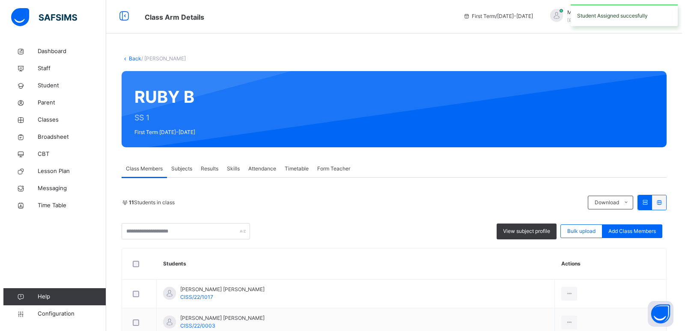
scroll to position [97, 0]
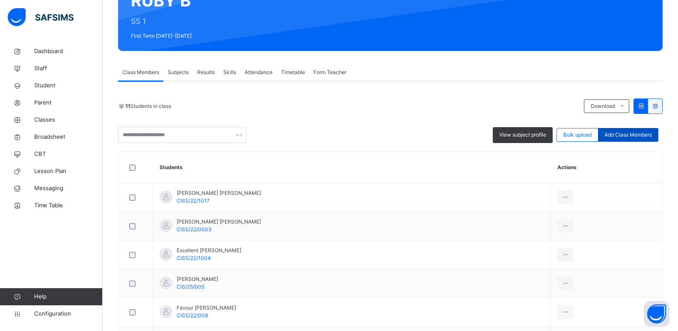
click at [633, 132] on span "Add Class Members" at bounding box center [628, 135] width 47 height 8
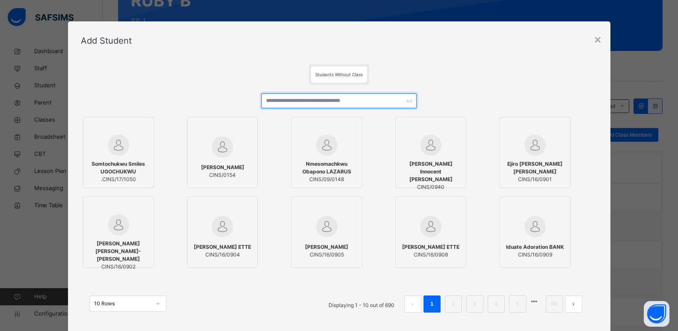
click at [341, 100] on input "text" at bounding box center [338, 100] width 155 height 15
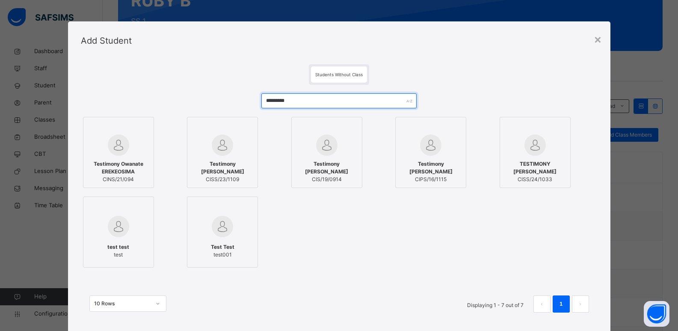
type input "*********"
click at [212, 153] on img at bounding box center [222, 144] width 21 height 21
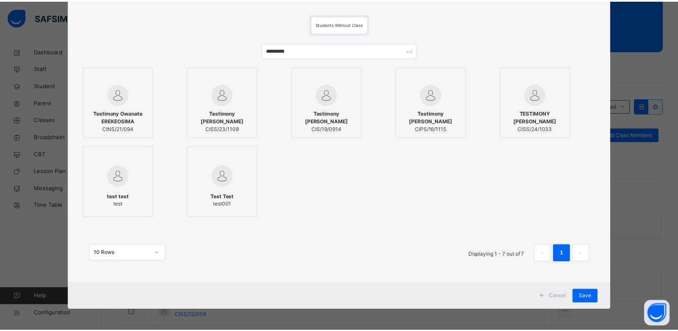
scroll to position [51, 0]
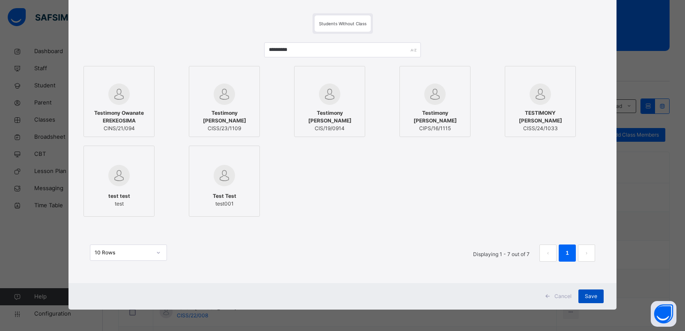
click at [586, 294] on span "Save" at bounding box center [591, 296] width 12 height 8
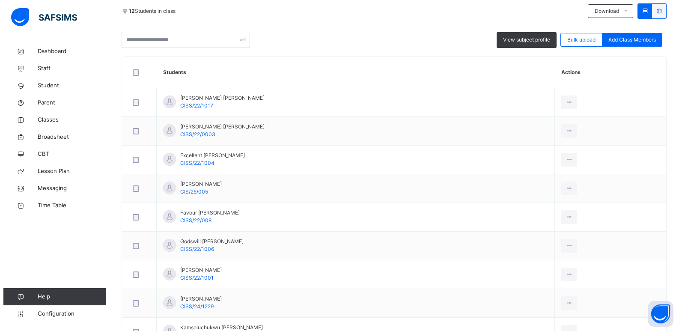
scroll to position [187, 0]
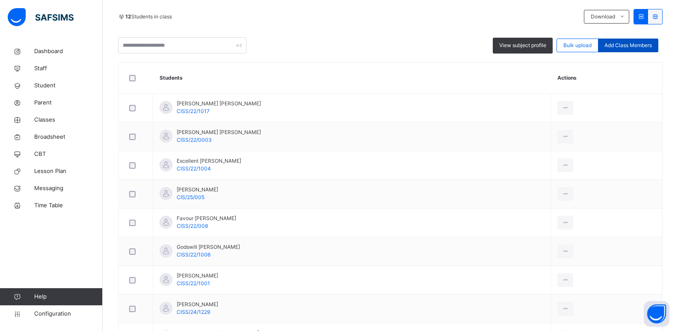
click at [629, 43] on span "Add Class Members" at bounding box center [628, 46] width 47 height 8
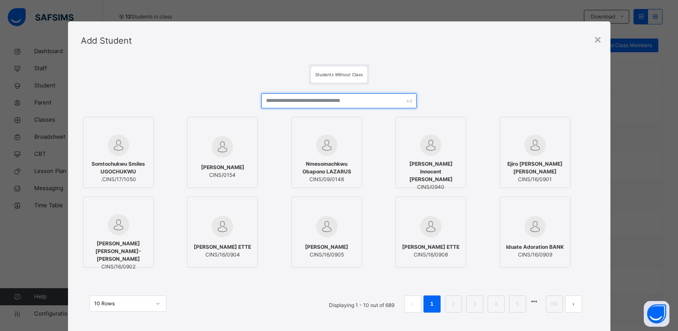
click at [380, 105] on input "text" at bounding box center [338, 100] width 155 height 15
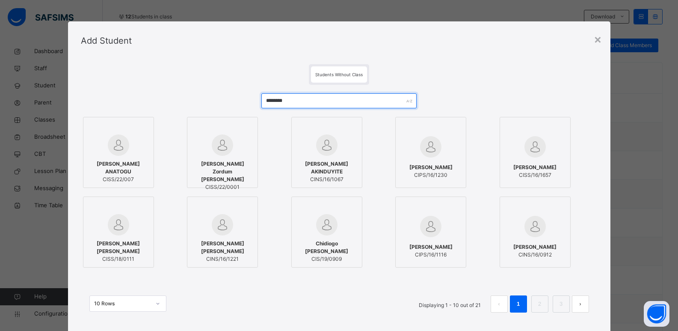
type input "********"
click at [252, 148] on label "Daniella Zordum MELNICK CISS/22/0001" at bounding box center [222, 152] width 71 height 71
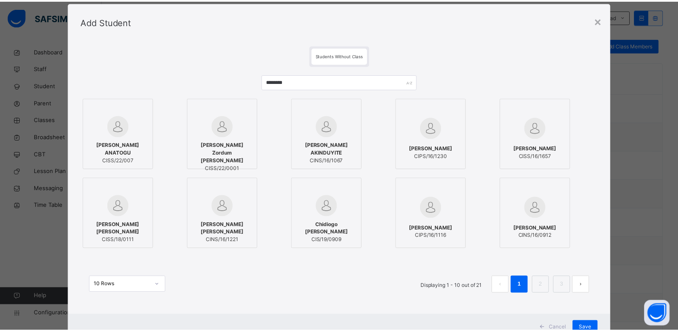
scroll to position [51, 0]
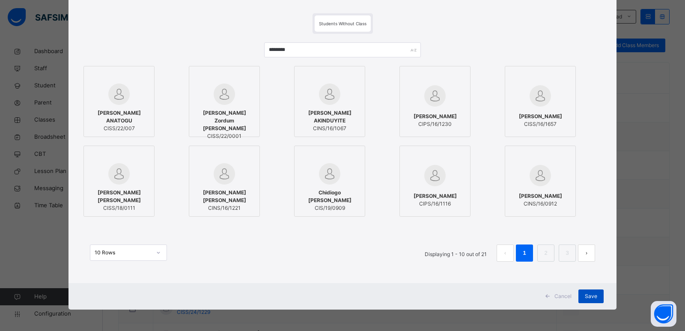
click at [591, 294] on span "Save" at bounding box center [591, 296] width 12 height 8
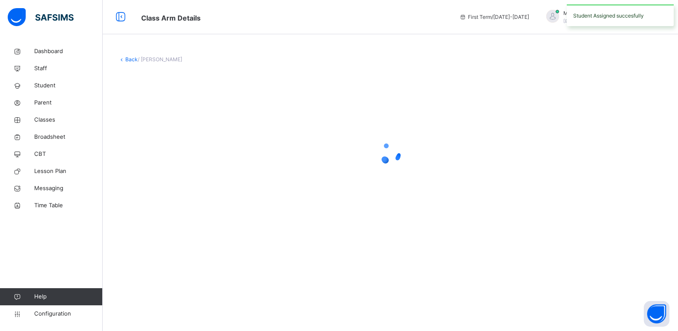
scroll to position [0, 0]
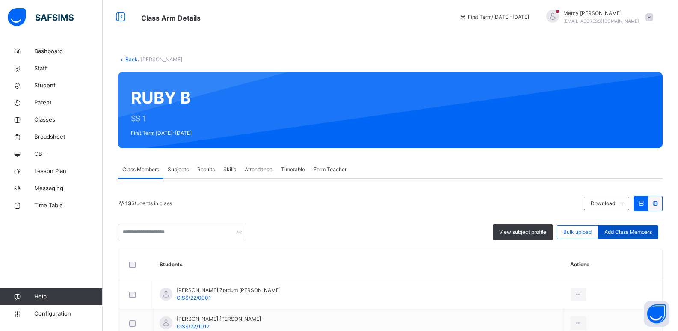
click at [622, 237] on div "Add Class Members" at bounding box center [628, 232] width 60 height 14
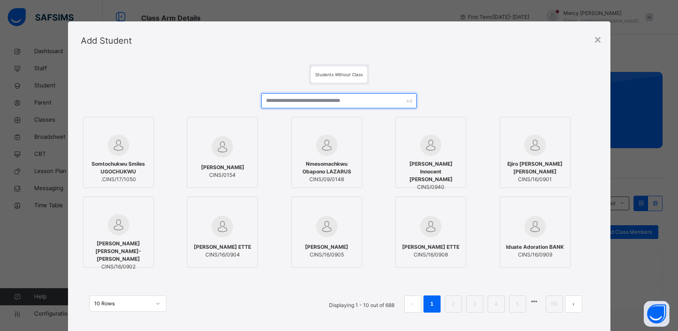
click at [341, 101] on input "text" at bounding box center [338, 100] width 155 height 15
type input "*"
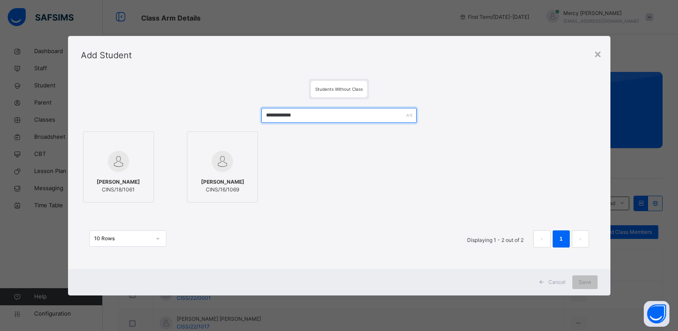
type input "**********"
click at [563, 280] on span "Cancel" at bounding box center [557, 282] width 17 height 8
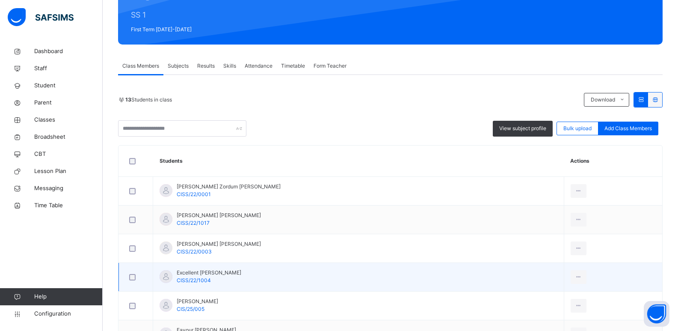
scroll to position [108, 0]
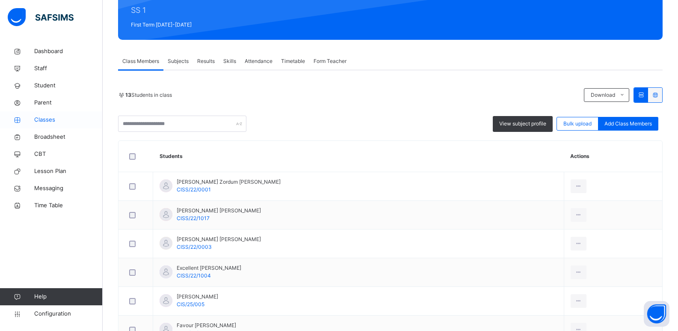
click at [66, 122] on span "Classes" at bounding box center [68, 120] width 68 height 9
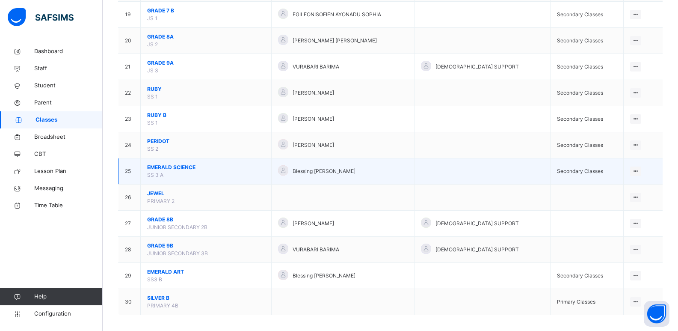
scroll to position [576, 0]
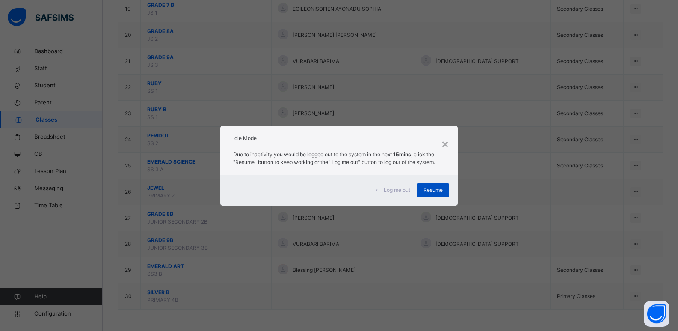
click at [430, 188] on span "Resume" at bounding box center [433, 190] width 19 height 8
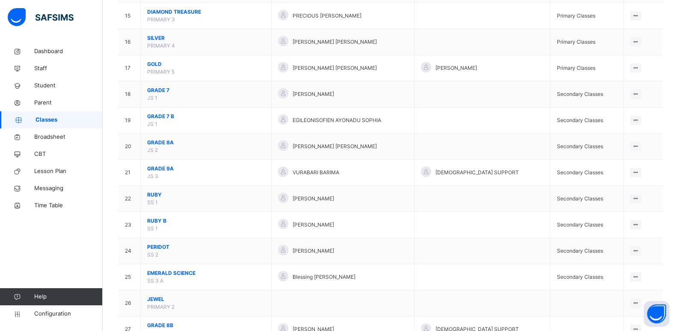
scroll to position [468, 0]
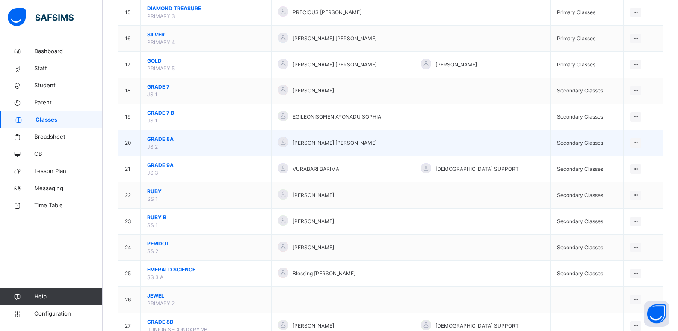
click at [155, 139] on span "GRADE 8A" at bounding box center [206, 139] width 118 height 8
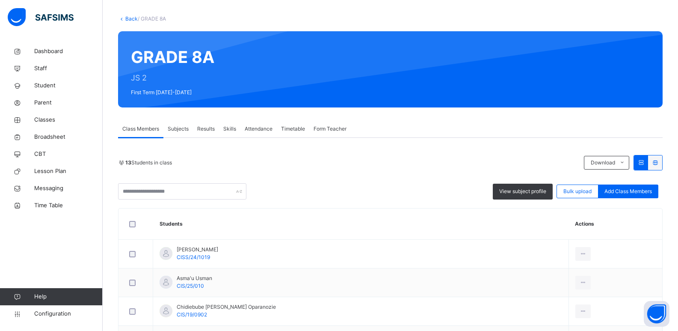
scroll to position [12, 0]
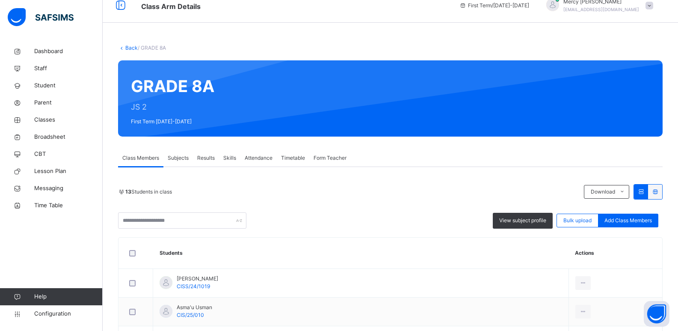
click at [130, 47] on link "Back" at bounding box center [131, 48] width 12 height 6
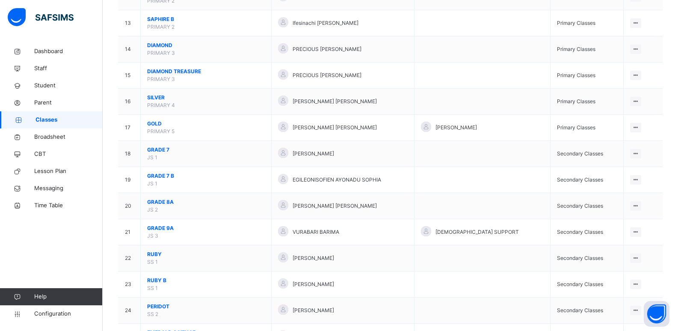
scroll to position [405, 0]
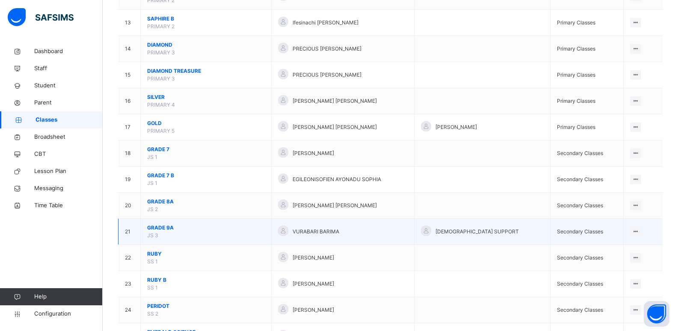
click at [156, 226] on span "GRADE 9A" at bounding box center [206, 228] width 118 height 8
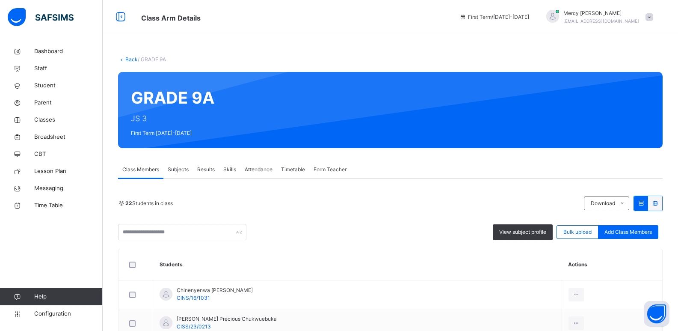
click at [128, 61] on link "Back" at bounding box center [131, 59] width 12 height 6
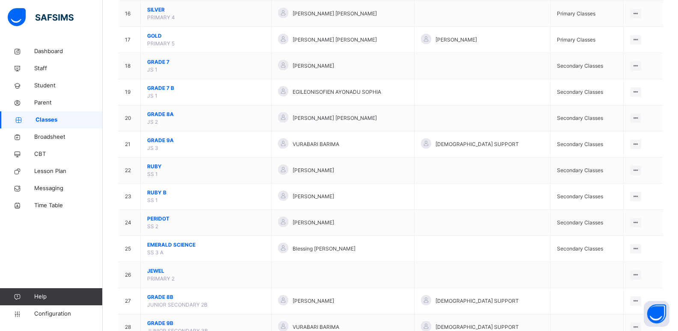
scroll to position [576, 0]
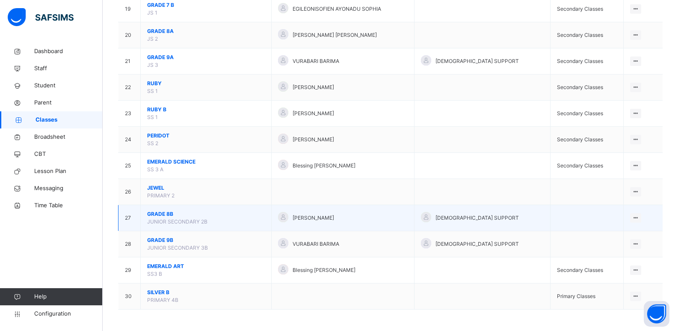
click at [164, 217] on span "GRADE 8B" at bounding box center [206, 214] width 118 height 8
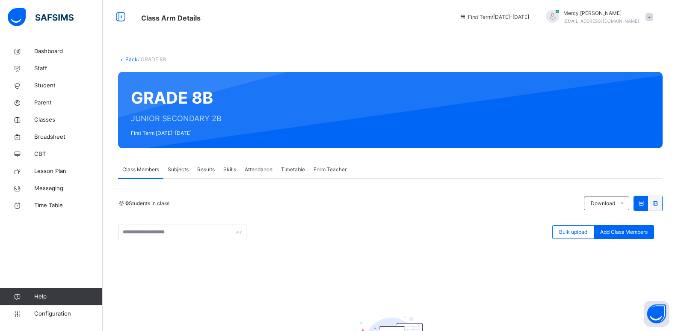
click at [130, 62] on link "Back" at bounding box center [131, 59] width 12 height 6
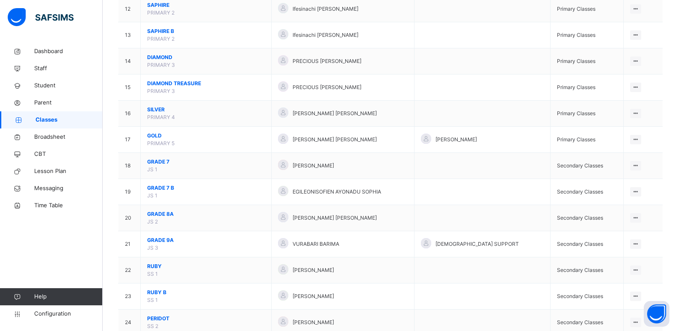
scroll to position [399, 0]
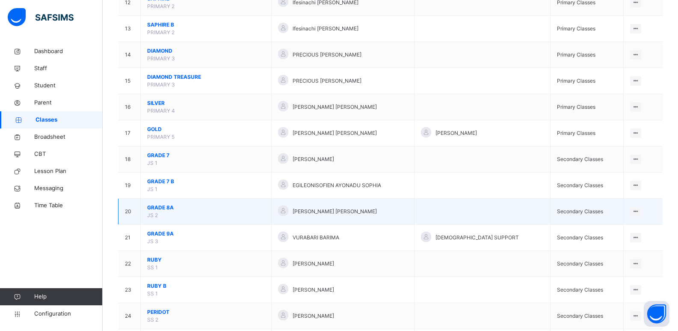
click at [163, 207] on span "GRADE 8A" at bounding box center [206, 208] width 118 height 8
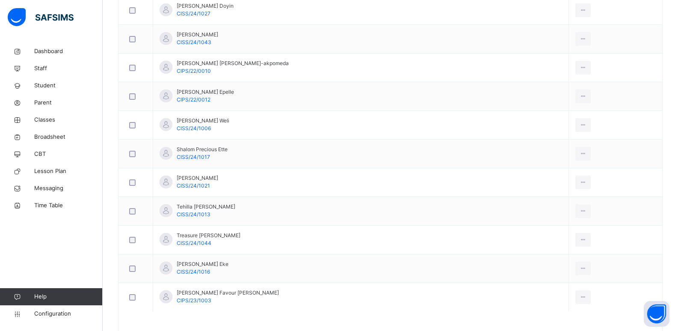
scroll to position [630, 0]
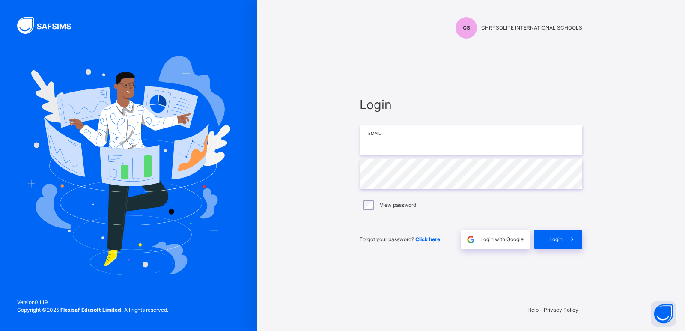
type input "**********"
click at [546, 244] on div "Login" at bounding box center [558, 239] width 48 height 20
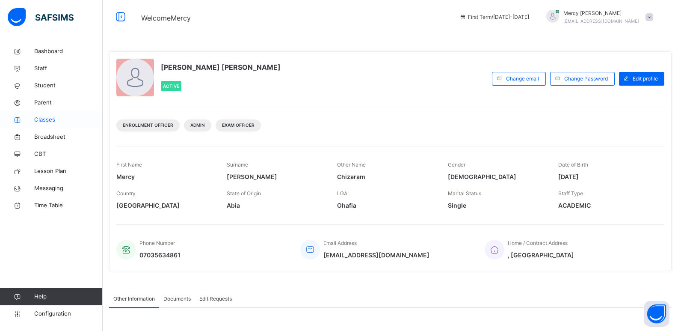
click at [44, 118] on span "Classes" at bounding box center [68, 120] width 68 height 9
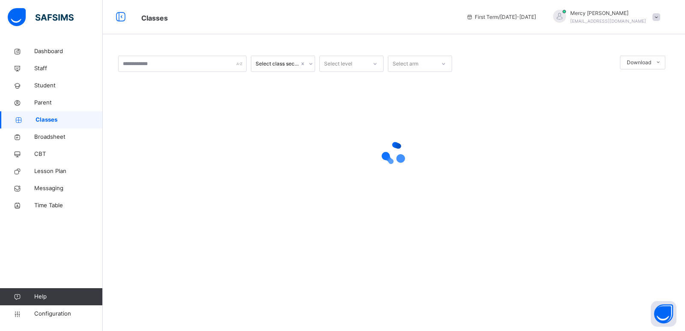
click at [511, 254] on div "Select class section Select level Select arm Download Pdf Report Excel Report ×…" at bounding box center [394, 165] width 582 height 331
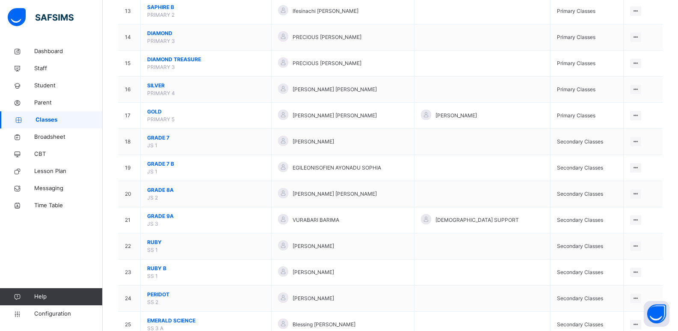
scroll to position [448, 0]
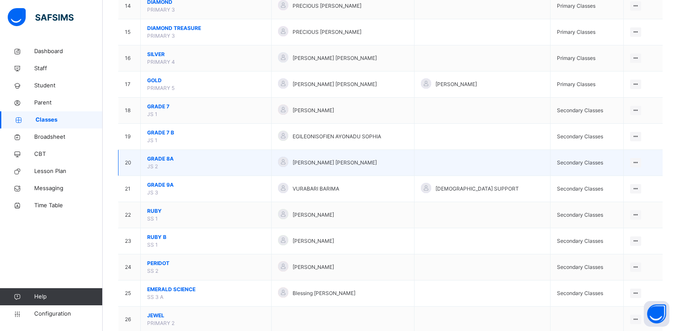
click at [166, 158] on span "GRADE 8A" at bounding box center [206, 159] width 118 height 8
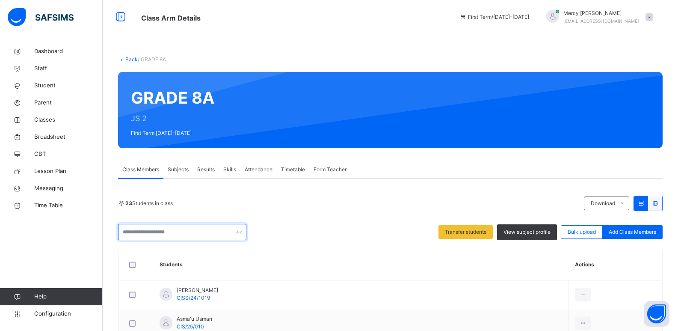
click at [157, 235] on input "text" at bounding box center [182, 232] width 128 height 16
type input "*"
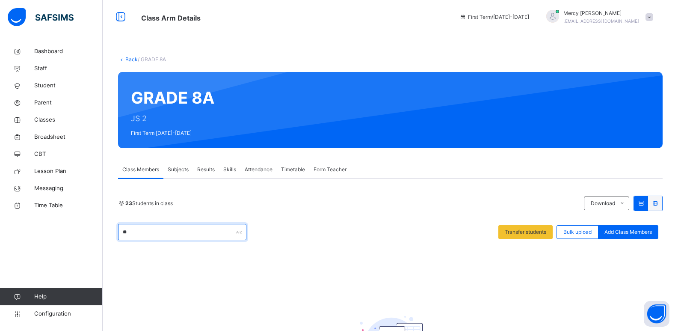
type input "*"
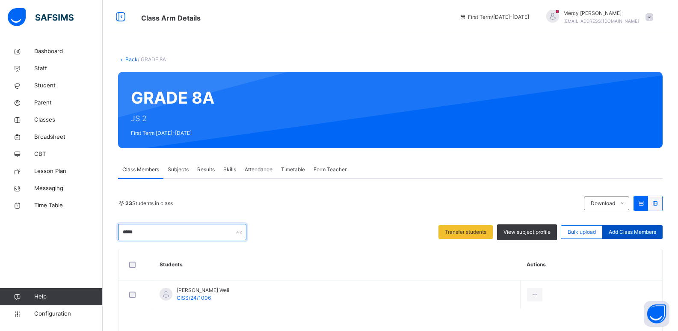
type input "*****"
click at [632, 232] on span "Add Class Members" at bounding box center [632, 232] width 47 height 8
click at [0, 0] on div "× Add Student Students Without Class Goodluck Ebubechukwu NWANKWO CINS/18/1061 …" at bounding box center [0, 0] width 0 height 0
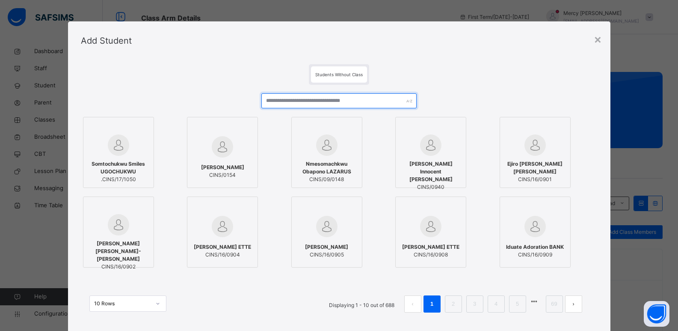
click at [358, 97] on input "text" at bounding box center [338, 100] width 155 height 15
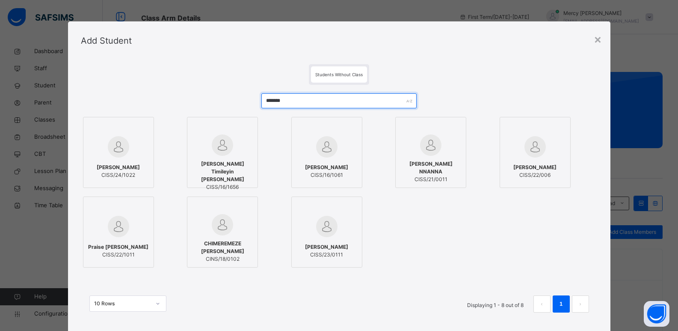
type input "******"
click at [120, 163] on div "SAMUEL OTISI OJO CISS/24/1022" at bounding box center [119, 171] width 62 height 24
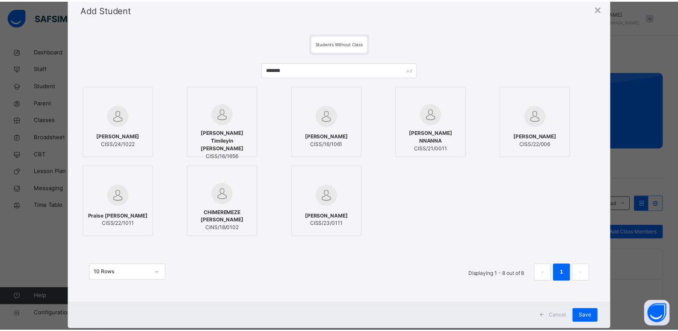
scroll to position [51, 0]
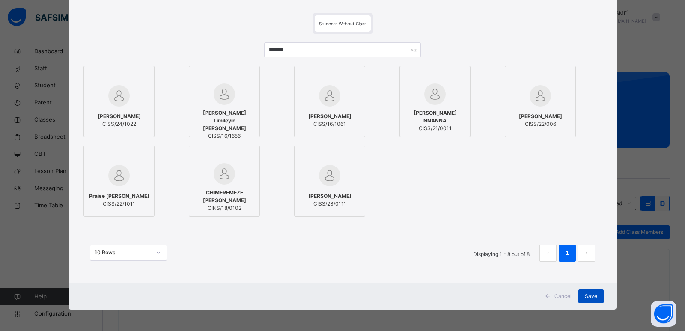
click at [587, 295] on span "Save" at bounding box center [591, 296] width 12 height 8
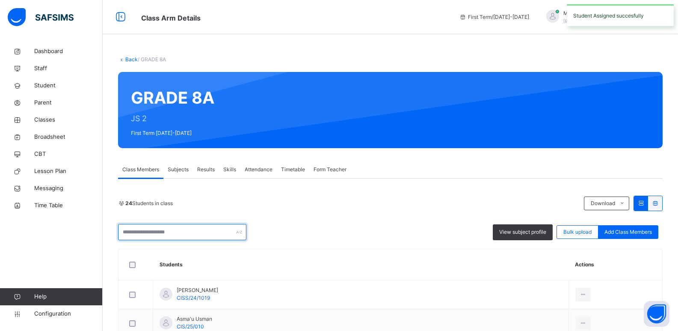
click at [198, 229] on input "text" at bounding box center [182, 232] width 128 height 16
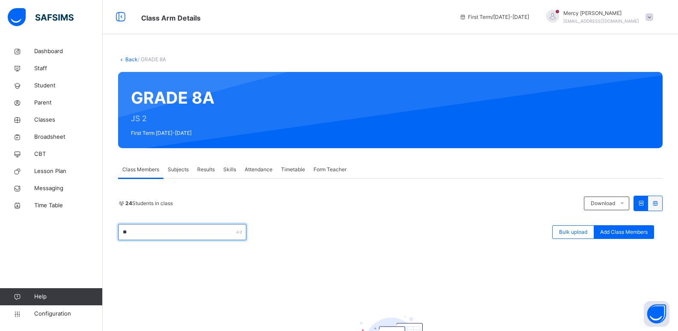
type input "*"
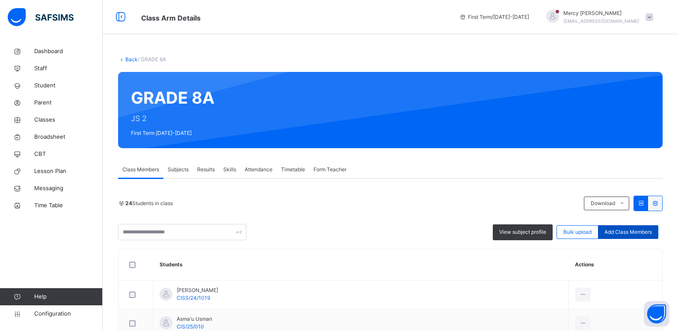
click at [628, 230] on span "Add Class Members" at bounding box center [628, 232] width 47 height 8
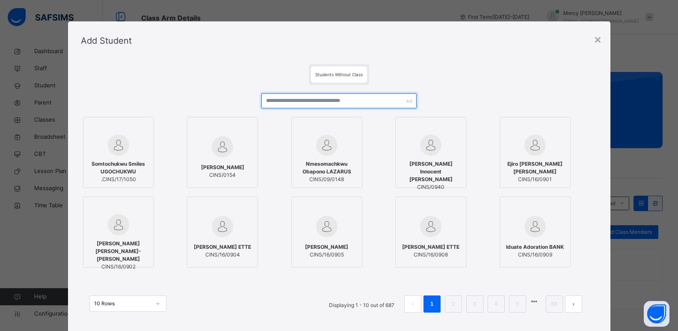
click at [278, 106] on input "text" at bounding box center [338, 100] width 155 height 15
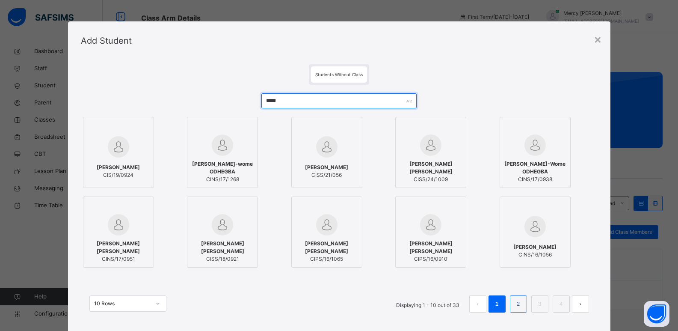
type input "*****"
click at [522, 304] on link "2" at bounding box center [518, 303] width 8 height 11
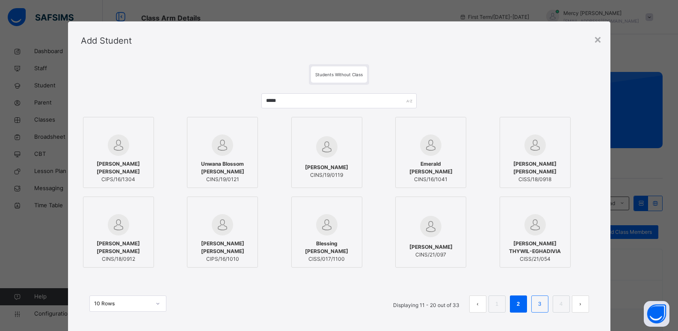
click at [537, 301] on link "3" at bounding box center [540, 303] width 8 height 11
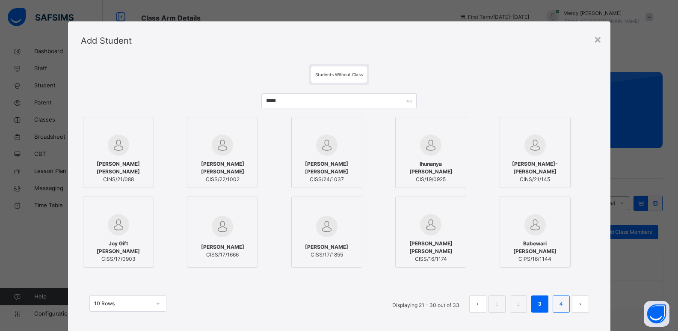
click at [560, 303] on link "4" at bounding box center [561, 303] width 8 height 11
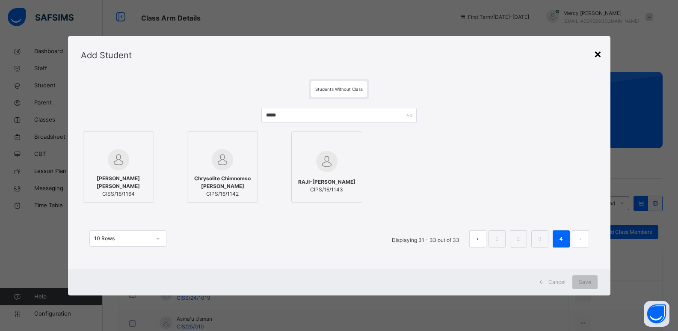
click at [602, 55] on div "×" at bounding box center [598, 54] width 8 height 18
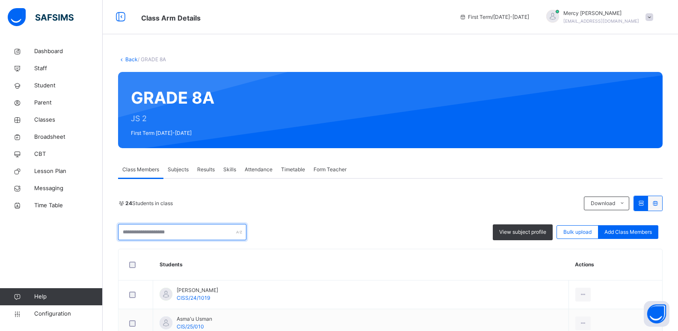
click at [206, 232] on input "text" at bounding box center [182, 232] width 128 height 16
type input "*"
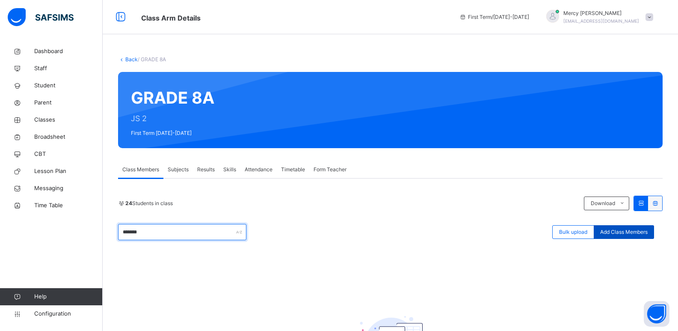
type input "*******"
click at [636, 230] on span "Add Class Members" at bounding box center [623, 232] width 47 height 8
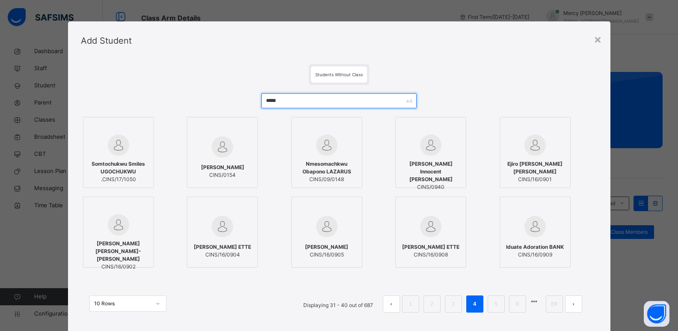
click at [320, 98] on input "*****" at bounding box center [338, 100] width 155 height 15
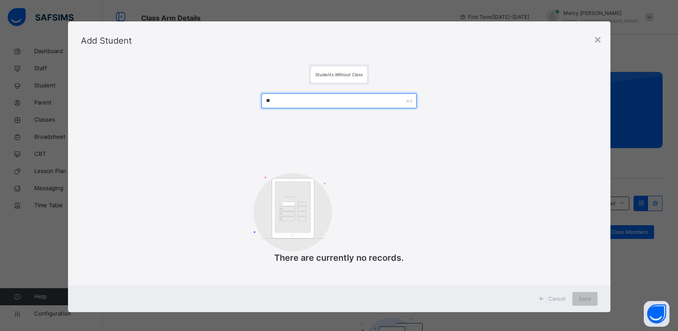
type input "*"
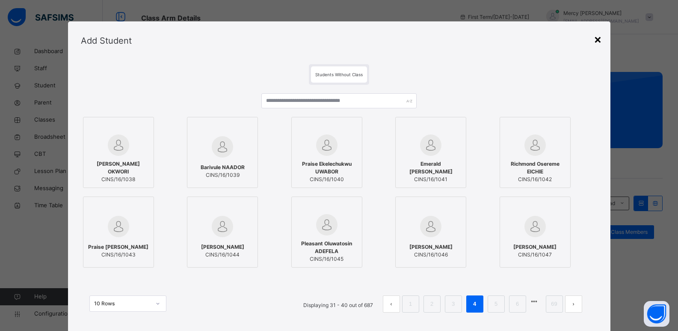
click at [599, 36] on div "×" at bounding box center [598, 39] width 8 height 18
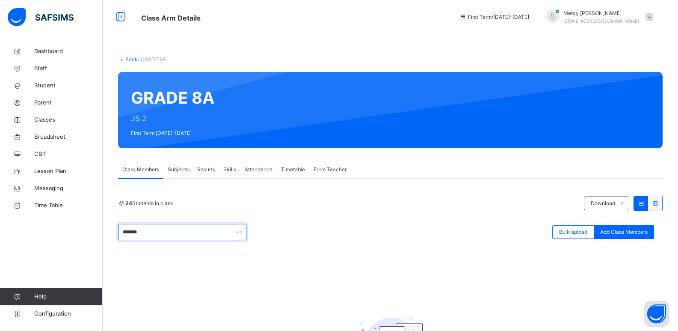
click at [206, 234] on input "*******" at bounding box center [182, 232] width 128 height 16
type input "*"
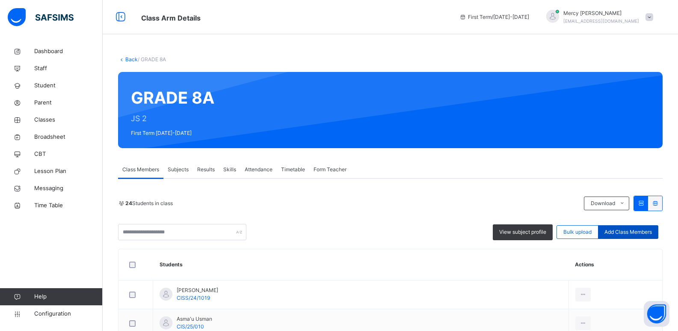
click at [635, 231] on span "Add Class Members" at bounding box center [628, 232] width 47 height 8
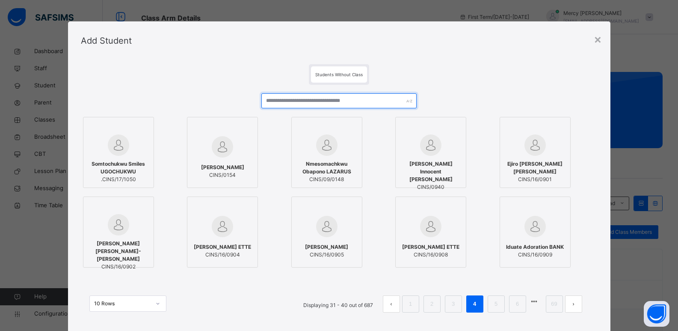
click at [367, 102] on input "text" at bounding box center [338, 100] width 155 height 15
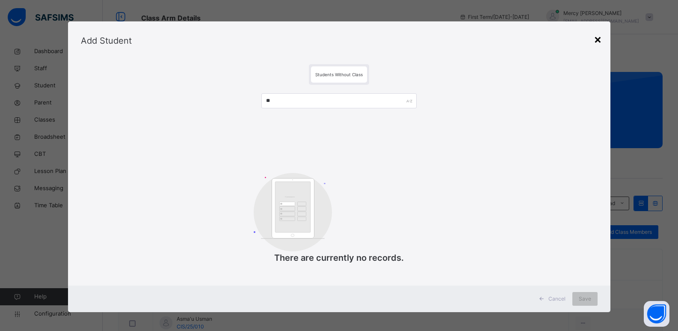
click at [598, 36] on div "×" at bounding box center [598, 39] width 8 height 18
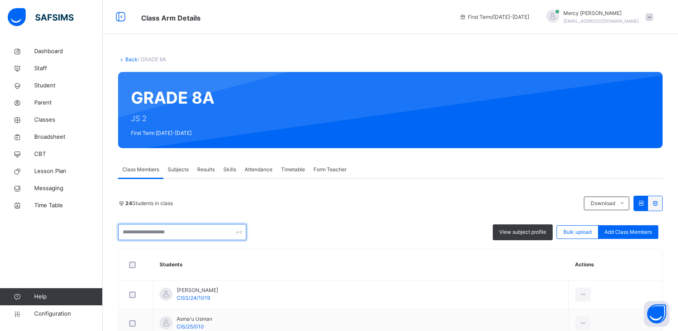
click at [142, 232] on input "text" at bounding box center [182, 232] width 128 height 16
click at [626, 234] on span "Add Class Members" at bounding box center [628, 232] width 47 height 8
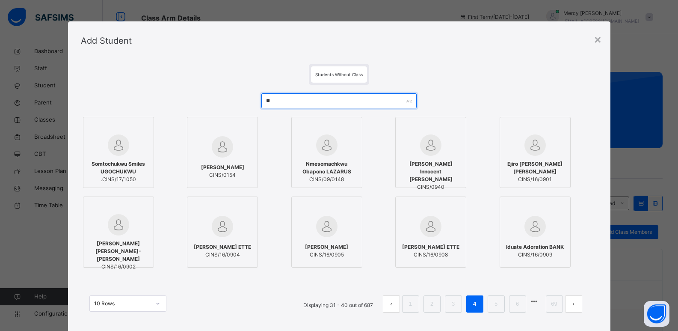
click at [364, 99] on input "**" at bounding box center [338, 100] width 155 height 15
type input "*"
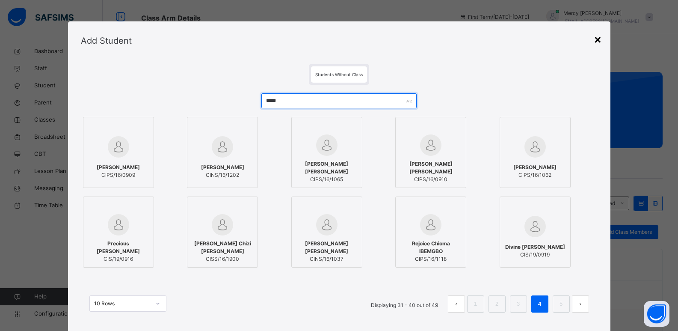
type input "*****"
click at [597, 39] on div "×" at bounding box center [598, 39] width 8 height 18
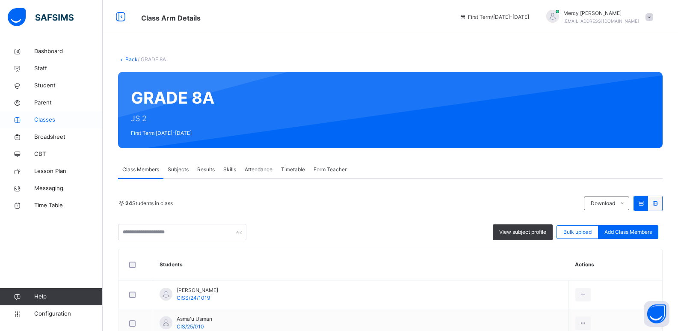
click at [50, 120] on span "Classes" at bounding box center [68, 120] width 68 height 9
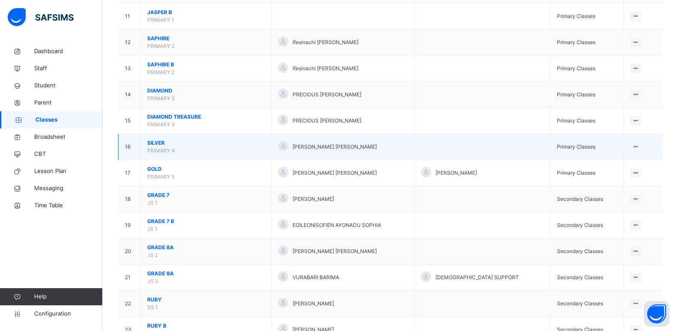
scroll to position [371, 0]
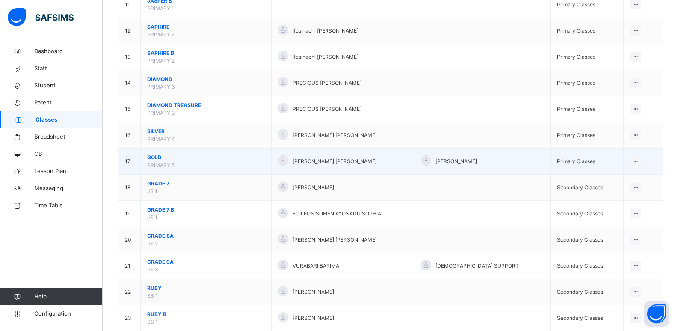
click at [152, 160] on span "GOLD" at bounding box center [206, 158] width 118 height 8
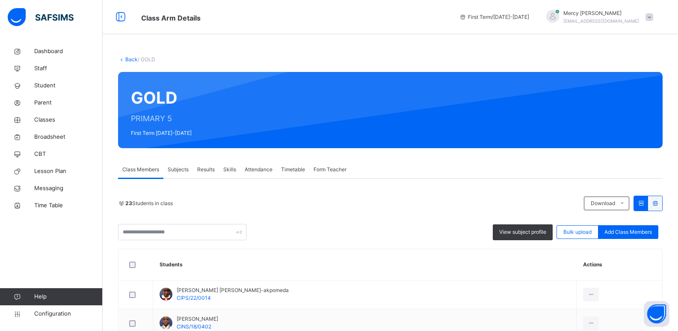
click at [131, 61] on link "Back" at bounding box center [131, 59] width 12 height 6
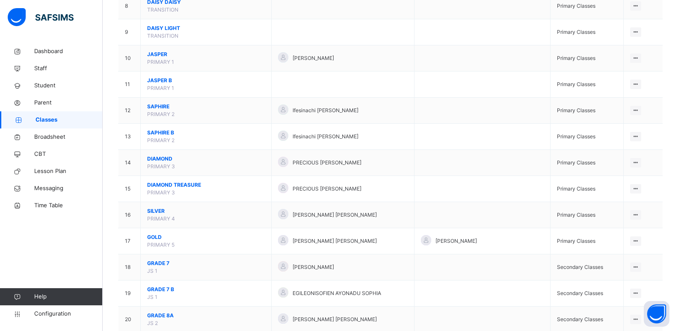
scroll to position [442, 0]
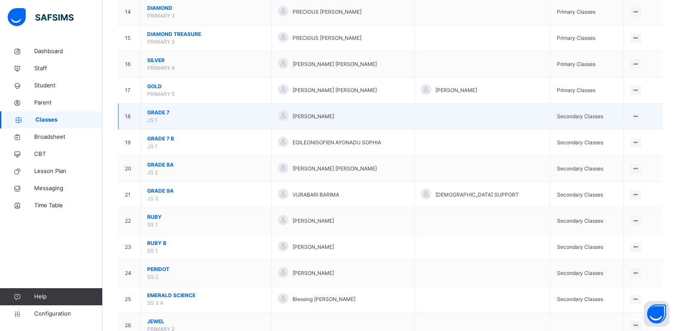
click at [166, 115] on span "GRADE 7" at bounding box center [206, 113] width 118 height 8
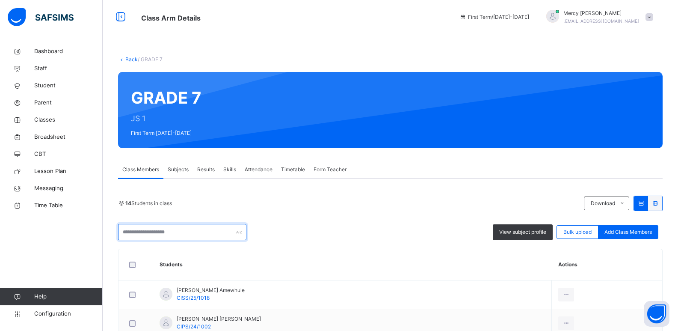
click at [190, 233] on input "text" at bounding box center [182, 232] width 128 height 16
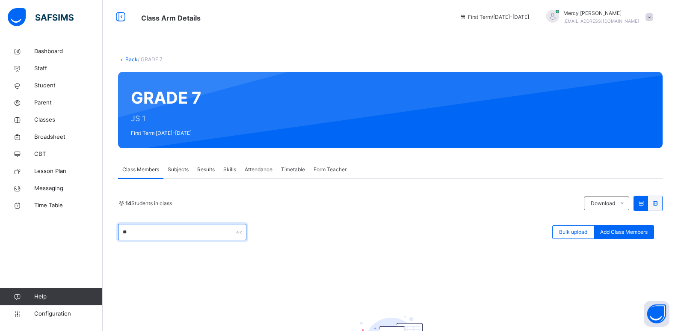
type input "*"
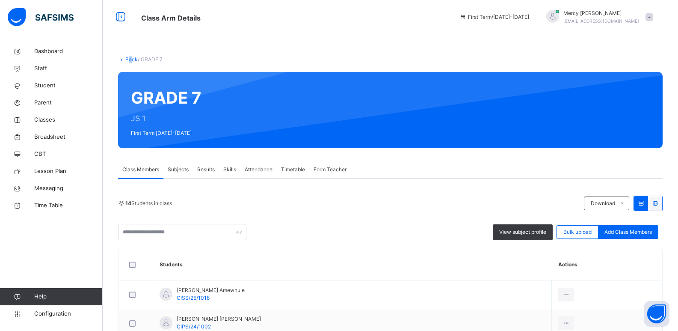
drag, startPoint x: 129, startPoint y: 56, endPoint x: 131, endPoint y: 63, distance: 7.6
click at [131, 63] on div "Back / GRADE 7" at bounding box center [390, 60] width 545 height 8
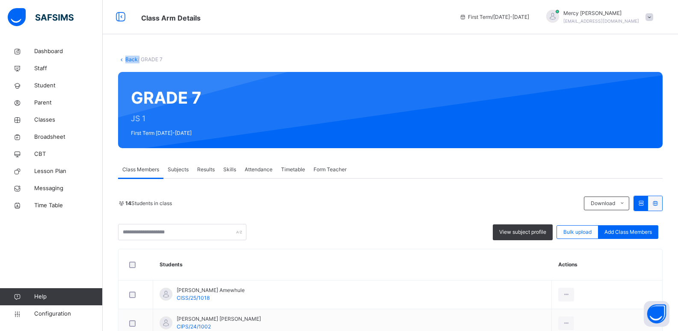
click at [133, 59] on link "Back" at bounding box center [131, 59] width 12 height 6
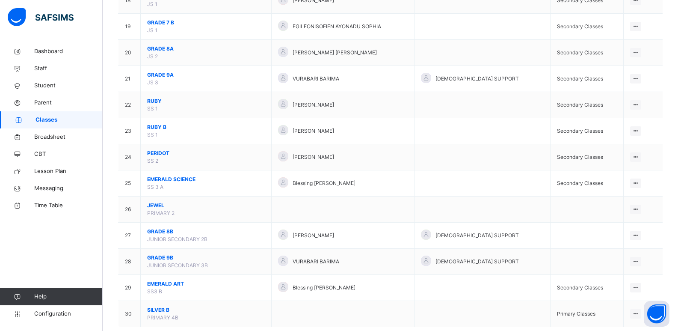
scroll to position [576, 0]
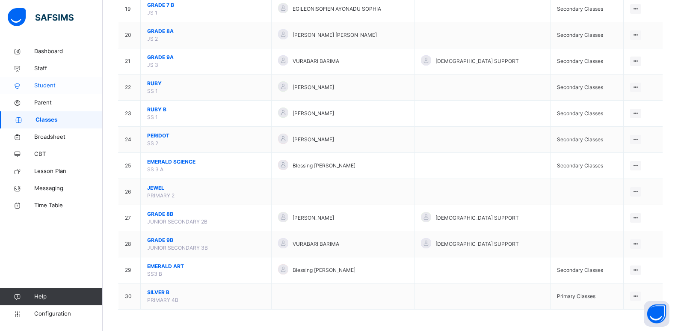
click at [59, 91] on link "Student" at bounding box center [51, 85] width 103 height 17
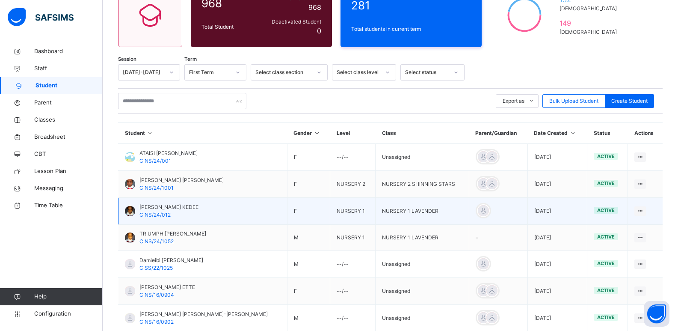
scroll to position [88, 0]
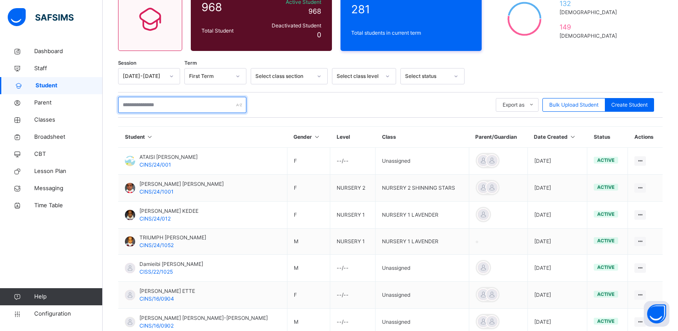
click at [196, 110] on input "text" at bounding box center [182, 105] width 128 height 16
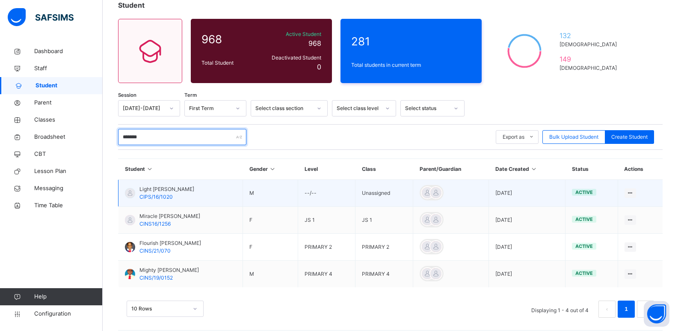
scroll to position [57, 0]
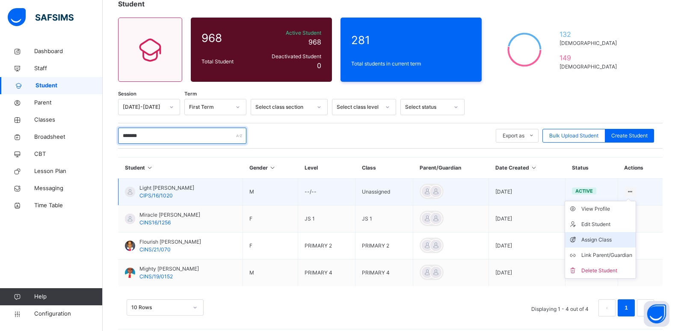
type input "*******"
click at [610, 238] on div "Assign Class" at bounding box center [607, 239] width 51 height 9
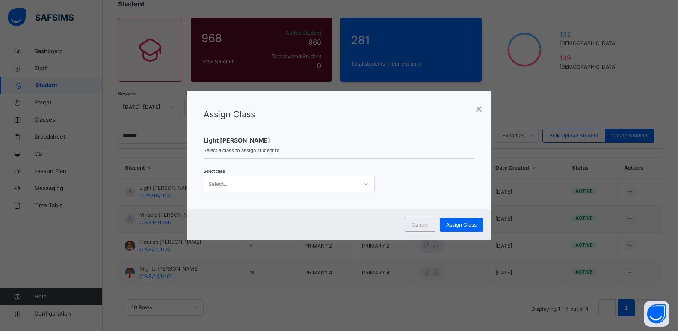
click at [275, 181] on div "Select..." at bounding box center [281, 183] width 154 height 13
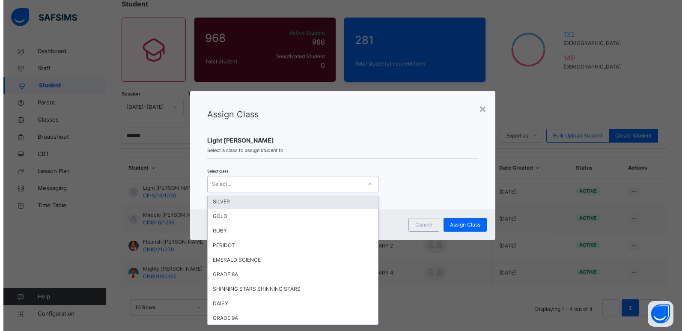
scroll to position [308, 0]
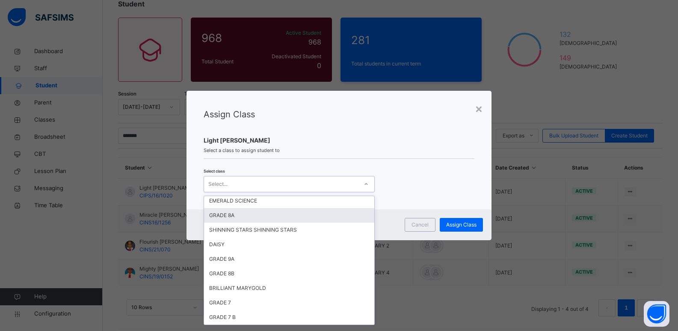
click at [244, 214] on div "GRADE 8A" at bounding box center [289, 215] width 170 height 15
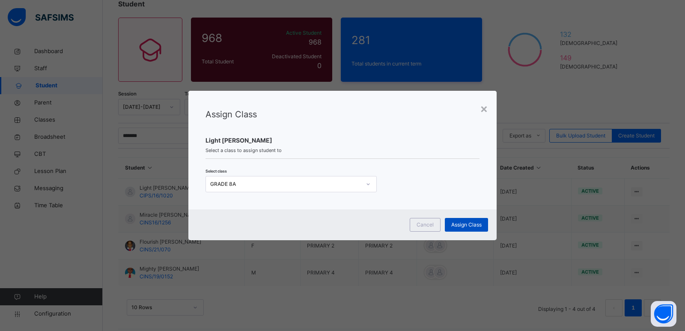
click at [457, 223] on span "Assign Class" at bounding box center [466, 225] width 30 height 8
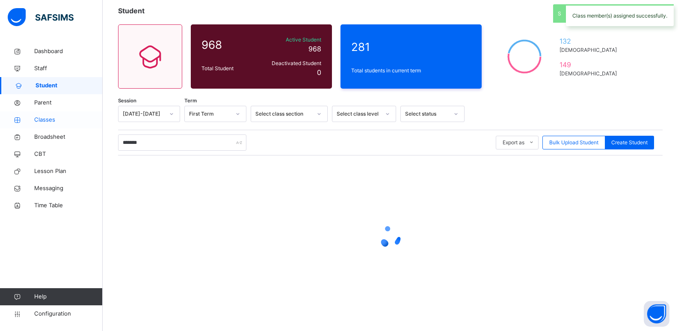
scroll to position [57, 0]
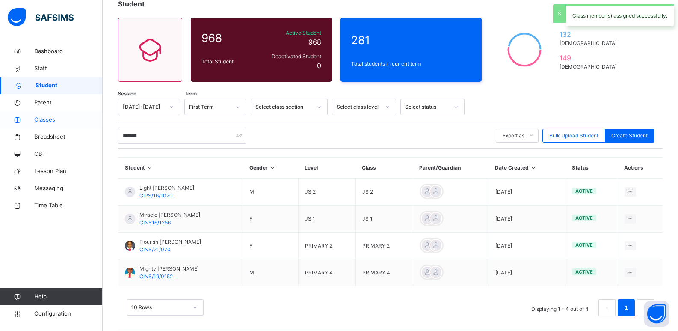
click at [49, 115] on link "Classes" at bounding box center [51, 119] width 103 height 17
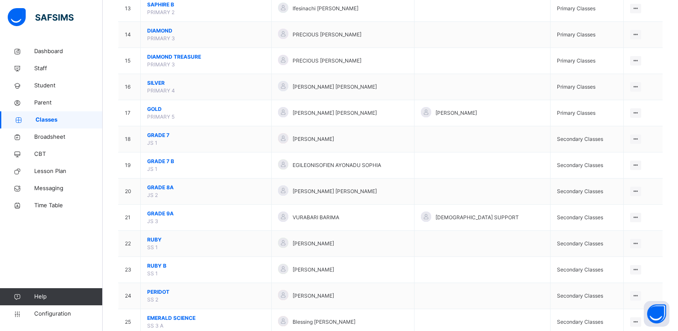
scroll to position [422, 0]
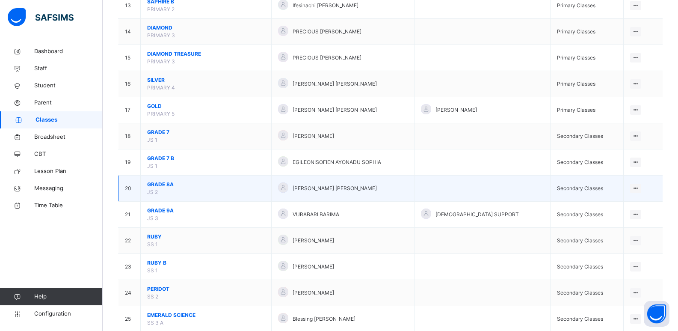
click at [170, 187] on span "GRADE 8A" at bounding box center [206, 185] width 118 height 8
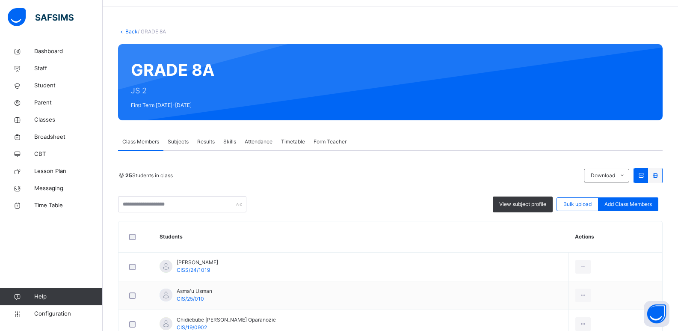
scroll to position [20, 0]
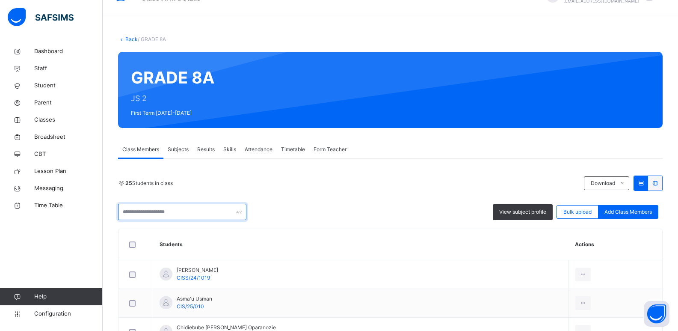
click at [180, 208] on input "text" at bounding box center [182, 212] width 128 height 16
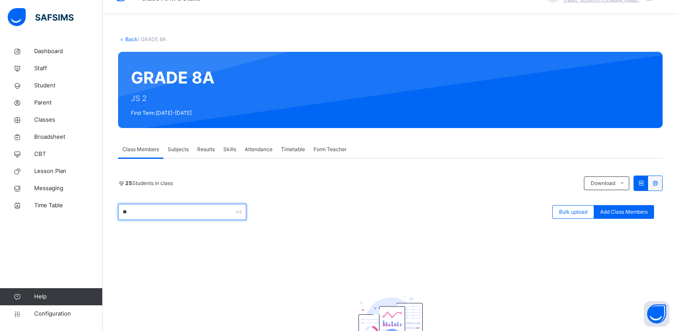
type input "*"
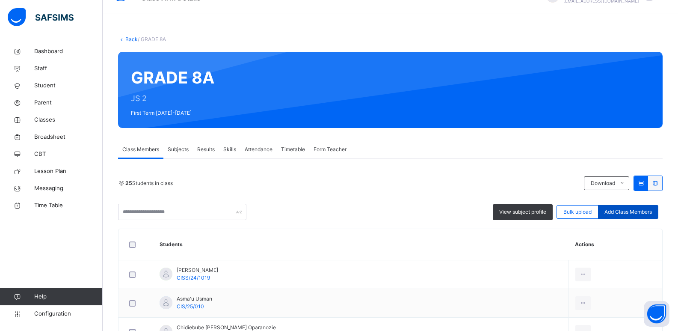
click at [624, 211] on span "Add Class Members" at bounding box center [628, 212] width 47 height 8
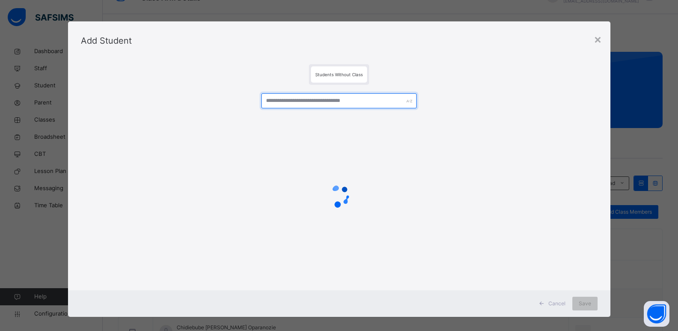
click at [341, 95] on input "text" at bounding box center [338, 100] width 155 height 15
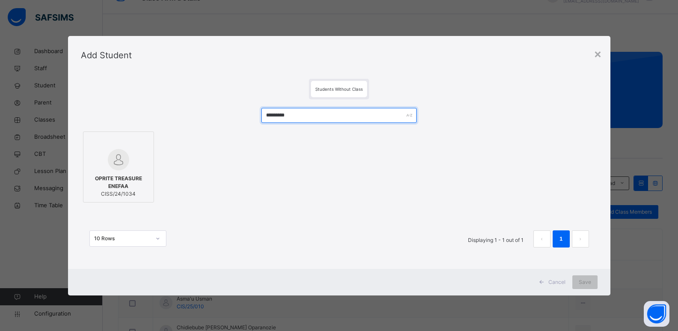
type input "*********"
click at [129, 165] on div at bounding box center [119, 159] width 62 height 21
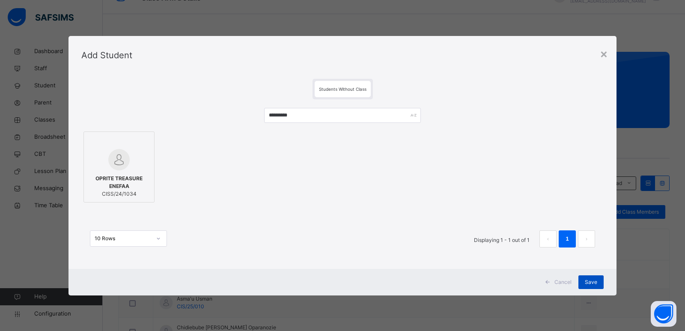
click at [594, 284] on span "Save" at bounding box center [591, 282] width 12 height 8
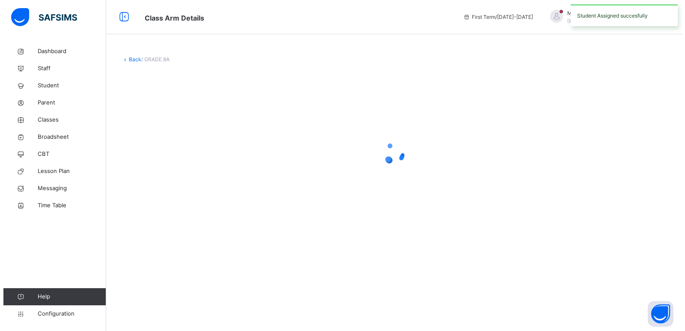
scroll to position [0, 0]
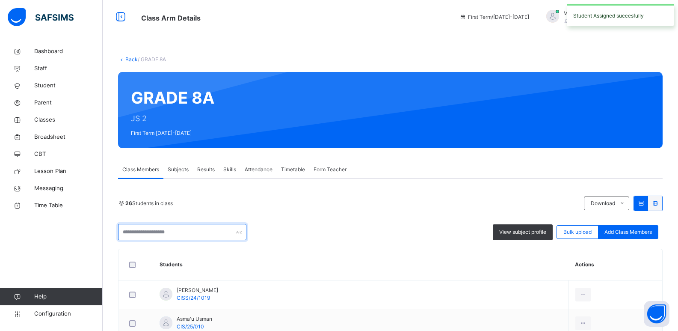
click at [193, 233] on input "text" at bounding box center [182, 232] width 128 height 16
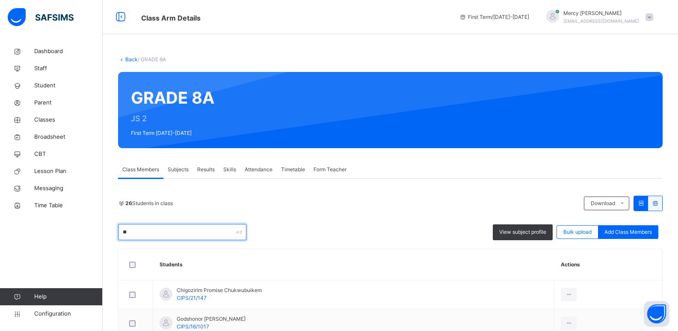
type input "*"
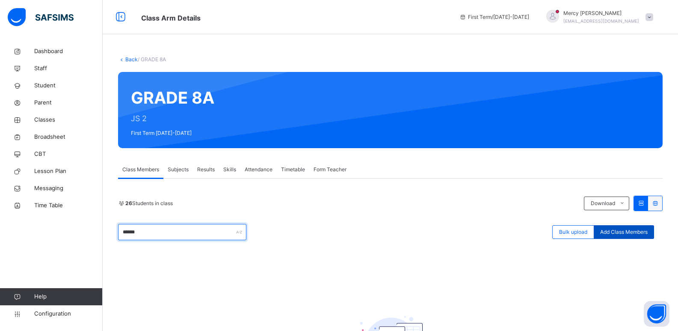
type input "******"
click at [618, 236] on div "Add Class Members" at bounding box center [624, 232] width 60 height 14
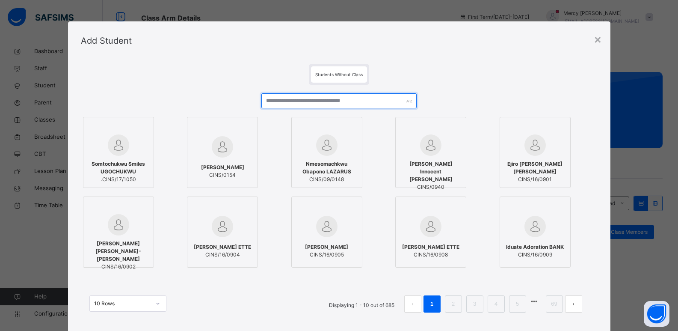
click at [309, 105] on input "text" at bounding box center [338, 100] width 155 height 15
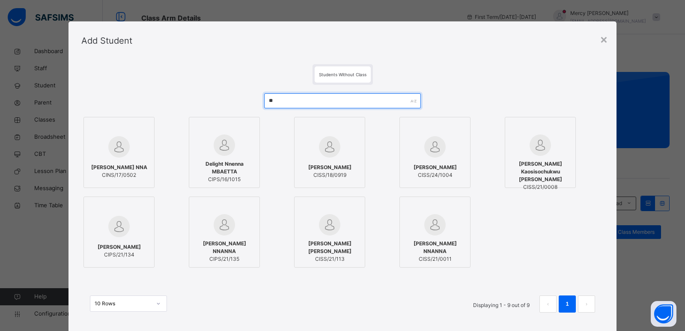
type input "*"
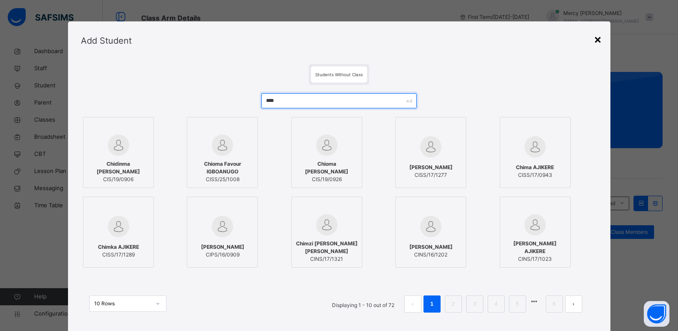
type input "****"
click at [600, 42] on div "×" at bounding box center [598, 39] width 8 height 18
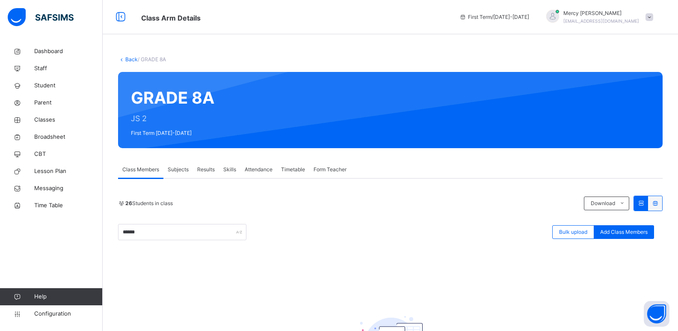
click at [132, 61] on link "Back" at bounding box center [131, 59] width 12 height 6
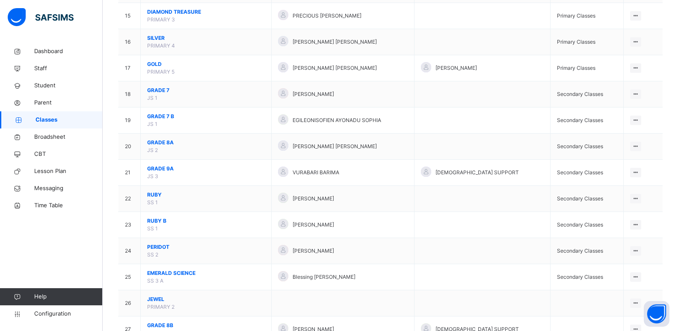
scroll to position [461, 0]
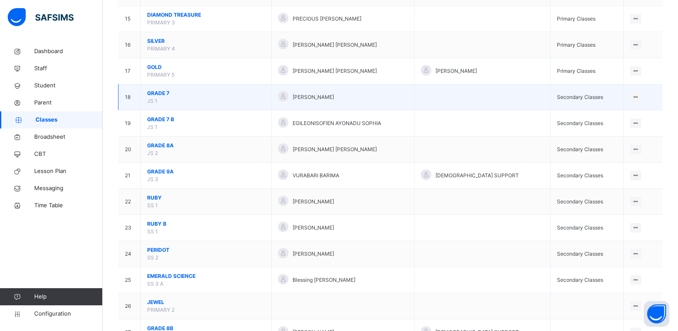
click at [169, 93] on span "GRADE 7" at bounding box center [206, 93] width 118 height 8
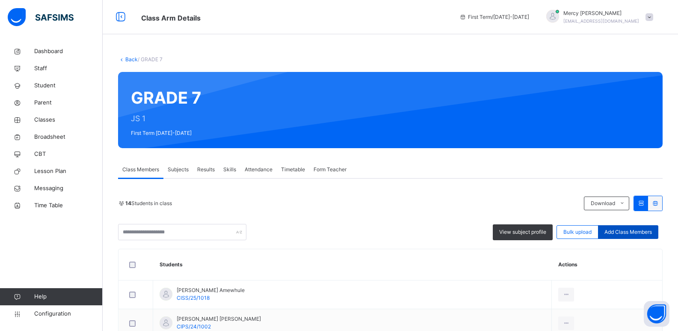
click at [626, 229] on span "Add Class Members" at bounding box center [628, 232] width 47 height 8
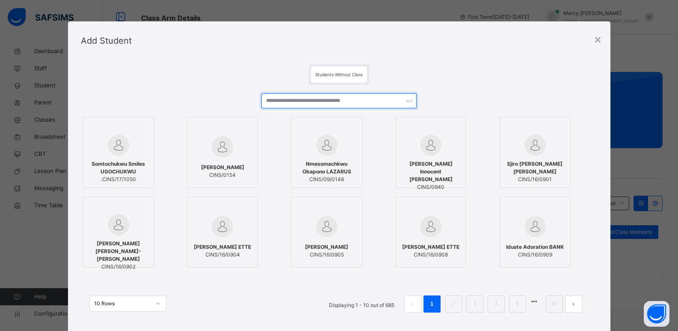
click at [357, 103] on input "text" at bounding box center [338, 100] width 155 height 15
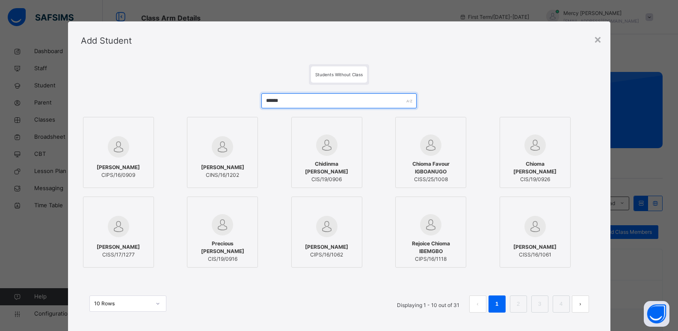
type input "******"
click at [431, 169] on span "Chioma Favour IGBOANUGO" at bounding box center [431, 167] width 62 height 15
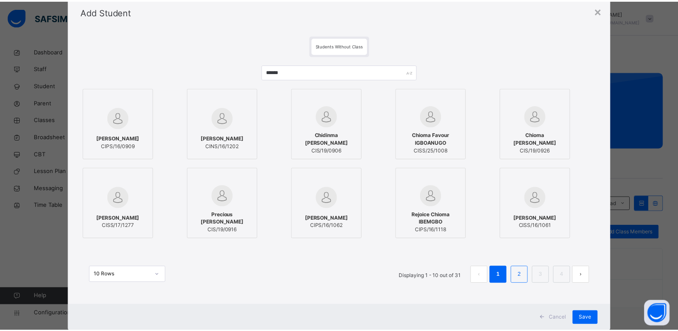
scroll to position [51, 0]
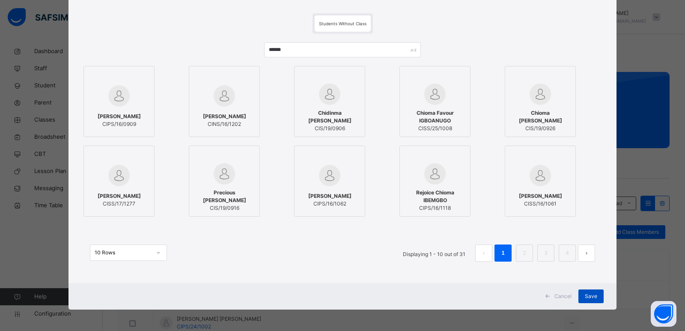
click at [582, 296] on div "Save" at bounding box center [590, 296] width 25 height 14
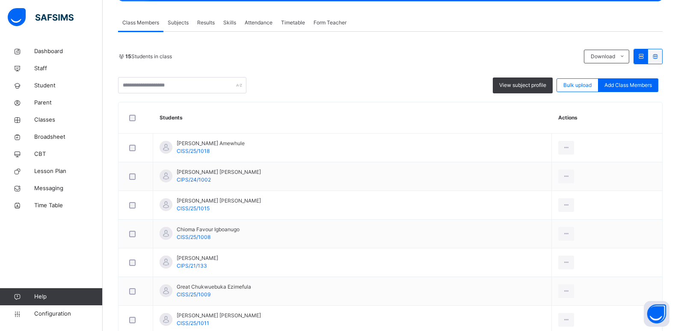
scroll to position [147, 0]
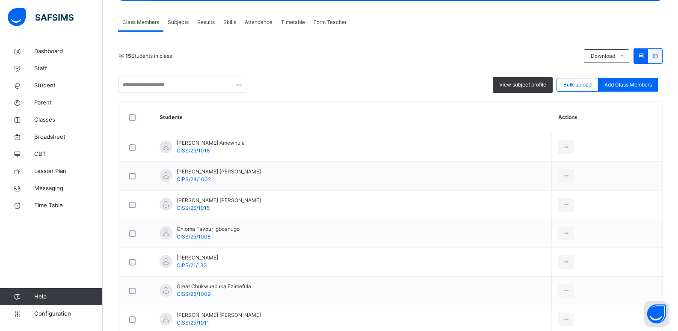
click at [370, 83] on div "View subject profile Bulk upload Add Class Members" at bounding box center [390, 85] width 545 height 16
click at [50, 83] on span "Student" at bounding box center [68, 85] width 68 height 9
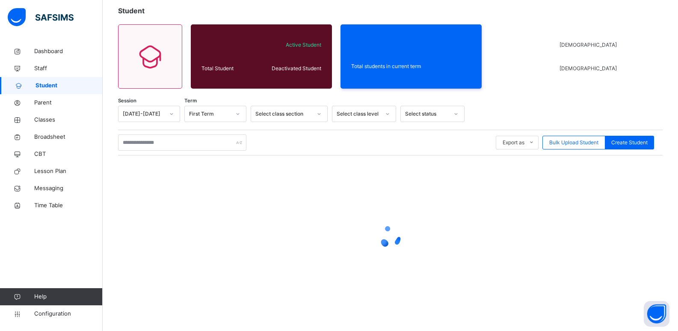
scroll to position [50, 0]
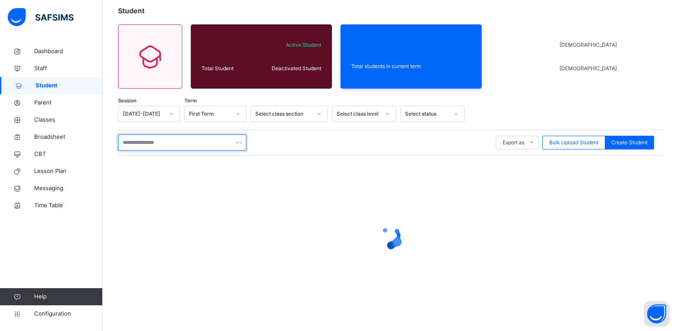
click at [190, 142] on input "text" at bounding box center [182, 142] width 128 height 16
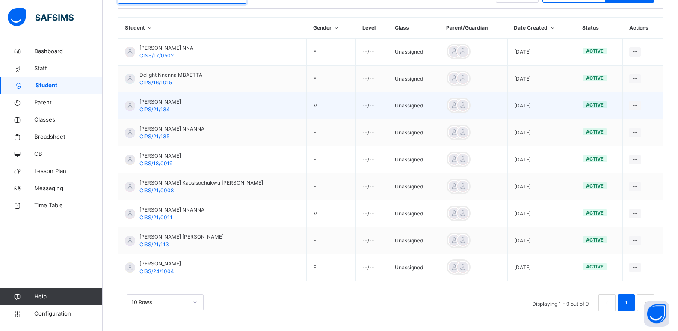
scroll to position [199, 0]
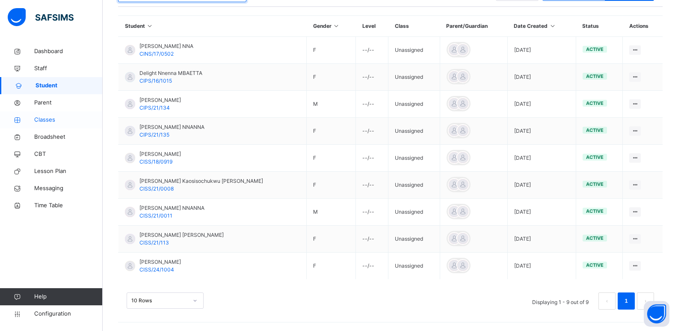
type input "******"
click at [45, 116] on span "Classes" at bounding box center [68, 120] width 68 height 9
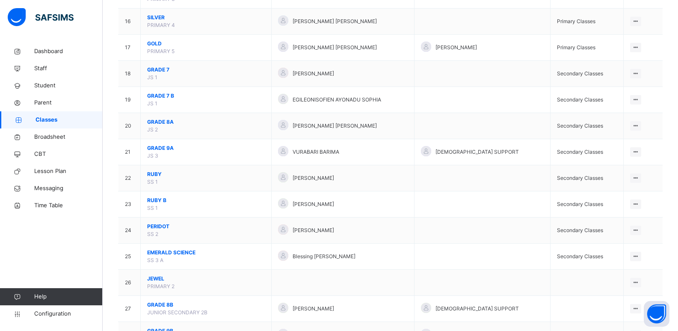
scroll to position [488, 0]
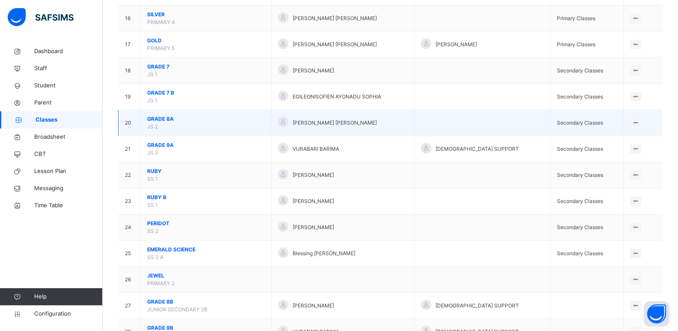
click at [155, 119] on span "GRADE 8A" at bounding box center [206, 119] width 118 height 8
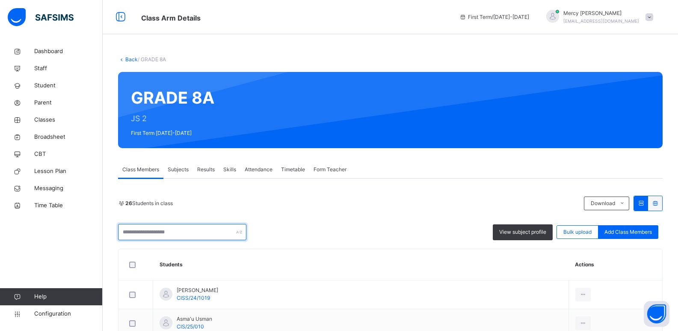
click at [229, 234] on input "text" at bounding box center [182, 232] width 128 height 16
type input "*"
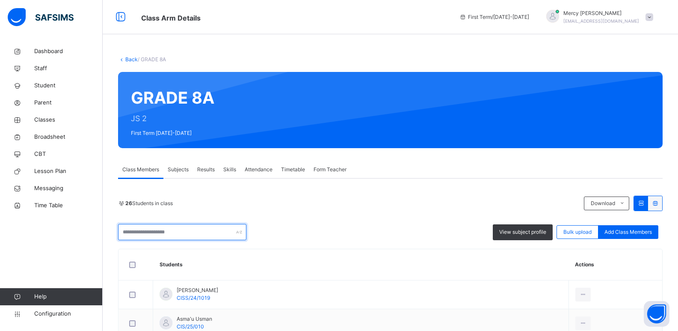
click at [188, 230] on input "text" at bounding box center [182, 232] width 128 height 16
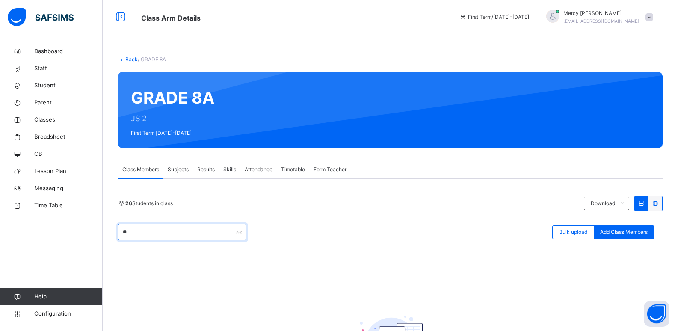
type input "*"
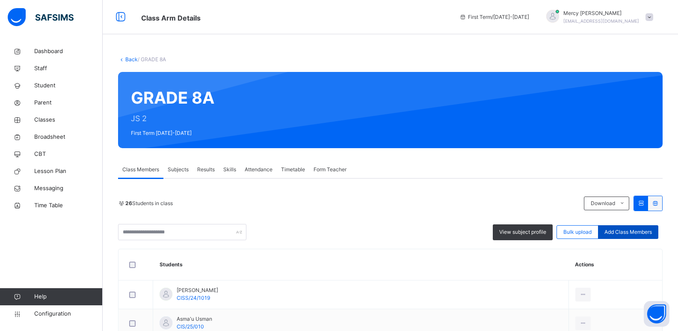
click at [640, 232] on span "Add Class Members" at bounding box center [628, 232] width 47 height 8
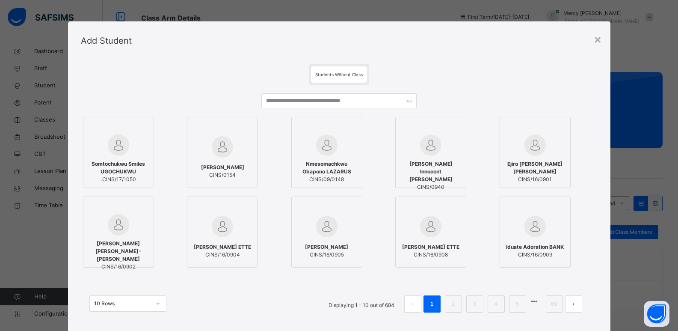
click at [288, 91] on div "Somtochukwu Smiles UGOCHUKWU .CINS/17/1050 Ethan NNANTA CINS/0154 Nmesomachkwu …" at bounding box center [339, 207] width 517 height 245
click at [288, 98] on input "text" at bounding box center [338, 100] width 155 height 15
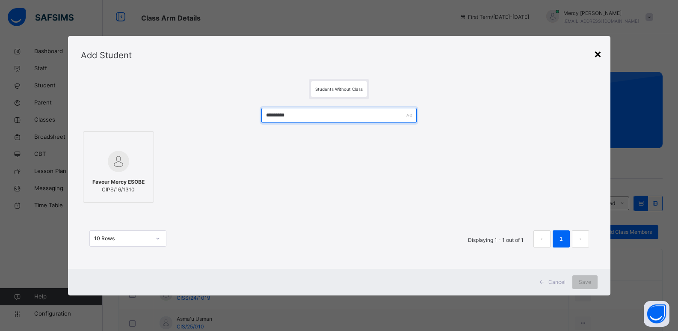
type input "*********"
click at [600, 54] on div "×" at bounding box center [598, 54] width 8 height 18
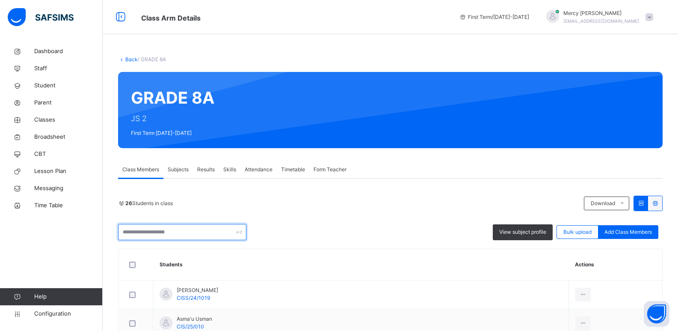
click at [155, 237] on input "text" at bounding box center [182, 232] width 128 height 16
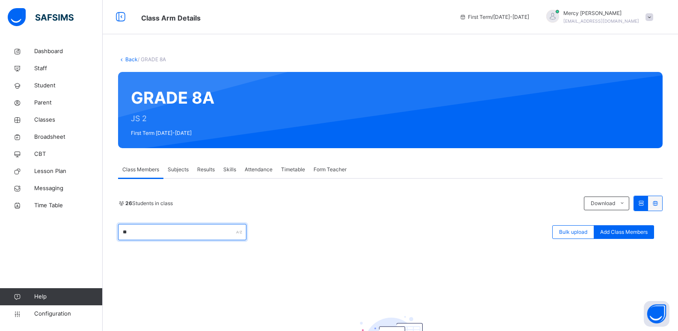
type input "*"
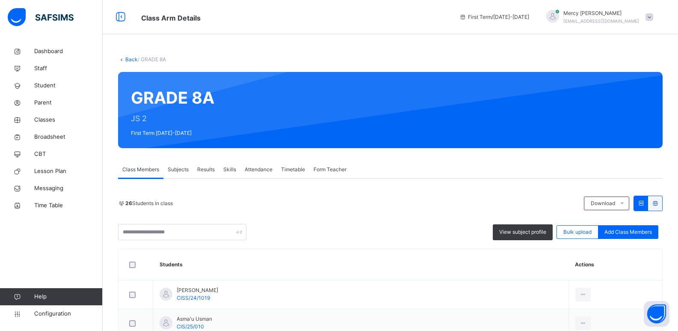
click at [616, 239] on div "View subject profile Bulk upload Add Class Members" at bounding box center [390, 232] width 545 height 16
click at [625, 232] on span "Add Class Members" at bounding box center [628, 232] width 47 height 8
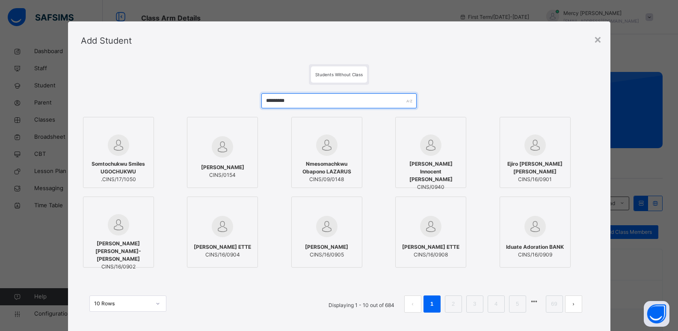
click at [283, 101] on input "*********" at bounding box center [338, 100] width 155 height 15
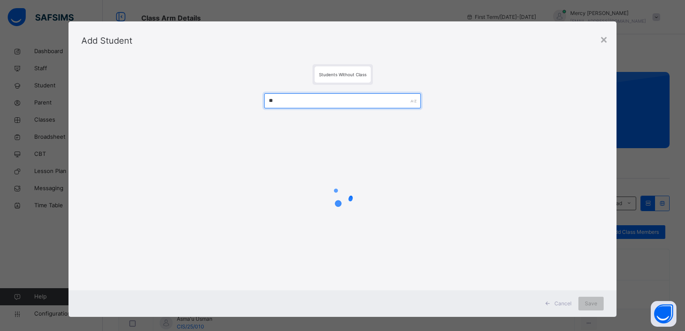
type input "*"
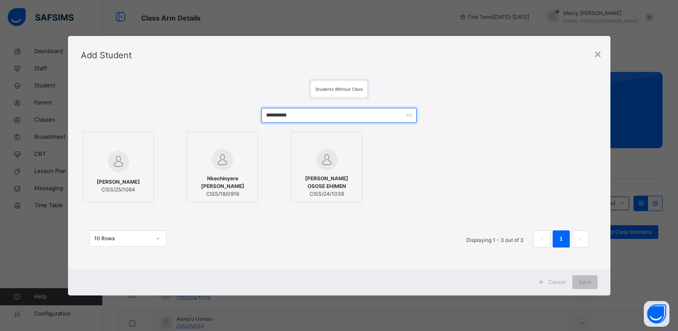
type input "**********"
click at [140, 178] on span "[PERSON_NAME]" at bounding box center [118, 182] width 43 height 8
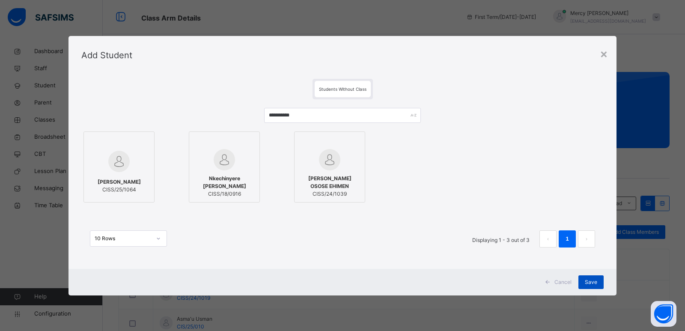
click at [583, 283] on div "Save" at bounding box center [590, 282] width 25 height 14
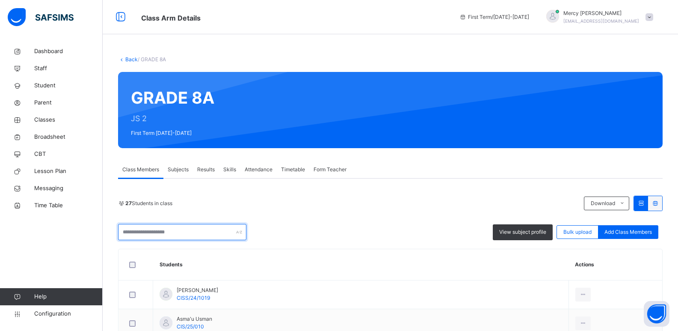
click at [199, 234] on input "text" at bounding box center [182, 232] width 128 height 16
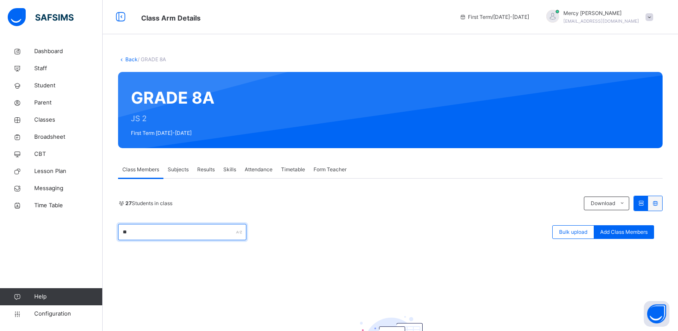
type input "*"
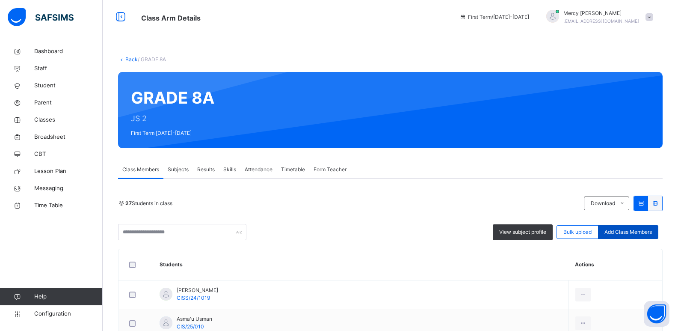
click at [638, 233] on span "Add Class Members" at bounding box center [628, 232] width 47 height 8
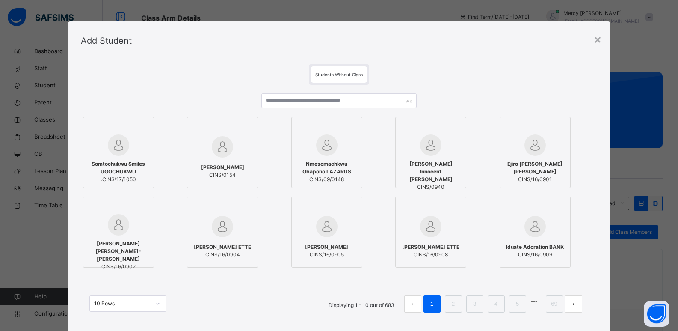
drag, startPoint x: 320, startPoint y: 91, endPoint x: 319, endPoint y: 99, distance: 8.7
click at [319, 99] on div "Somtochukwu Smiles UGOCHUKWU .CINS/17/1050 Ethan NNANTA CINS/0154 Nmesomachkwu …" at bounding box center [339, 207] width 517 height 245
click at [319, 99] on input "text" at bounding box center [338, 100] width 155 height 15
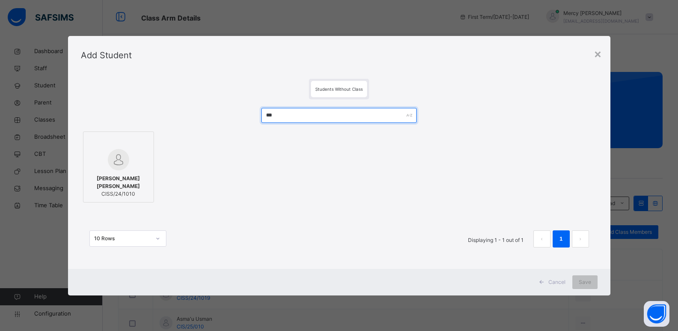
type input "***"
click at [110, 182] on span "[PERSON_NAME] [PERSON_NAME]" at bounding box center [119, 182] width 62 height 15
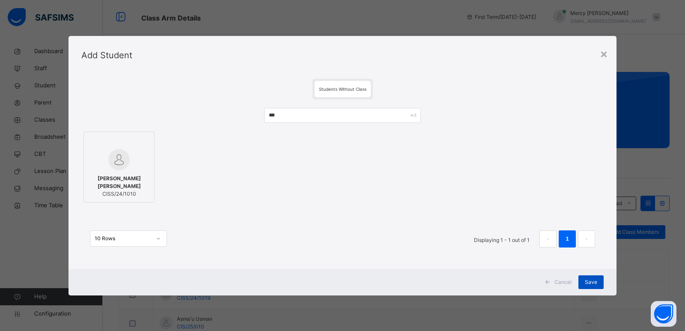
click at [602, 281] on div "Save" at bounding box center [590, 282] width 25 height 14
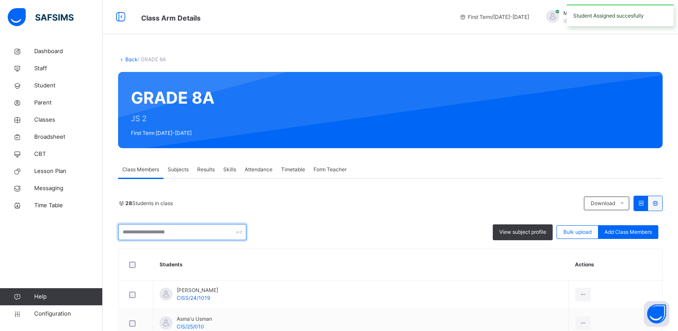
click at [207, 237] on input "text" at bounding box center [182, 232] width 128 height 16
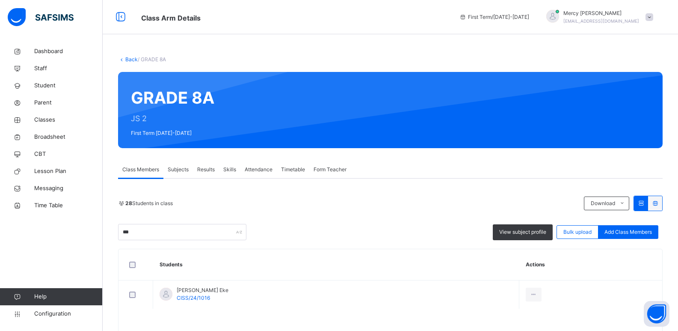
click at [363, 270] on th "Students" at bounding box center [336, 264] width 366 height 31
click at [182, 239] on input "***" at bounding box center [182, 232] width 128 height 16
type input "*"
click at [632, 231] on span "Add Class Members" at bounding box center [628, 232] width 47 height 8
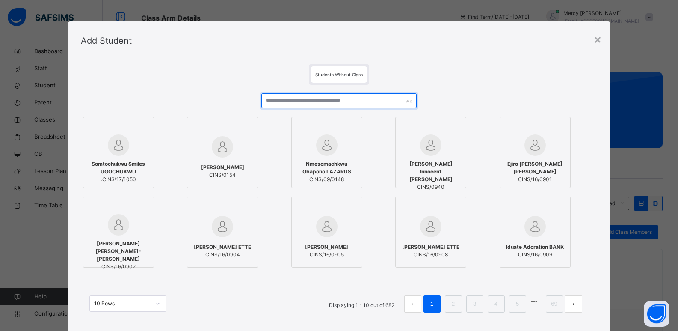
click at [380, 103] on input "text" at bounding box center [338, 100] width 155 height 15
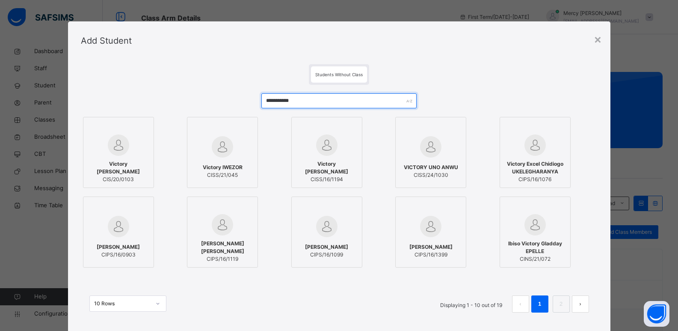
type input "**********"
click at [416, 178] on span "CISS/24/1030" at bounding box center [431, 175] width 54 height 8
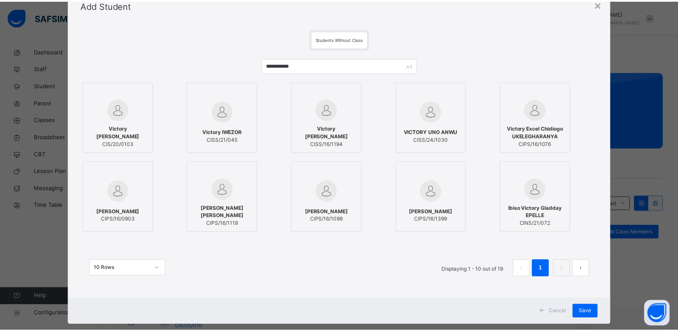
scroll to position [51, 0]
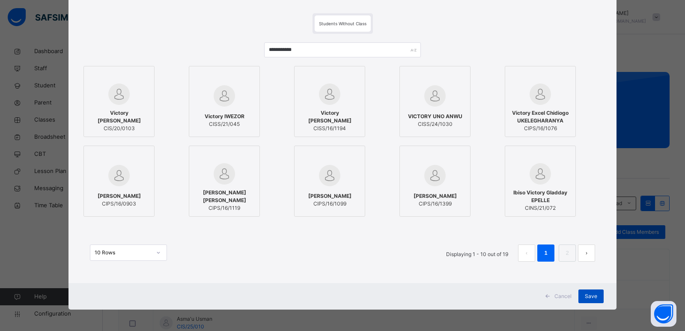
click at [578, 291] on div "Save" at bounding box center [590, 296] width 25 height 14
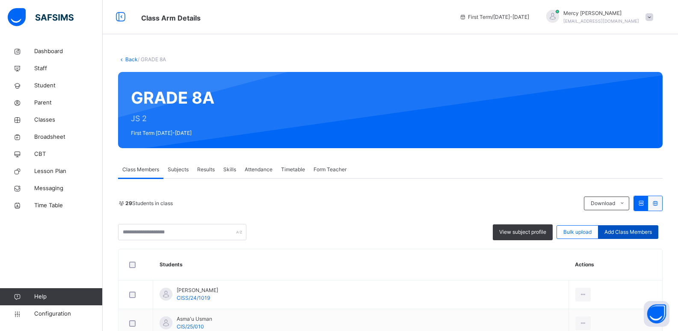
click at [659, 232] on div "Add Class Members" at bounding box center [628, 232] width 60 height 14
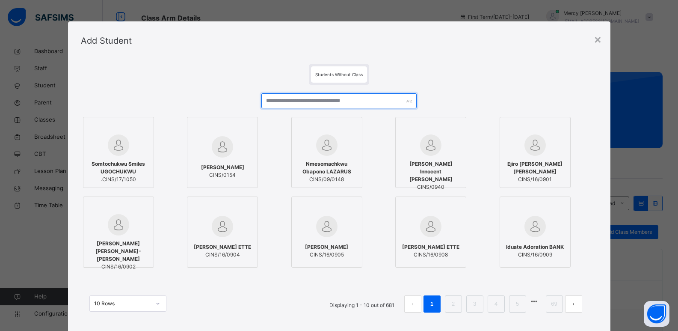
click at [368, 106] on input "text" at bounding box center [338, 100] width 155 height 15
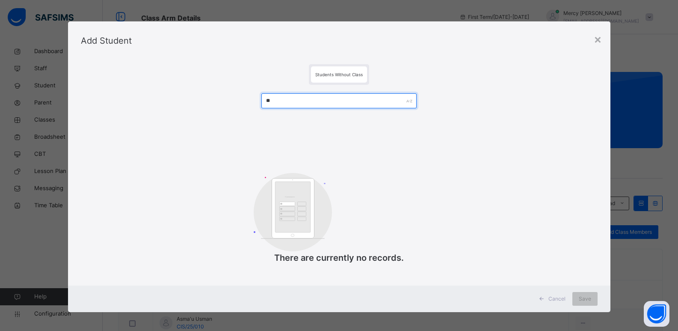
type input "*"
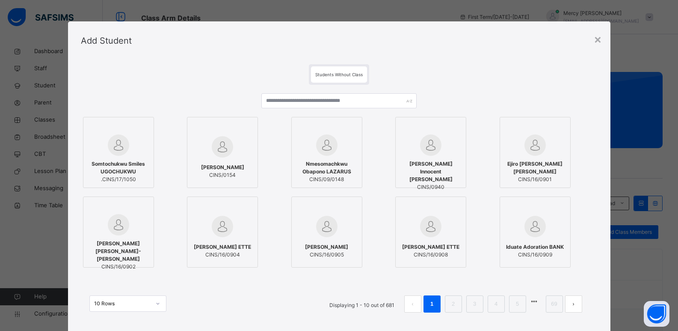
click at [593, 39] on div "Add Student" at bounding box center [339, 40] width 543 height 39
click at [598, 39] on div "×" at bounding box center [598, 39] width 8 height 18
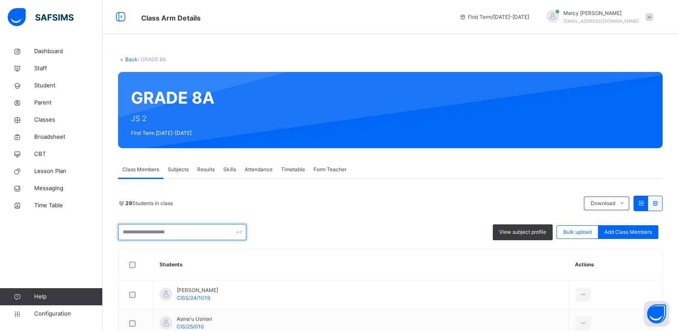
click at [218, 235] on input "text" at bounding box center [182, 232] width 128 height 16
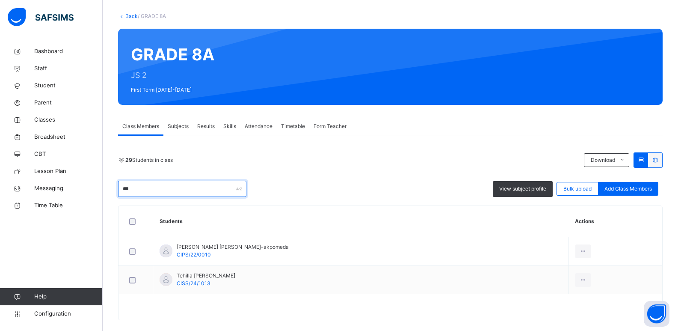
scroll to position [54, 0]
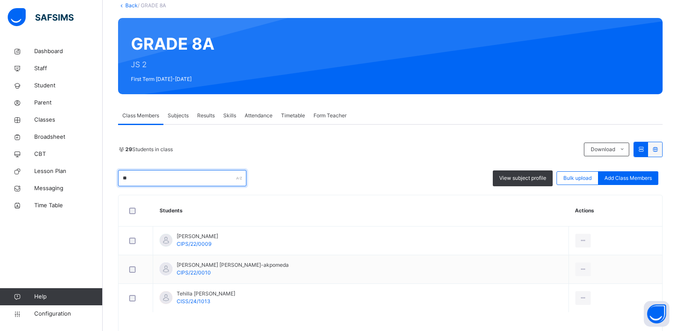
type input "*"
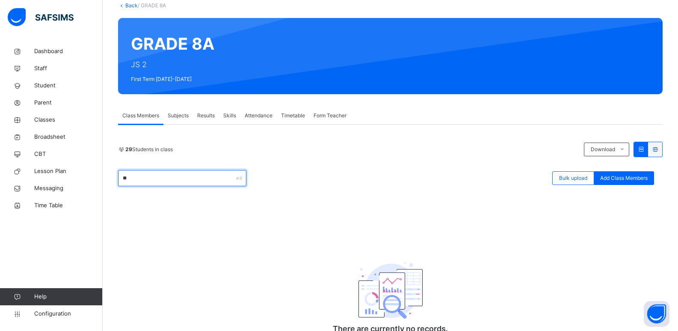
type input "*"
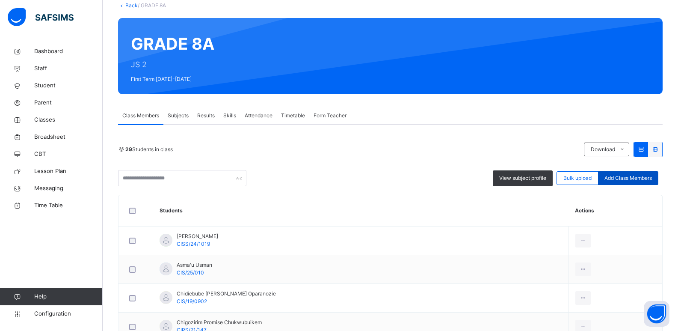
click at [640, 177] on span "Add Class Members" at bounding box center [628, 178] width 47 height 8
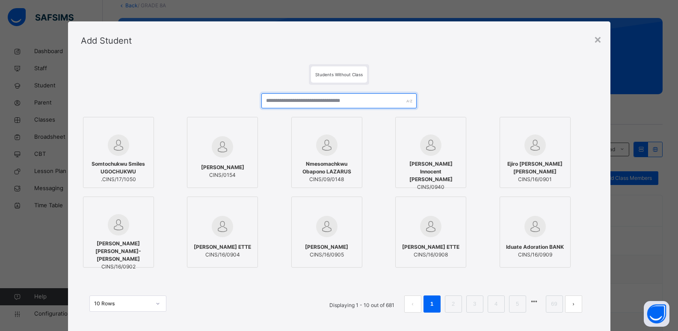
click at [345, 104] on input "text" at bounding box center [338, 100] width 155 height 15
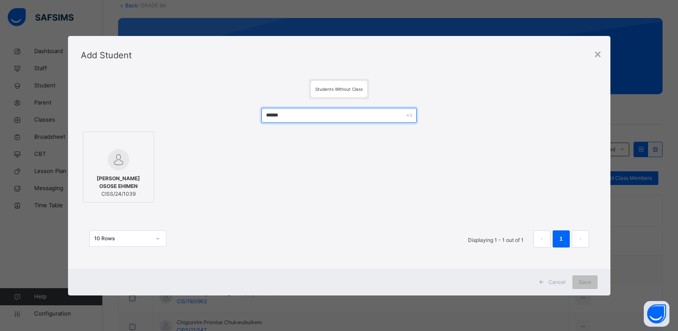
type input "******"
click at [119, 166] on img at bounding box center [118, 159] width 21 height 21
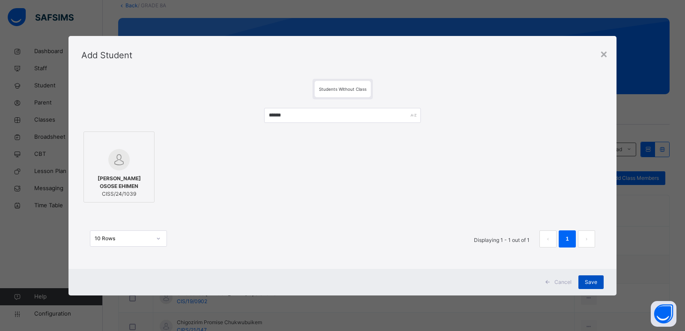
click at [595, 282] on span "Save" at bounding box center [591, 282] width 12 height 8
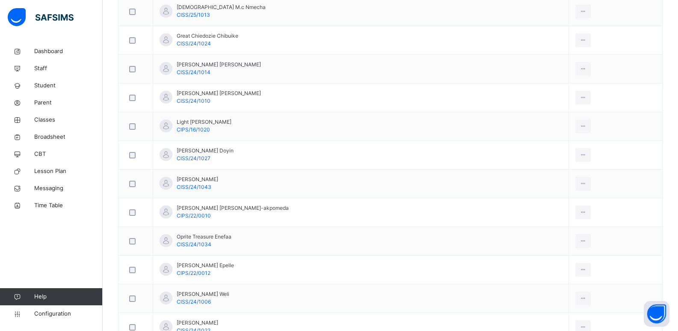
scroll to position [605, 0]
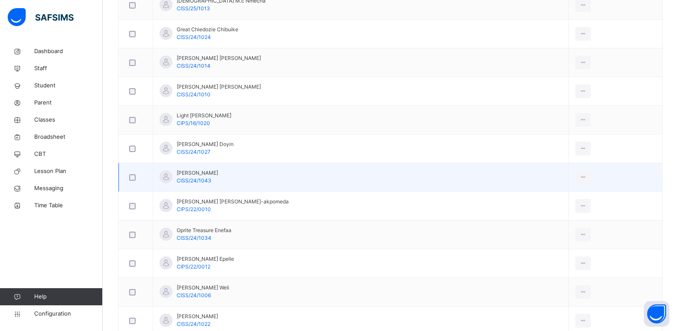
click at [136, 178] on div at bounding box center [136, 177] width 17 height 6
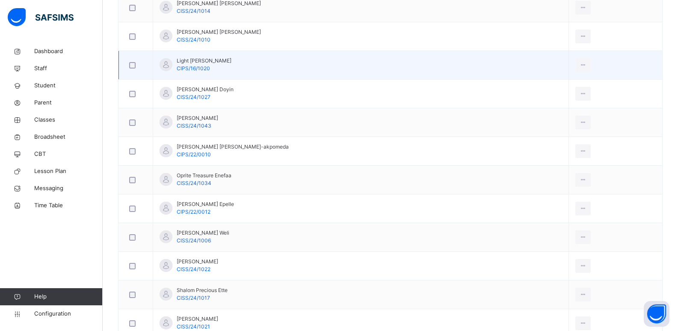
scroll to position [668, 0]
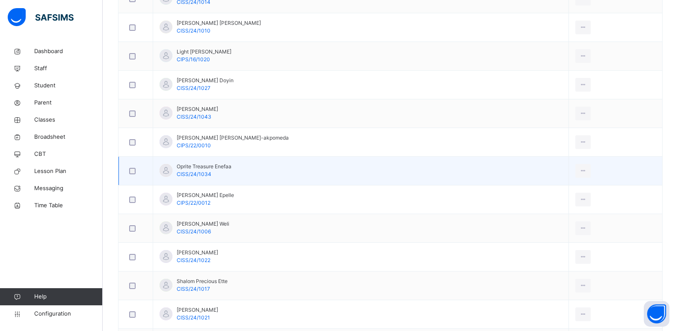
click at [136, 170] on div at bounding box center [136, 171] width 17 height 6
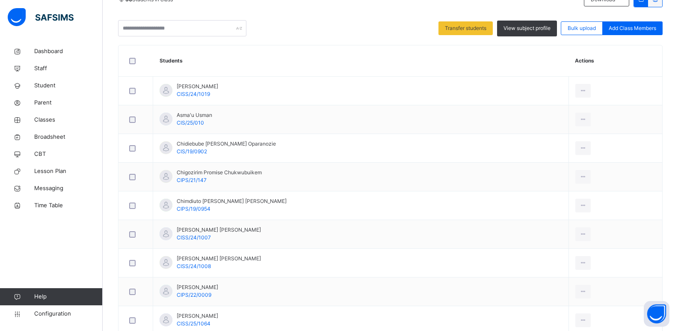
scroll to position [203, 0]
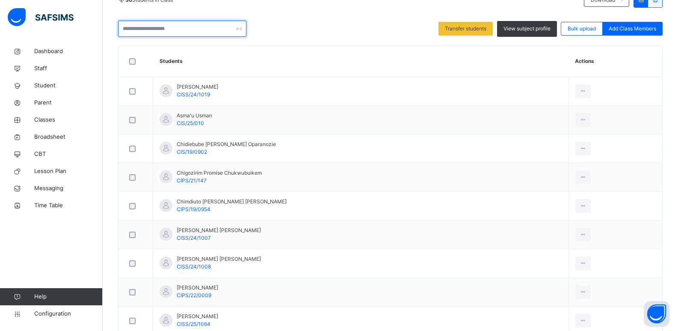
click at [149, 28] on input "text" at bounding box center [182, 29] width 128 height 16
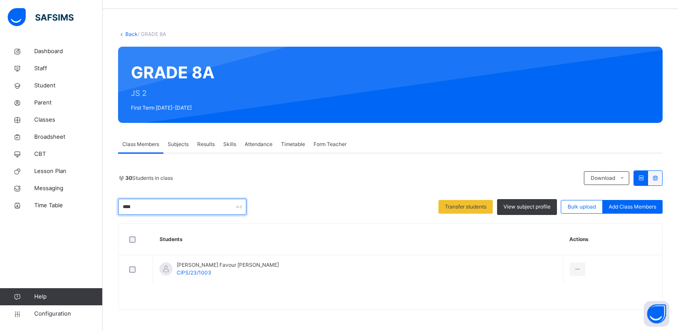
scroll to position [25, 0]
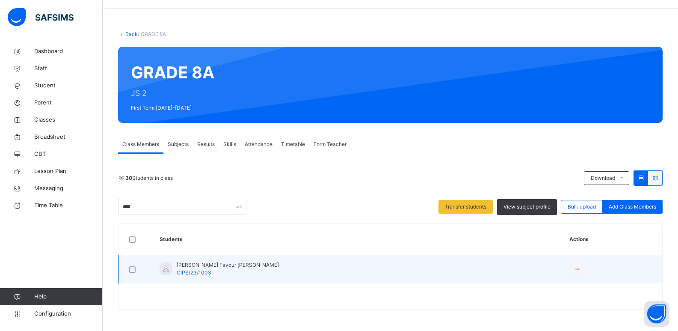
click at [128, 271] on div at bounding box center [136, 269] width 17 height 6
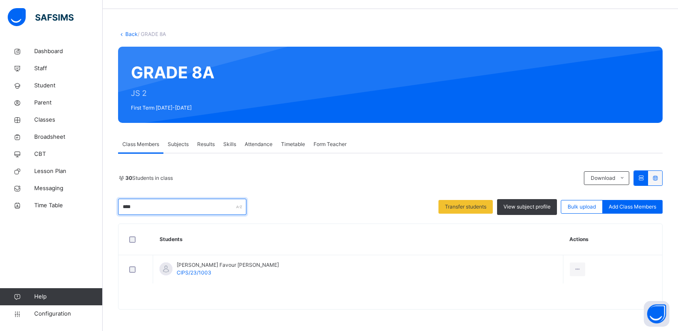
click at [178, 212] on input "****" at bounding box center [182, 207] width 128 height 16
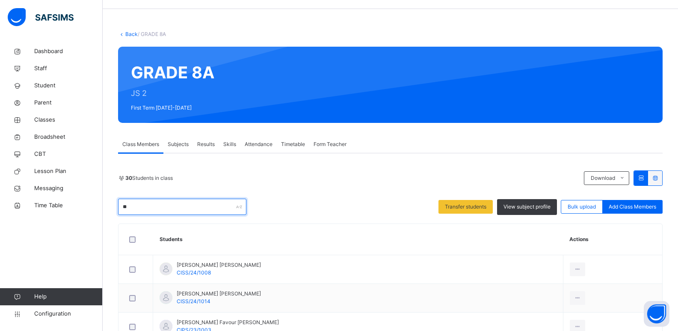
type input "*"
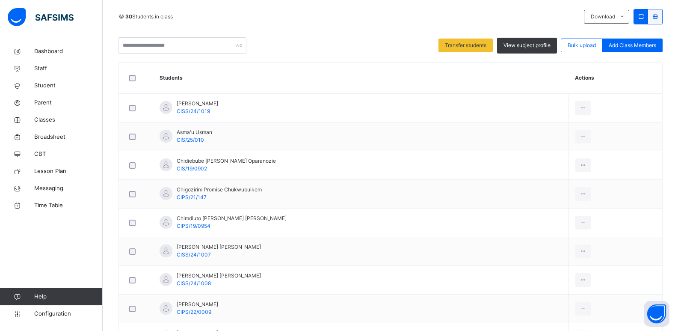
scroll to position [160, 0]
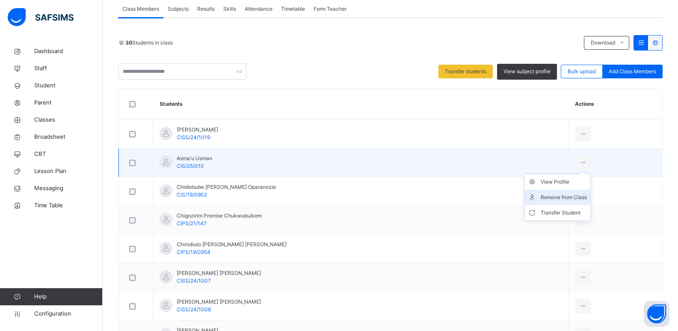
click at [566, 198] on div "Remove from Class" at bounding box center [564, 197] width 46 height 9
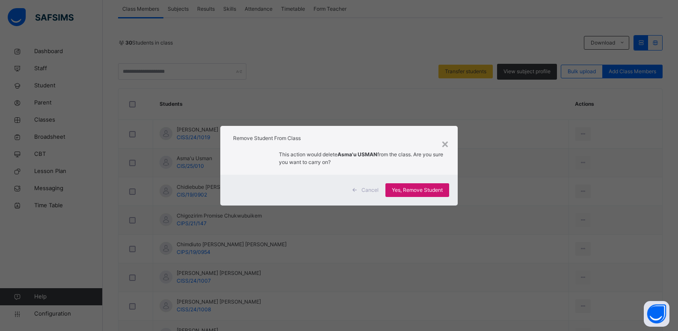
click at [426, 188] on span "Yes, Remove Student" at bounding box center [417, 190] width 51 height 8
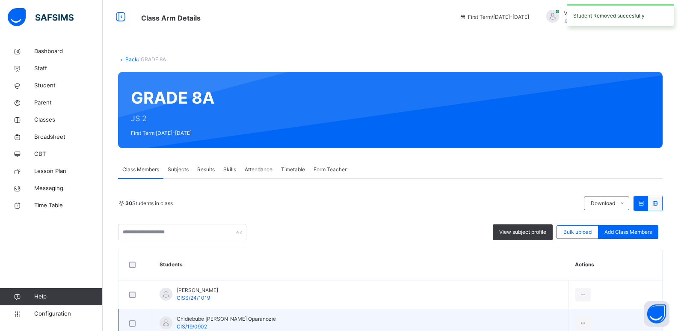
scroll to position [128, 0]
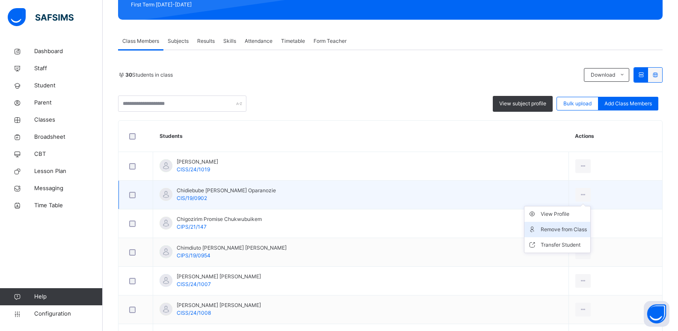
click at [564, 228] on div "Remove from Class" at bounding box center [564, 229] width 46 height 9
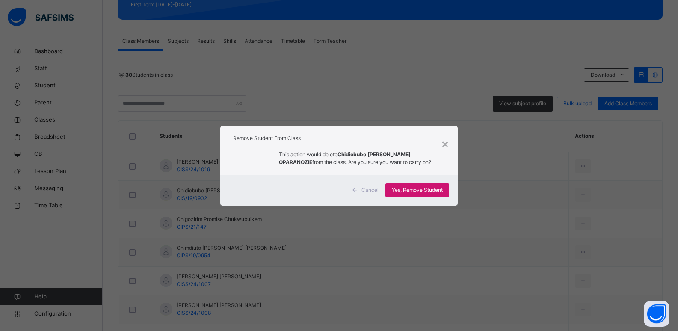
click at [433, 191] on span "Yes, Remove Student" at bounding box center [417, 190] width 51 height 8
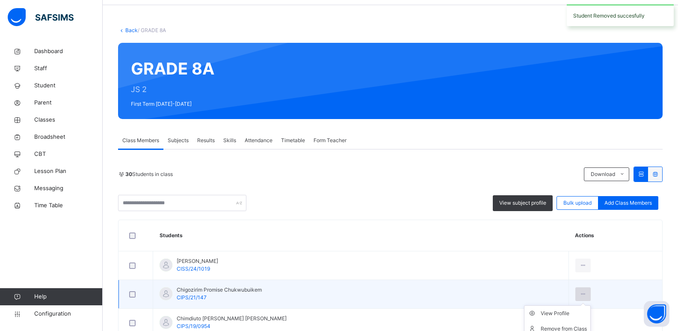
scroll to position [171, 0]
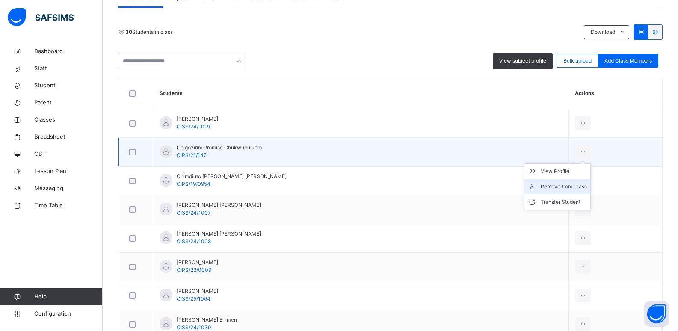
click at [550, 189] on div "Remove from Class" at bounding box center [564, 186] width 46 height 9
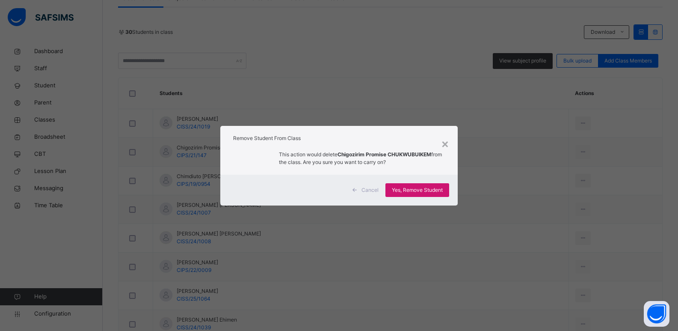
click at [416, 195] on div "Yes, Remove Student" at bounding box center [418, 190] width 64 height 14
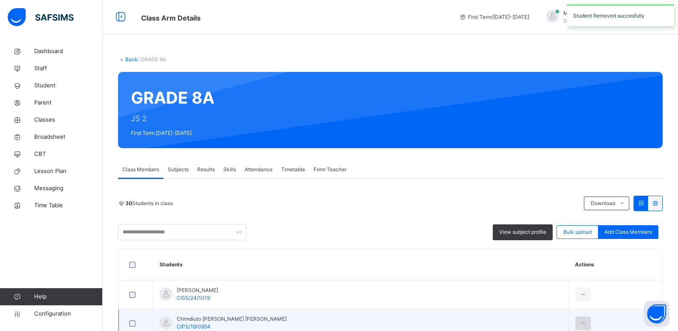
scroll to position [157, 0]
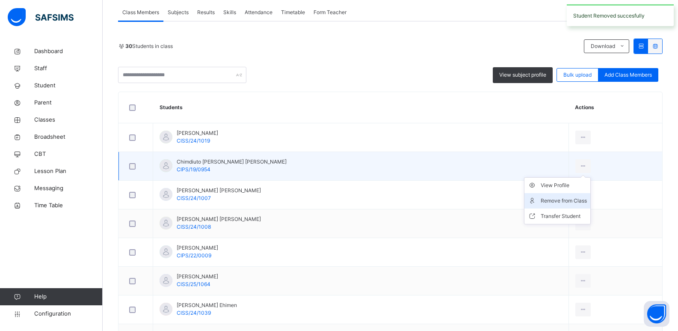
click at [552, 200] on div "Remove from Class" at bounding box center [564, 200] width 46 height 9
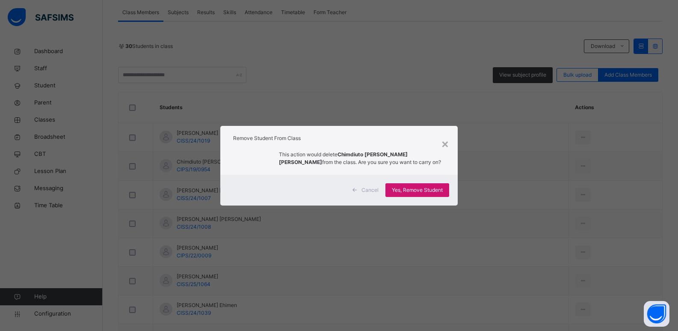
click at [418, 193] on span "Yes, Remove Student" at bounding box center [417, 190] width 51 height 8
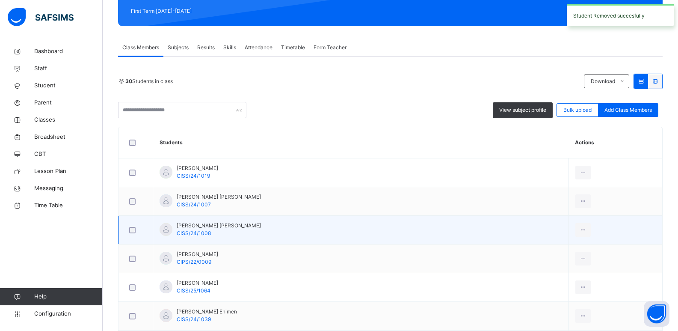
scroll to position [151, 0]
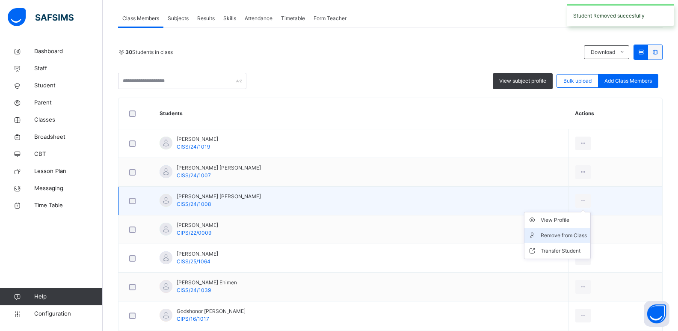
click at [547, 234] on div "Remove from Class" at bounding box center [564, 235] width 46 height 9
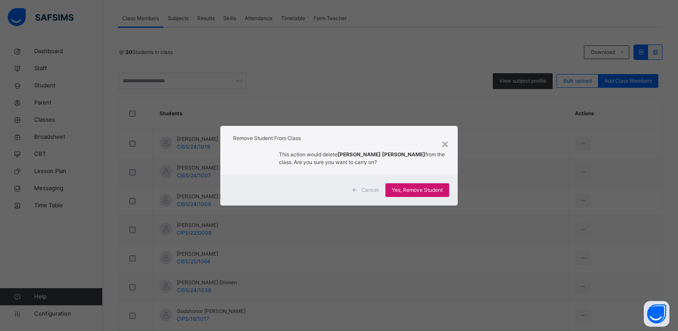
click at [406, 188] on span "Yes, Remove Student" at bounding box center [417, 190] width 51 height 8
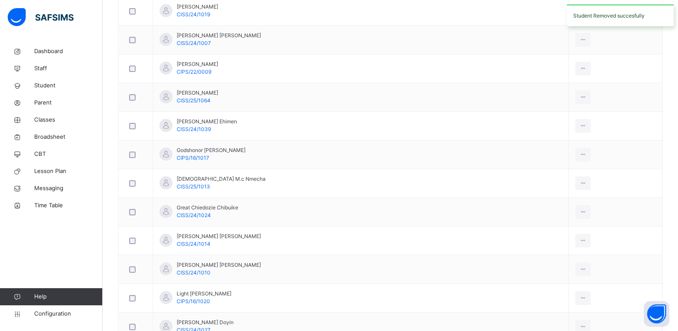
scroll to position [282, 0]
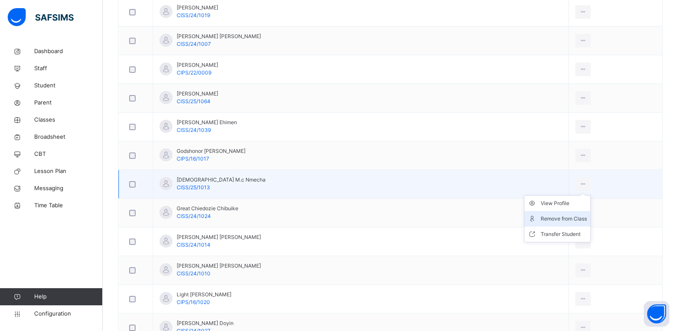
click at [555, 214] on li "Remove from Class" at bounding box center [558, 218] width 66 height 15
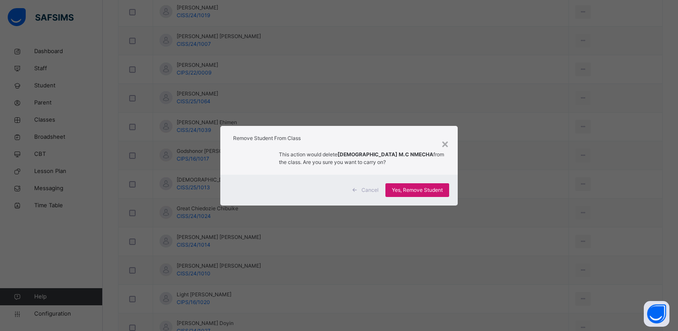
click at [430, 188] on span "Yes, Remove Student" at bounding box center [417, 190] width 51 height 8
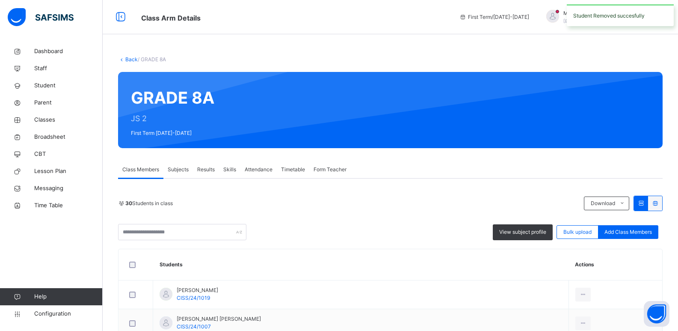
scroll to position [271, 0]
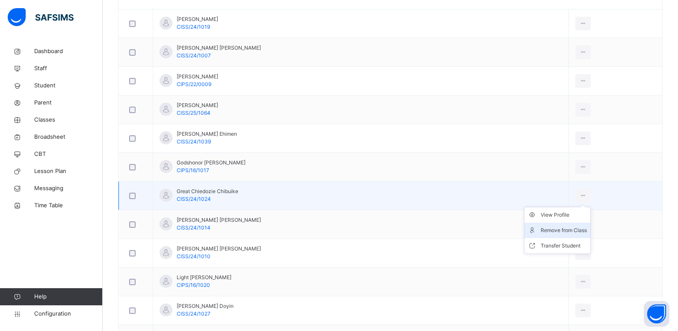
click at [558, 232] on div "Remove from Class" at bounding box center [564, 230] width 46 height 9
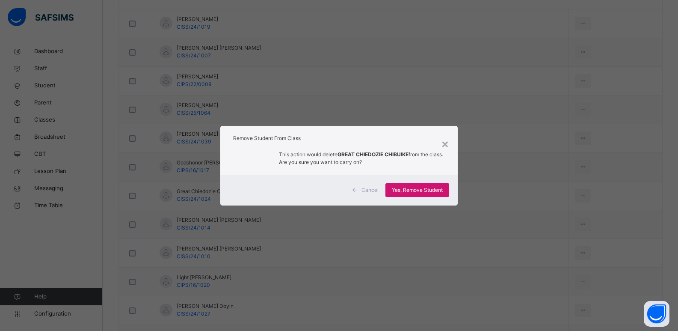
click at [425, 190] on span "Yes, Remove Student" at bounding box center [417, 190] width 51 height 8
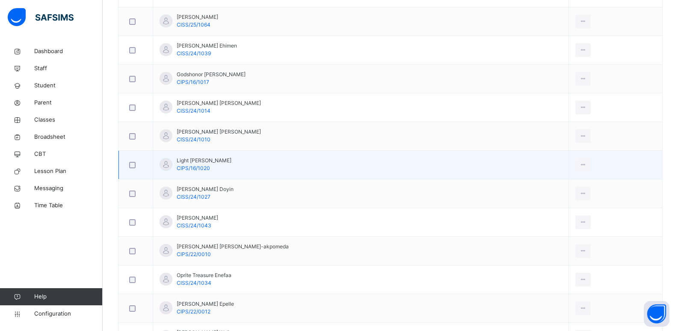
scroll to position [359, 0]
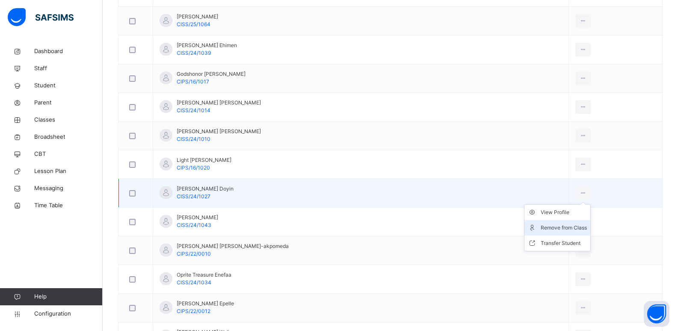
click at [557, 227] on div "Remove from Class" at bounding box center [564, 227] width 46 height 9
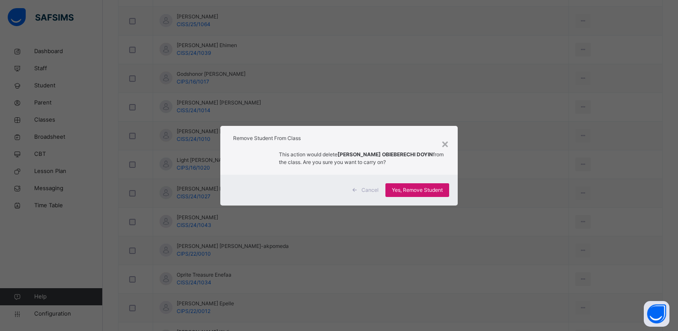
click at [430, 187] on span "Yes, Remove Student" at bounding box center [417, 190] width 51 height 8
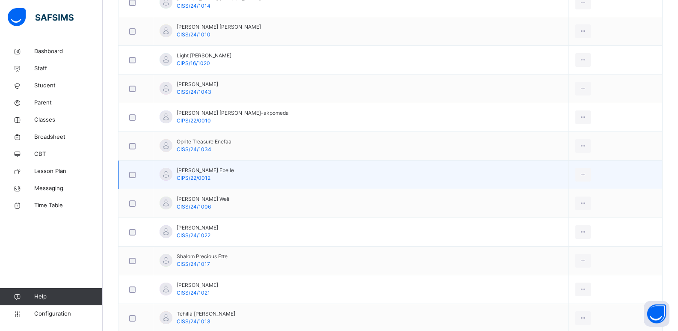
scroll to position [465, 0]
click at [558, 203] on li "Remove from Class" at bounding box center [558, 207] width 66 height 15
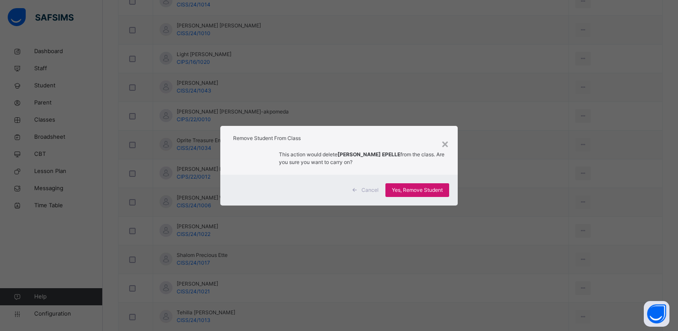
click at [441, 189] on span "Yes, Remove Student" at bounding box center [417, 190] width 51 height 8
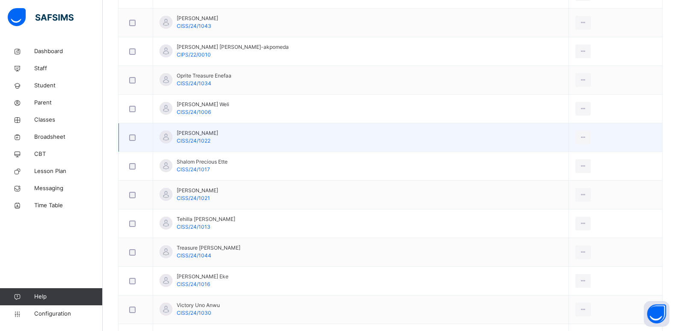
scroll to position [539, 0]
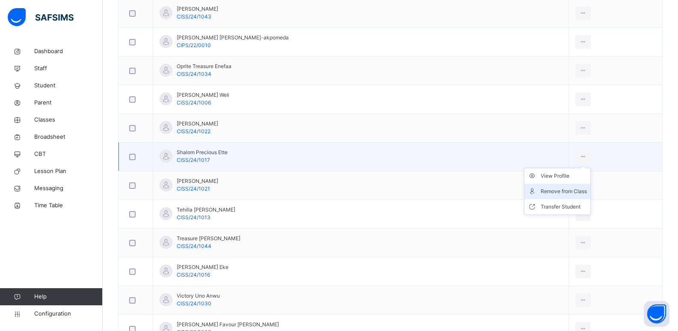
click at [545, 195] on div "Remove from Class" at bounding box center [564, 191] width 46 height 9
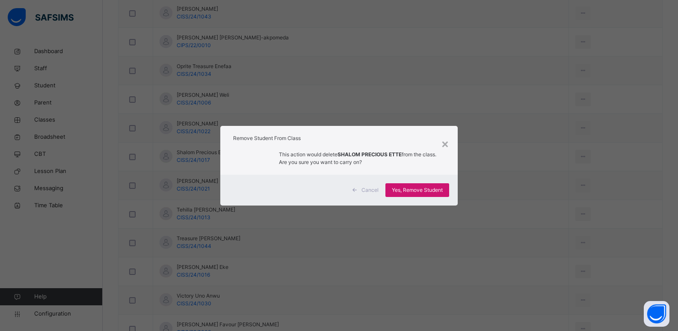
click at [426, 190] on span "Yes, Remove Student" at bounding box center [417, 190] width 51 height 8
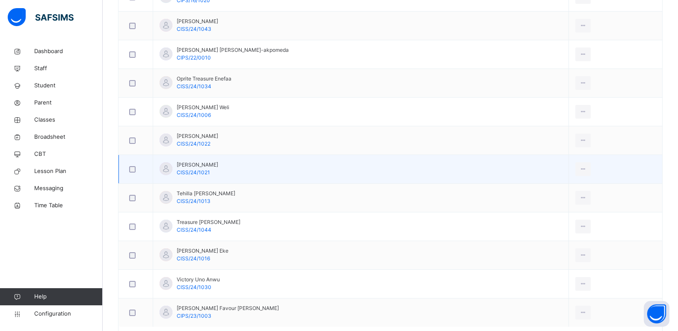
scroll to position [528, 0]
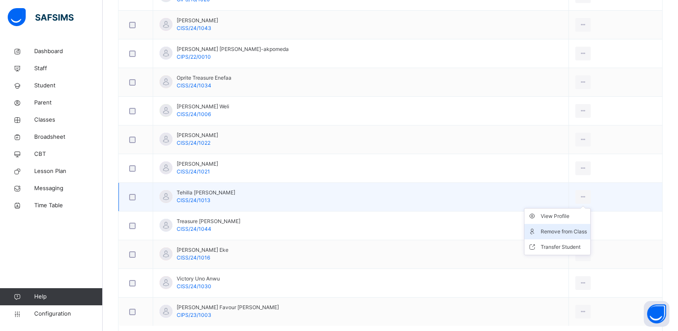
click at [542, 229] on div "Remove from Class" at bounding box center [564, 231] width 46 height 9
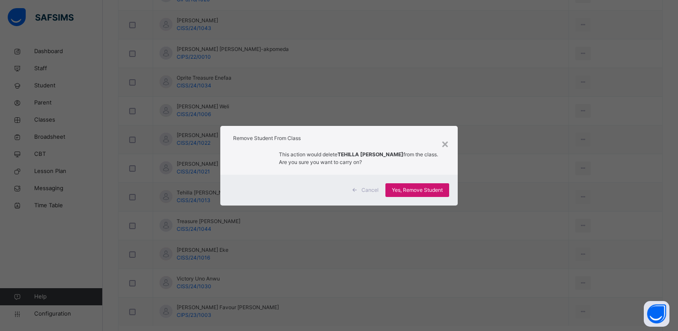
click at [436, 187] on span "Yes, Remove Student" at bounding box center [417, 190] width 51 height 8
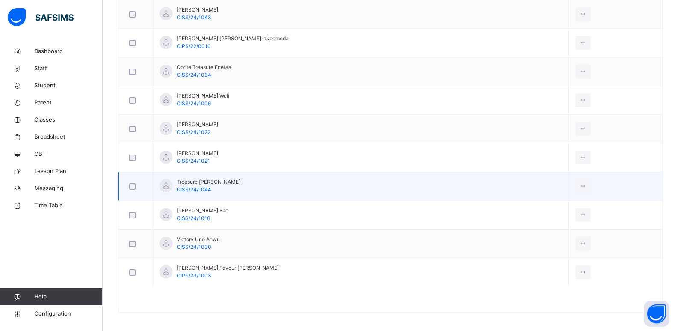
scroll to position [541, 0]
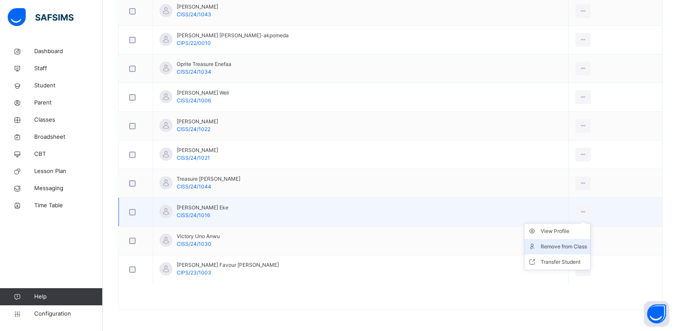
click at [559, 251] on li "Remove from Class" at bounding box center [558, 246] width 66 height 15
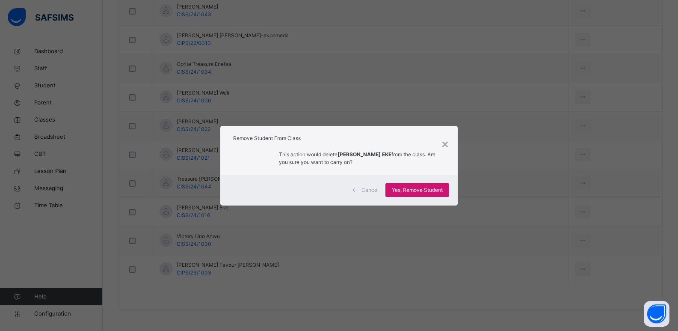
click at [437, 187] on span "Yes, Remove Student" at bounding box center [417, 190] width 51 height 8
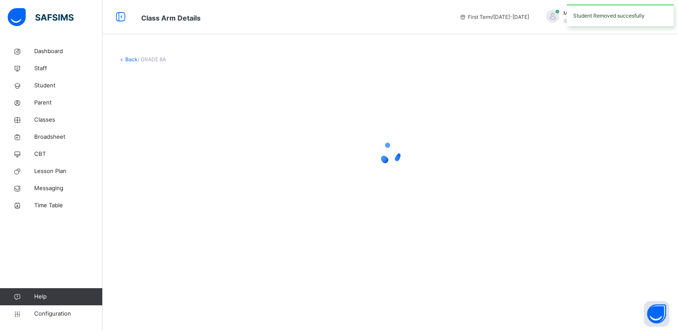
scroll to position [0, 0]
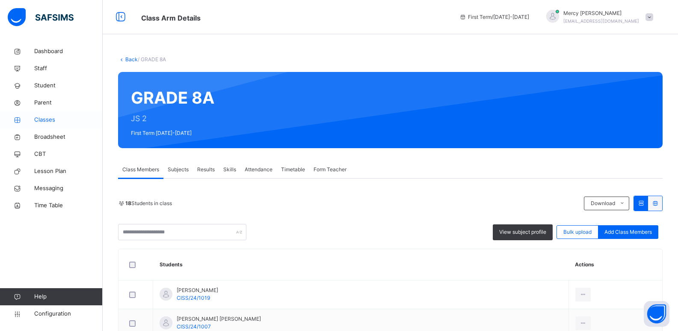
click at [56, 127] on link "Classes" at bounding box center [51, 119] width 103 height 17
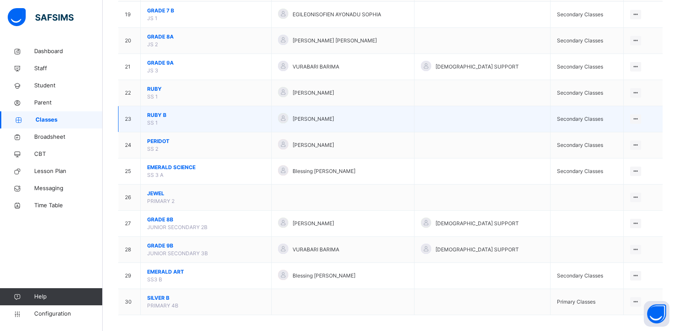
scroll to position [576, 0]
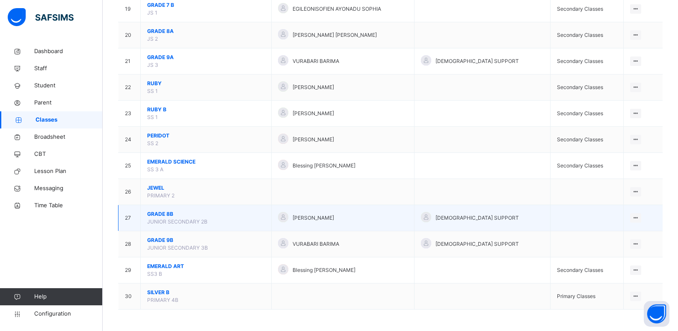
click at [164, 217] on span "GRADE 8B" at bounding box center [206, 214] width 118 height 8
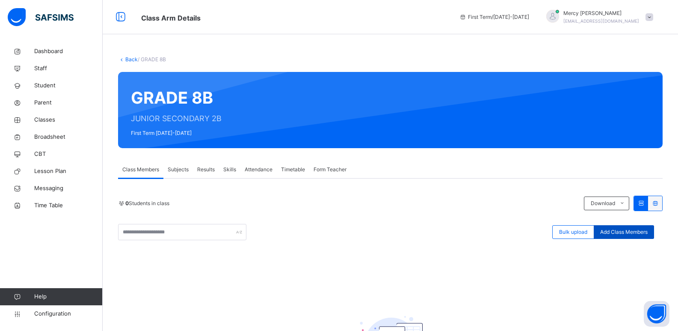
click at [615, 234] on span "Add Class Members" at bounding box center [623, 232] width 47 height 8
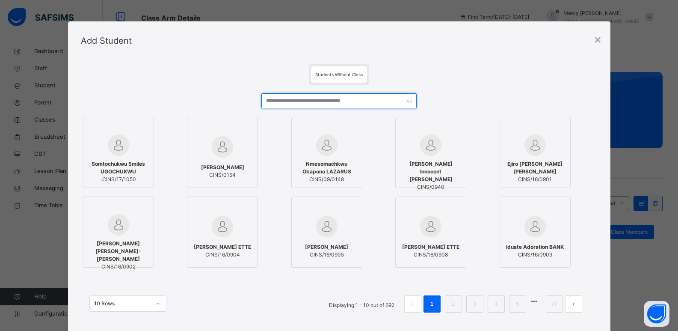
click at [307, 106] on input "text" at bounding box center [338, 100] width 155 height 15
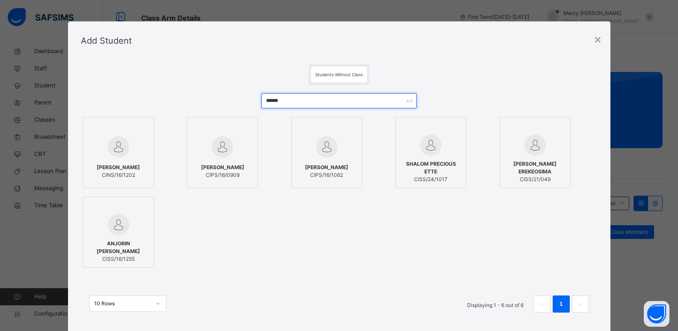
type input "******"
click at [431, 173] on span "SHALOM PRECIOUS ETTE" at bounding box center [431, 167] width 62 height 15
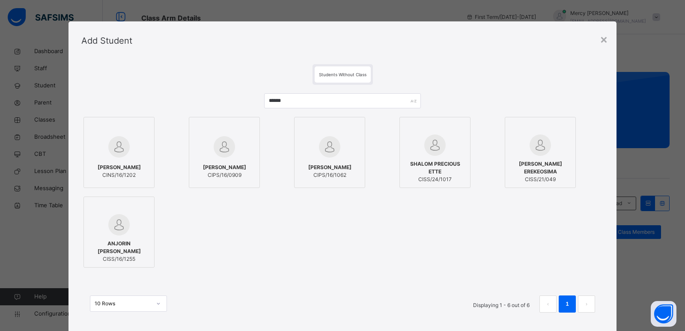
scroll to position [51, 0]
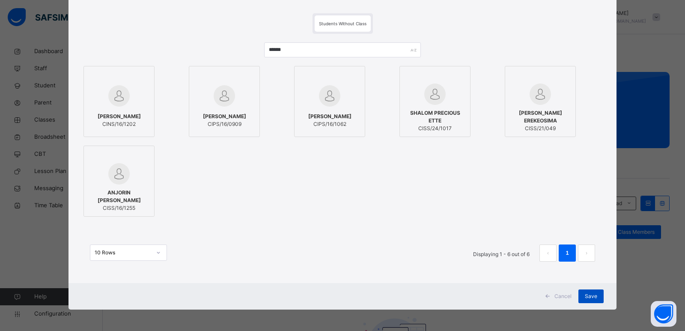
click at [585, 299] on span "Save" at bounding box center [591, 296] width 12 height 8
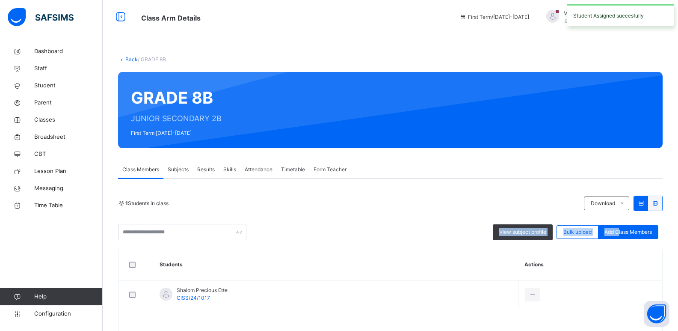
drag, startPoint x: 623, startPoint y: 234, endPoint x: 470, endPoint y: 215, distance: 154.0
click at [470, 215] on div "1 Students in class Download Pdf Report Excel Report View subject profile Bulk …" at bounding box center [390, 218] width 545 height 45
click at [631, 232] on span "Add Class Members" at bounding box center [628, 232] width 47 height 8
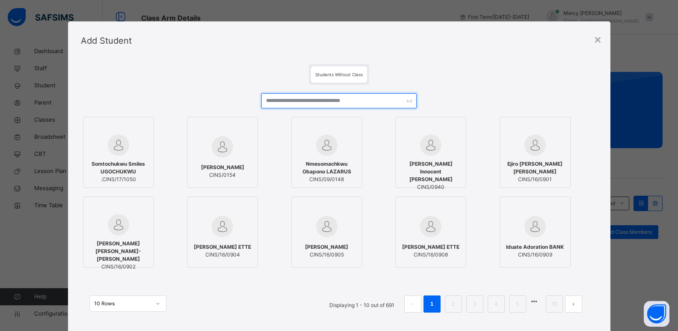
click at [357, 97] on input "text" at bounding box center [338, 100] width 155 height 15
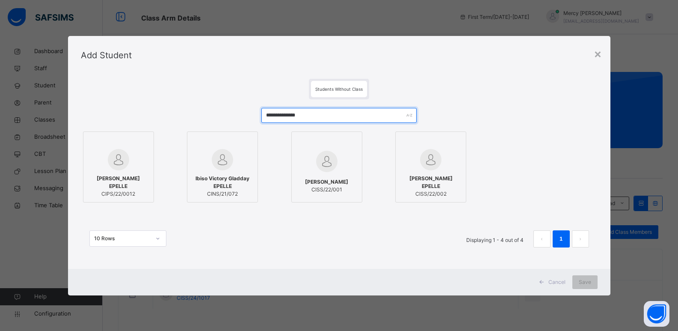
type input "**********"
click at [135, 178] on span "[PERSON_NAME] EPELLE" at bounding box center [119, 182] width 62 height 15
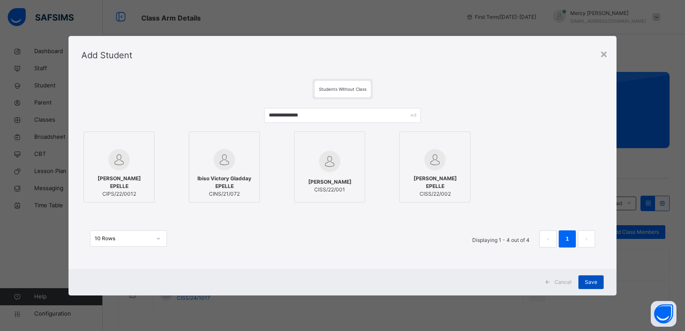
click at [593, 279] on span "Save" at bounding box center [591, 282] width 12 height 8
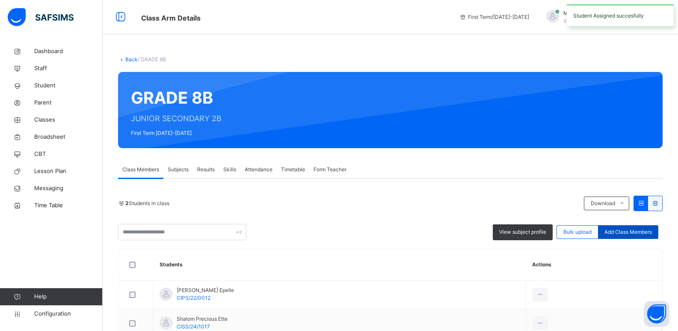
click at [626, 234] on span "Add Class Members" at bounding box center [628, 232] width 47 height 8
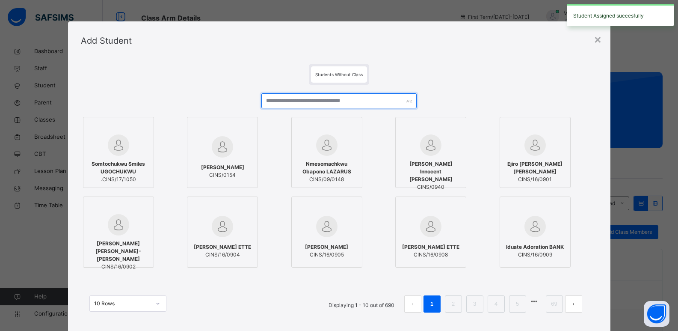
click at [367, 101] on input "text" at bounding box center [338, 100] width 155 height 15
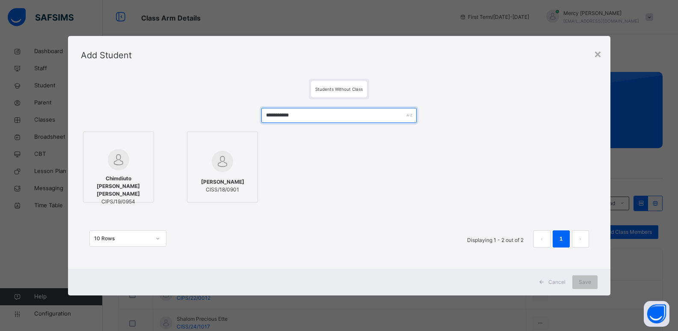
type input "**********"
click at [145, 171] on div "Chimdiuto Sharon-Rose CHIBUZO CIPS/19/0954" at bounding box center [119, 189] width 62 height 39
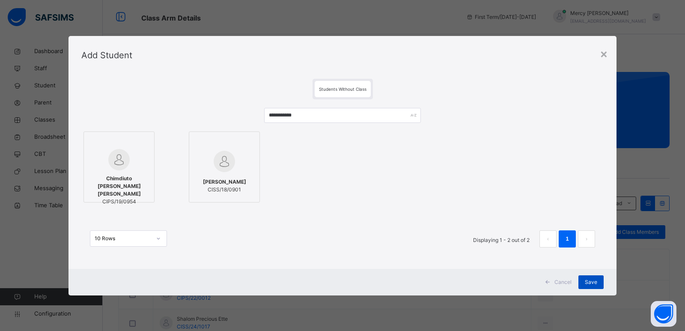
click at [592, 287] on div "Save" at bounding box center [590, 282] width 25 height 14
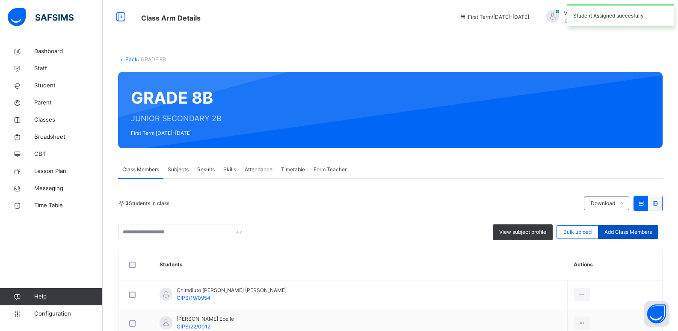
click at [628, 233] on span "Add Class Members" at bounding box center [628, 232] width 47 height 8
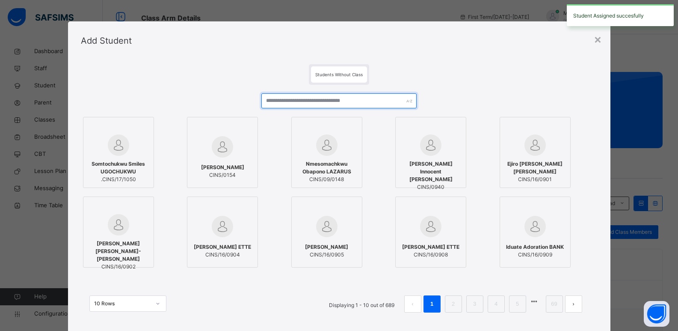
click at [346, 104] on input "text" at bounding box center [338, 100] width 155 height 15
click at [347, 104] on input "text" at bounding box center [338, 100] width 155 height 15
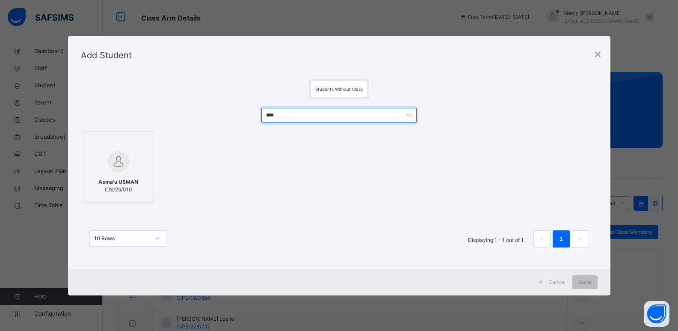
type input "****"
click at [102, 162] on div at bounding box center [119, 161] width 62 height 25
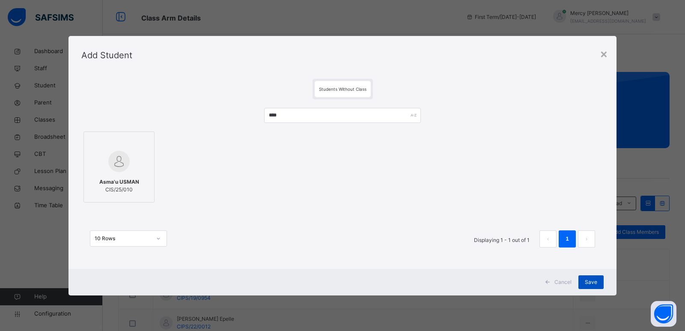
click at [592, 280] on span "Save" at bounding box center [591, 282] width 12 height 8
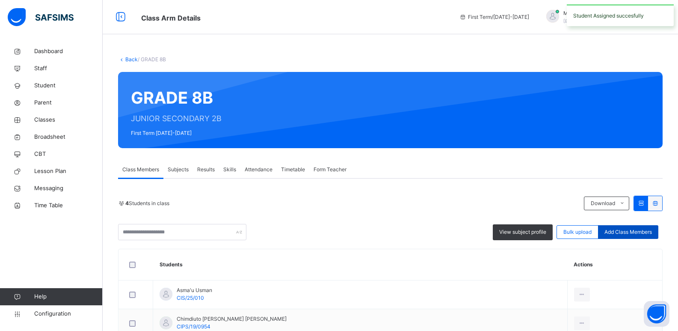
click at [627, 234] on span "Add Class Members" at bounding box center [628, 232] width 47 height 8
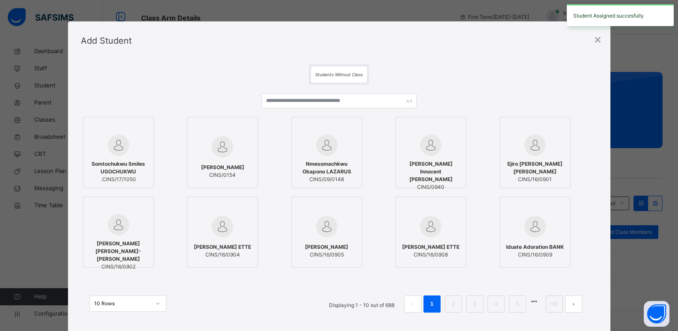
drag, startPoint x: 374, startPoint y: 109, endPoint x: 377, endPoint y: 104, distance: 5.6
click at [377, 104] on div at bounding box center [338, 103] width 155 height 21
click at [377, 104] on input "text" at bounding box center [338, 100] width 155 height 15
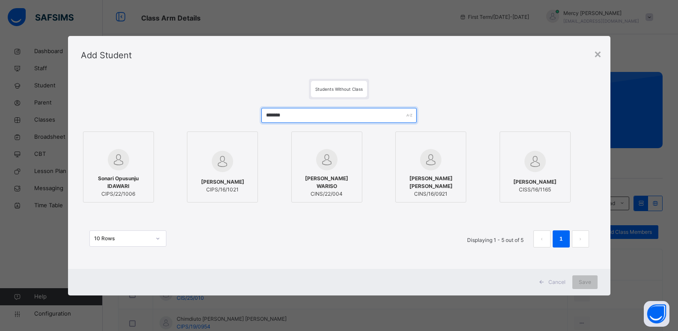
type input "******"
click at [129, 178] on span "Sonari Opusunju IDAWARI" at bounding box center [119, 182] width 62 height 15
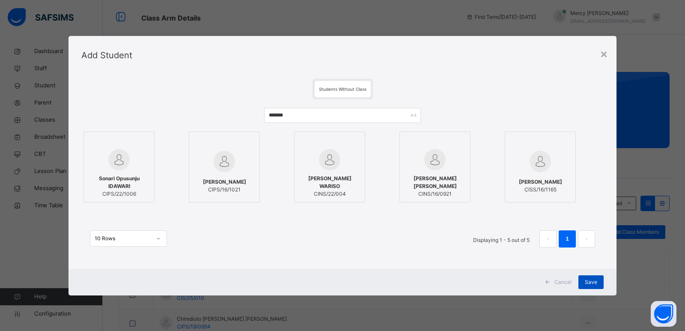
click at [591, 285] on span "Save" at bounding box center [591, 282] width 12 height 8
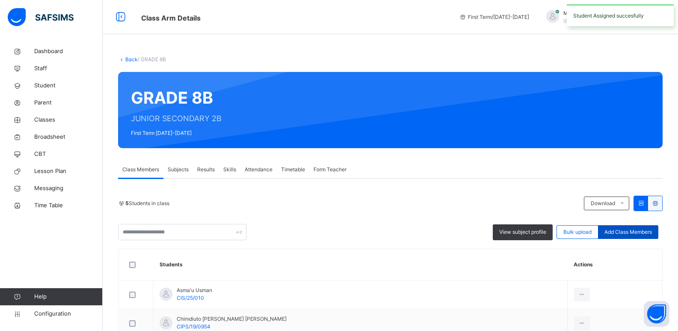
click at [623, 228] on span "Add Class Members" at bounding box center [628, 232] width 47 height 8
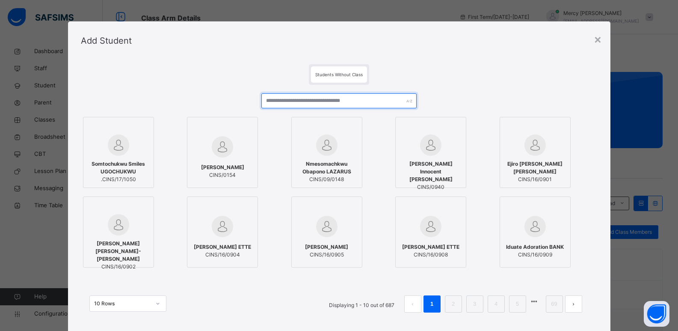
click at [342, 102] on input "text" at bounding box center [338, 100] width 155 height 15
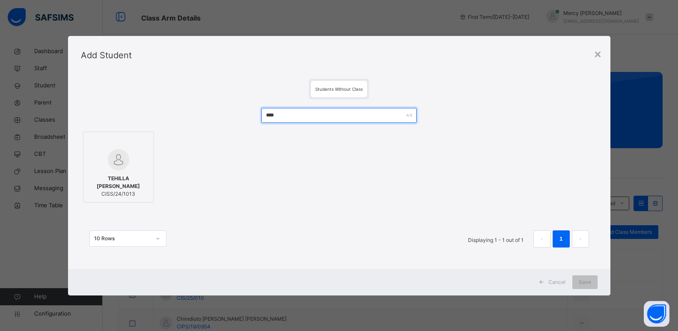
type input "****"
click at [92, 176] on span "TEHILLA [PERSON_NAME]" at bounding box center [119, 182] width 62 height 15
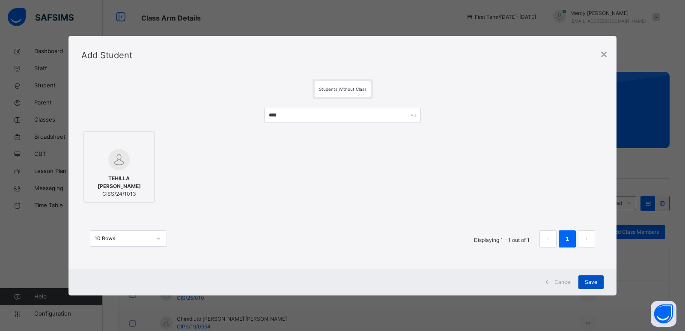
click at [585, 281] on span "Save" at bounding box center [591, 282] width 12 height 8
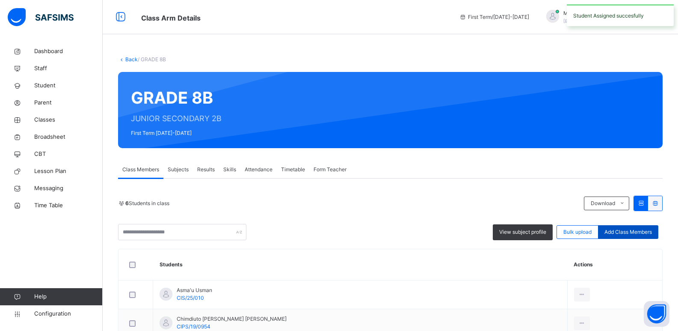
click at [626, 233] on span "Add Class Members" at bounding box center [628, 232] width 47 height 8
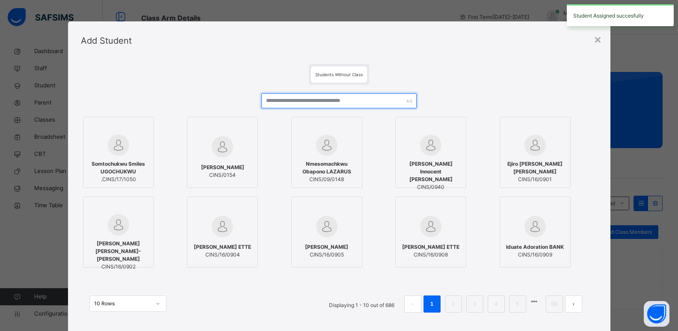
click at [335, 105] on input "text" at bounding box center [338, 100] width 155 height 15
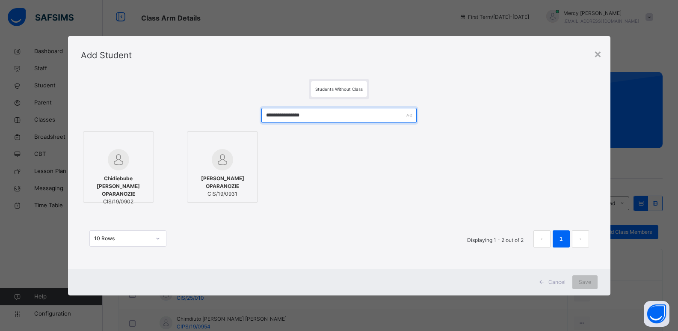
type input "**********"
click at [123, 179] on span "Chidiebube [PERSON_NAME] OPARANOZIE" at bounding box center [119, 186] width 62 height 23
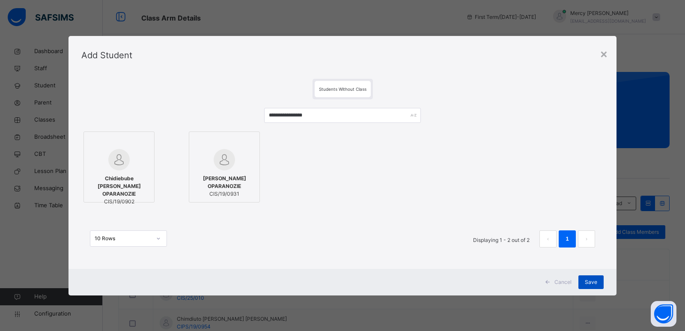
click at [589, 285] on span "Save" at bounding box center [591, 282] width 12 height 8
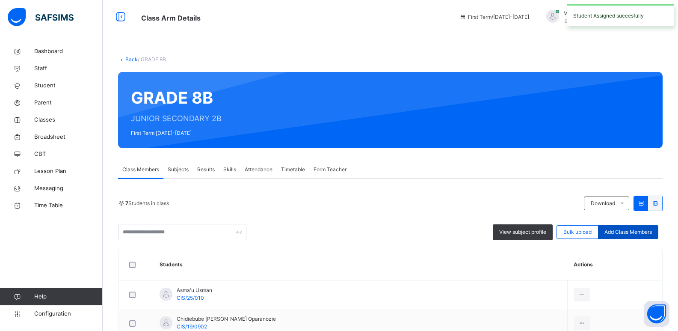
click at [638, 233] on span "Add Class Members" at bounding box center [628, 232] width 47 height 8
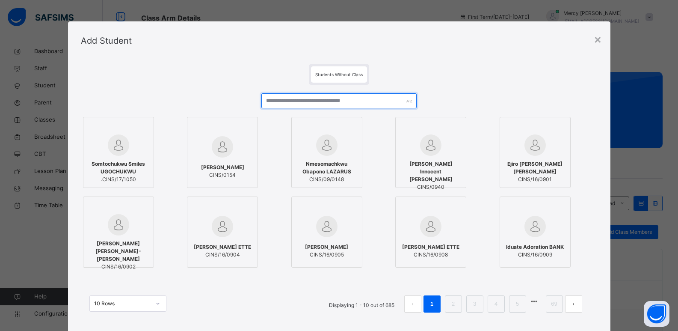
click at [371, 100] on input "text" at bounding box center [338, 100] width 155 height 15
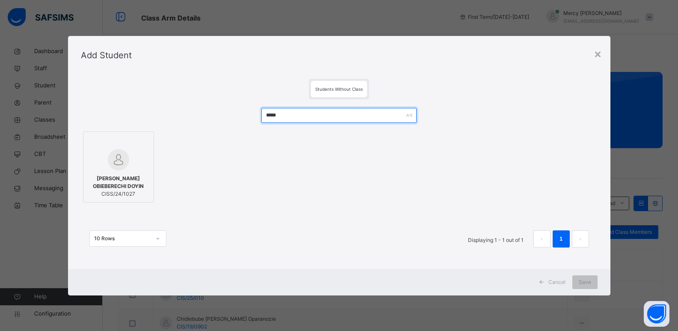
type input "****"
click at [119, 166] on img at bounding box center [118, 159] width 21 height 21
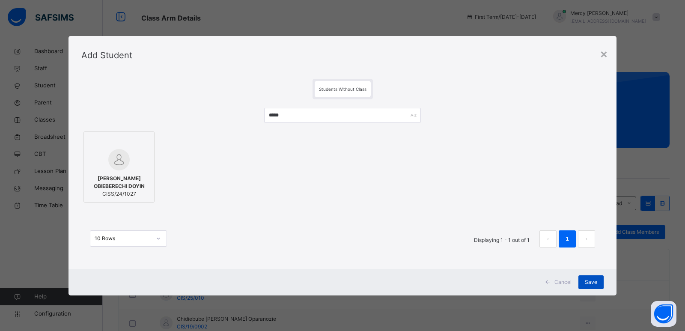
click at [591, 279] on span "Save" at bounding box center [591, 282] width 12 height 8
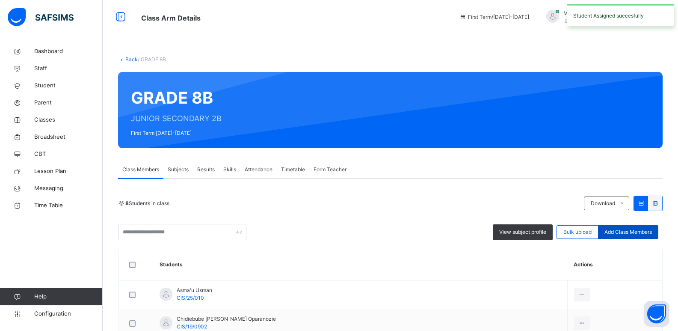
click at [621, 237] on div "Add Class Members" at bounding box center [628, 232] width 60 height 14
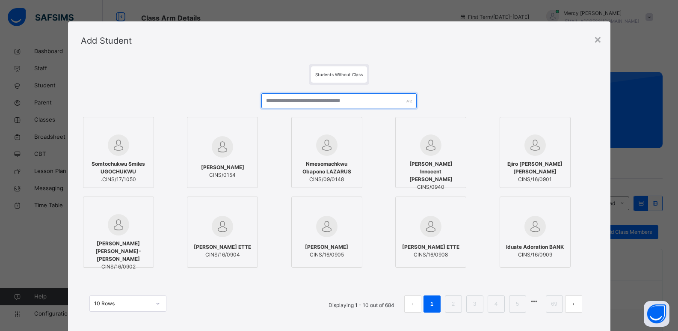
click at [368, 104] on input "text" at bounding box center [338, 100] width 155 height 15
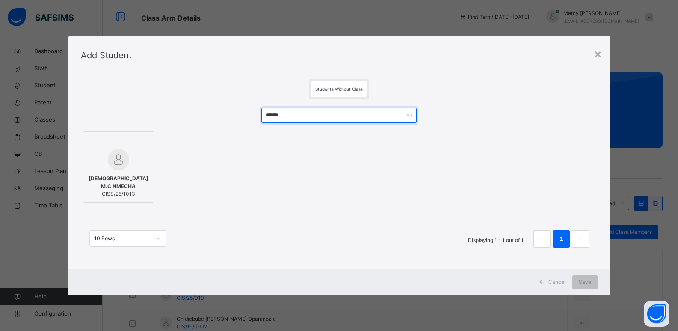
type input "******"
click at [122, 178] on span "[DEMOGRAPHIC_DATA] M.C NMECHA" at bounding box center [119, 182] width 62 height 15
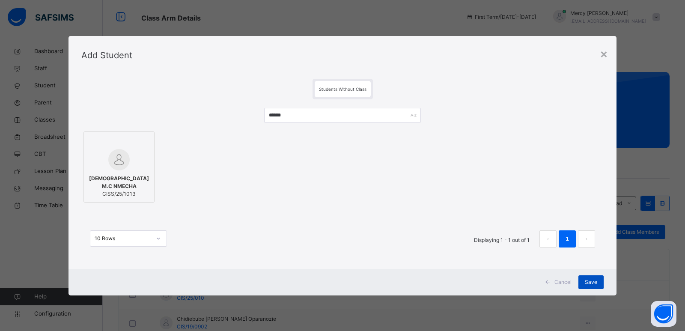
click at [588, 283] on span "Save" at bounding box center [591, 282] width 12 height 8
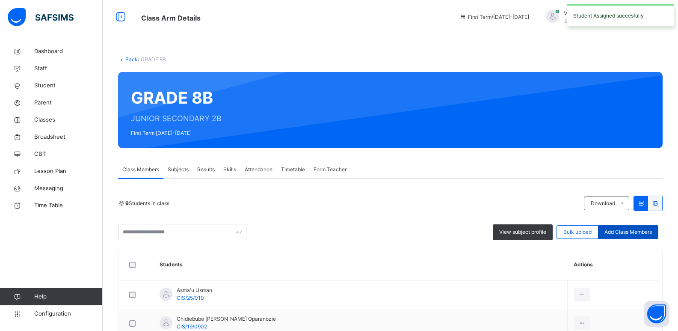
click at [623, 228] on span "Add Class Members" at bounding box center [628, 232] width 47 height 8
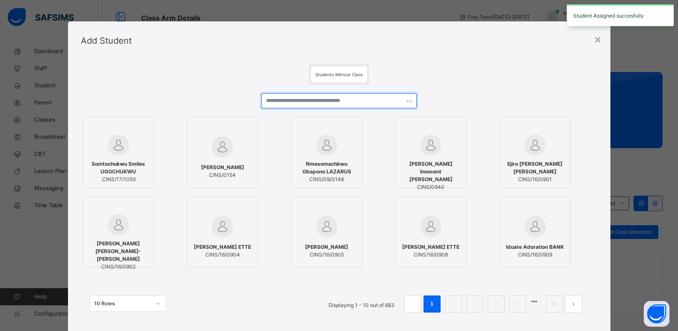
click at [350, 99] on input "text" at bounding box center [338, 100] width 155 height 15
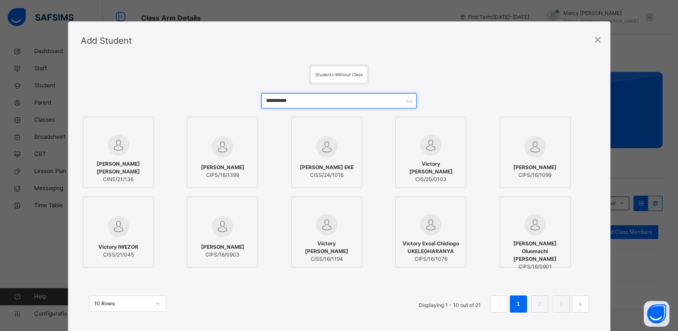
type input "**********"
click at [297, 171] on div "VICTOR CHIMA EKE CISS/24/1016" at bounding box center [327, 171] width 62 height 24
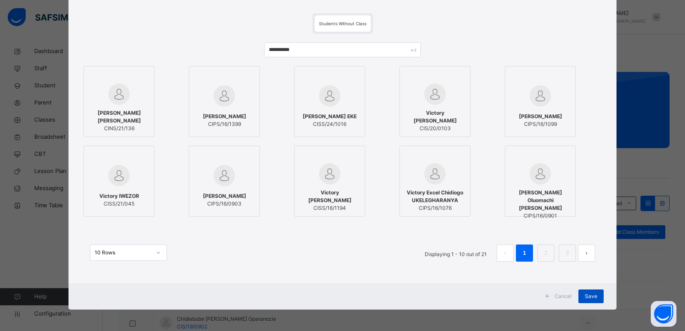
click at [585, 297] on span "Save" at bounding box center [591, 296] width 12 height 8
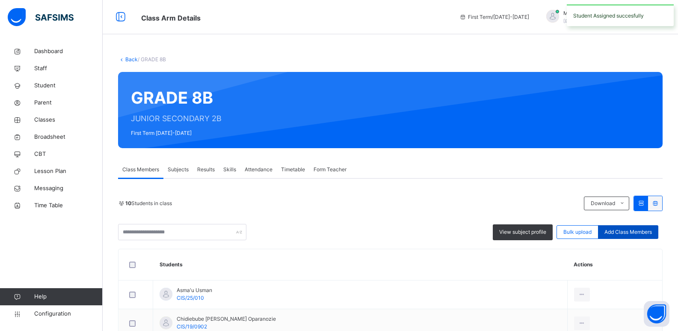
click at [612, 231] on span "Add Class Members" at bounding box center [628, 232] width 47 height 8
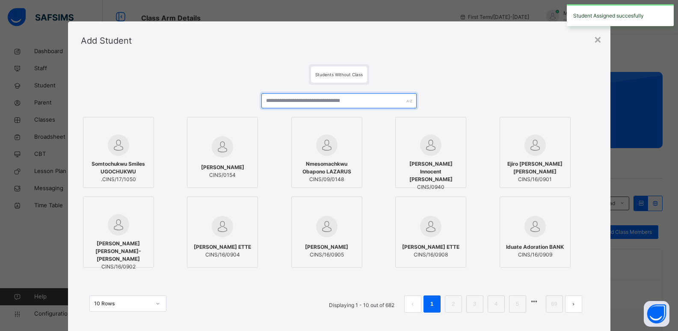
click at [360, 104] on input "text" at bounding box center [338, 100] width 155 height 15
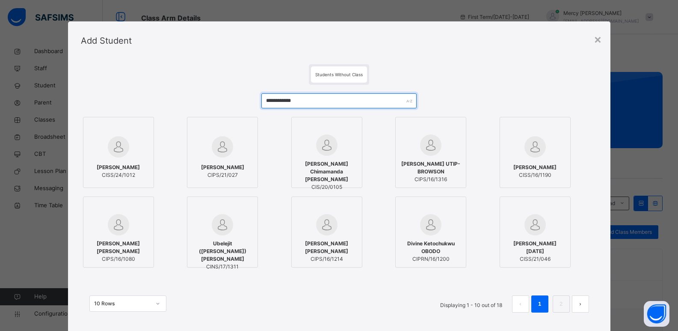
type input "**********"
click at [120, 152] on img at bounding box center [118, 146] width 21 height 21
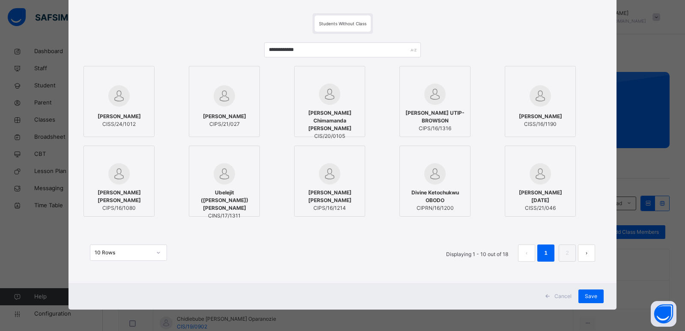
click at [591, 303] on div "Cancel Save" at bounding box center [342, 296] width 548 height 27
click at [591, 297] on span "Save" at bounding box center [591, 296] width 12 height 8
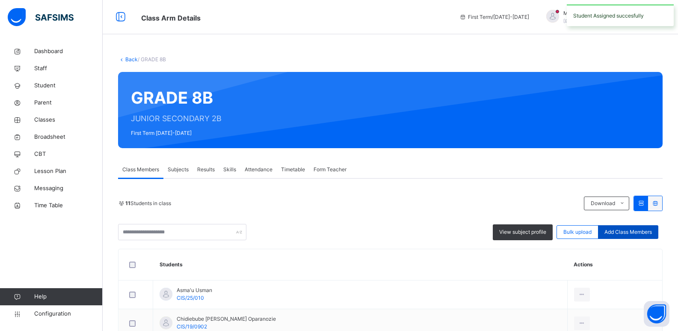
click at [647, 232] on span "Add Class Members" at bounding box center [628, 232] width 47 height 8
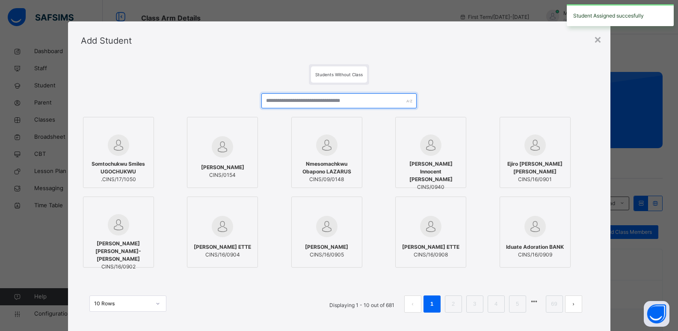
click at [353, 102] on input "text" at bounding box center [338, 100] width 155 height 15
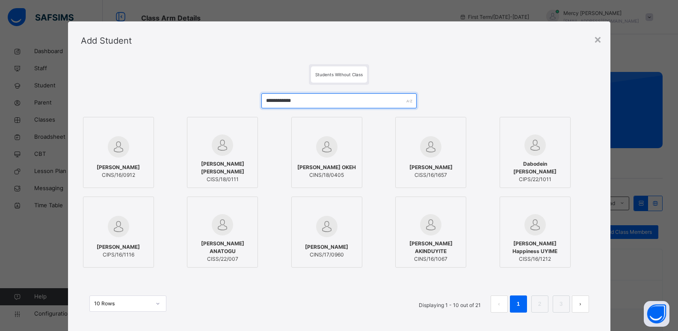
type input "**********"
click at [121, 153] on img at bounding box center [118, 146] width 21 height 21
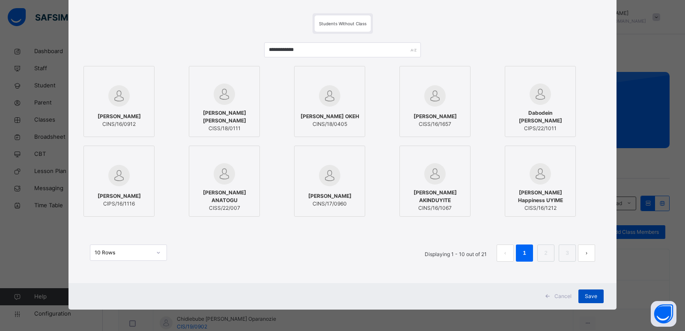
click at [585, 298] on span "Save" at bounding box center [591, 296] width 12 height 8
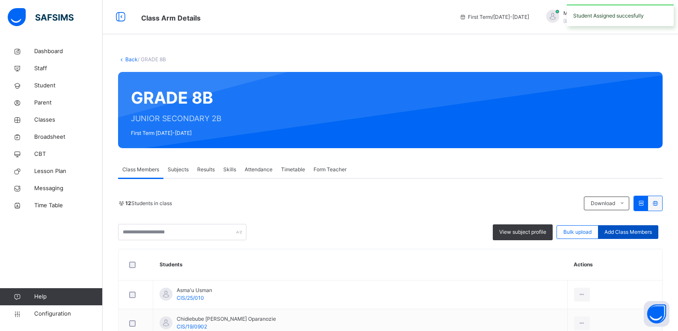
click at [635, 234] on span "Add Class Members" at bounding box center [628, 232] width 47 height 8
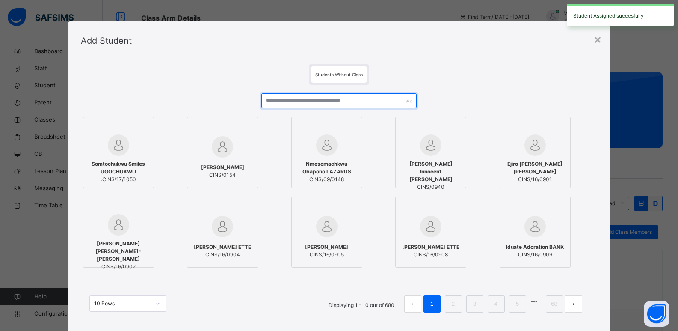
click at [358, 99] on input "text" at bounding box center [338, 100] width 155 height 15
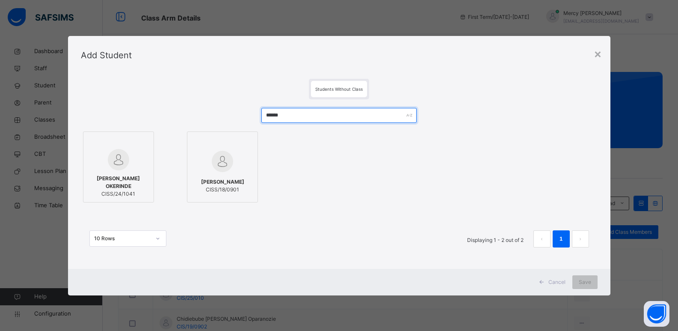
type input "*****"
click at [109, 181] on span "AARON INIOLUWA OKERINDE" at bounding box center [119, 182] width 62 height 15
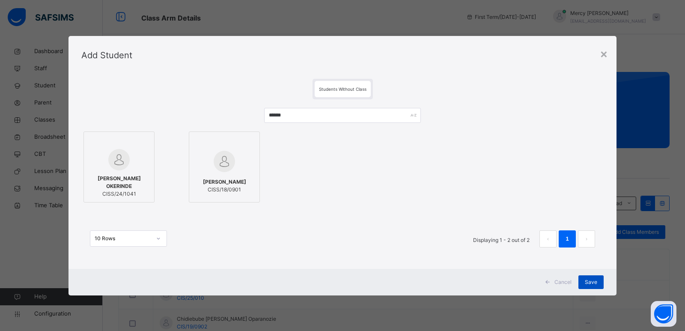
click at [592, 281] on span "Save" at bounding box center [591, 282] width 12 height 8
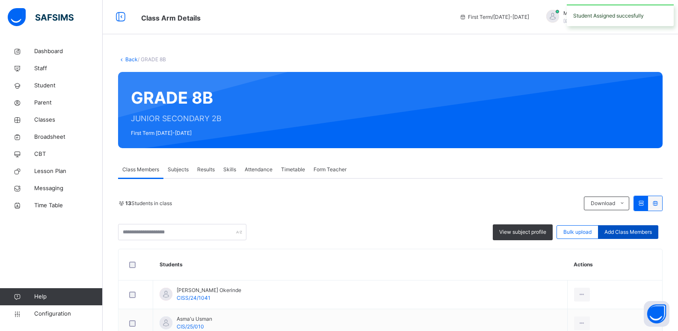
click at [635, 229] on span "Add Class Members" at bounding box center [628, 232] width 47 height 8
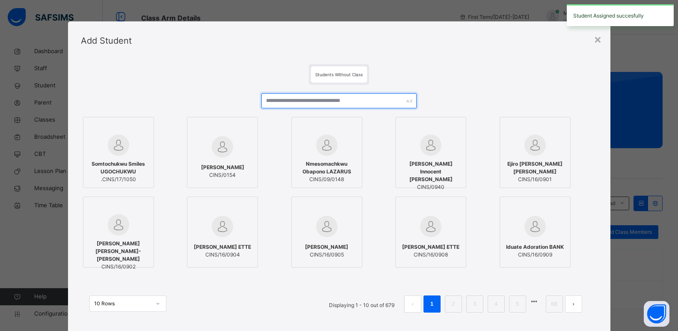
click at [367, 103] on input "text" at bounding box center [338, 100] width 155 height 15
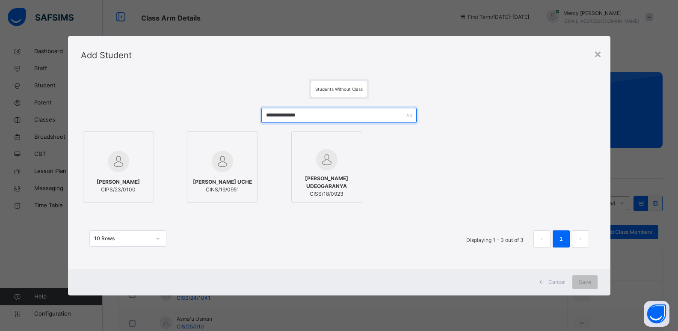
type input "**********"
click at [134, 186] on span "CIPS/23/0100" at bounding box center [118, 190] width 43 height 8
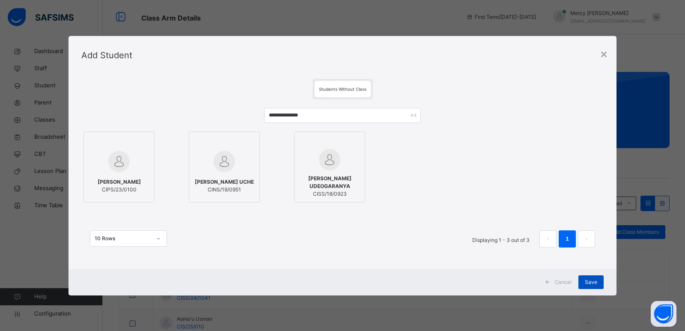
click at [585, 284] on span "Save" at bounding box center [591, 282] width 12 height 8
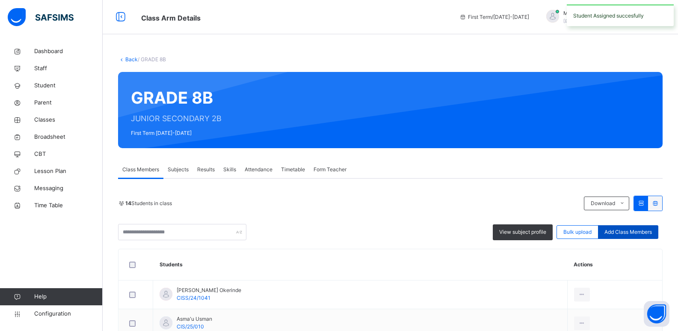
click at [632, 232] on span "Add Class Members" at bounding box center [628, 232] width 47 height 8
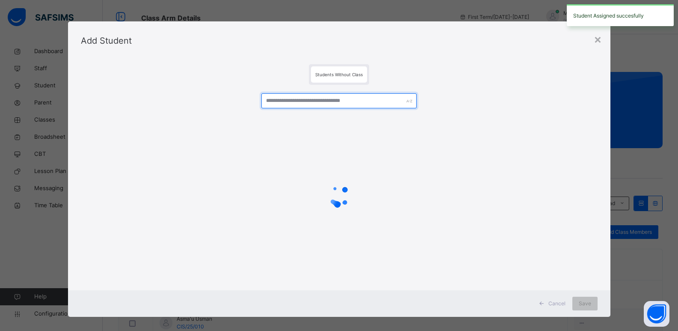
click at [329, 101] on input "text" at bounding box center [338, 100] width 155 height 15
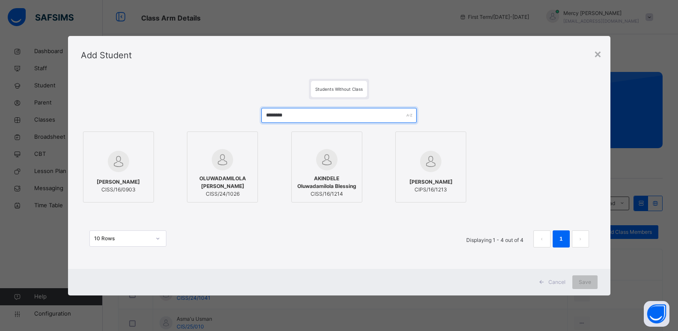
type input "********"
click at [240, 174] on div "OLUWADAMILOLA ATHALIA OWOADE CISS/24/1026" at bounding box center [223, 186] width 62 height 32
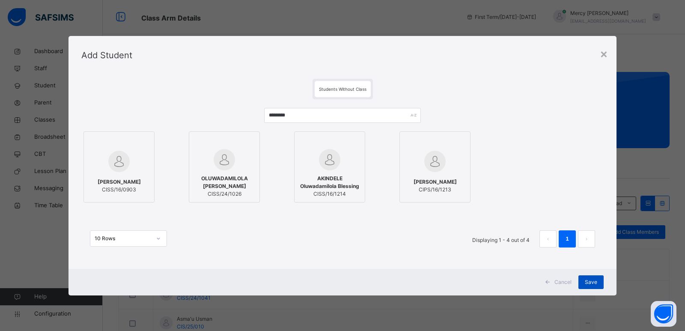
click at [598, 283] on div "Save" at bounding box center [590, 282] width 25 height 14
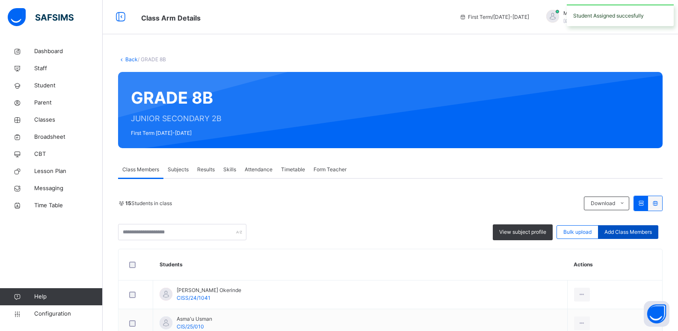
click at [638, 232] on span "Add Class Members" at bounding box center [628, 232] width 47 height 8
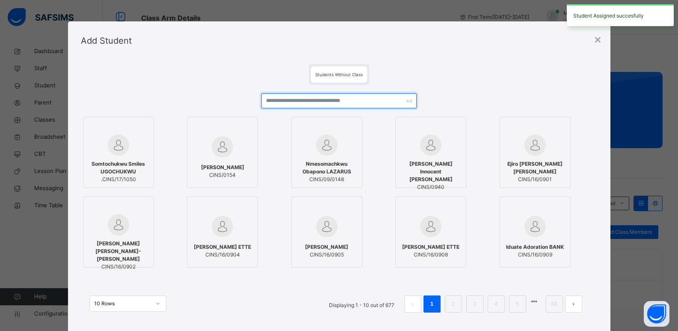
click at [357, 98] on input "text" at bounding box center [338, 100] width 155 height 15
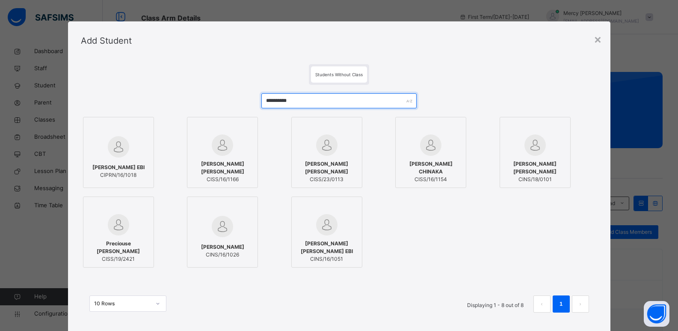
type input "**********"
click at [119, 160] on div "Sophia Chinonyerem EBI CIPRN/16/1018" at bounding box center [119, 171] width 62 height 24
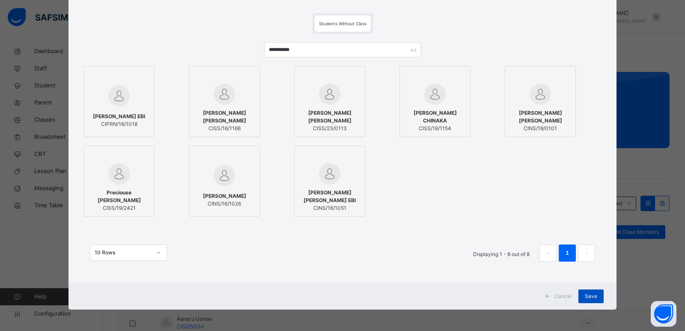
click at [590, 300] on div "Save" at bounding box center [590, 296] width 25 height 14
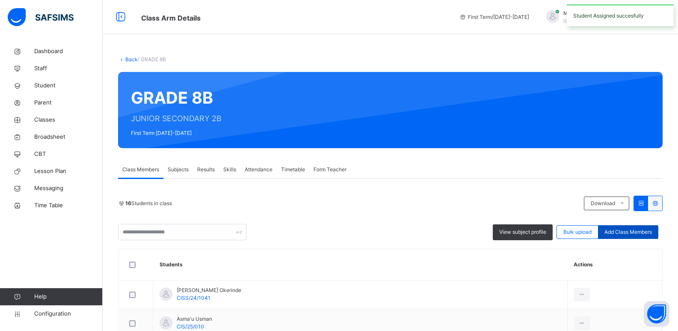
click at [636, 233] on span "Add Class Members" at bounding box center [628, 232] width 47 height 8
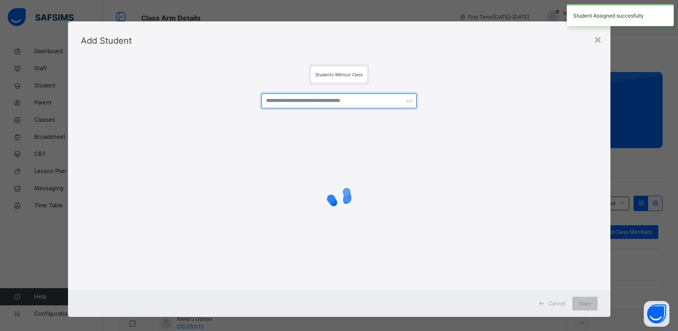
click at [354, 102] on input "text" at bounding box center [338, 100] width 155 height 15
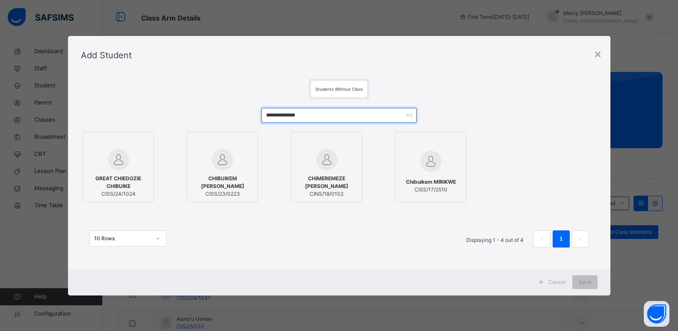
type input "**********"
click at [131, 171] on div "GREAT CHIEDOZIE CHIBUIKE CISS/24/1024" at bounding box center [119, 186] width 62 height 32
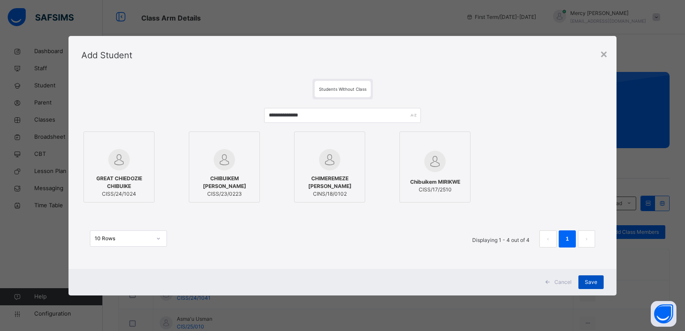
click at [593, 284] on span "Save" at bounding box center [591, 282] width 12 height 8
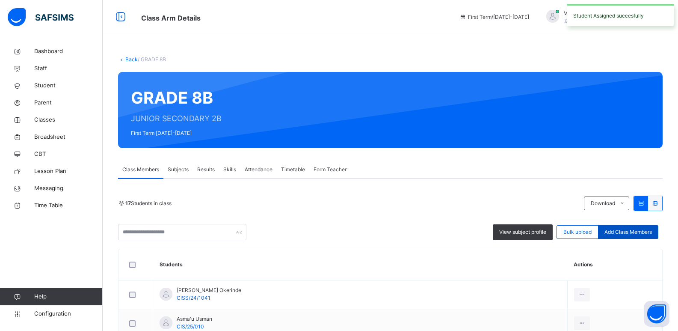
click at [632, 231] on span "Add Class Members" at bounding box center [628, 232] width 47 height 8
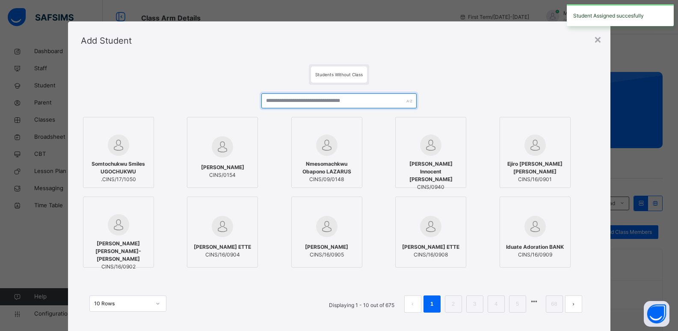
click at [354, 101] on input "text" at bounding box center [338, 100] width 155 height 15
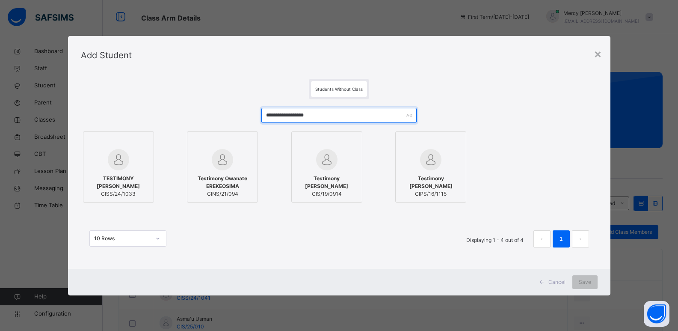
type input "**********"
click at [102, 180] on span "TESTIMONY [PERSON_NAME]" at bounding box center [119, 182] width 62 height 15
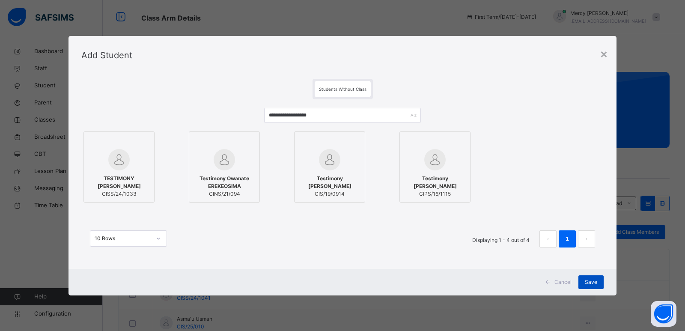
click at [589, 282] on span "Save" at bounding box center [591, 282] width 12 height 8
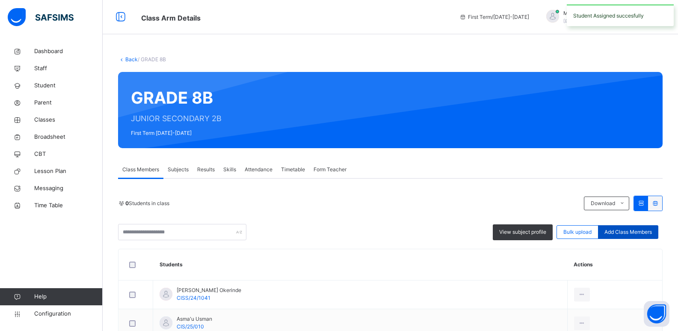
click at [629, 231] on span "Add Class Members" at bounding box center [628, 232] width 47 height 8
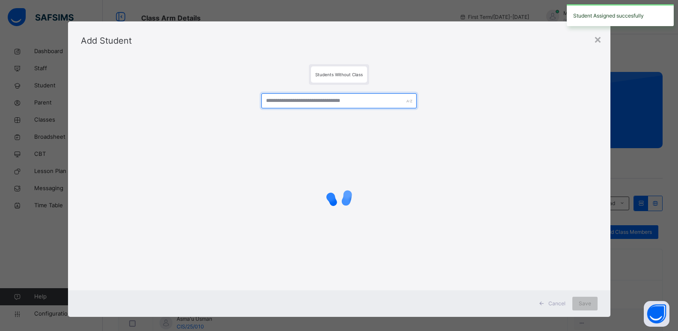
click at [371, 101] on input "text" at bounding box center [338, 100] width 155 height 15
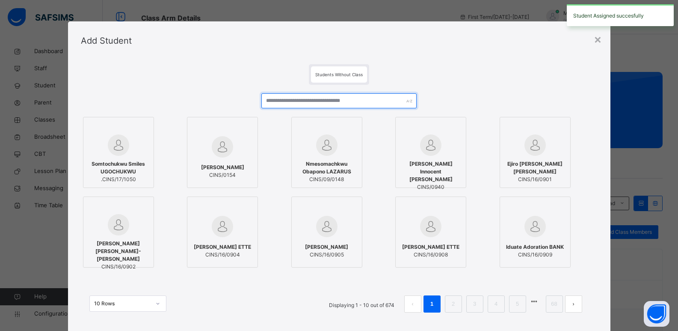
type input "*"
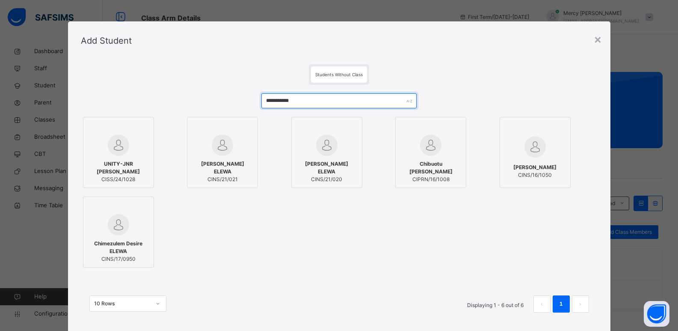
type input "**********"
click at [115, 164] on span "UNITY-JNR ALERUCHI ELEWA" at bounding box center [119, 167] width 62 height 15
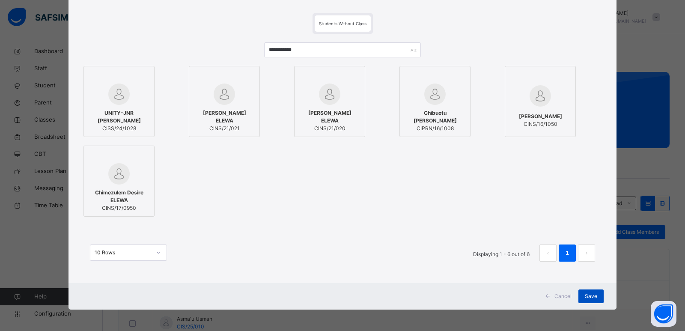
click at [594, 297] on span "Save" at bounding box center [591, 296] width 12 height 8
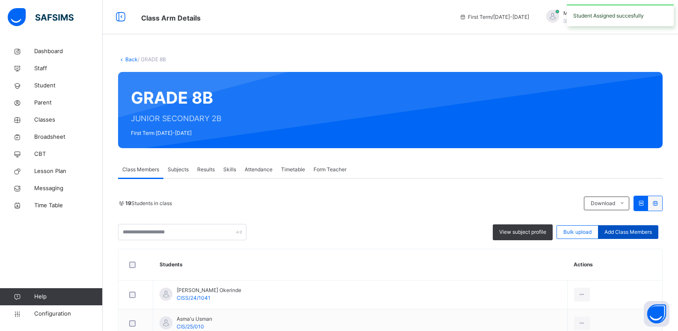
click at [623, 235] on span "Add Class Members" at bounding box center [628, 232] width 47 height 8
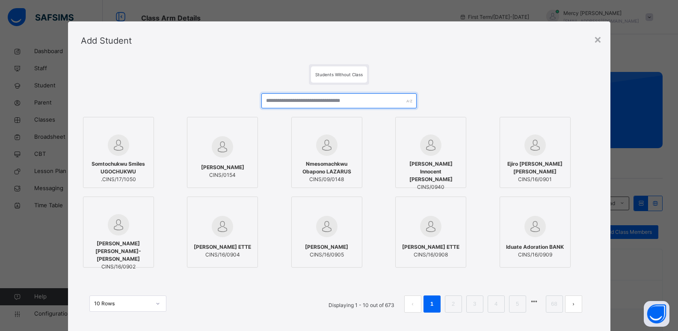
click at [377, 101] on input "text" at bounding box center [338, 100] width 155 height 15
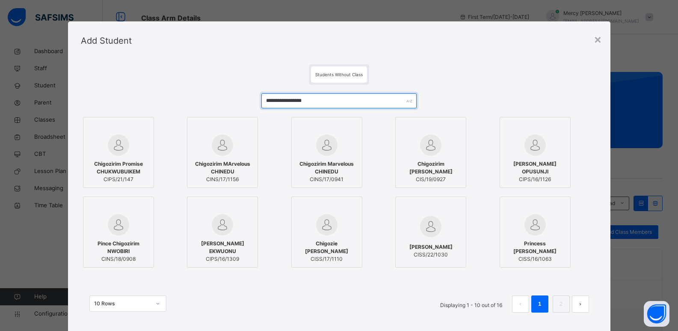
type input "**********"
click at [132, 152] on div at bounding box center [119, 144] width 62 height 21
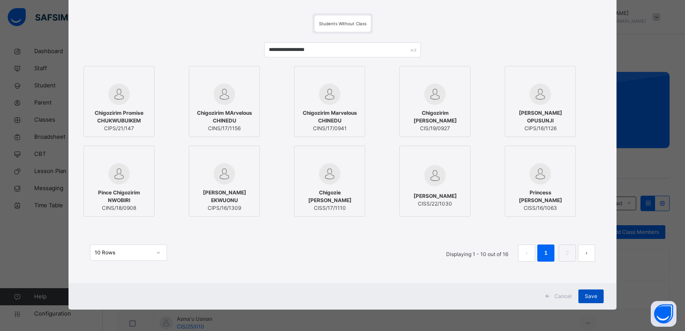
click at [585, 301] on div "Save" at bounding box center [590, 296] width 25 height 14
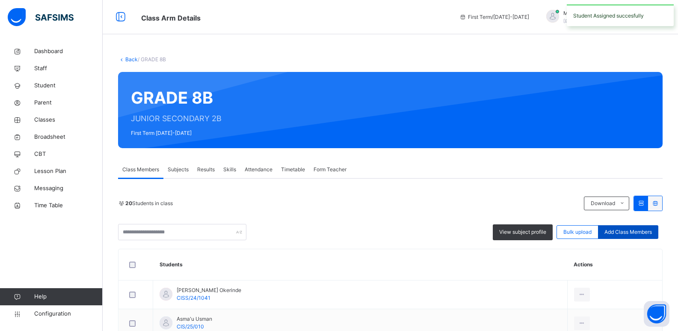
click at [621, 230] on span "Add Class Members" at bounding box center [628, 232] width 47 height 8
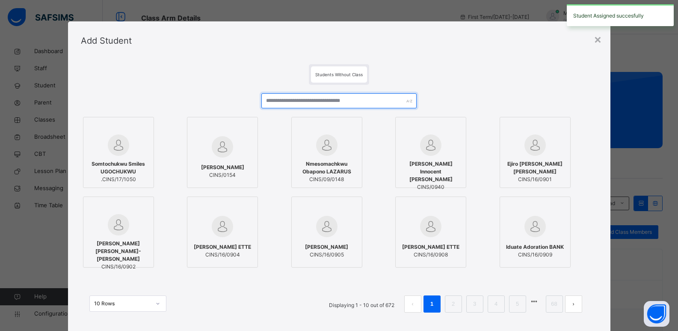
click at [358, 107] on input "text" at bounding box center [338, 100] width 155 height 15
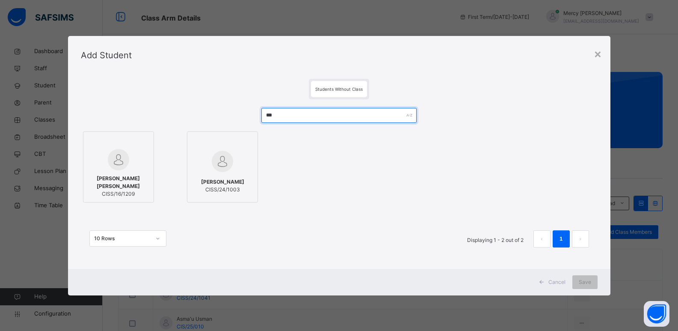
type input "***"
click at [227, 156] on img at bounding box center [222, 161] width 21 height 21
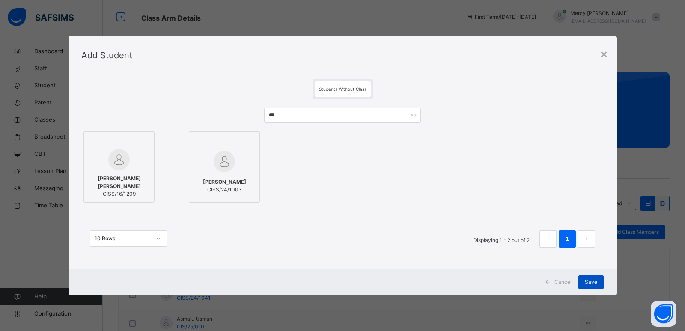
click at [591, 284] on span "Save" at bounding box center [591, 282] width 12 height 8
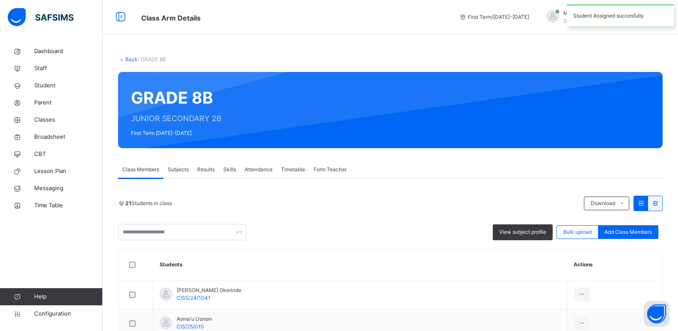
scroll to position [208, 0]
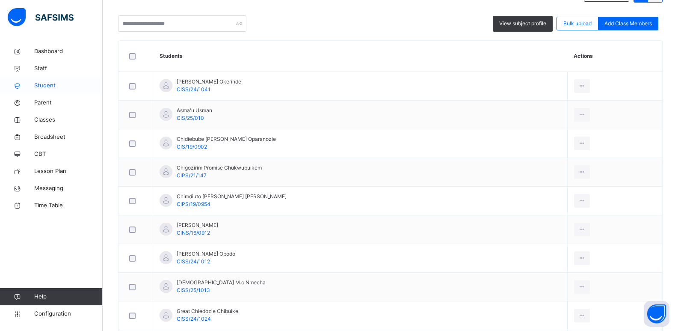
click at [41, 91] on link "Student" at bounding box center [51, 85] width 103 height 17
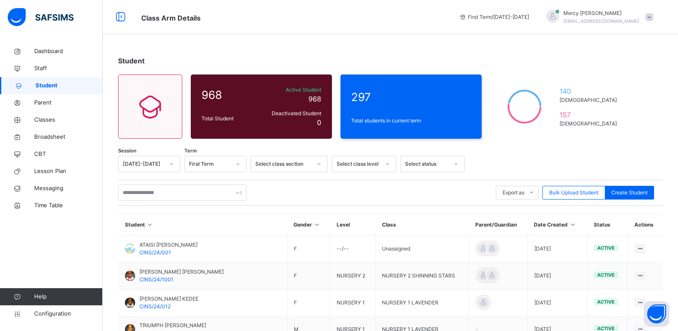
click at [157, 201] on div "Export as Pdf Report Excel Report Excel Report (LMS) Bulk Upload Student Create…" at bounding box center [390, 193] width 545 height 26
click at [164, 196] on input "text" at bounding box center [182, 192] width 128 height 16
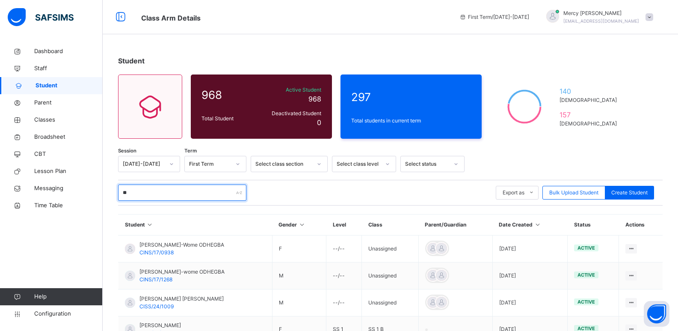
type input "*"
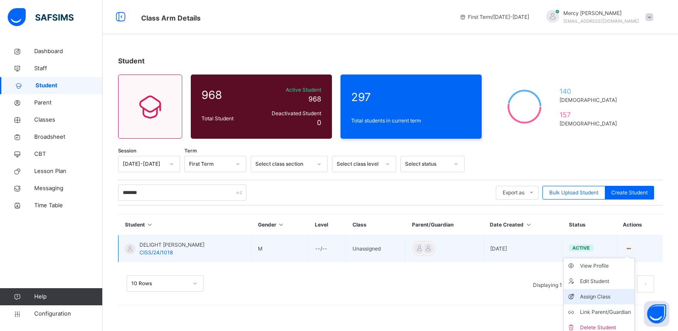
click at [597, 290] on li "Assign Class" at bounding box center [599, 296] width 71 height 15
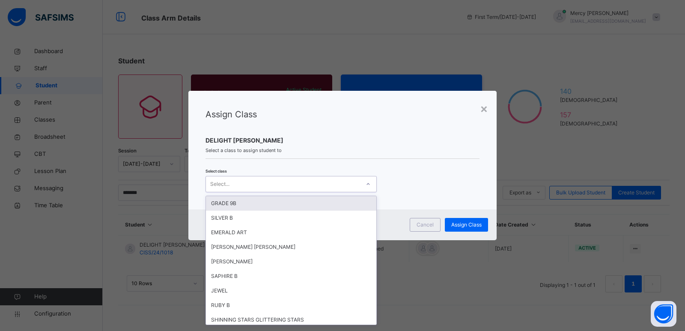
click at [362, 180] on div at bounding box center [368, 184] width 15 height 14
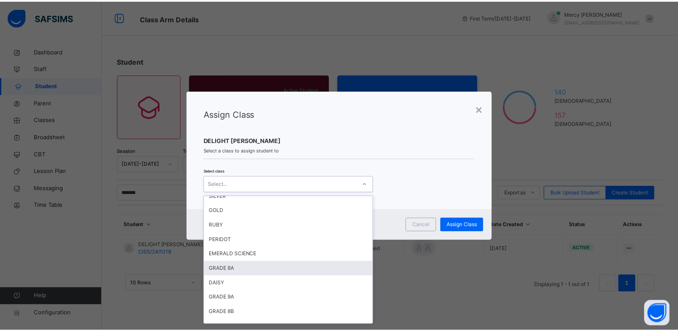
scroll to position [257, 0]
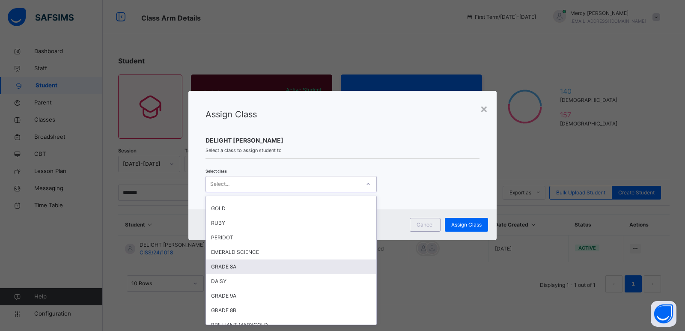
click at [276, 268] on div "GRADE 8A" at bounding box center [291, 266] width 170 height 15
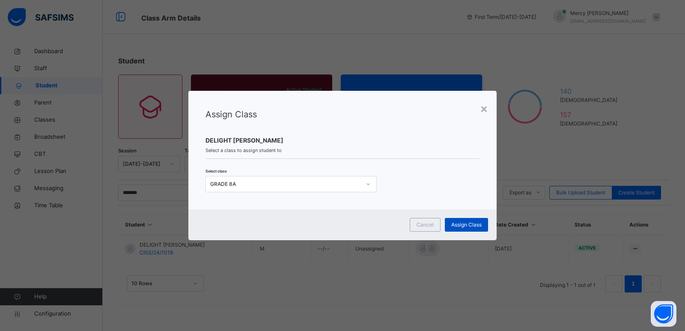
click at [466, 226] on span "Assign Class" at bounding box center [466, 225] width 30 height 8
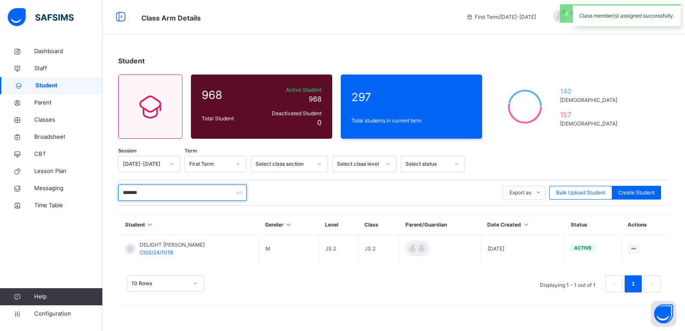
click at [154, 190] on input "******" at bounding box center [182, 192] width 128 height 16
type input "*"
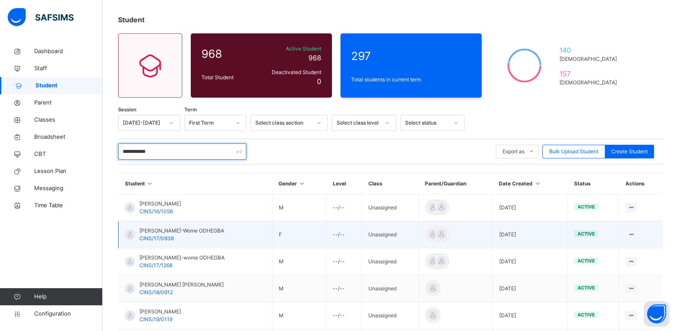
scroll to position [26, 0]
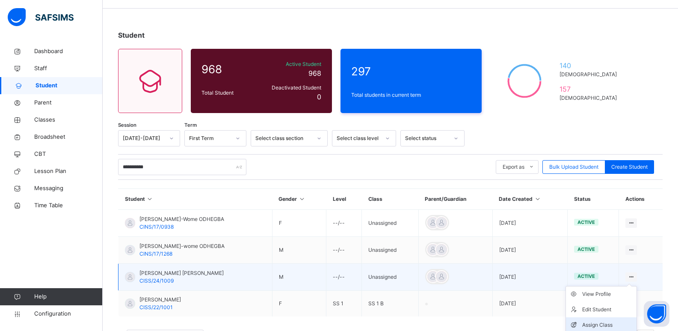
click at [609, 323] on div "Assign Class" at bounding box center [607, 325] width 51 height 9
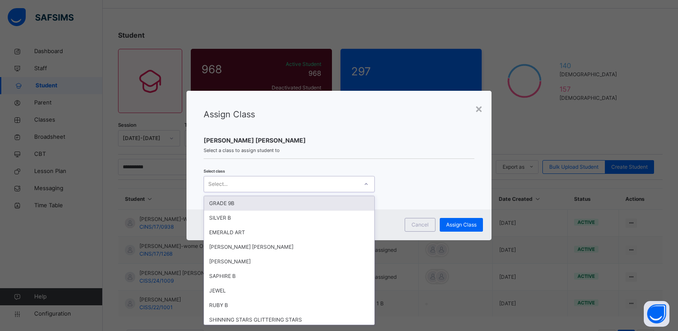
click at [294, 184] on div "Select..." at bounding box center [281, 183] width 154 height 13
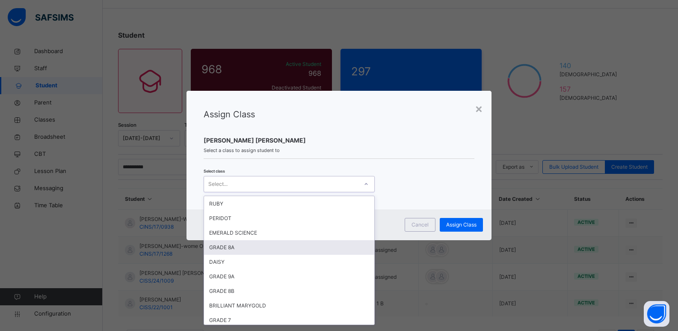
scroll to position [277, 0]
click at [237, 243] on div "GRADE 8A" at bounding box center [289, 246] width 170 height 15
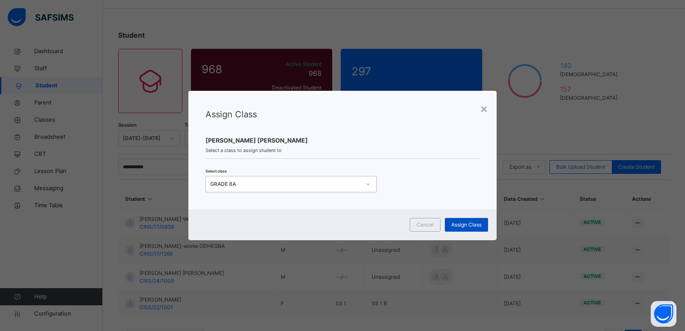
click at [466, 226] on span "Assign Class" at bounding box center [466, 225] width 30 height 8
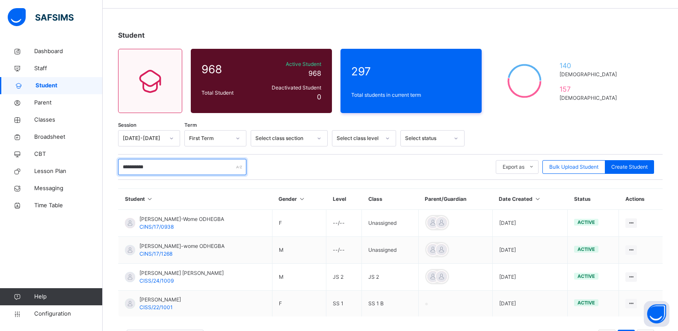
click at [186, 168] on input "**********" at bounding box center [182, 167] width 128 height 16
type input "*"
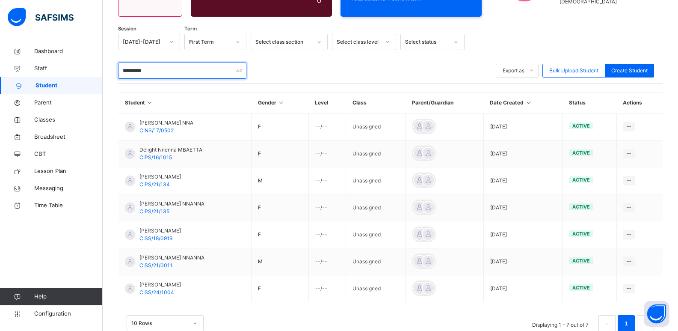
scroll to position [145, 0]
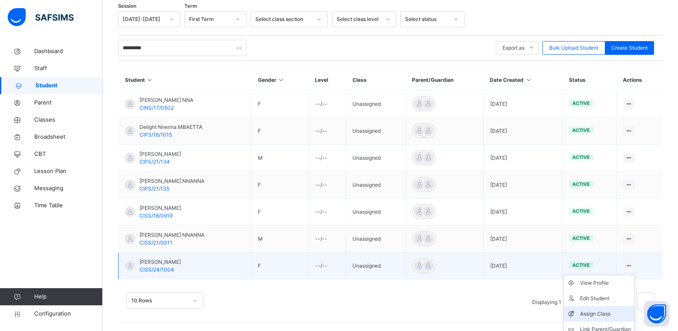
click at [601, 315] on div "Assign Class" at bounding box center [605, 313] width 51 height 9
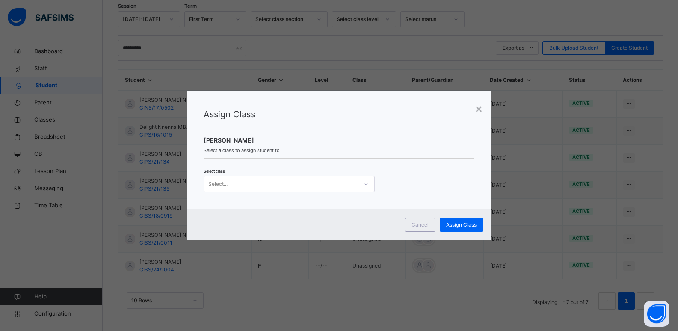
click at [291, 175] on div "Select class Select..." at bounding box center [339, 179] width 271 height 25
click at [291, 179] on div "Select..." at bounding box center [281, 183] width 154 height 13
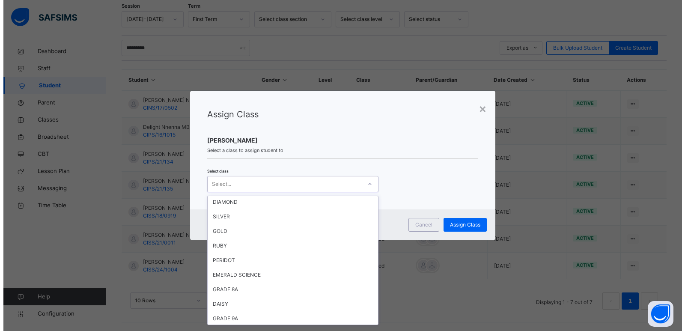
scroll to position [308, 0]
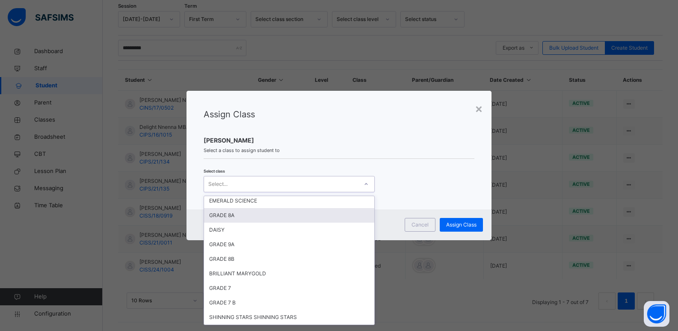
click at [294, 220] on div "GRADE 8A" at bounding box center [289, 215] width 170 height 15
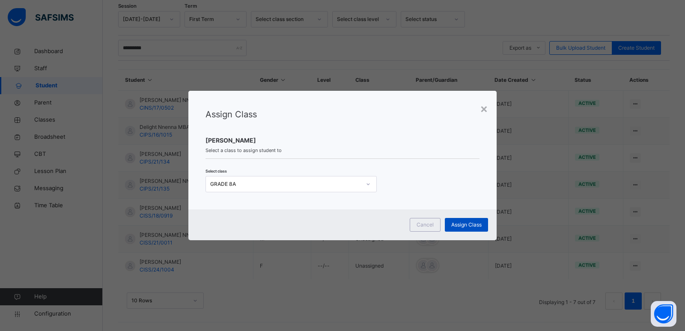
click at [463, 219] on div "Assign Class" at bounding box center [466, 225] width 43 height 14
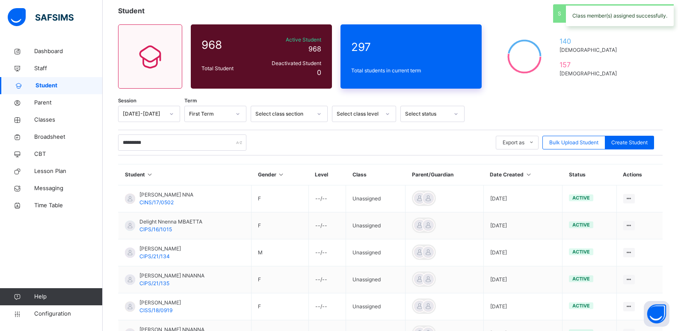
scroll to position [145, 0]
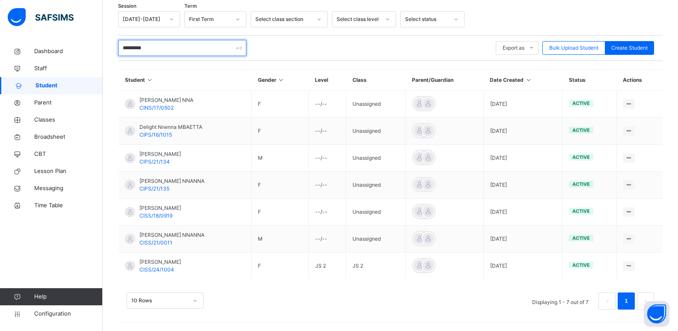
click at [187, 52] on input "*********" at bounding box center [182, 48] width 128 height 16
type input "*"
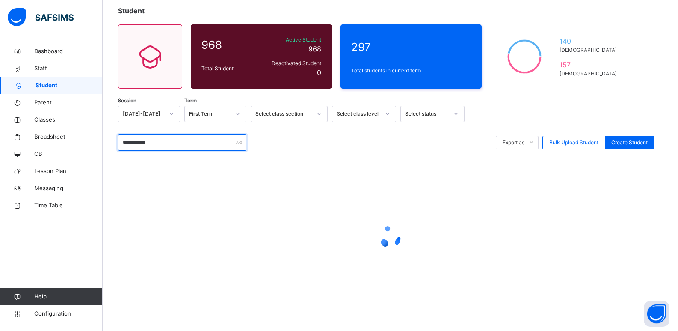
scroll to position [10, 0]
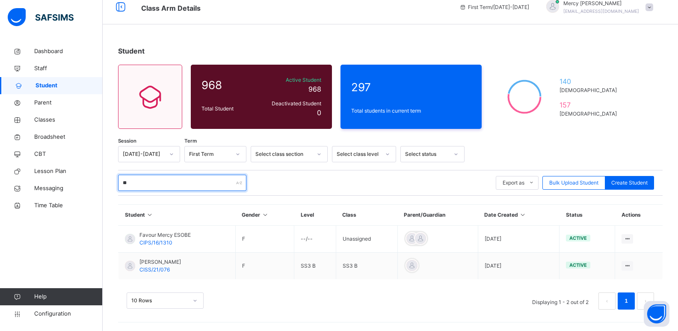
type input "*"
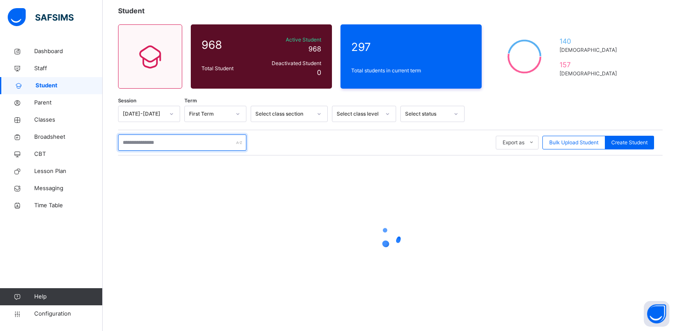
scroll to position [145, 0]
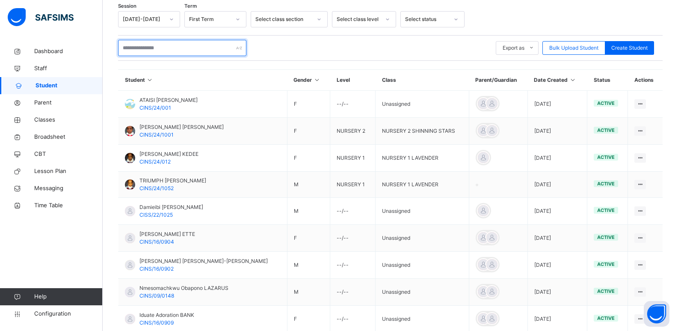
click at [197, 51] on input "text" at bounding box center [182, 48] width 128 height 16
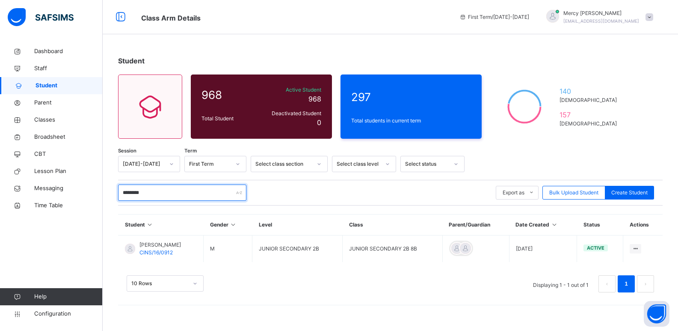
scroll to position [0, 0]
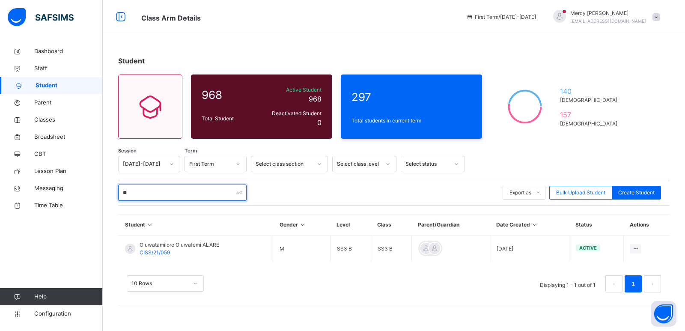
type input "*"
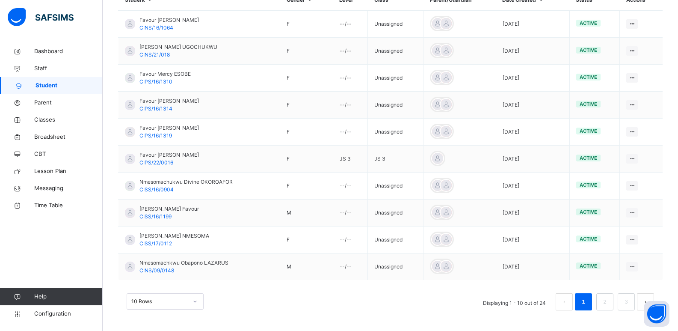
scroll to position [226, 0]
click at [609, 301] on link "2" at bounding box center [605, 300] width 8 height 11
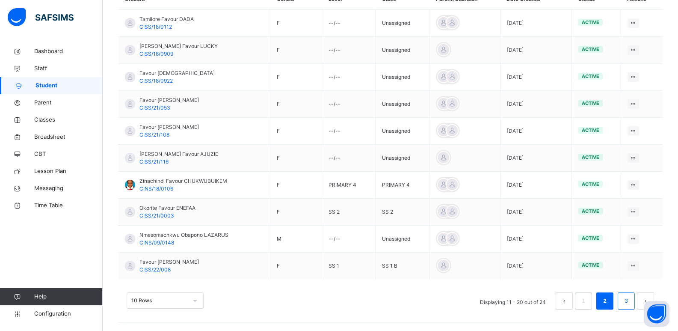
click at [630, 303] on link "3" at bounding box center [626, 300] width 8 height 11
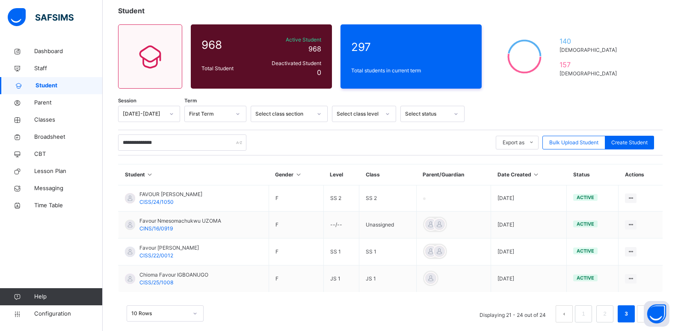
scroll to position [63, 0]
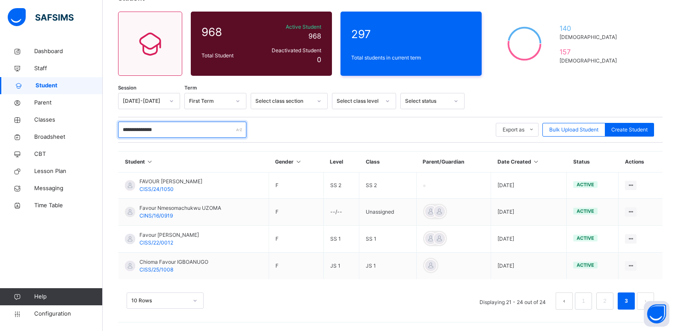
click at [195, 135] on input "**********" at bounding box center [182, 130] width 128 height 16
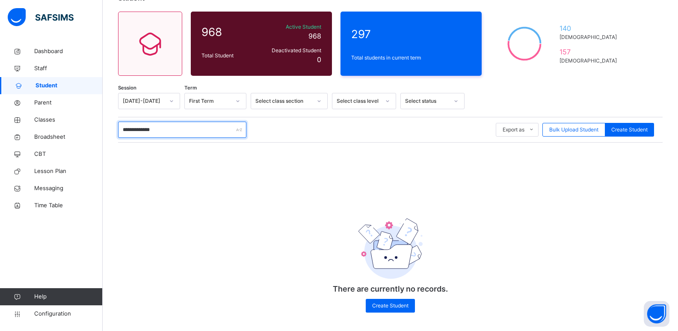
scroll to position [10, 0]
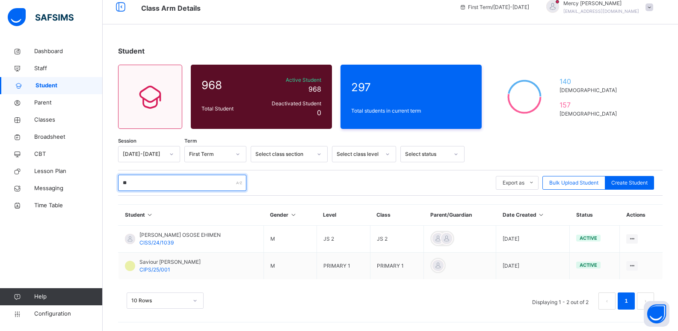
type input "*"
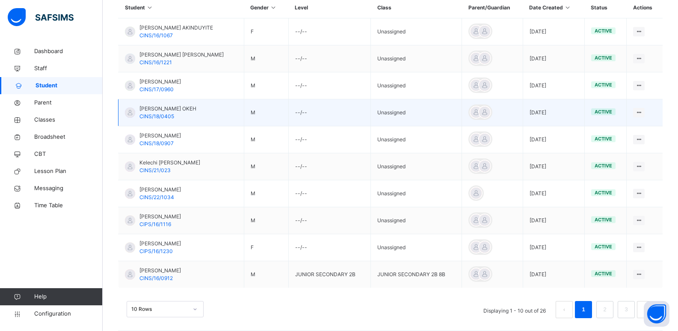
scroll to position [226, 0]
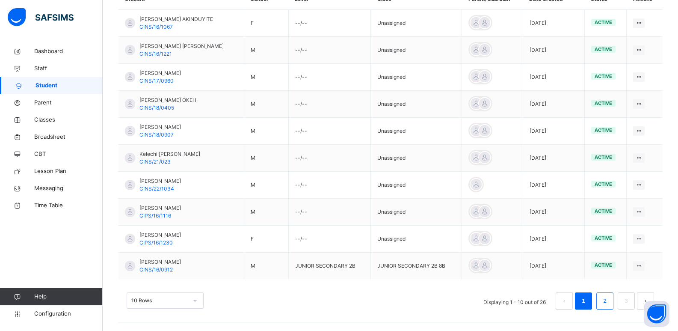
click at [606, 303] on li "2" at bounding box center [605, 300] width 17 height 17
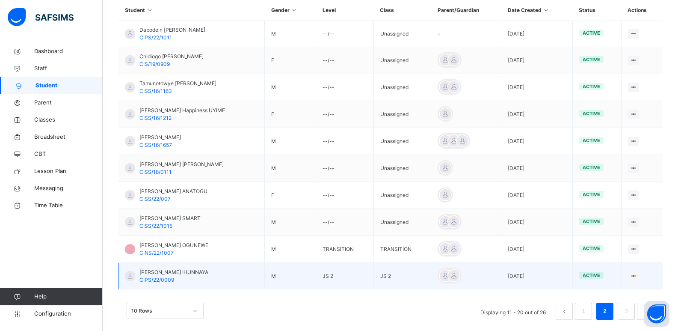
scroll to position [225, 0]
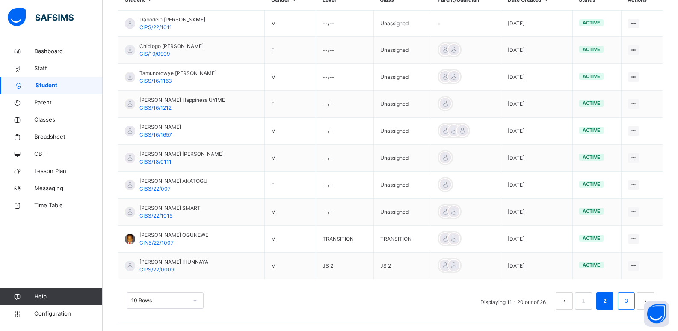
click at [629, 299] on link "3" at bounding box center [626, 300] width 8 height 11
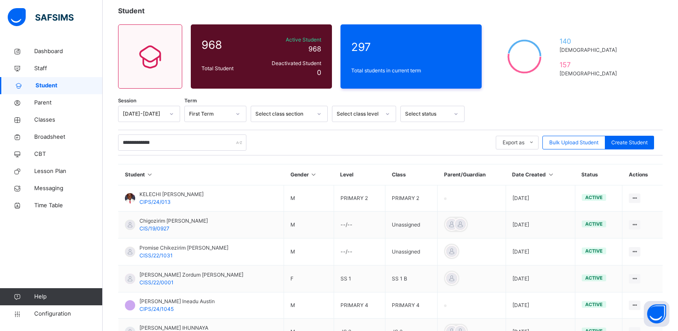
scroll to position [116, 0]
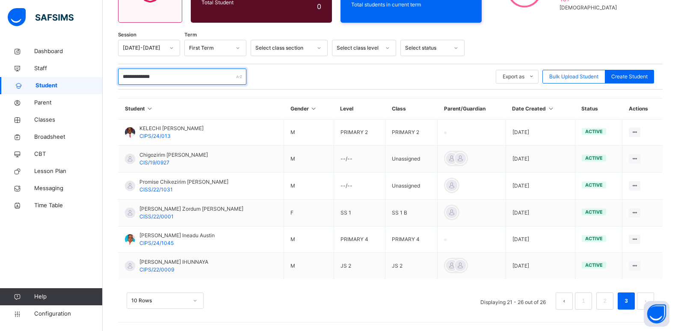
click at [171, 77] on input "**********" at bounding box center [182, 76] width 128 height 16
type input "*"
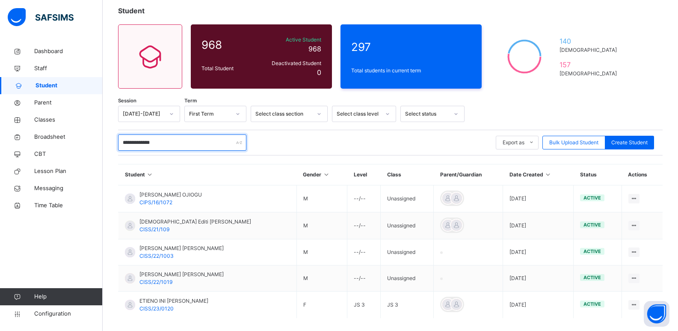
scroll to position [89, 0]
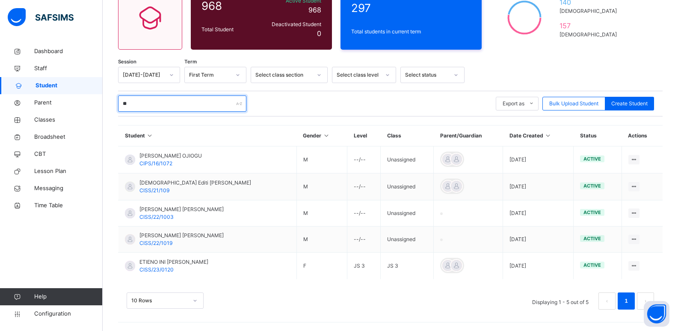
type input "*"
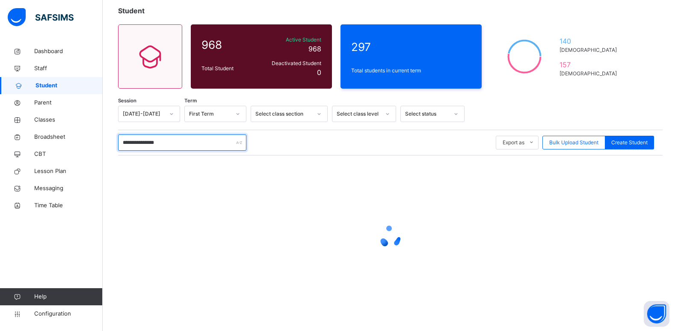
scroll to position [116, 0]
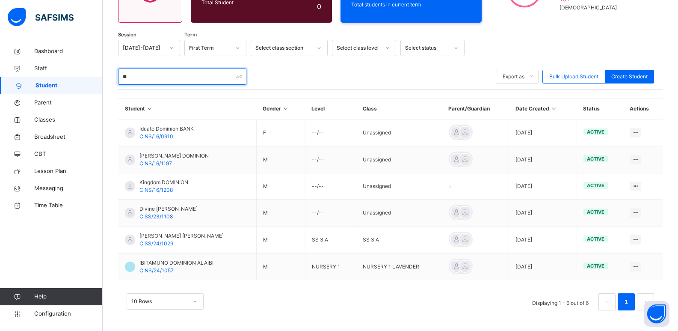
type input "*"
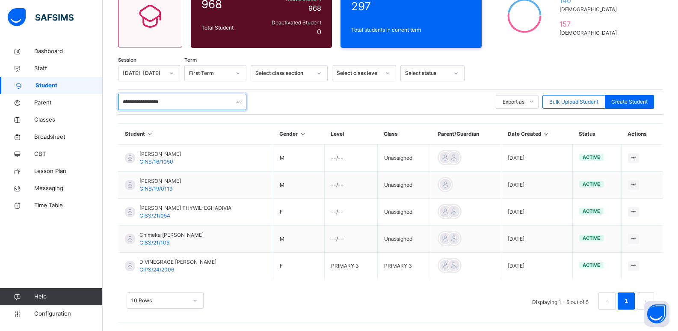
scroll to position [37, 0]
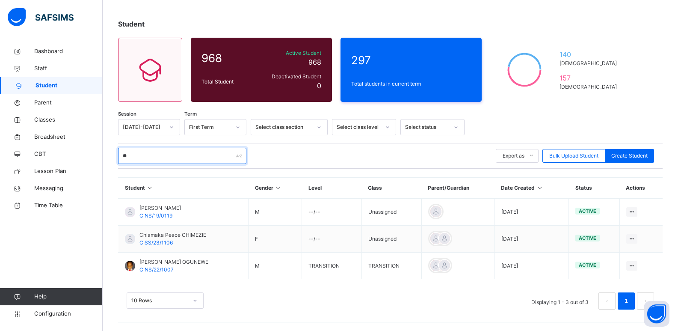
type input "*"
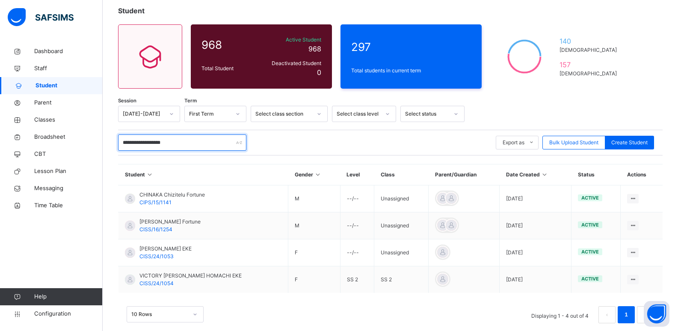
scroll to position [64, 0]
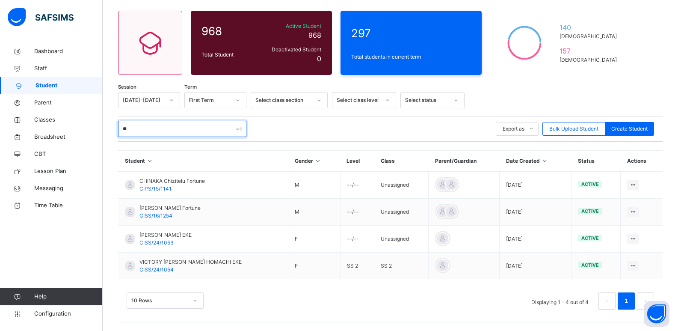
type input "*"
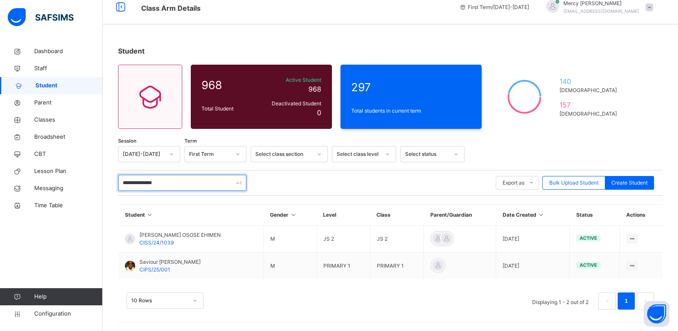
scroll to position [10, 0]
type input "*"
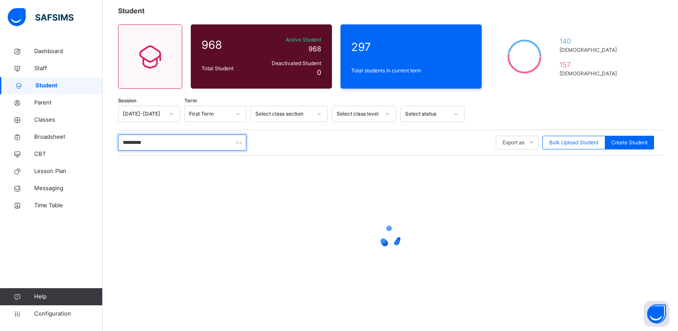
scroll to position [0, 0]
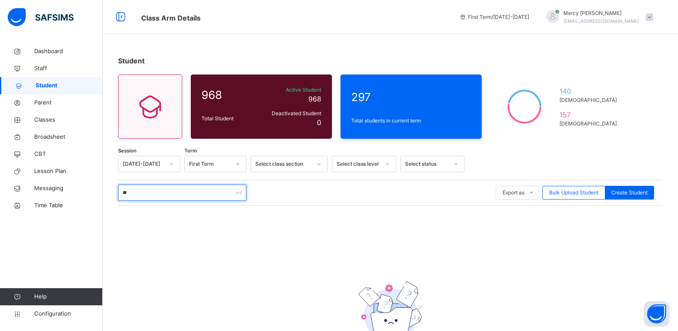
type input "*"
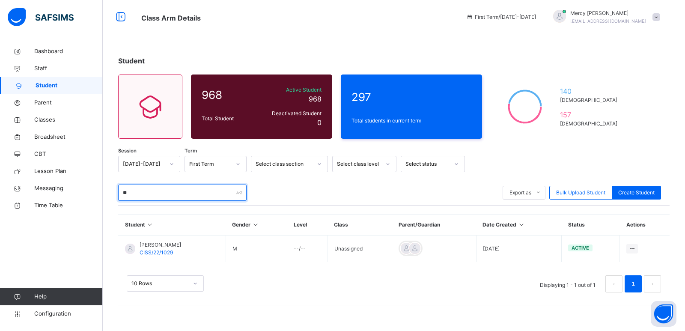
type input "*"
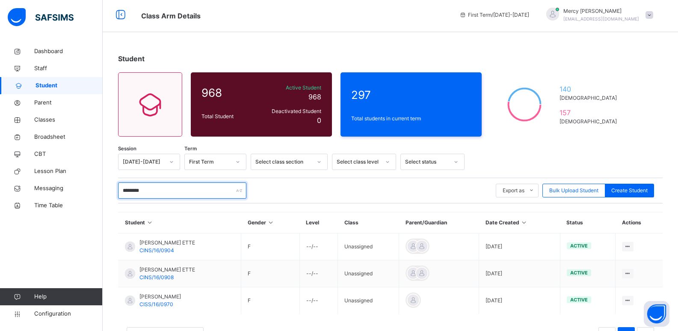
scroll to position [9, 0]
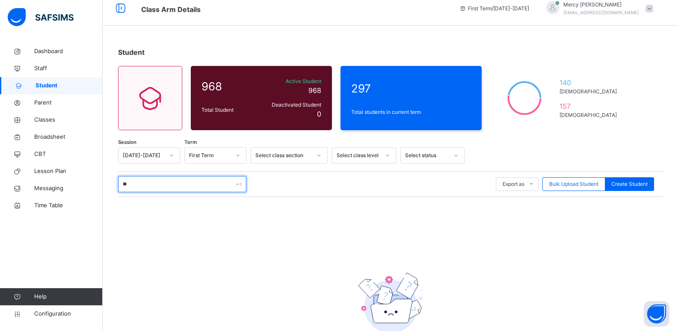
type input "*"
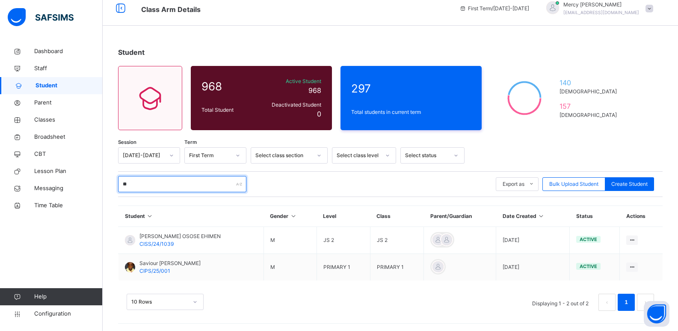
type input "*"
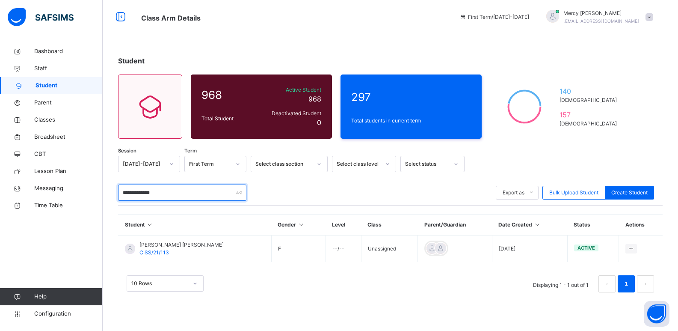
scroll to position [0, 0]
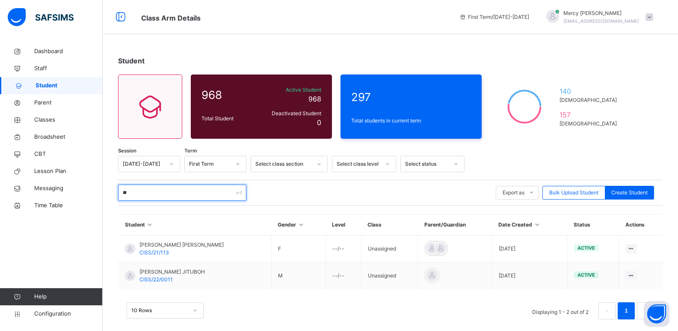
type input "*"
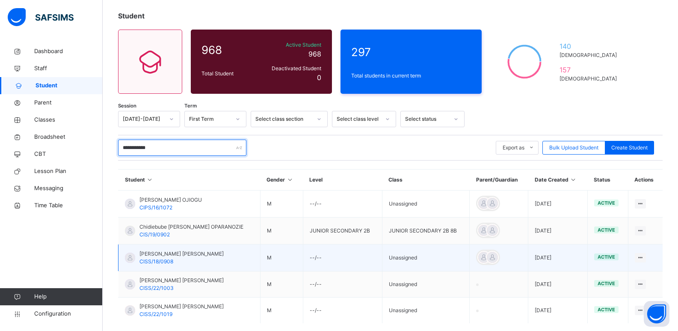
scroll to position [89, 0]
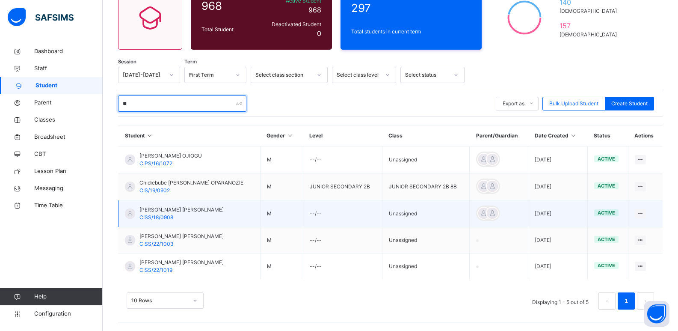
type input "*"
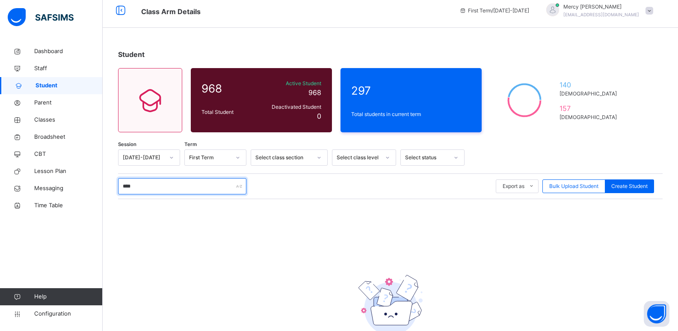
scroll to position [67, 0]
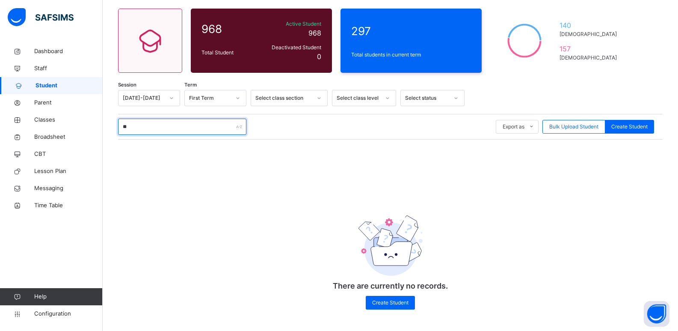
type input "*"
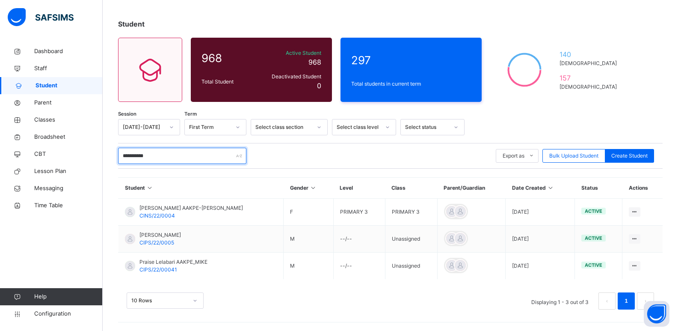
scroll to position [37, 0]
type input "*"
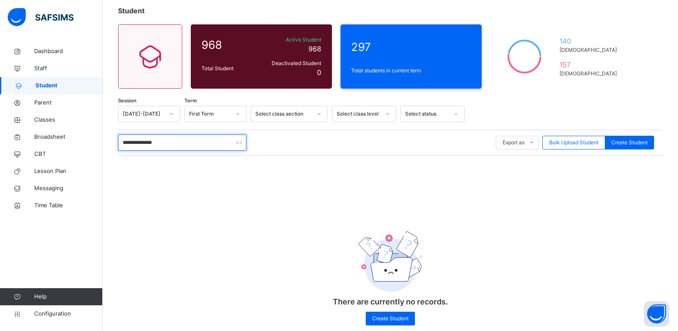
scroll to position [67, 0]
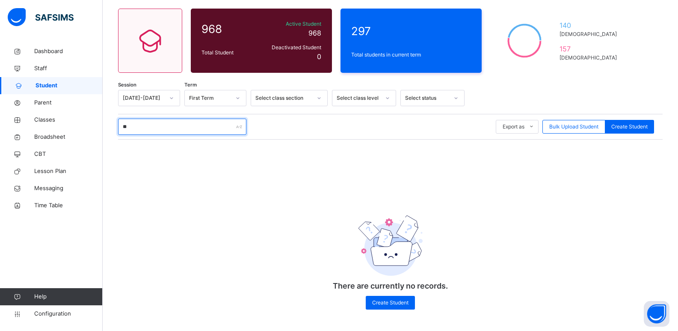
type input "*"
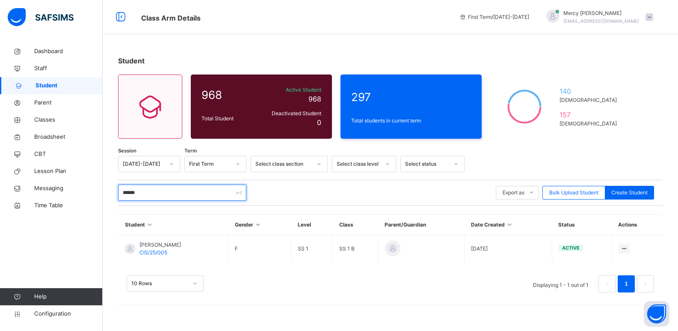
scroll to position [0, 0]
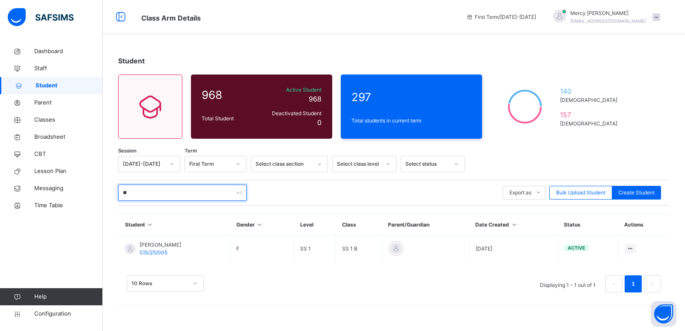
type input "*"
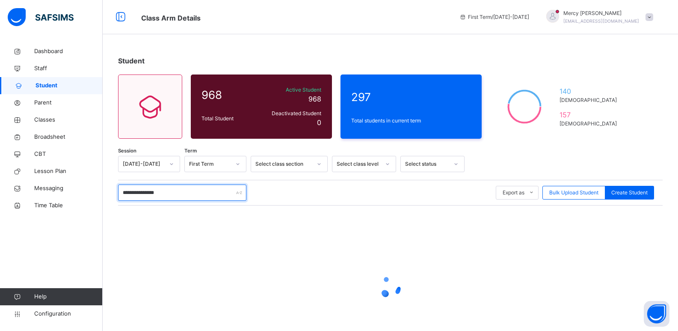
type input "**********"
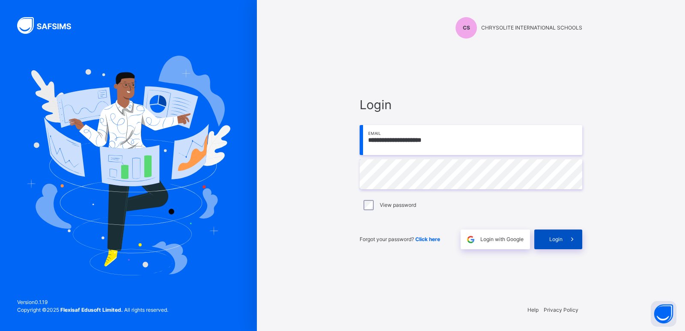
click at [553, 246] on div "Login" at bounding box center [558, 239] width 48 height 20
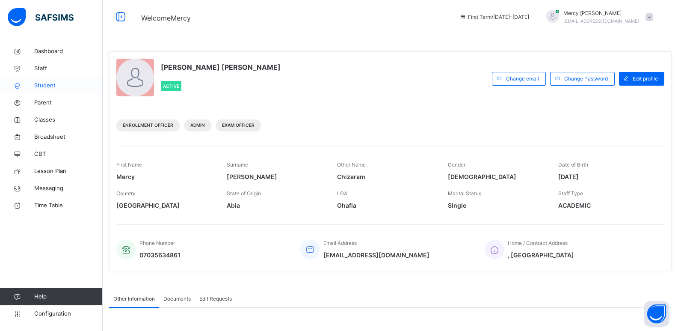
click at [63, 86] on span "Student" at bounding box center [68, 85] width 68 height 9
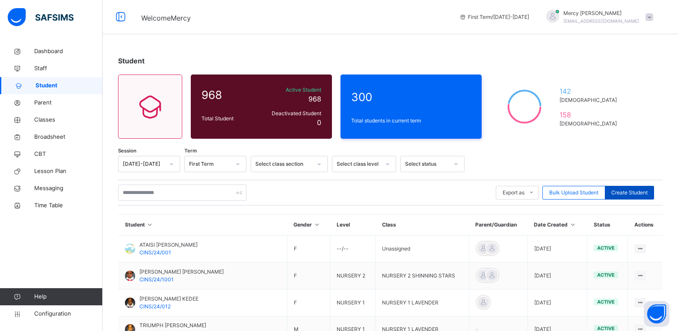
click at [638, 192] on span "Create Student" at bounding box center [629, 193] width 36 height 8
select select "**"
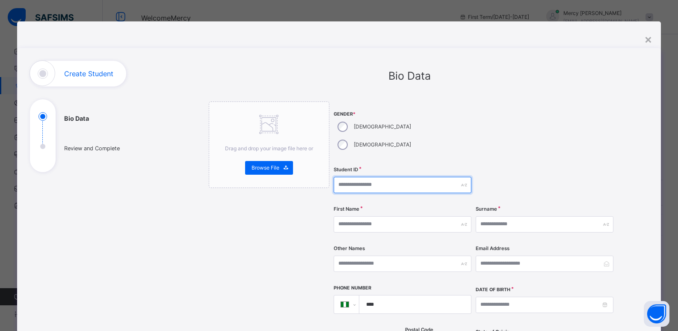
click at [372, 177] on input "text" at bounding box center [403, 185] width 138 height 16
type input "*"
type input "**********"
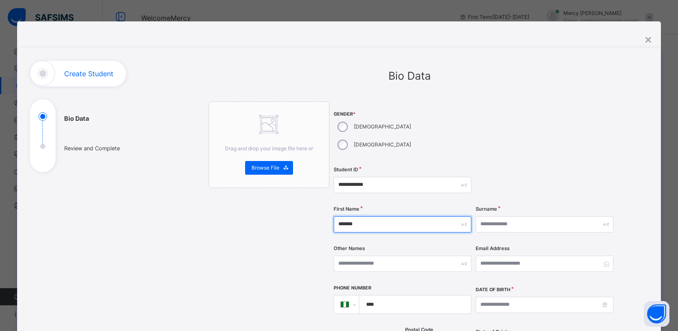
type input "*******"
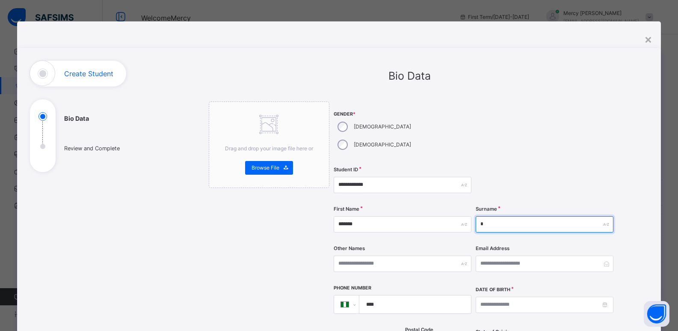
type input "******"
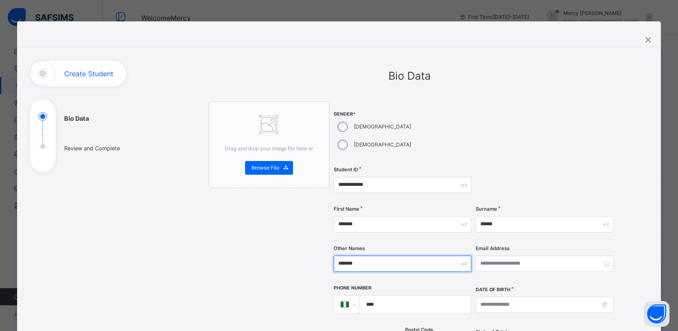
type input "*******"
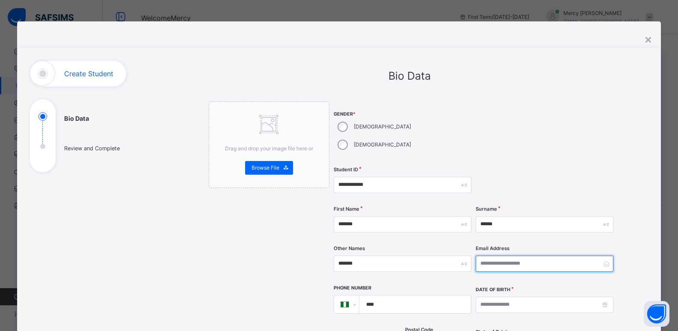
type input "*"
type input "**********"
click at [410, 295] on input "****" at bounding box center [413, 304] width 105 height 18
type input "**********"
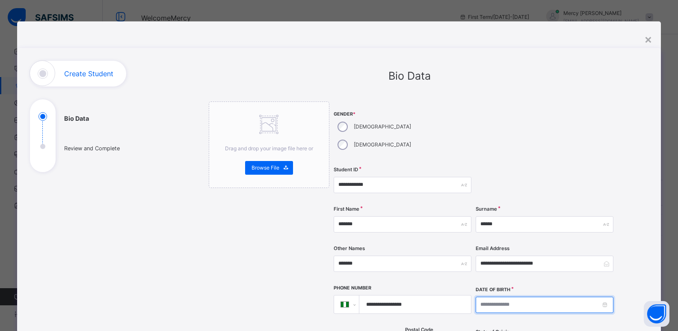
click at [521, 297] on input at bounding box center [545, 305] width 138 height 16
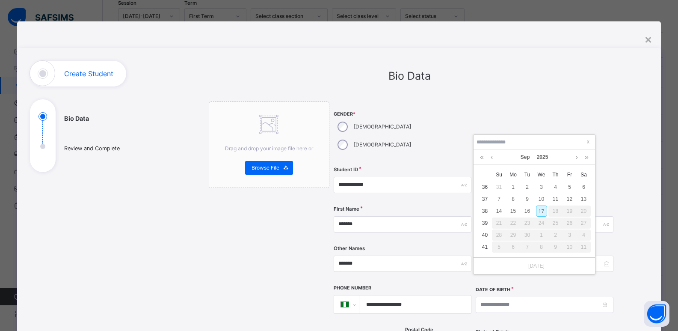
scroll to position [177, 0]
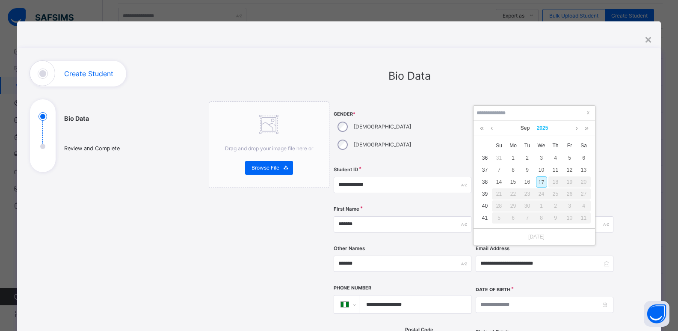
click at [543, 128] on link "2025" at bounding box center [543, 128] width 18 height 15
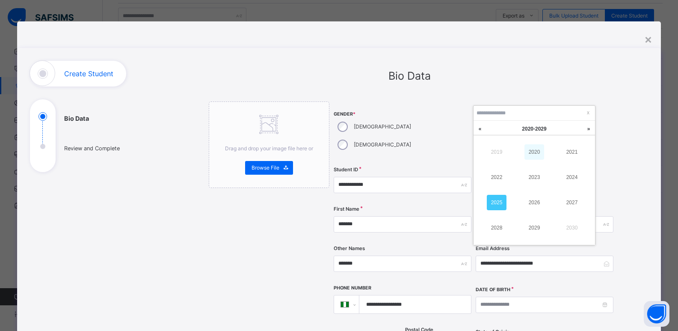
click at [538, 151] on link "2020" at bounding box center [535, 151] width 20 height 15
click at [540, 133] on link "2020" at bounding box center [543, 128] width 18 height 15
click at [526, 127] on span "2020 - 2029" at bounding box center [534, 129] width 24 height 6
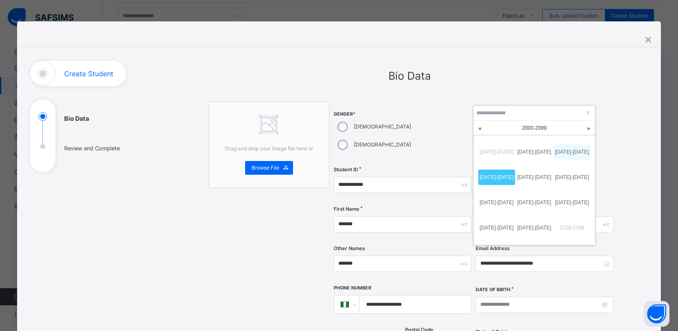
click at [575, 154] on link "2010-2019" at bounding box center [572, 151] width 37 height 15
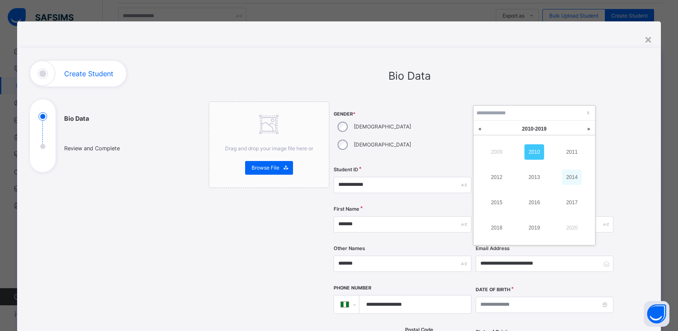
click at [567, 176] on link "2014" at bounding box center [572, 176] width 20 height 15
click at [525, 126] on link "Sep" at bounding box center [525, 128] width 16 height 15
click at [532, 174] on link "May" at bounding box center [535, 176] width 20 height 15
click at [531, 184] on div "13" at bounding box center [527, 181] width 11 height 11
type input "**********"
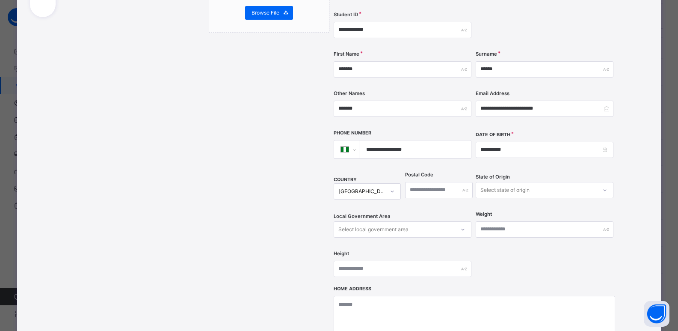
scroll to position [174, 0]
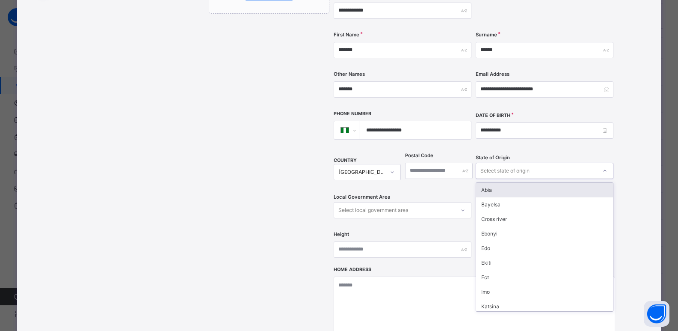
click at [493, 163] on div "Select state of origin" at bounding box center [505, 171] width 49 height 16
type input "**"
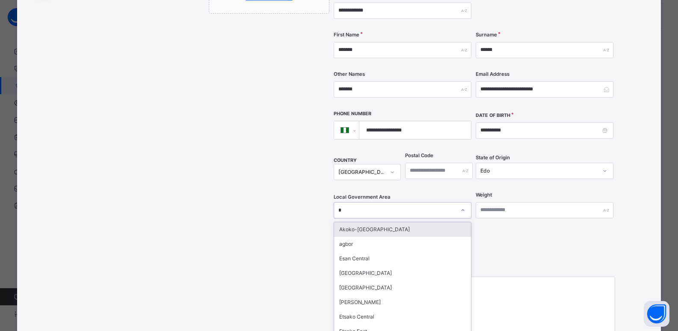
scroll to position [180, 0]
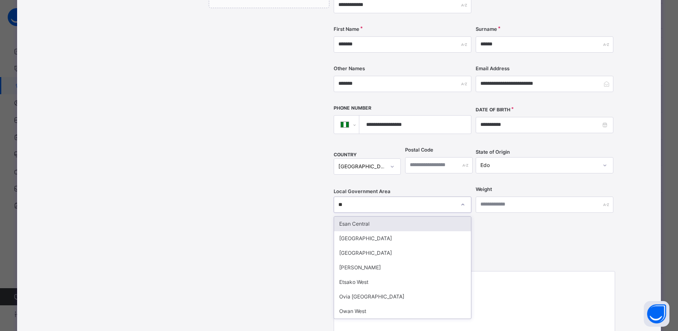
type input "***"
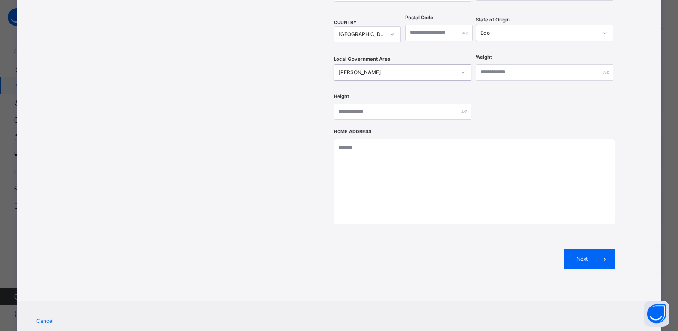
scroll to position [317, 0]
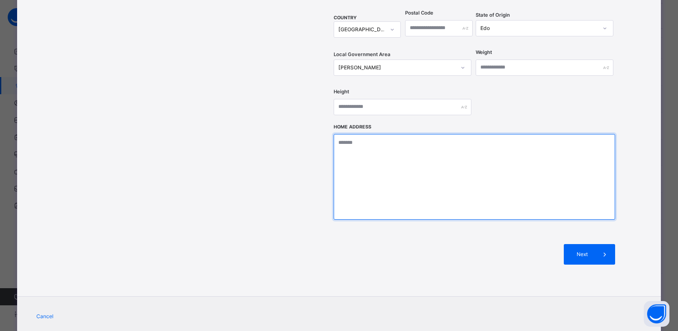
click at [463, 151] on textarea at bounding box center [475, 177] width 282 height 86
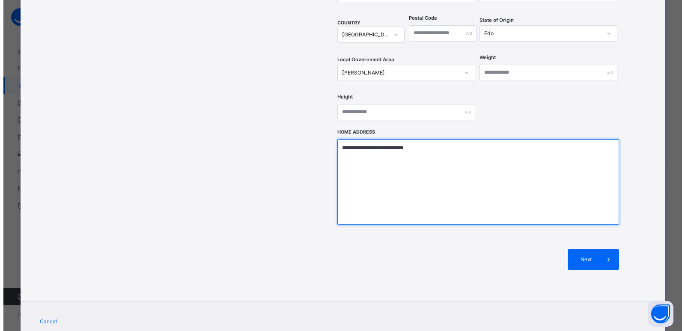
scroll to position [314, 0]
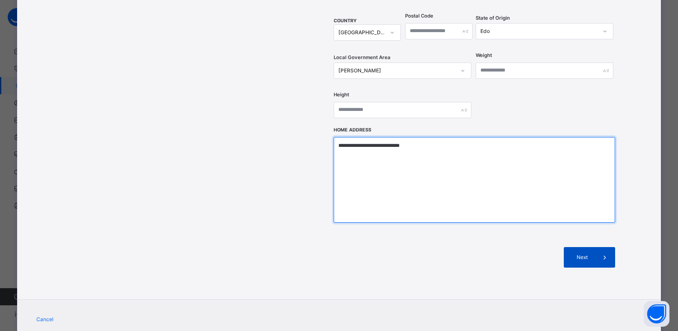
type textarea "**********"
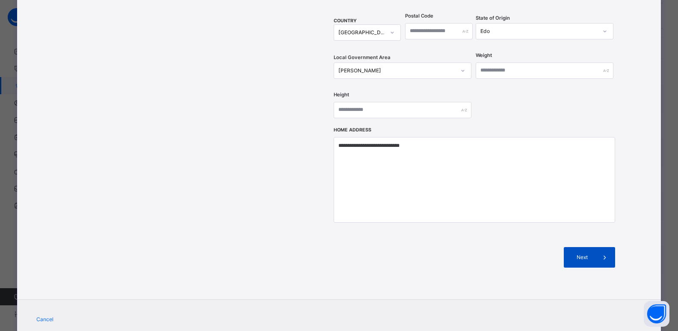
click at [587, 253] on span "Next" at bounding box center [582, 257] width 24 height 8
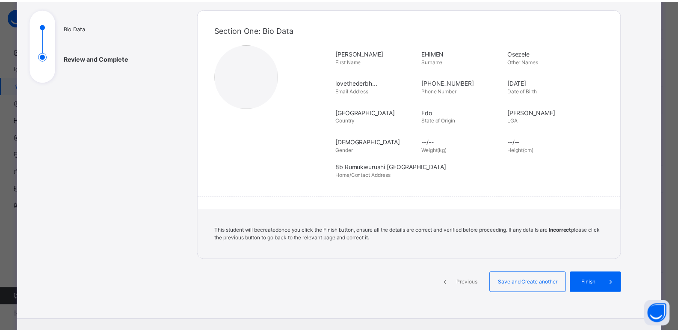
scroll to position [103, 0]
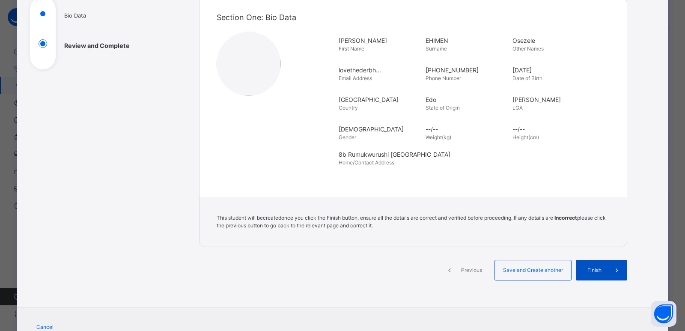
click at [597, 273] on span "Finish" at bounding box center [594, 270] width 24 height 8
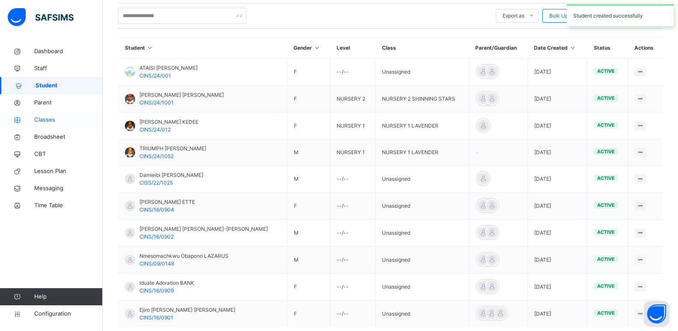
click at [60, 114] on link "Classes" at bounding box center [51, 119] width 103 height 17
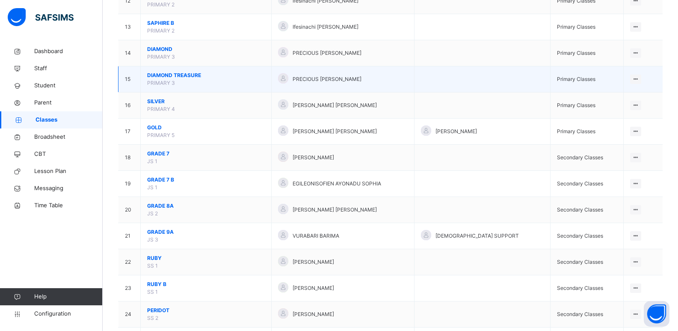
scroll to position [448, 0]
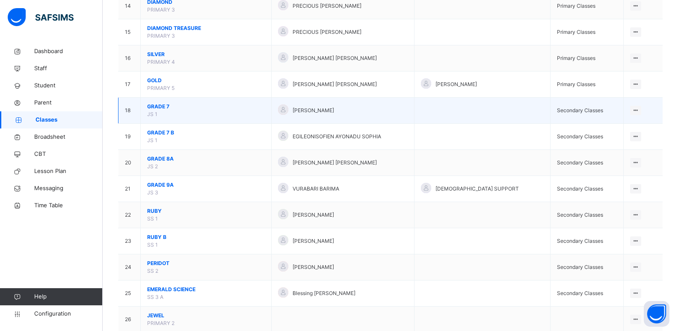
click at [163, 103] on span "GRADE 7" at bounding box center [206, 107] width 118 height 8
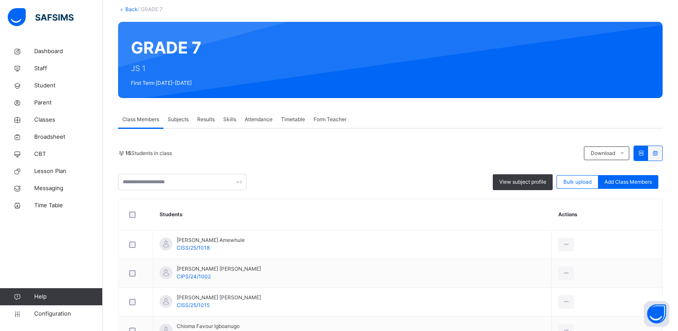
scroll to position [114, 0]
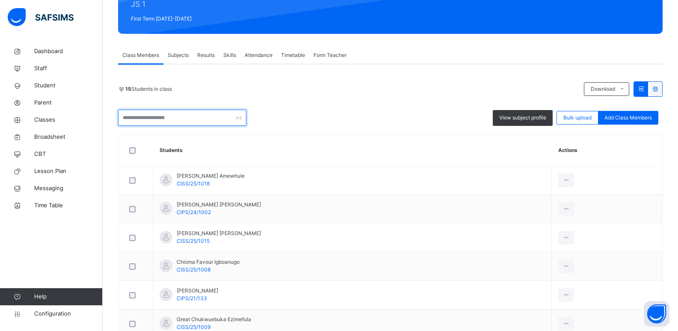
click at [184, 119] on input "text" at bounding box center [182, 118] width 128 height 16
drag, startPoint x: 626, startPoint y: 121, endPoint x: 608, endPoint y: 118, distance: 18.7
click at [626, 121] on span "Add Class Members" at bounding box center [628, 118] width 47 height 8
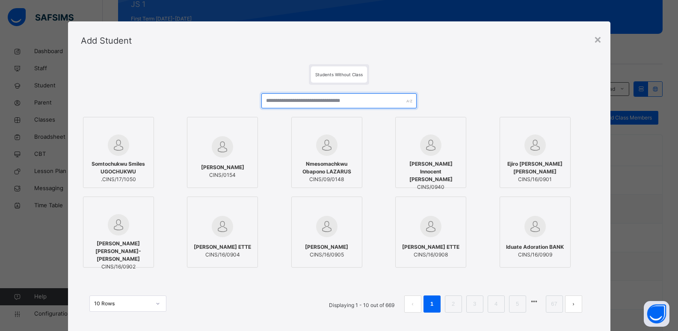
click at [351, 104] on input "text" at bounding box center [338, 100] width 155 height 15
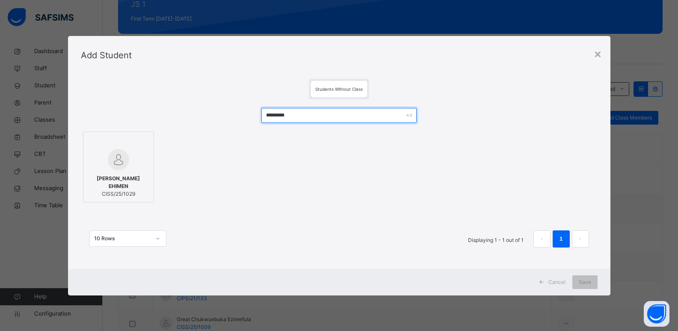
type input "*********"
click at [116, 193] on span "CISS/25/1029" at bounding box center [119, 194] width 62 height 8
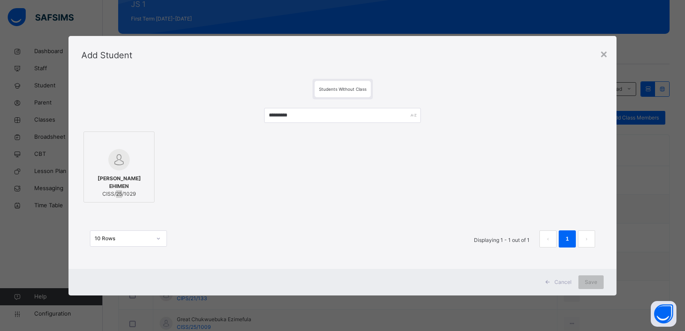
click at [116, 193] on span "CISS/25/1029" at bounding box center [119, 194] width 62 height 8
click at [297, 206] on div "********* Shannon Osezele EHIMEN CISS/25/1029 10 Rows Displaying 1 - 1 out of 1…" at bounding box center [342, 181] width 522 height 165
click at [100, 192] on span "CISS/25/1029" at bounding box center [119, 194] width 62 height 8
click at [593, 284] on span "Save" at bounding box center [591, 282] width 12 height 8
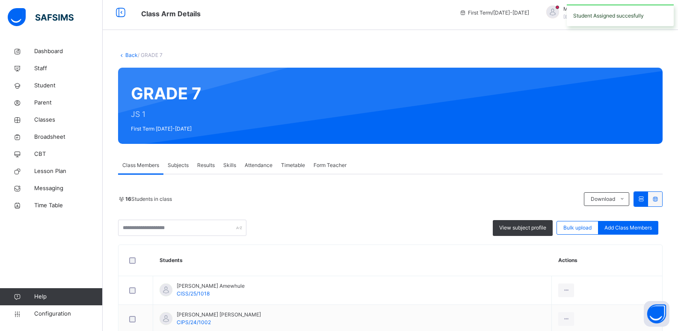
scroll to position [163, 0]
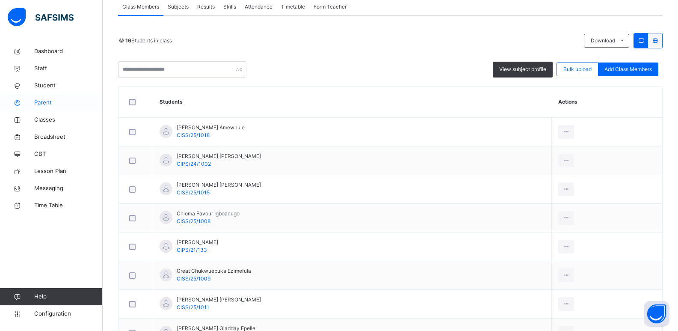
click at [62, 103] on span "Parent" at bounding box center [68, 102] width 68 height 9
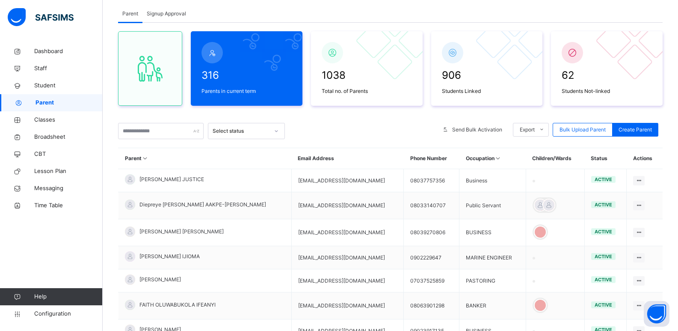
scroll to position [163, 0]
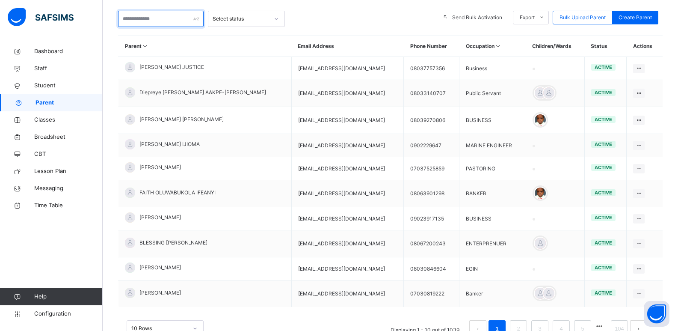
click at [184, 17] on input "text" at bounding box center [161, 19] width 86 height 16
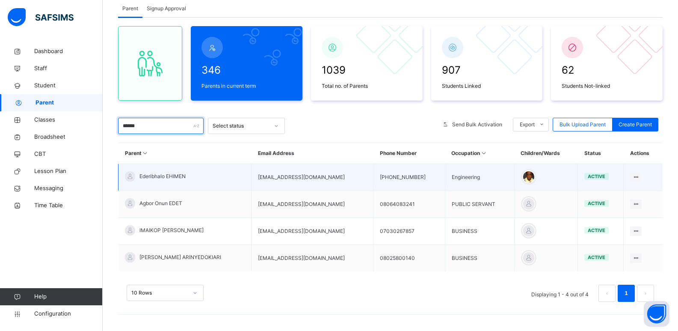
scroll to position [56, 0]
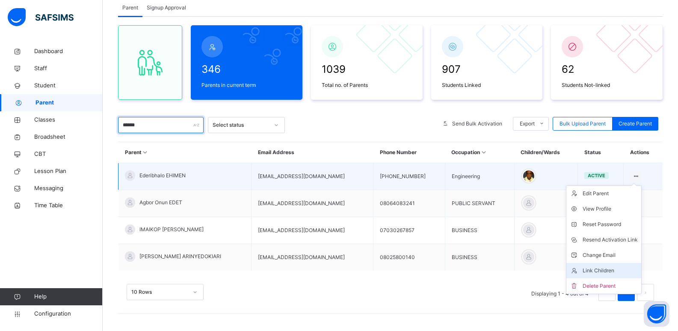
type input "******"
click at [583, 267] on icon at bounding box center [576, 270] width 13 height 9
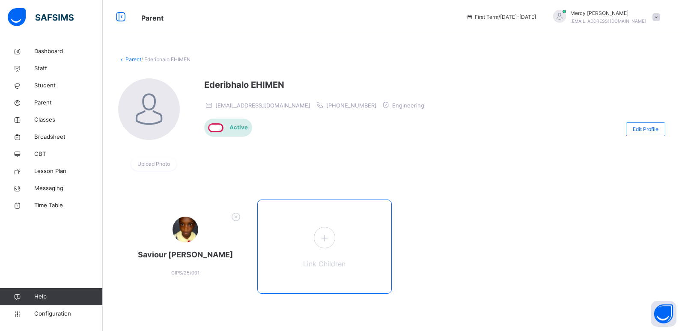
click at [339, 227] on div "Link Children" at bounding box center [324, 246] width 135 height 94
click at [322, 237] on icon at bounding box center [324, 237] width 15 height 17
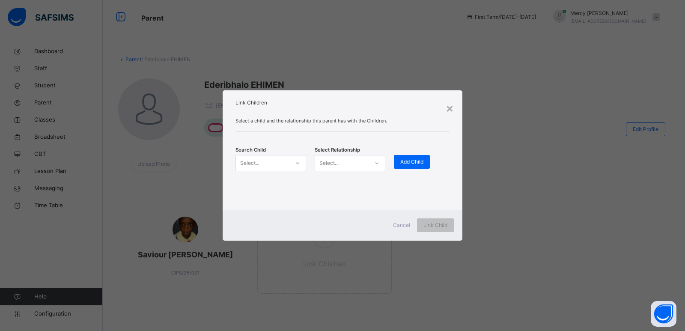
click at [294, 166] on div at bounding box center [297, 163] width 15 height 14
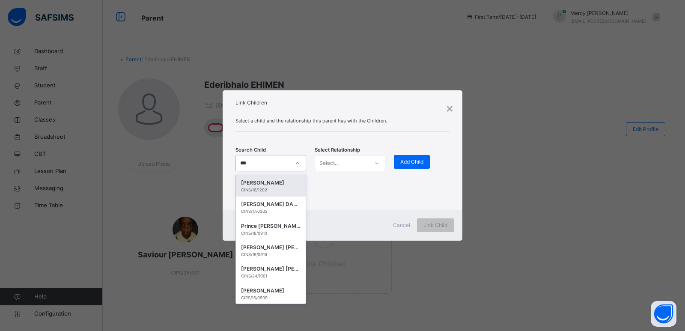
type input "****"
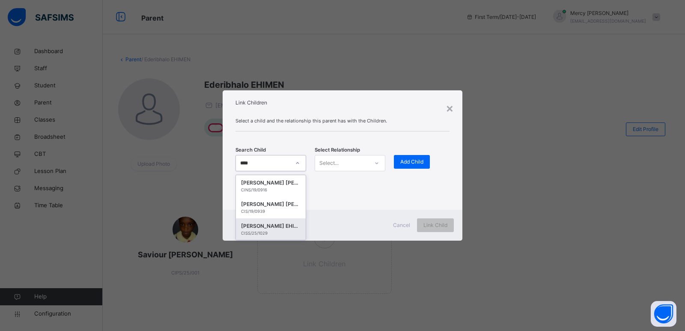
click at [258, 233] on div "CISS/25/1029" at bounding box center [270, 233] width 59 height 6
click at [368, 159] on div at bounding box center [376, 162] width 16 height 15
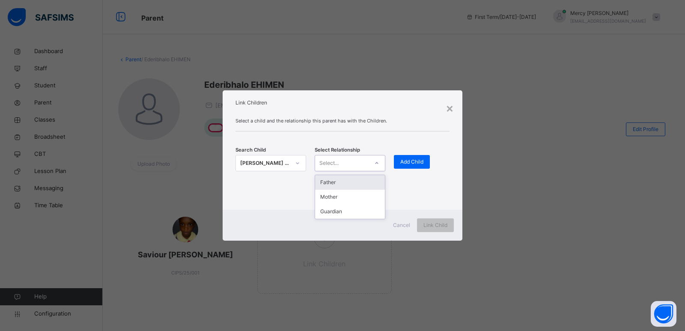
click at [337, 184] on div "Father" at bounding box center [350, 182] width 70 height 15
click at [410, 165] on span "Add Child" at bounding box center [411, 162] width 23 height 8
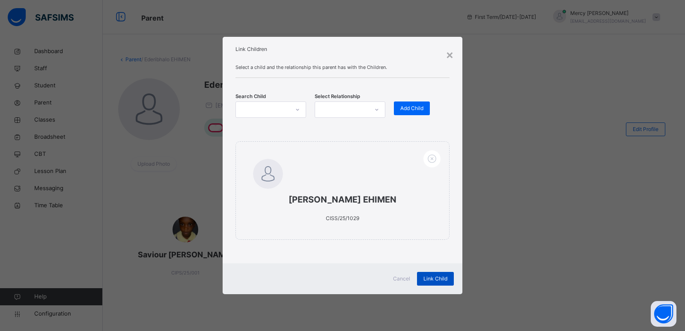
click at [438, 281] on span "Link Child" at bounding box center [435, 279] width 24 height 8
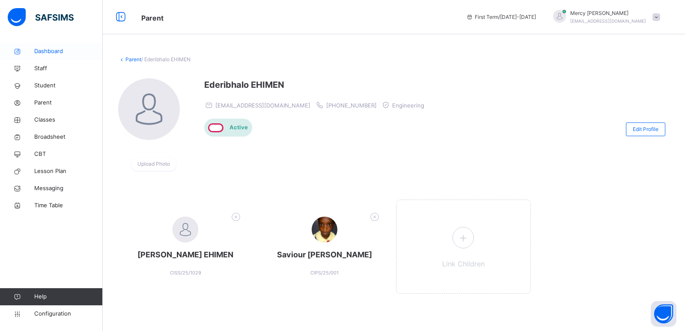
click at [46, 47] on span "Dashboard" at bounding box center [68, 51] width 68 height 9
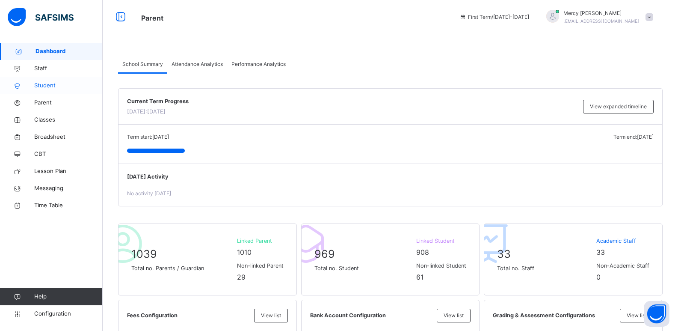
click at [85, 81] on link "Student" at bounding box center [51, 85] width 103 height 17
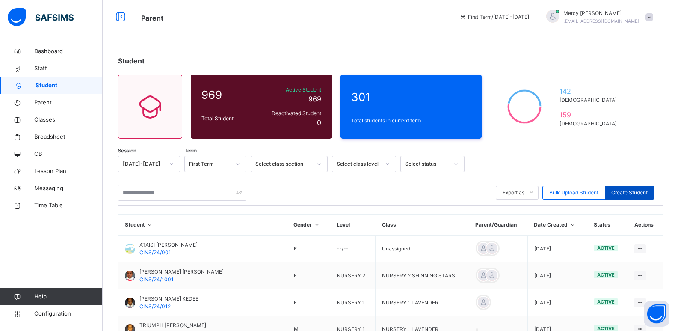
click at [622, 191] on span "Create Student" at bounding box center [629, 193] width 36 height 8
select select "**"
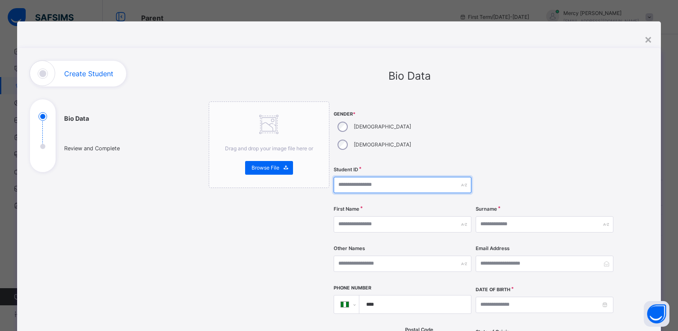
click at [371, 177] on input "text" at bounding box center [403, 185] width 138 height 16
type input "**********"
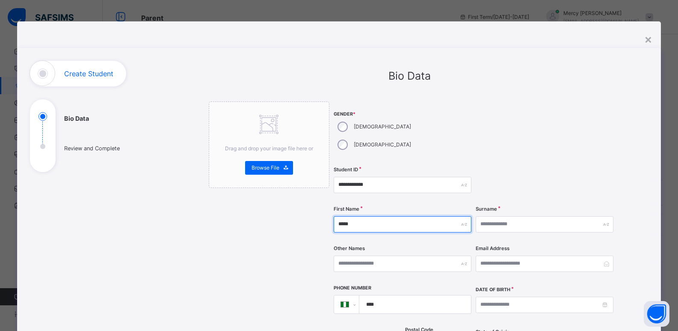
type input "*****"
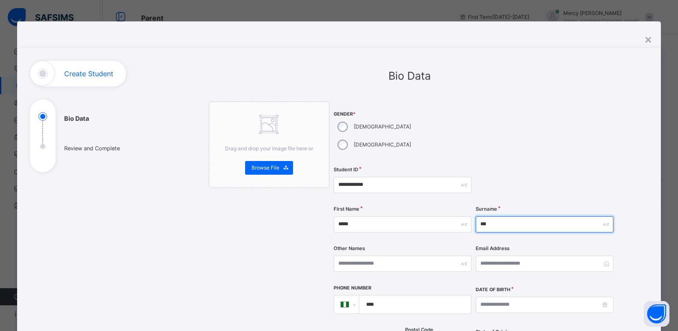
type input "******"
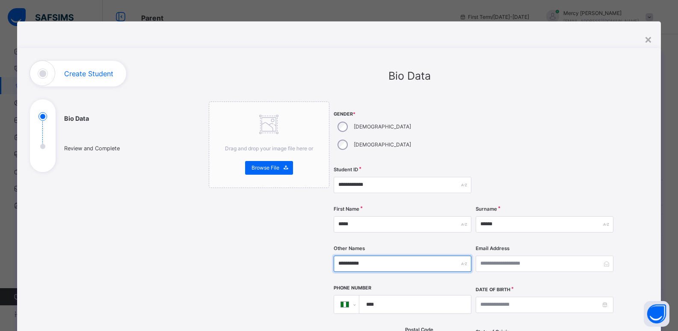
click at [432, 255] on input "**********" at bounding box center [403, 263] width 138 height 16
type input "**********"
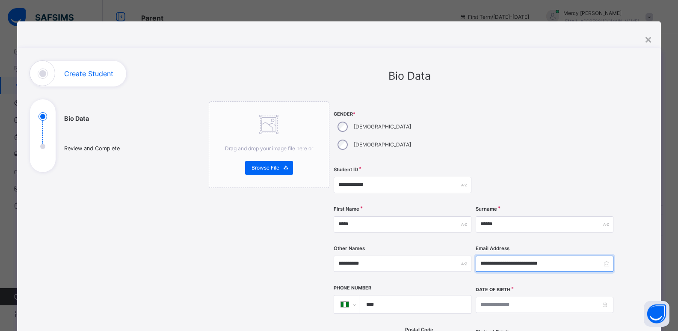
type input "**********"
click at [425, 295] on input "****" at bounding box center [413, 304] width 105 height 18
type input "**********"
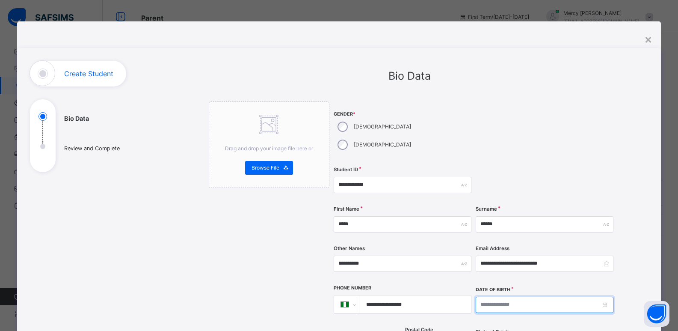
click at [519, 297] on input at bounding box center [545, 305] width 138 height 16
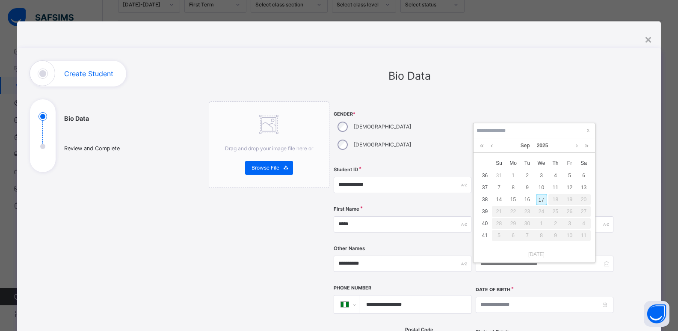
scroll to position [160, 0]
click at [543, 146] on link "2025" at bounding box center [543, 145] width 18 height 15
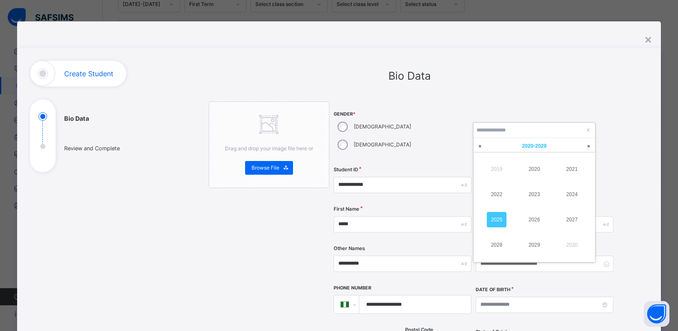
click at [530, 147] on span "2020 - 2029" at bounding box center [534, 146] width 24 height 6
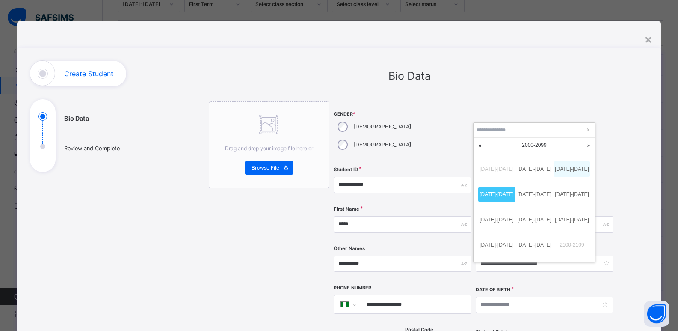
click at [574, 169] on link "2010-2019" at bounding box center [572, 168] width 37 height 15
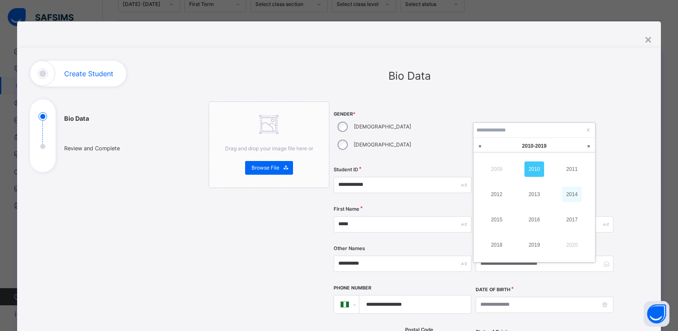
click at [578, 196] on link "2014" at bounding box center [572, 194] width 20 height 15
click at [527, 150] on link "Sep" at bounding box center [525, 145] width 16 height 15
click at [532, 191] on link "May" at bounding box center [535, 194] width 20 height 15
click at [528, 199] on div "13" at bounding box center [527, 198] width 11 height 11
type input "**********"
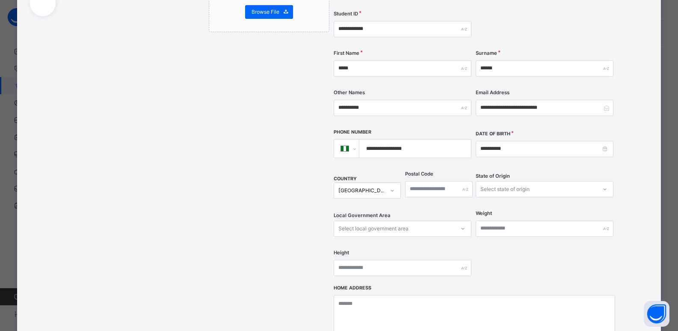
scroll to position [174, 0]
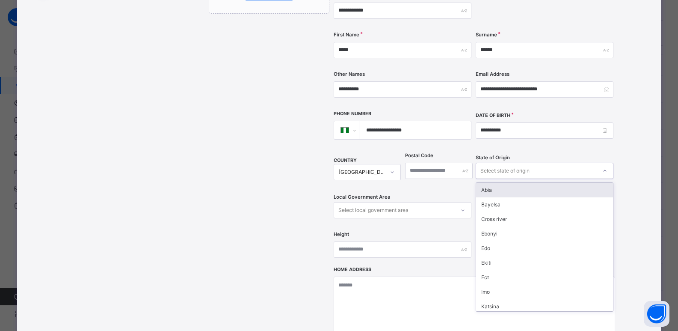
click at [510, 163] on div "Select state of origin" at bounding box center [505, 171] width 49 height 16
type input "***"
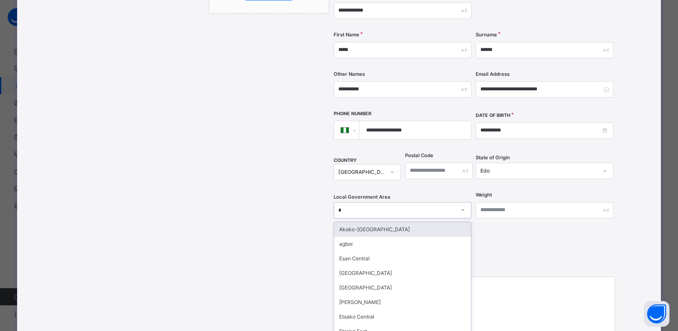
scroll to position [180, 0]
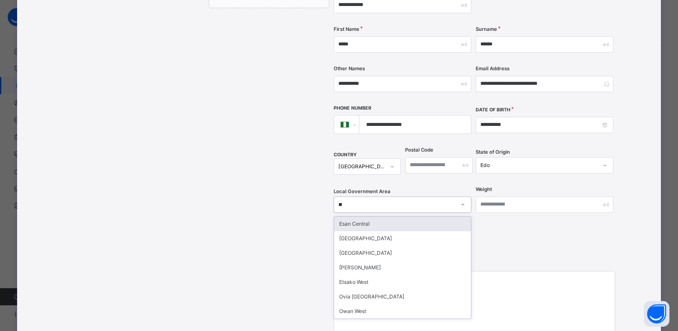
type input "***"
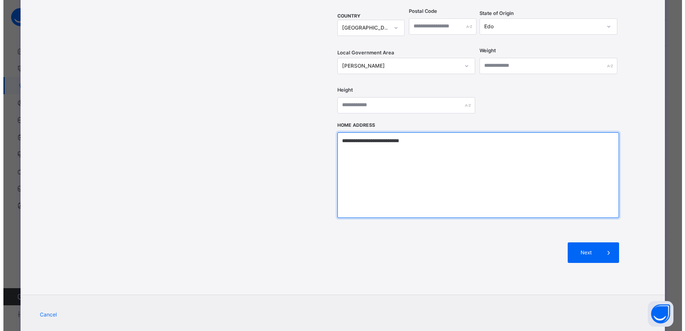
scroll to position [325, 0]
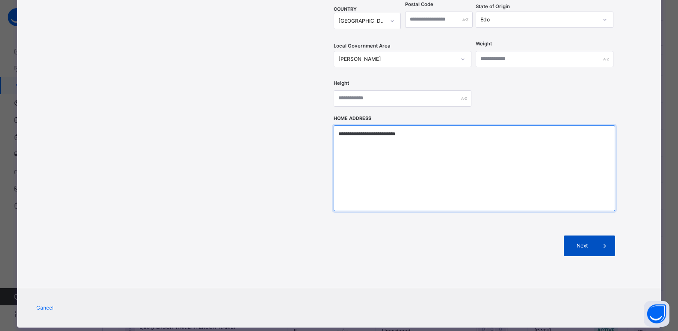
type textarea "**********"
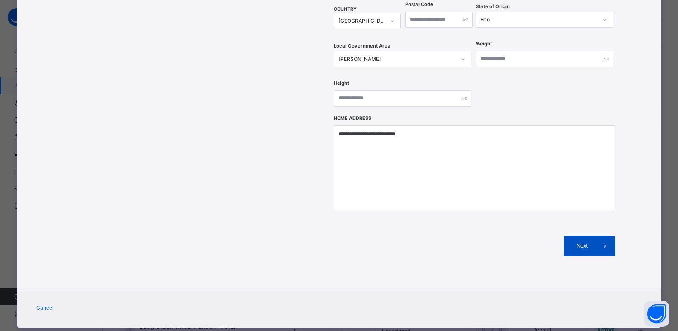
click at [580, 235] on div "Next" at bounding box center [589, 245] width 51 height 21
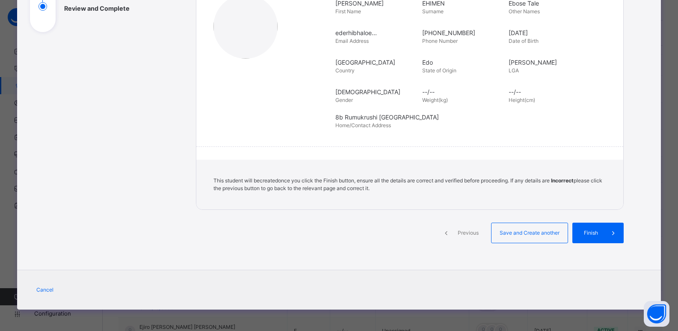
scroll to position [140, 0]
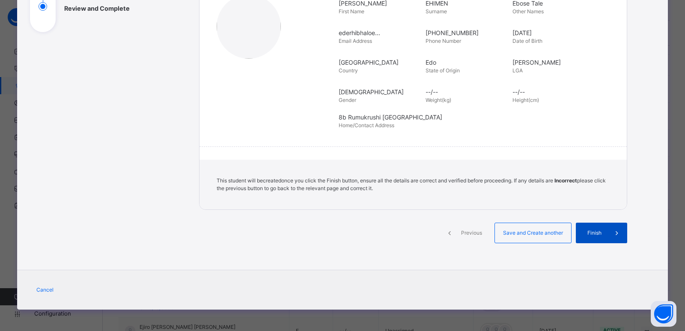
click at [594, 232] on span "Finish" at bounding box center [594, 233] width 24 height 8
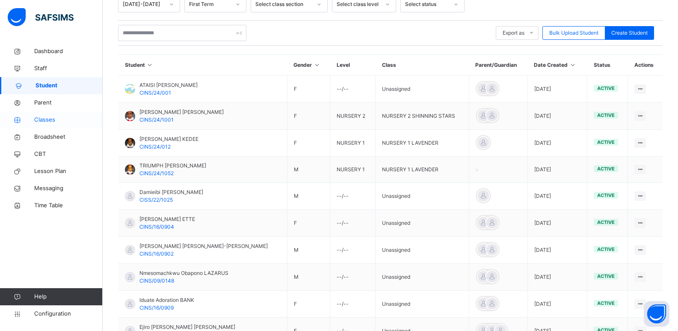
click at [42, 117] on span "Classes" at bounding box center [68, 120] width 68 height 9
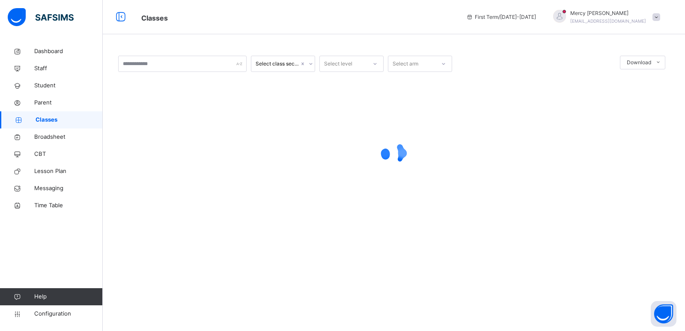
click at [416, 165] on div at bounding box center [393, 153] width 551 height 34
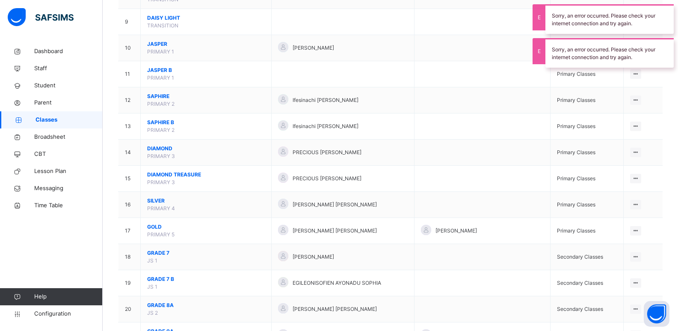
scroll to position [303, 0]
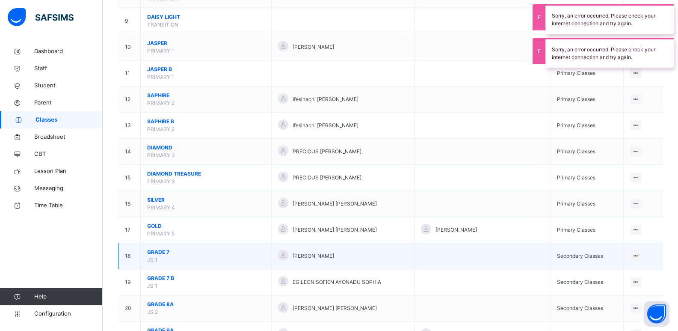
click at [160, 254] on span "GRADE 7" at bounding box center [206, 252] width 118 height 8
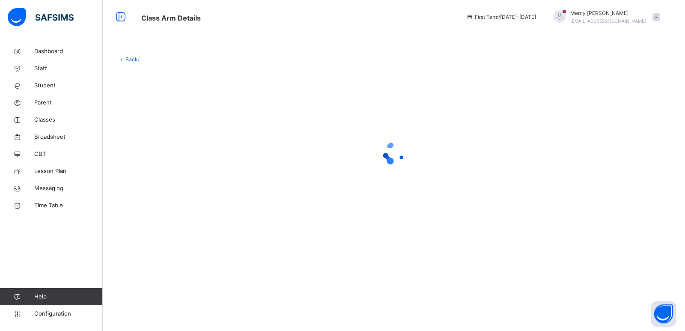
click at [132, 62] on link "Back" at bounding box center [131, 59] width 12 height 6
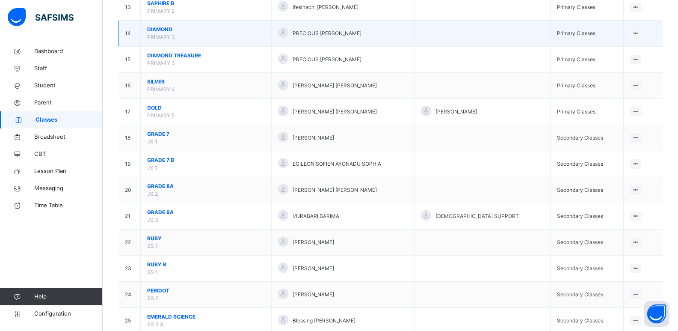
scroll to position [428, 0]
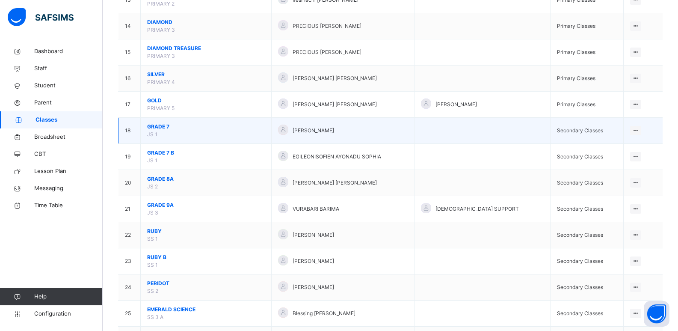
click at [160, 128] on span "GRADE 7" at bounding box center [206, 127] width 118 height 8
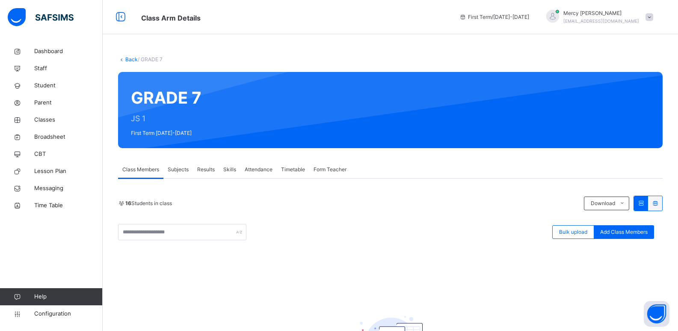
click at [245, 195] on div "16 Students in class Download Pdf Report Excel Report Bulk upload Add Class Mem…" at bounding box center [390, 296] width 545 height 236
click at [339, 172] on span "Form Teacher" at bounding box center [330, 170] width 33 height 8
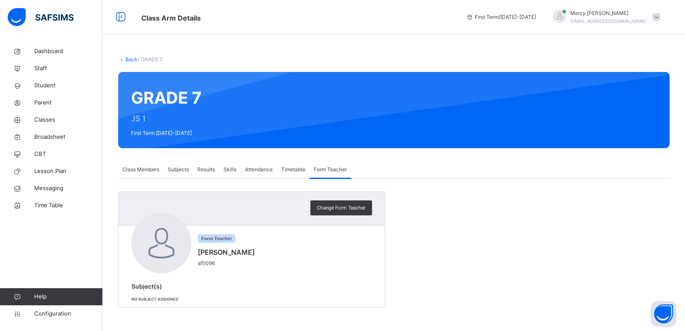
click at [130, 59] on link "Back" at bounding box center [131, 59] width 12 height 6
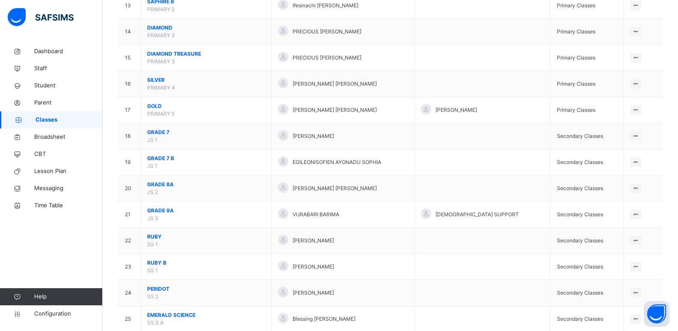
scroll to position [405, 0]
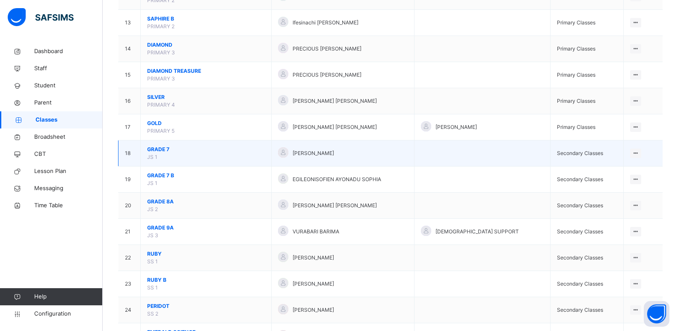
click at [157, 148] on span "GRADE 7" at bounding box center [206, 149] width 118 height 8
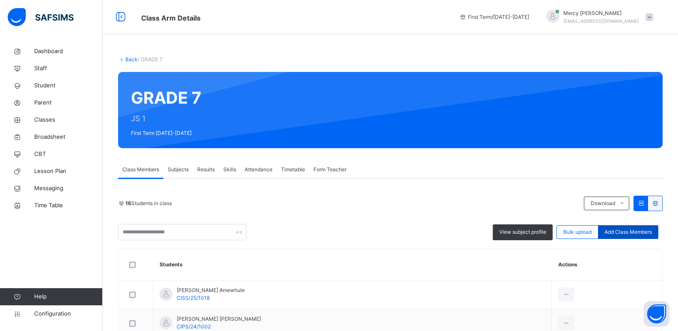
click at [632, 236] on div "Add Class Members" at bounding box center [628, 232] width 60 height 14
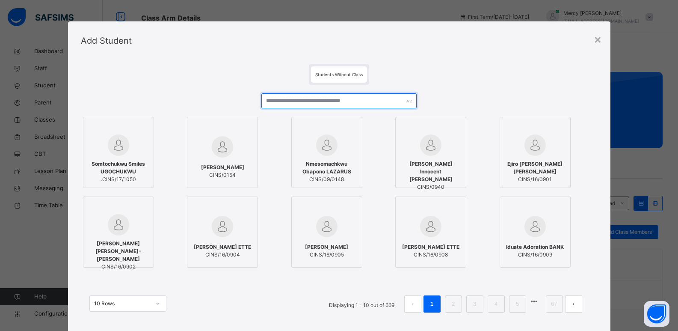
click at [337, 104] on input "text" at bounding box center [338, 100] width 155 height 15
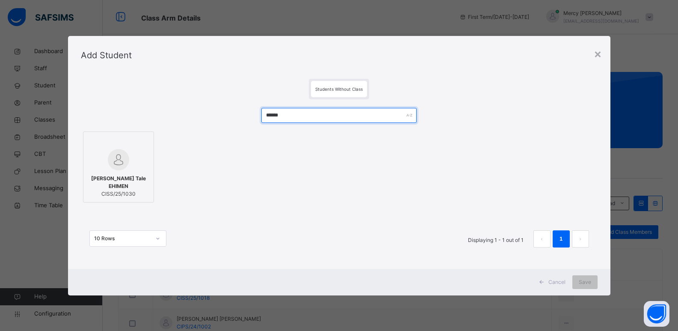
type input "******"
click at [97, 142] on div at bounding box center [119, 142] width 62 height 13
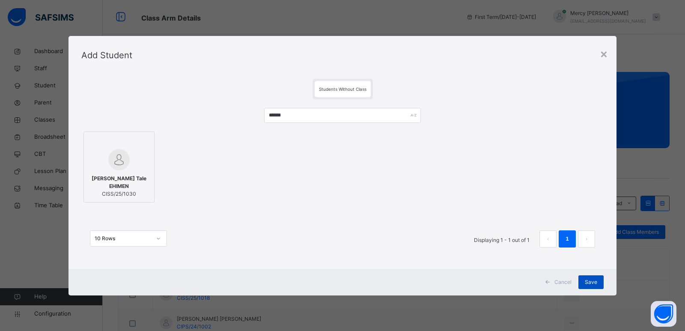
click at [595, 277] on div "Save" at bounding box center [590, 282] width 25 height 14
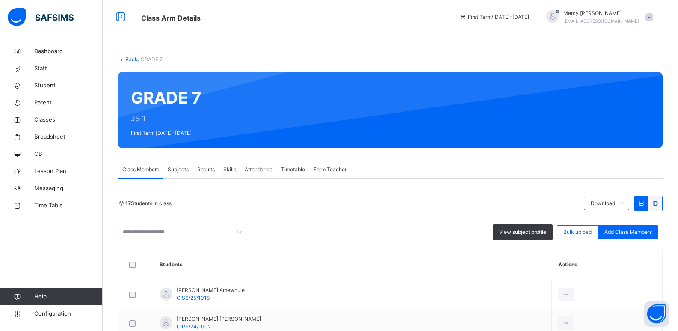
click at [125, 58] on link "Back" at bounding box center [131, 59] width 12 height 6
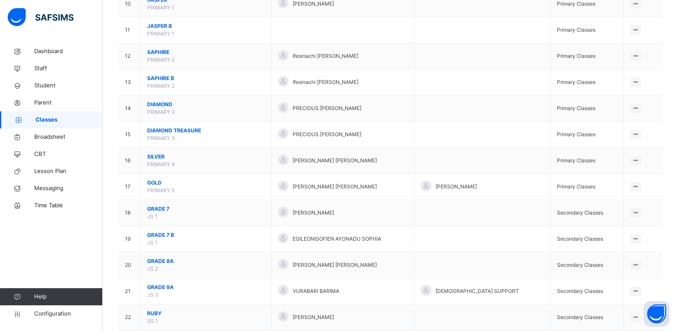
scroll to position [428, 0]
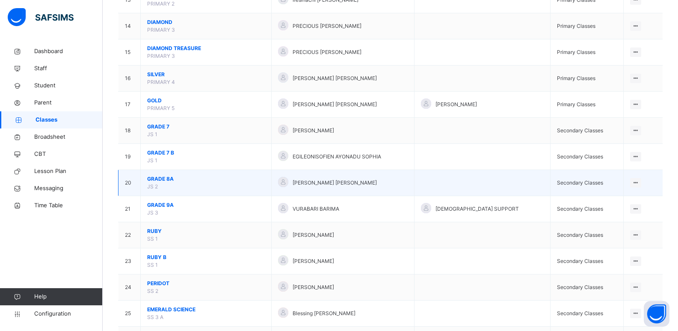
click at [151, 178] on span "GRADE 8A" at bounding box center [206, 179] width 118 height 8
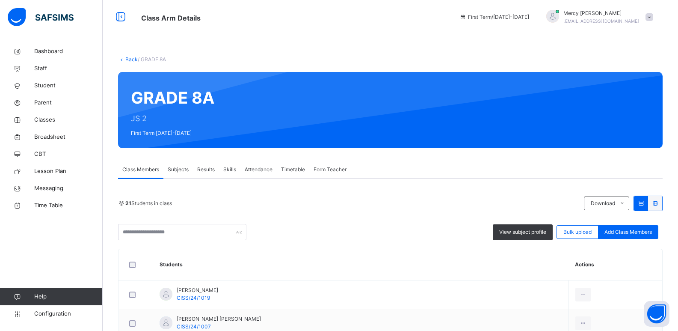
click at [318, 168] on span "Form Teacher" at bounding box center [330, 170] width 33 height 8
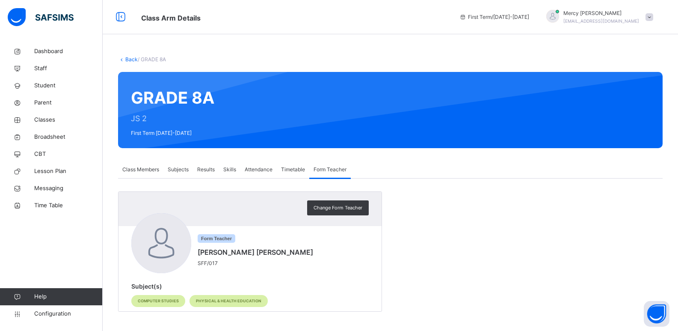
click at [140, 168] on span "Class Members" at bounding box center [140, 170] width 37 height 8
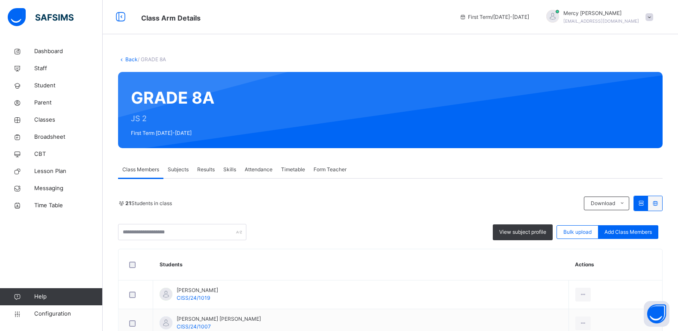
click at [131, 59] on link "Back" at bounding box center [131, 59] width 12 height 6
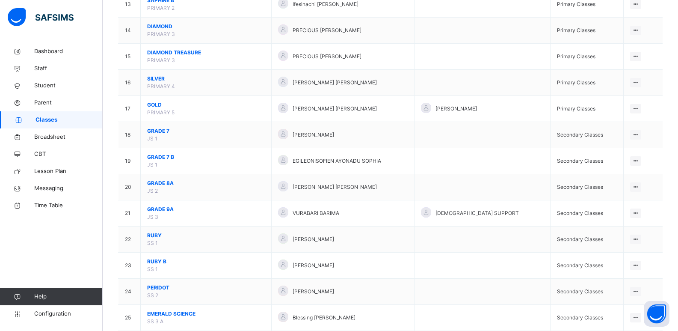
scroll to position [482, 0]
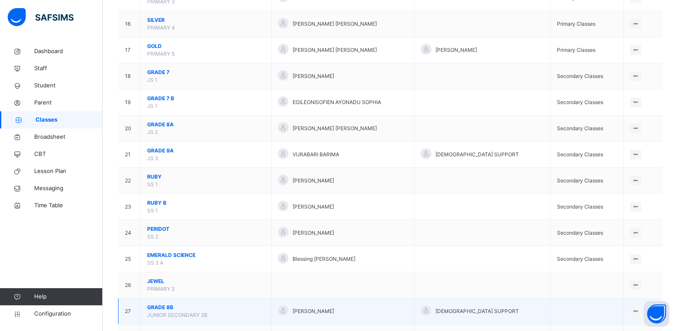
click at [155, 309] on span "GRADE 8B" at bounding box center [206, 307] width 118 height 8
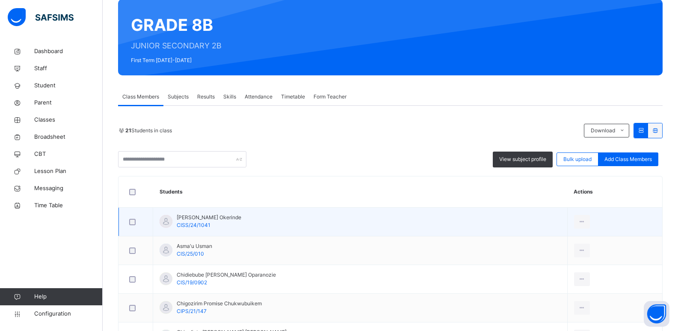
scroll to position [74, 0]
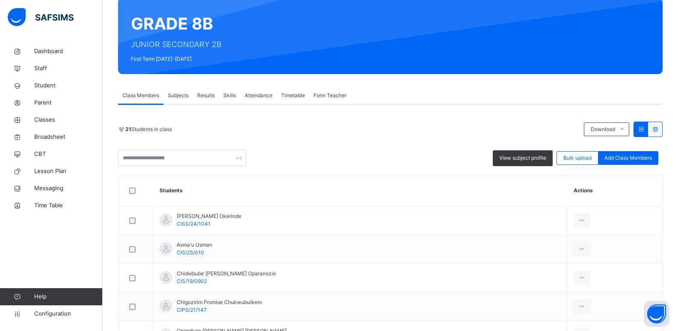
click at [333, 98] on span "Form Teacher" at bounding box center [330, 96] width 33 height 8
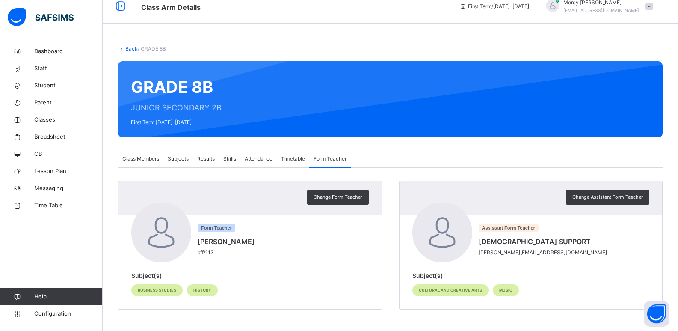
scroll to position [11, 0]
click at [128, 50] on link "Back" at bounding box center [131, 48] width 12 height 6
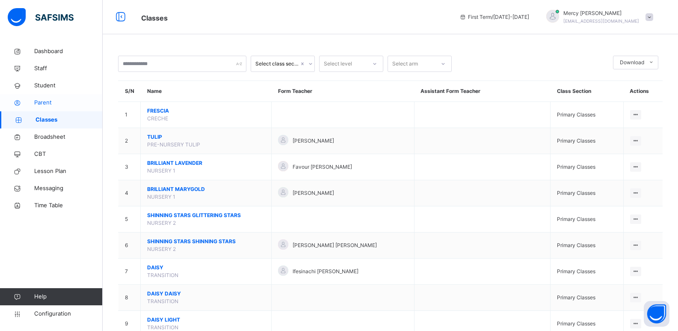
click at [53, 107] on link "Parent" at bounding box center [51, 102] width 103 height 17
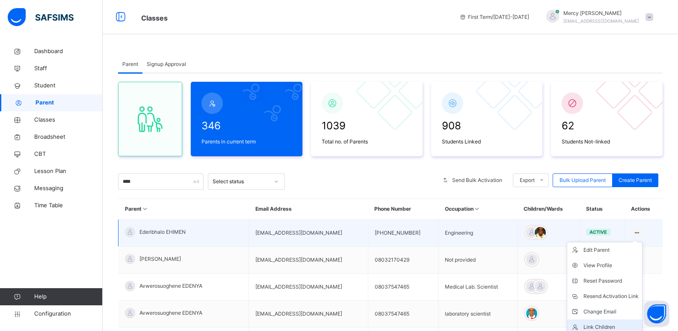
type input "****"
click at [594, 322] on li "Link Children" at bounding box center [604, 326] width 75 height 15
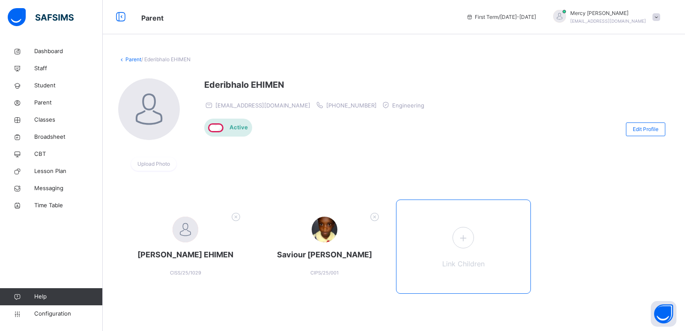
click at [461, 247] on span at bounding box center [462, 237] width 21 height 21
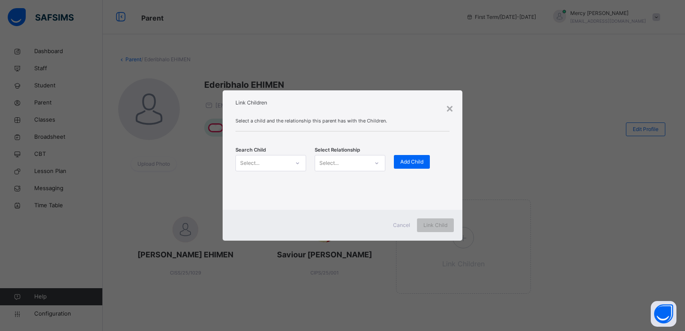
click at [271, 168] on div "Select..." at bounding box center [262, 162] width 53 height 13
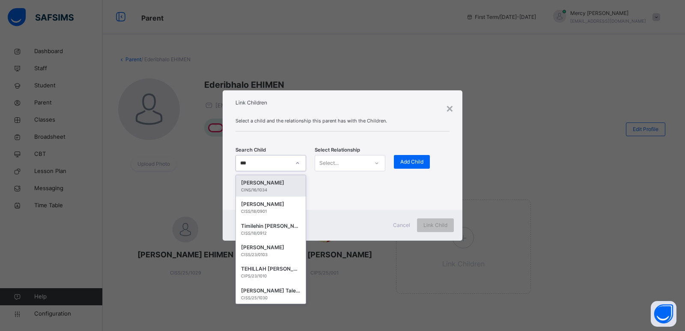
type input "****"
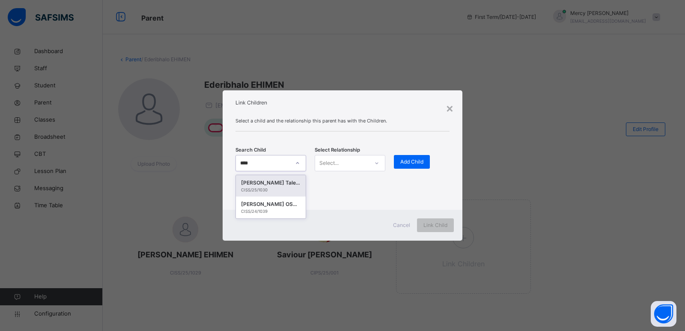
click at [271, 188] on div "CISS/25/1030" at bounding box center [270, 190] width 59 height 6
click at [271, 188] on div "Select a child and the relationship this parent has with the Children. Search C…" at bounding box center [343, 160] width 240 height 99
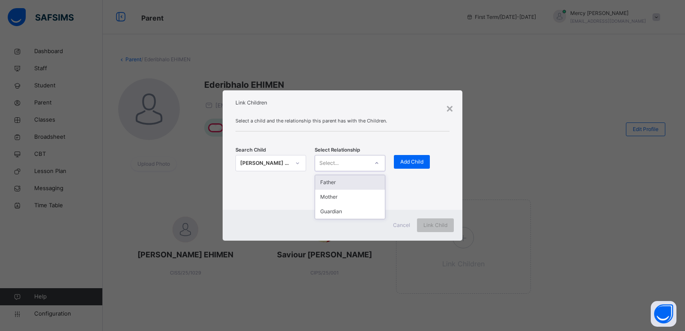
click at [362, 163] on div "Select..." at bounding box center [341, 162] width 53 height 13
click at [352, 183] on div "Father" at bounding box center [350, 182] width 70 height 15
click at [407, 162] on span "Add Child" at bounding box center [411, 162] width 23 height 8
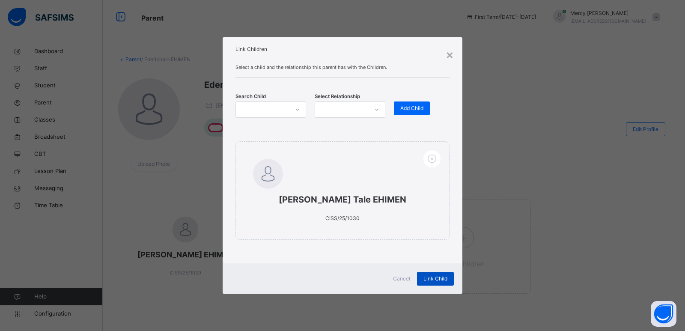
click at [429, 276] on span "Link Child" at bounding box center [435, 279] width 24 height 8
